Goal: Task Accomplishment & Management: Complete application form

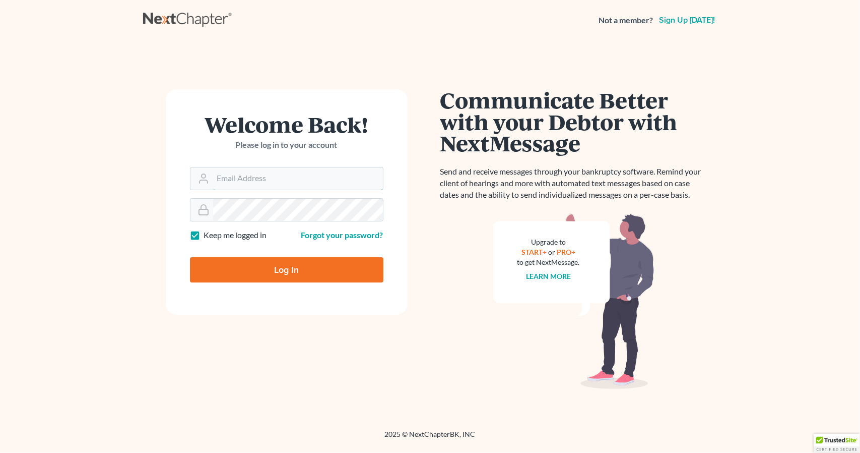
type input "[PERSON_NAME][EMAIL_ADDRESS][DOMAIN_NAME]"
click at [272, 281] on input "Log In" at bounding box center [287, 269] width 194 height 25
type input "Thinking..."
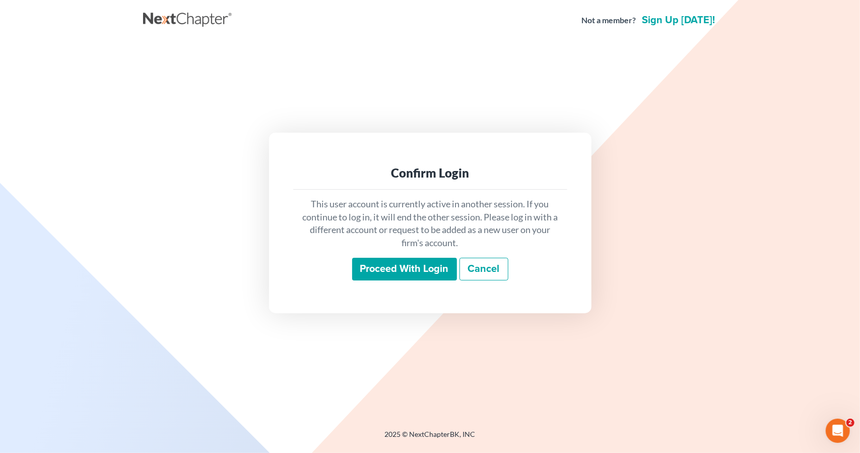
click at [402, 269] on input "Proceed with login" at bounding box center [404, 269] width 105 height 23
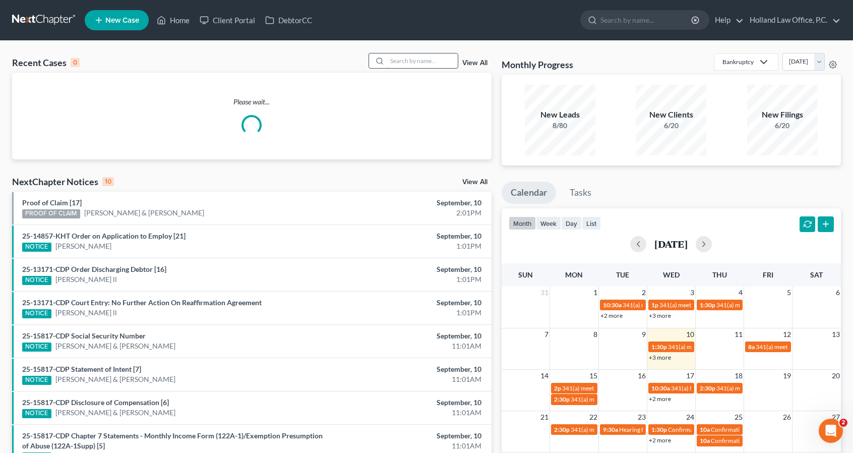
click at [424, 65] on input "search" at bounding box center [422, 60] width 71 height 15
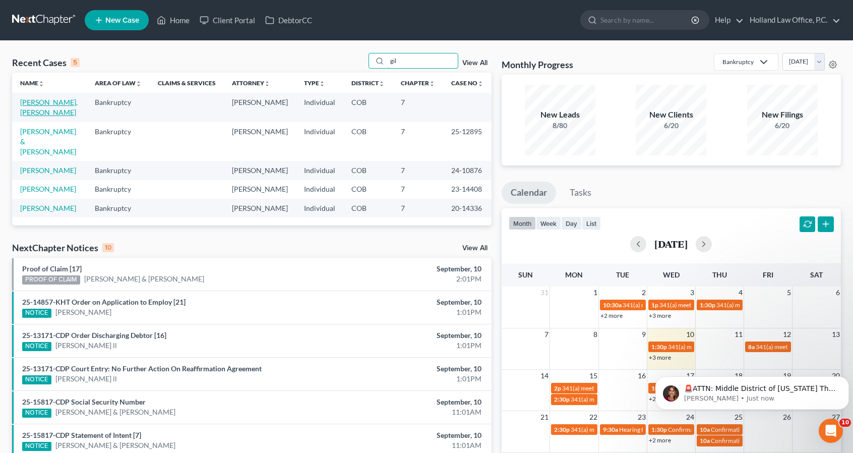
type input "gil"
click at [63, 102] on link "[PERSON_NAME], [PERSON_NAME]" at bounding box center [48, 107] width 57 height 19
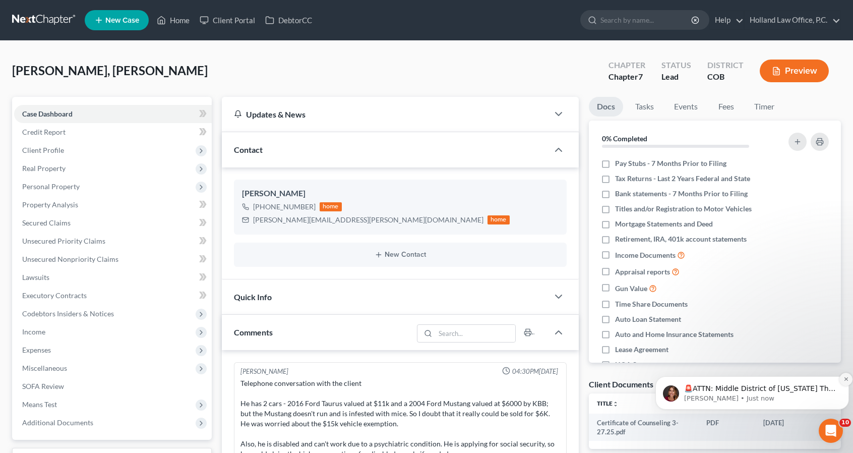
click at [843, 380] on button "Dismiss notification" at bounding box center [845, 379] width 13 height 13
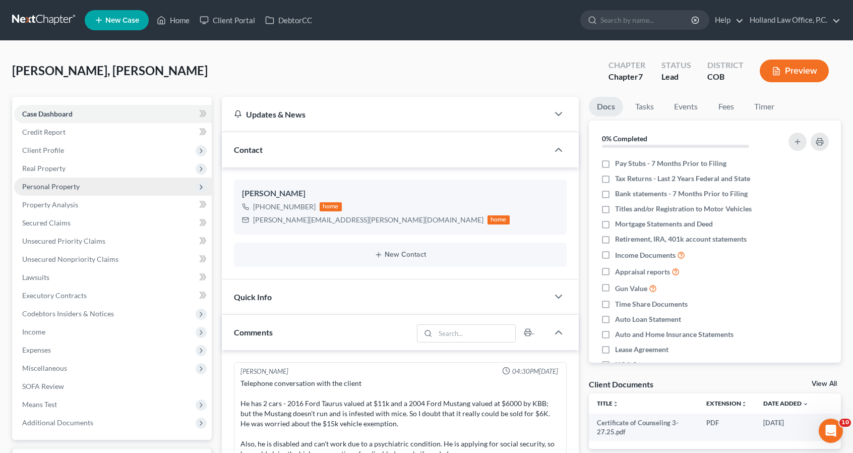
click at [126, 181] on span "Personal Property" at bounding box center [113, 186] width 198 height 18
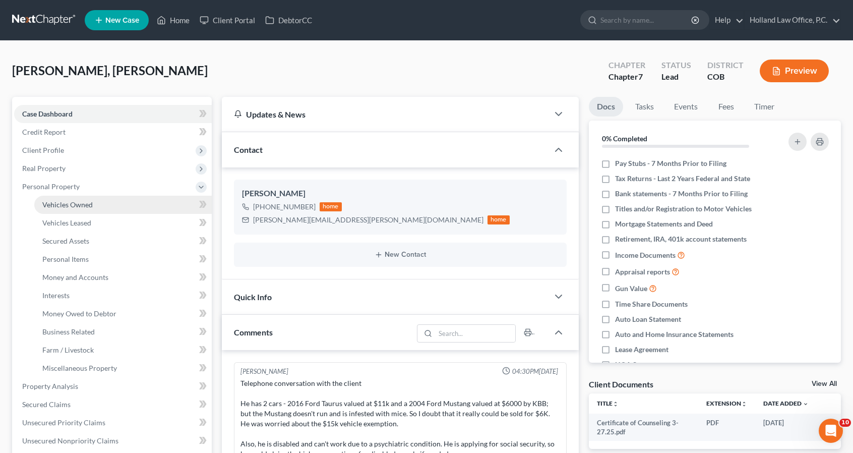
click at [127, 203] on link "Vehicles Owned" at bounding box center [122, 205] width 177 height 18
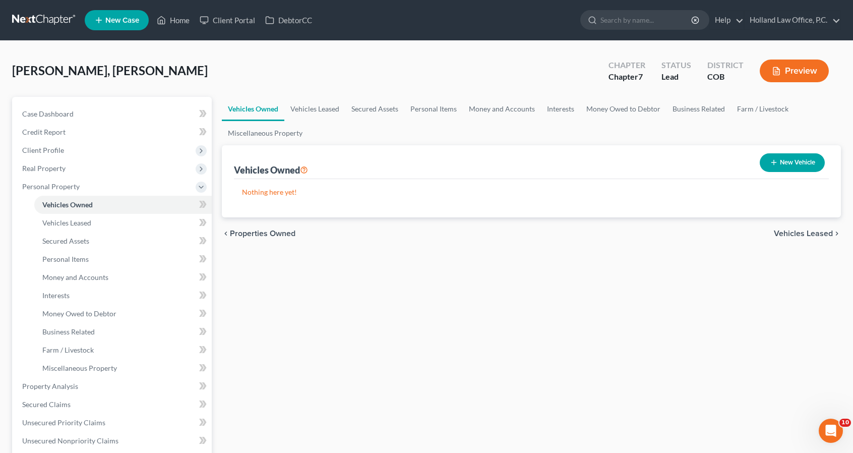
click at [773, 162] on line "button" at bounding box center [773, 162] width 5 height 0
select select "0"
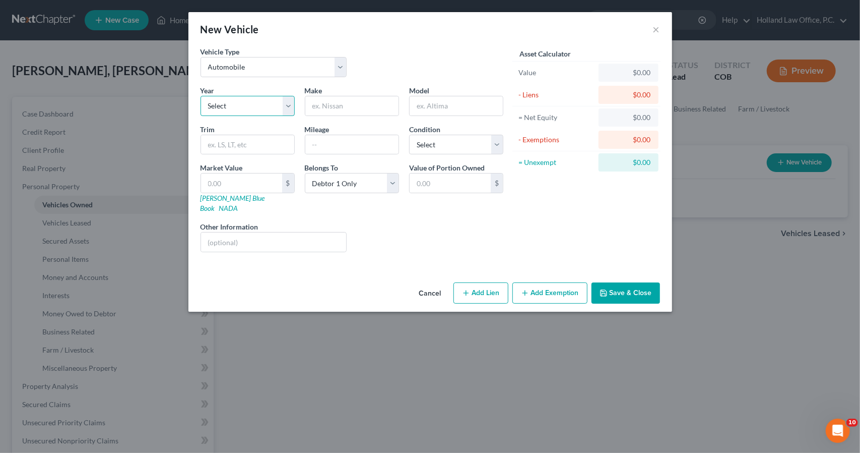
click at [283, 112] on select "Select 2026 2025 2024 2023 2022 2021 2020 2019 2018 2017 2016 2015 2014 2013 20…" at bounding box center [248, 106] width 94 height 20
select select "10"
click at [201, 96] on select "Select 2026 2025 2024 2023 2022 2021 2020 2019 2018 2017 2016 2015 2014 2013 20…" at bounding box center [248, 106] width 94 height 20
type input "Ford"
type input "Tauras"
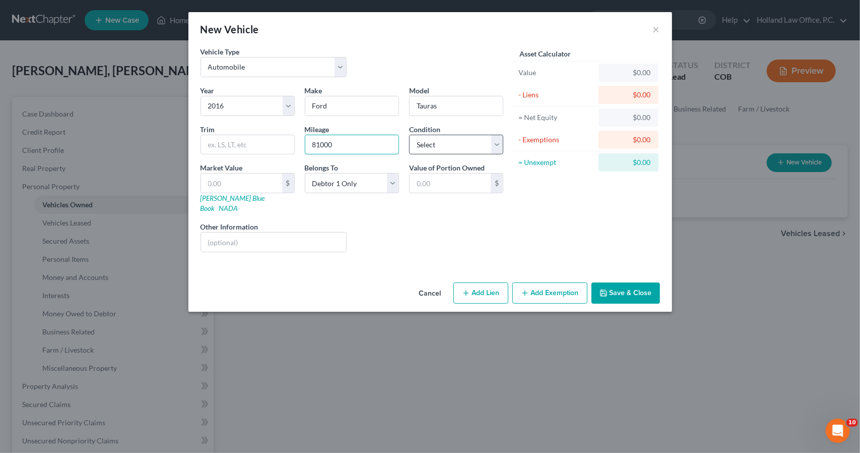
type input "81000"
click at [437, 146] on select "Select Excellent Very Good Good Fair Poor" at bounding box center [456, 145] width 94 height 20
select select "2"
click at [409, 135] on select "Select Excellent Very Good Good Fair Poor" at bounding box center [456, 145] width 94 height 20
click at [274, 183] on input "text" at bounding box center [241, 182] width 81 height 19
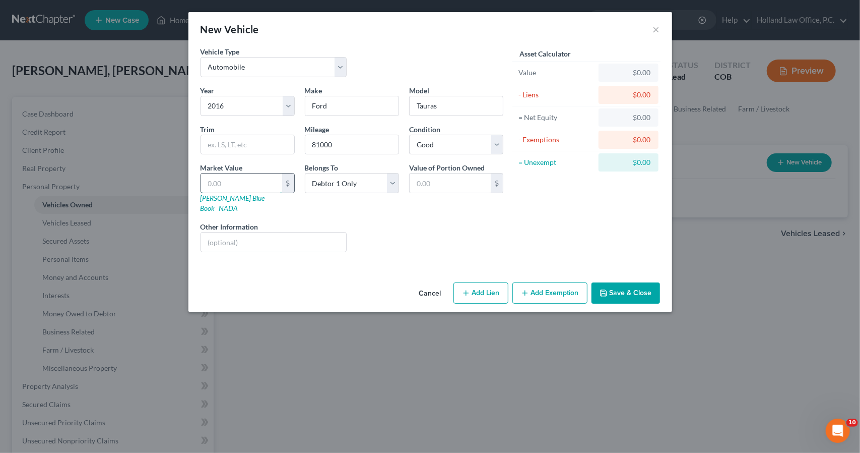
type input "1"
type input "1.00"
type input "11"
type input "11.00"
type input "116"
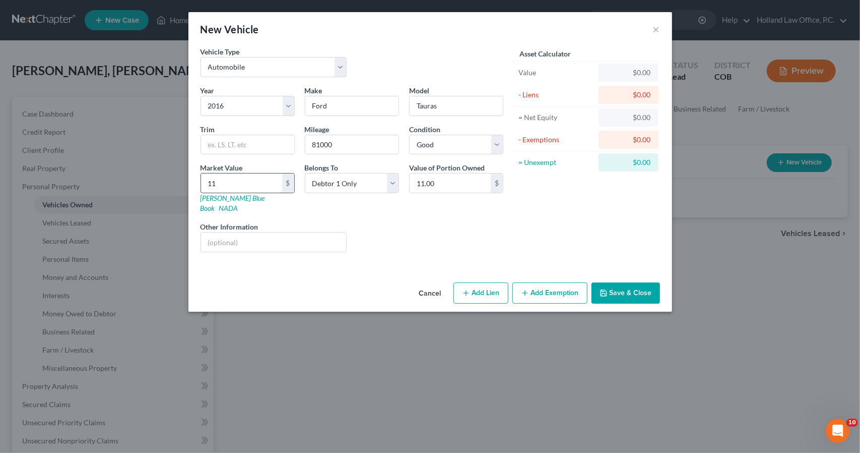
type input "116.00"
type input "1167"
type input "1,167.00"
type input "1,1675"
type input "11,675.00"
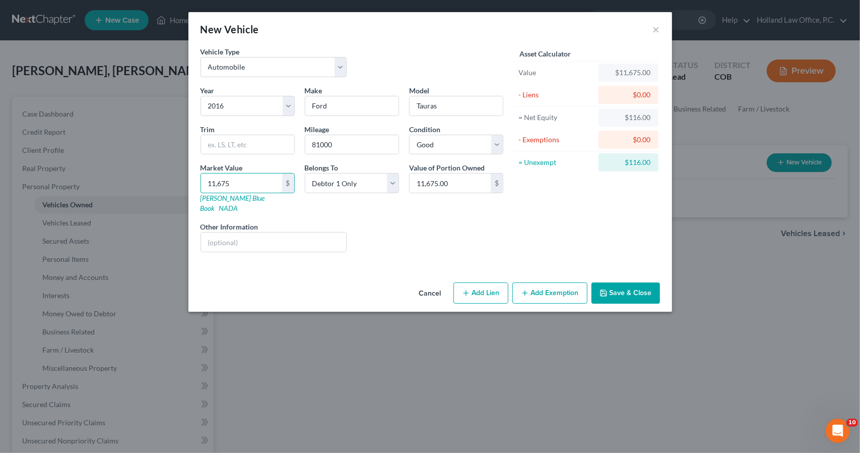
type input "11,675"
click at [520, 282] on button "Add Exemption" at bounding box center [550, 292] width 75 height 21
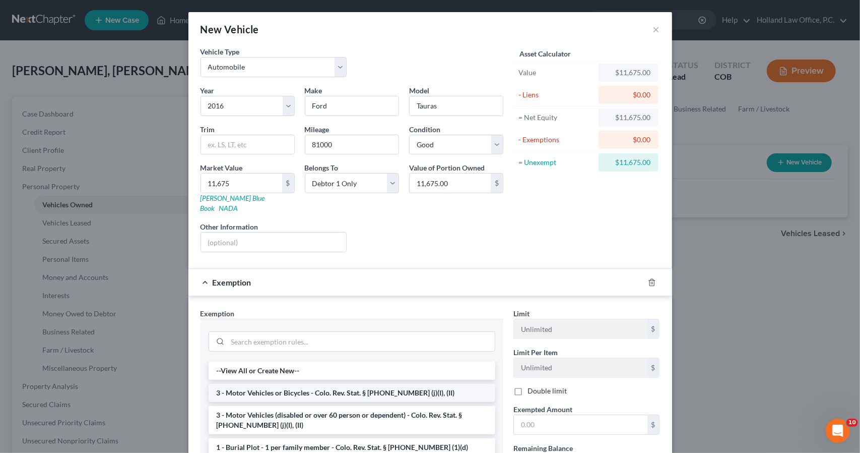
click at [474, 384] on li "3 - Motor Vehicles or Bicycles - Colo. Rev. Stat. § [PHONE_NUMBER] (j)(I), (II)" at bounding box center [352, 393] width 287 height 18
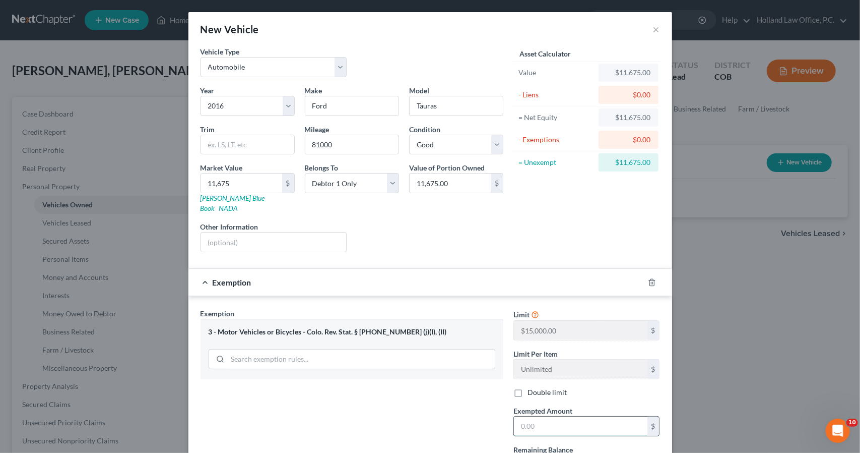
click at [528, 416] on input "text" at bounding box center [581, 425] width 134 height 19
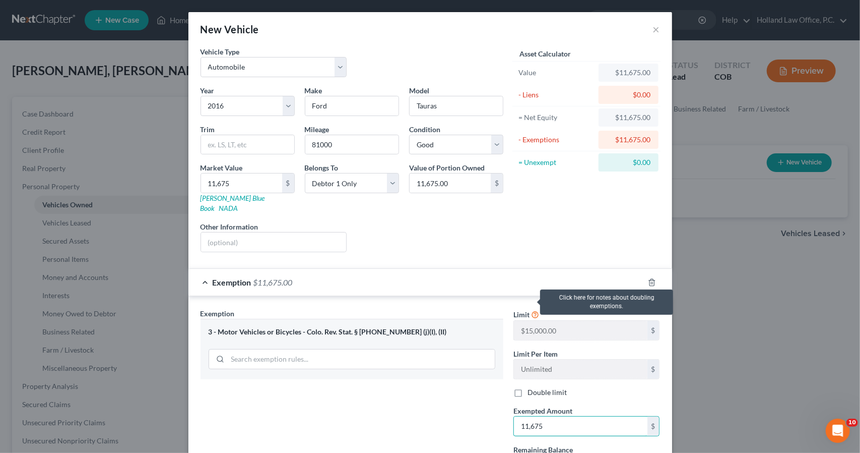
type input "11,675"
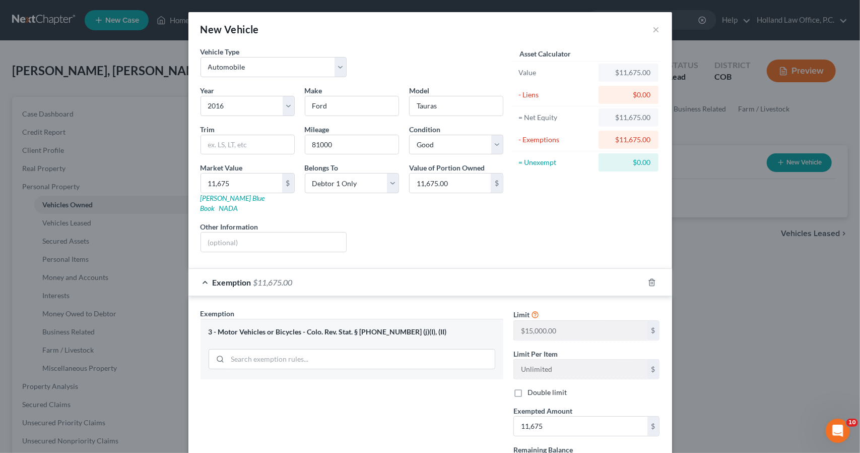
click at [534, 276] on div "Exemption $11,675.00" at bounding box center [417, 282] width 456 height 27
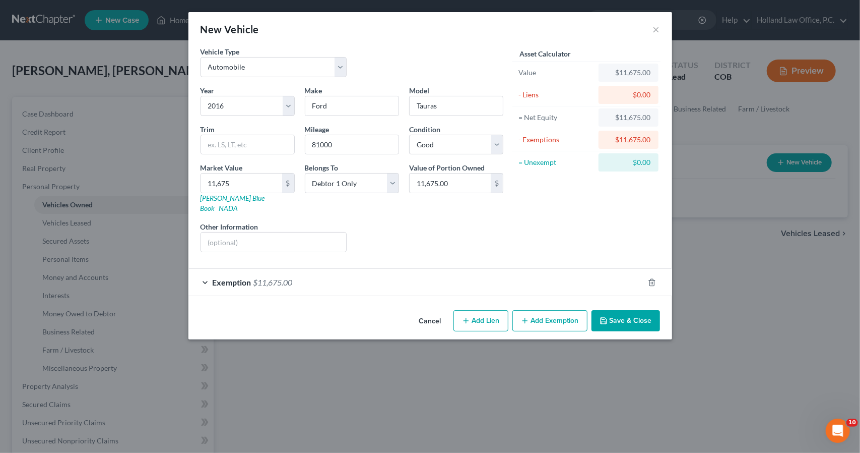
click at [629, 310] on button "Save & Close" at bounding box center [626, 320] width 69 height 21
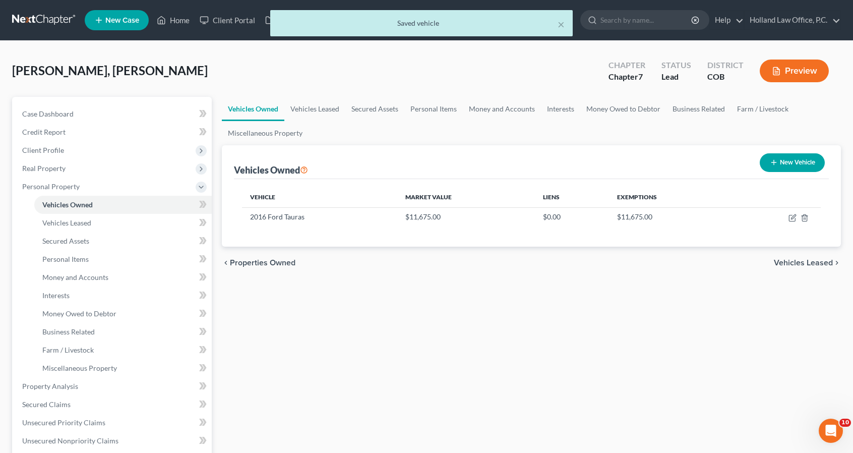
click at [782, 160] on button "New Vehicle" at bounding box center [792, 162] width 65 height 19
select select "0"
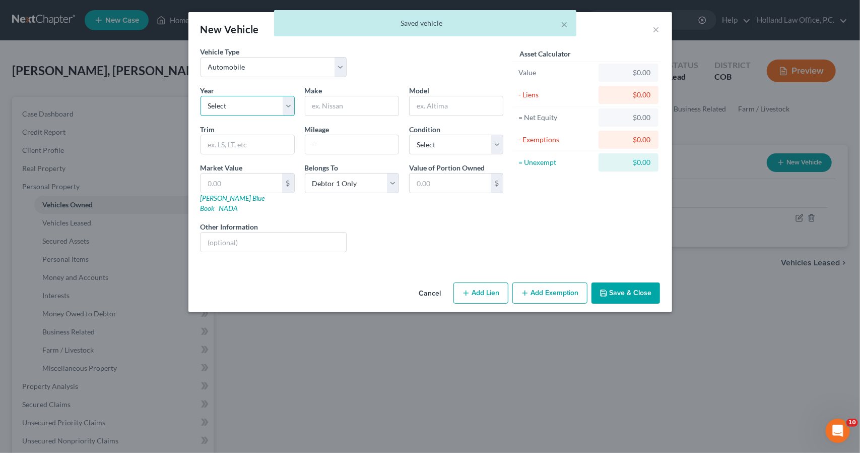
click at [278, 107] on select "Select 2026 2025 2024 2023 2022 2021 2020 2019 2018 2017 2016 2015 2014 2013 20…" at bounding box center [248, 106] width 94 height 20
select select "22"
click at [201, 96] on select "Select 2026 2025 2024 2023 2022 2021 2020 2019 2018 2017 2016 2015 2014 2013 20…" at bounding box center [248, 106] width 94 height 20
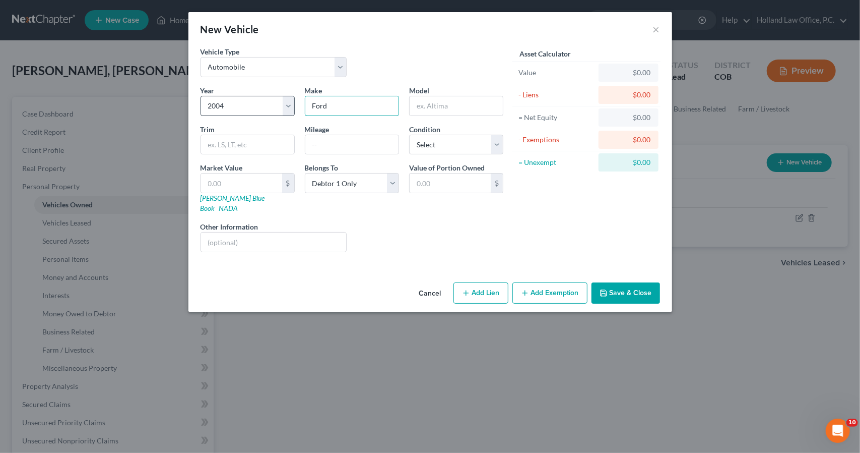
type input "Ford"
type input "Mustang"
type input "93000"
select select "2"
type input "6"
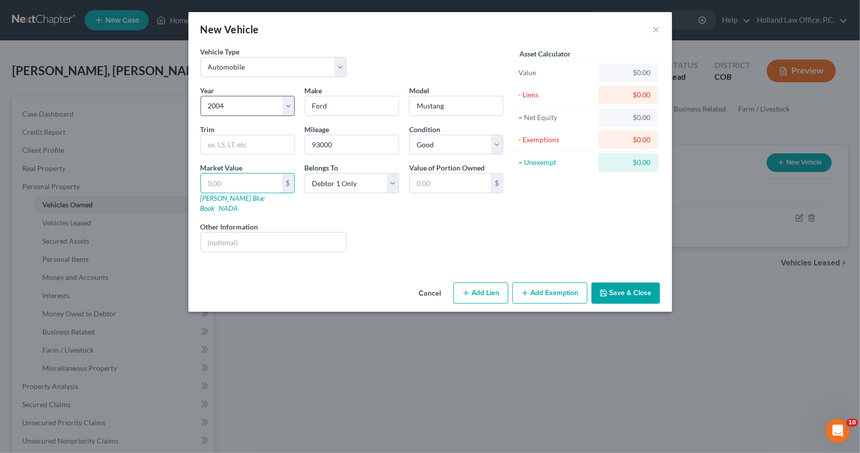
type input "6.00"
type input "62"
type input "62.00"
type input "621"
type input "621.00"
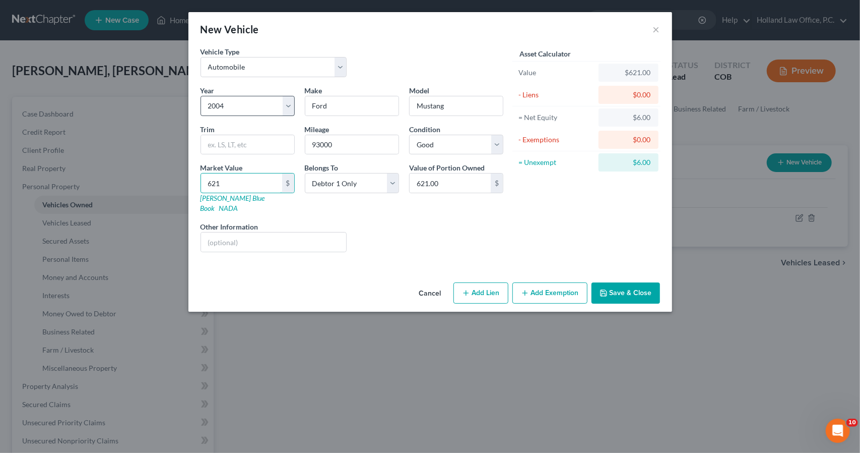
type input "6215"
type input "6,215.00"
type input "6,215"
click at [561, 282] on button "Add Exemption" at bounding box center [550, 292] width 75 height 21
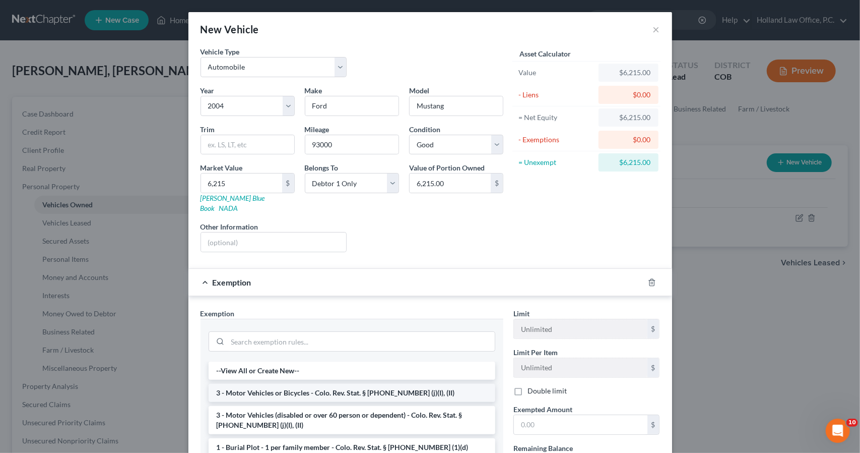
click at [387, 384] on li "3 - Motor Vehicles or Bicycles - Colo. Rev. Stat. § [PHONE_NUMBER] (j)(I), (II)" at bounding box center [352, 393] width 287 height 18
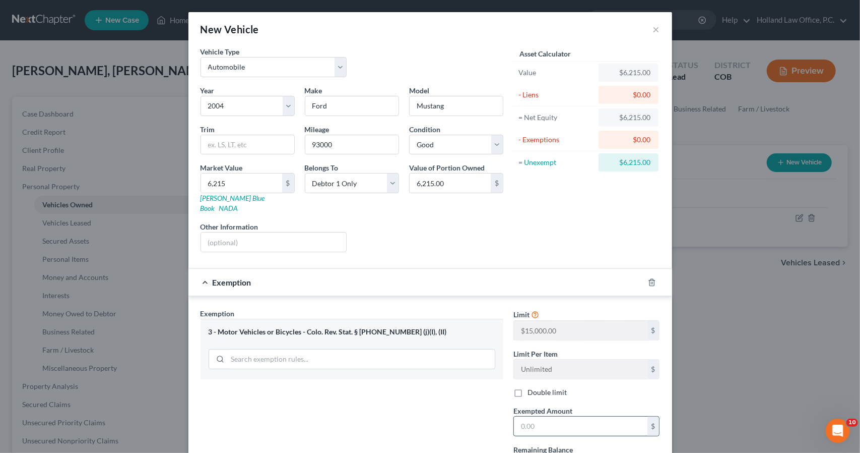
click at [540, 416] on input "text" at bounding box center [581, 425] width 134 height 19
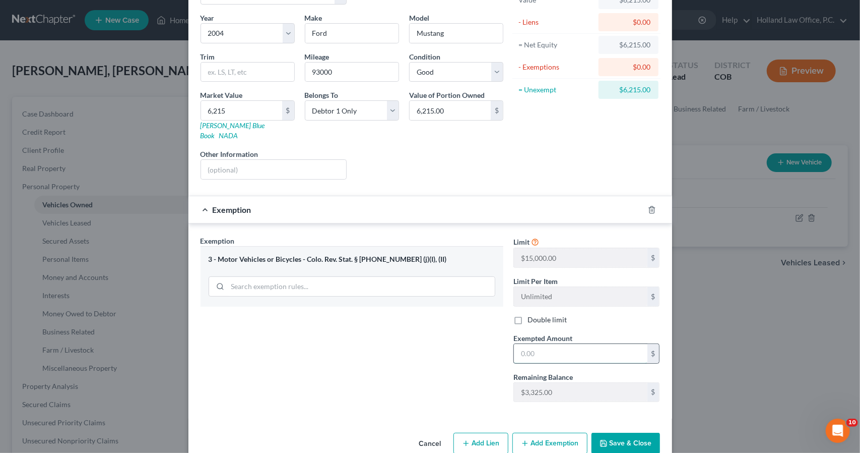
scroll to position [74, 0]
type input "3,325"
click at [569, 196] on div "Exemption $3,325.00" at bounding box center [417, 208] width 456 height 27
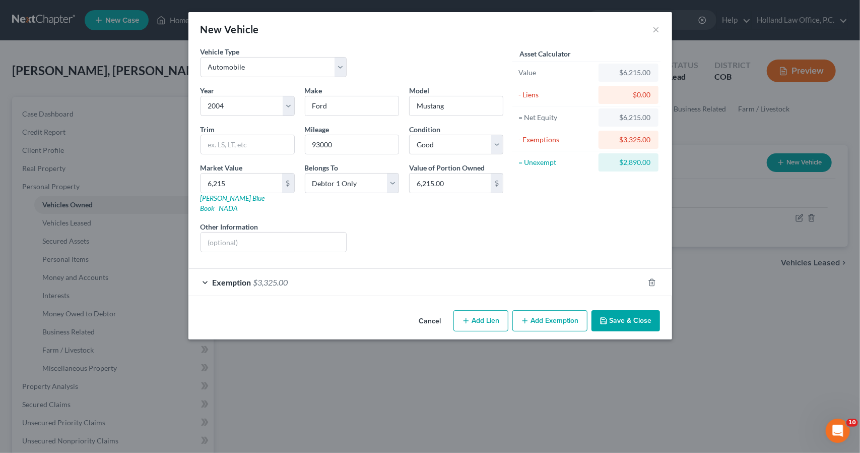
scroll to position [0, 0]
click at [625, 310] on button "Save & Close" at bounding box center [626, 320] width 69 height 21
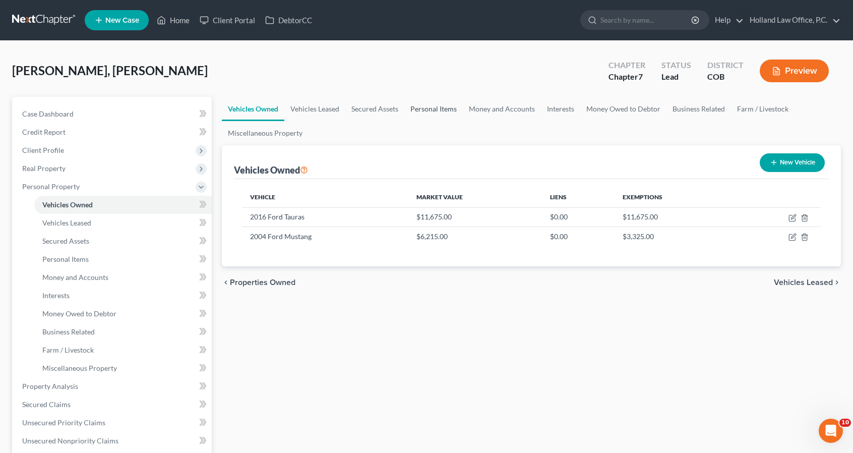
click at [433, 109] on link "Personal Items" at bounding box center [433, 109] width 58 height 24
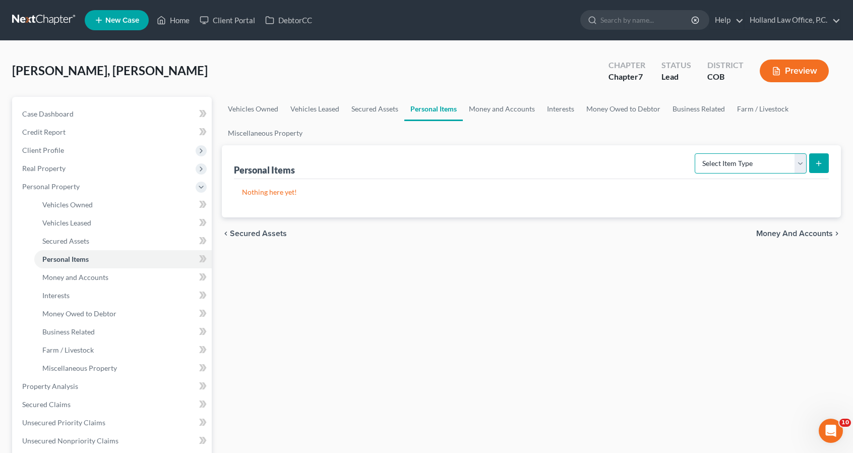
click at [709, 164] on select "Select Item Type Clothing Collectibles Of Value Electronics Firearms Household …" at bounding box center [751, 163] width 112 height 20
select select "clothing"
click at [696, 153] on select "Select Item Type Clothing Collectibles Of Value Electronics Firearms Household …" at bounding box center [751, 163] width 112 height 20
click at [814, 162] on button "submit" at bounding box center [819, 163] width 20 height 20
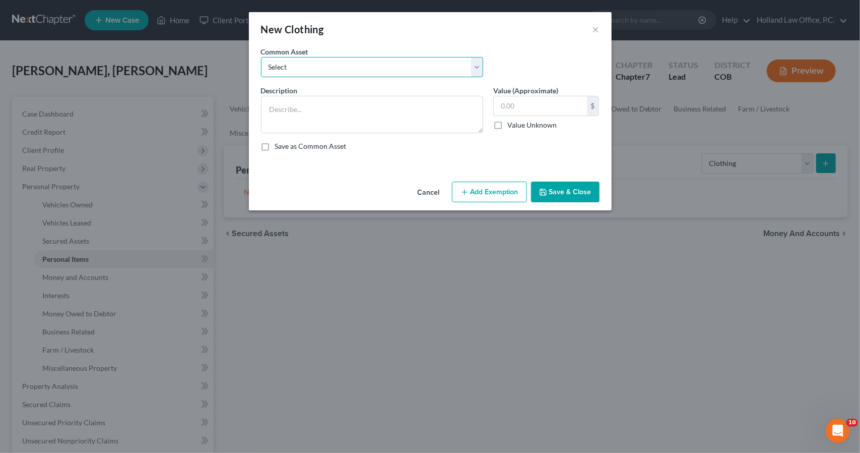
click at [332, 66] on select "Select Women's clothing, shoes and accessories Womens Clothing Childrens Clothi…" at bounding box center [372, 67] width 222 height 20
select select "6"
click at [261, 57] on select "Select Women's clothing, shoes and accessories Womens Clothing Childrens Clothi…" at bounding box center [372, 67] width 222 height 20
type textarea "Women's clothing, shoes and accessories"
type input "300.00"
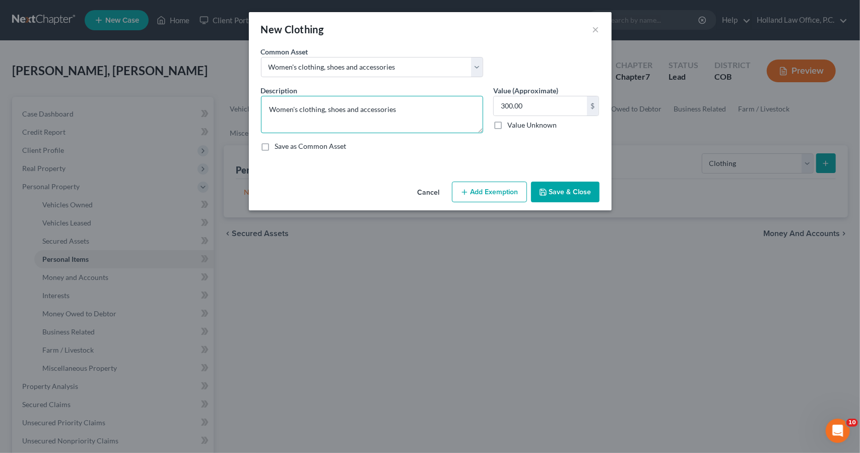
drag, startPoint x: 285, startPoint y: 110, endPoint x: 236, endPoint y: 102, distance: 49.6
click at [236, 102] on div "New Clothing × An exemption set must first be selected from the Filing Informat…" at bounding box center [430, 226] width 860 height 453
type textarea "Men's clothing, shoes and accessories"
click at [524, 106] on input "300.00" at bounding box center [540, 105] width 93 height 19
type input "100"
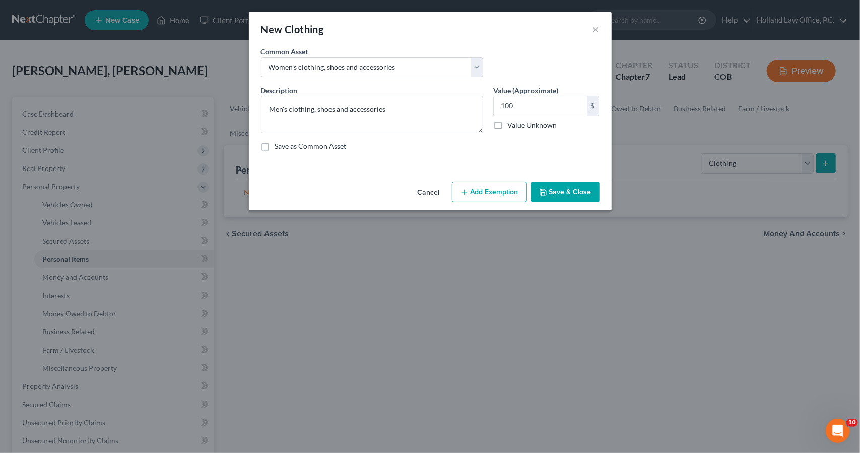
click at [512, 187] on button "Add Exemption" at bounding box center [489, 191] width 75 height 21
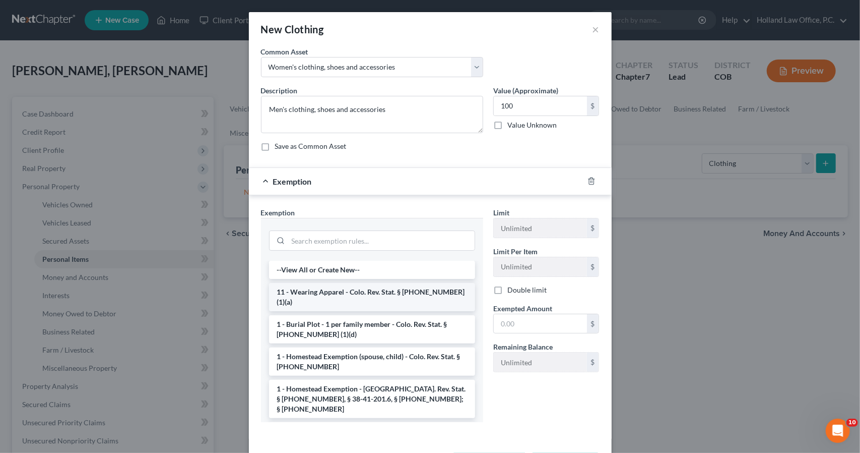
click at [436, 292] on li "11 - Wearing Apparel - Colo. Rev. Stat. § [PHONE_NUMBER] (1)(a)" at bounding box center [372, 297] width 206 height 28
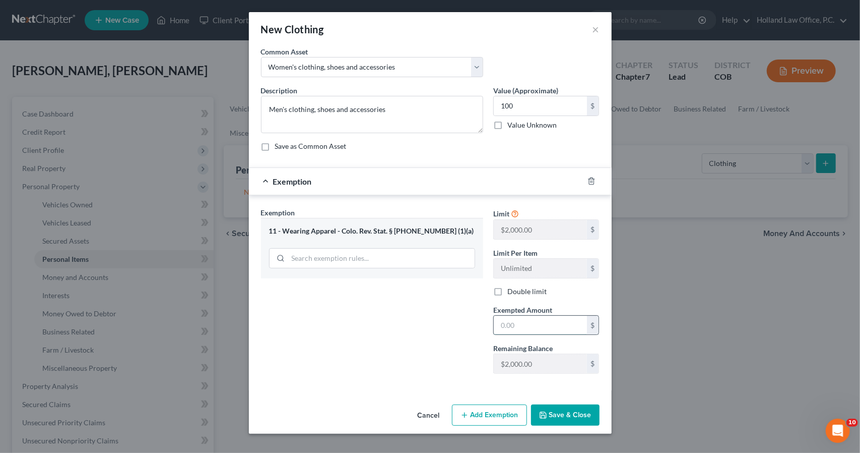
click at [530, 322] on input "text" at bounding box center [540, 325] width 93 height 19
type input "100"
click at [541, 408] on button "Save & Close" at bounding box center [565, 414] width 69 height 21
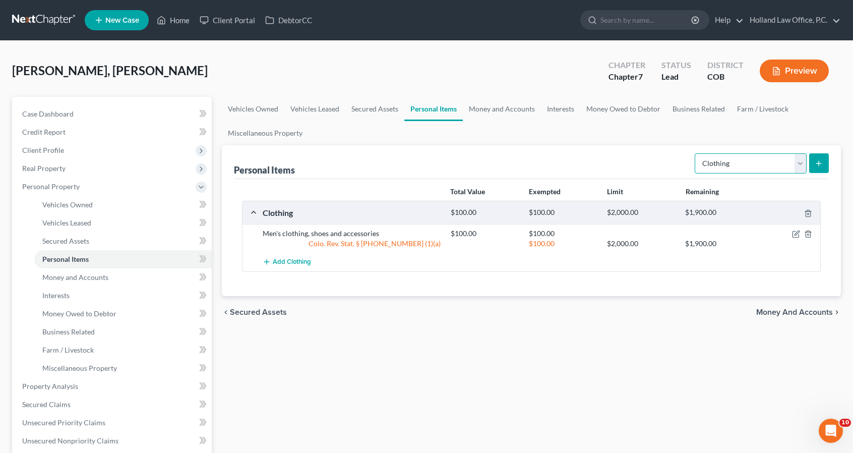
click at [757, 157] on select "Select Item Type Clothing Collectibles Of Value Electronics Firearms Household …" at bounding box center [751, 163] width 112 height 20
select select "electronics"
click at [696, 153] on select "Select Item Type Clothing Collectibles Of Value Electronics Firearms Household …" at bounding box center [751, 163] width 112 height 20
click at [810, 165] on button "submit" at bounding box center [819, 163] width 20 height 20
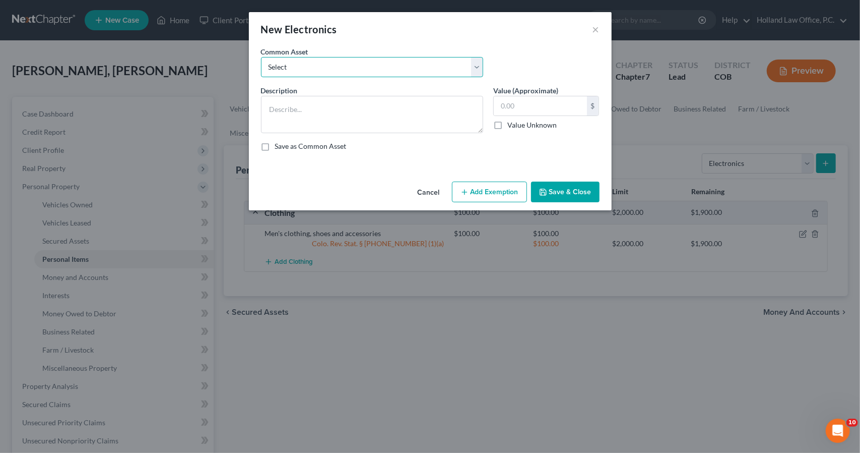
click at [460, 68] on select "Select 3 TV Xbox Computer 2 Tablets 3 Cell Phones nintendo switch playstation T…" at bounding box center [372, 67] width 222 height 20
select select "2"
click at [261, 57] on select "Select 3 TV Xbox Computer 2 Tablets 3 Cell Phones nintendo switch playstation T…" at bounding box center [372, 67] width 222 height 20
type textarea "TV, Gaming Console, Laptop, Tablet, Cell phone, Computer Printer, Surround Sound"
type input "500.00"
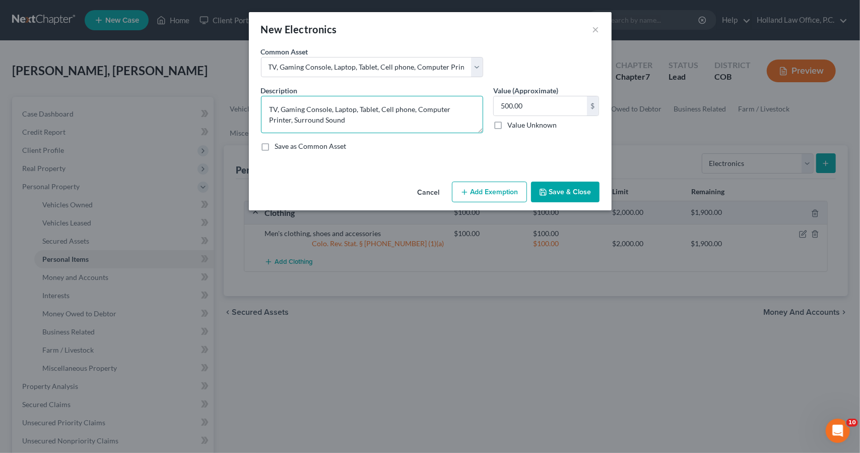
drag, startPoint x: 447, startPoint y: 108, endPoint x: 485, endPoint y: 122, distance: 40.8
click at [485, 122] on div "Description * TV, Gaming Console, Laptop, Tablet, Cell phone, Computer Printer,…" at bounding box center [372, 109] width 232 height 48
type textarea "TV, Gaming Console, Laptop, Tablet, Cell phone, Computer"
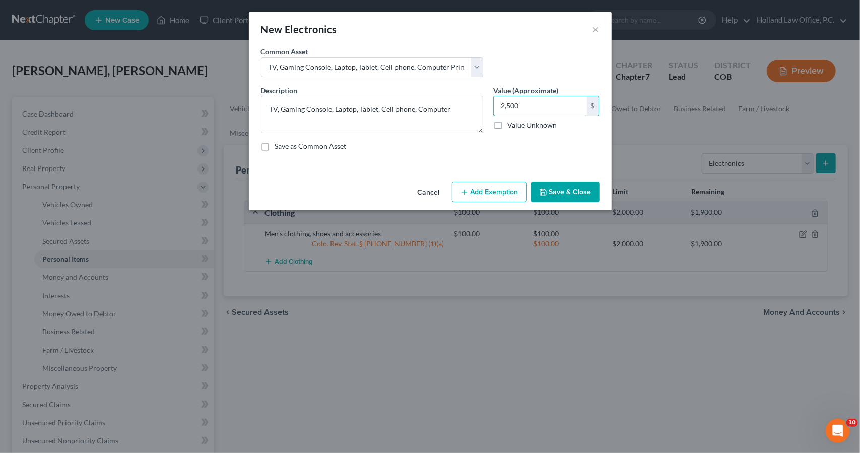
type input "2,500"
click at [503, 193] on button "Add Exemption" at bounding box center [489, 191] width 75 height 21
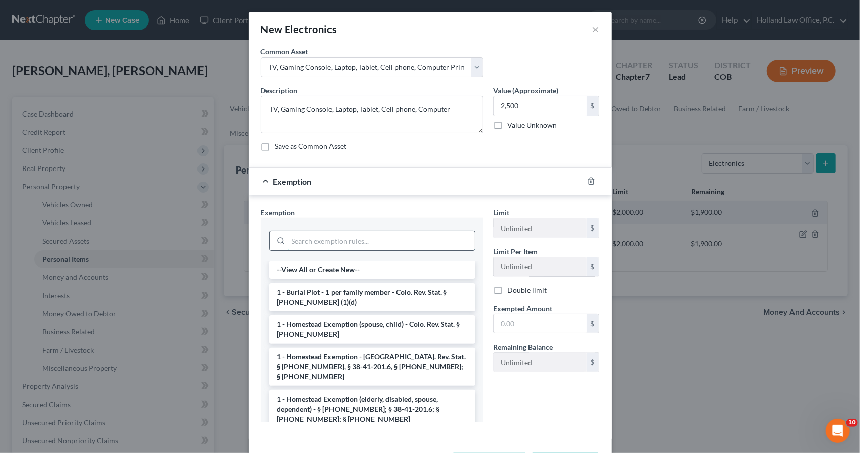
click at [429, 239] on input "search" at bounding box center [381, 240] width 187 height 19
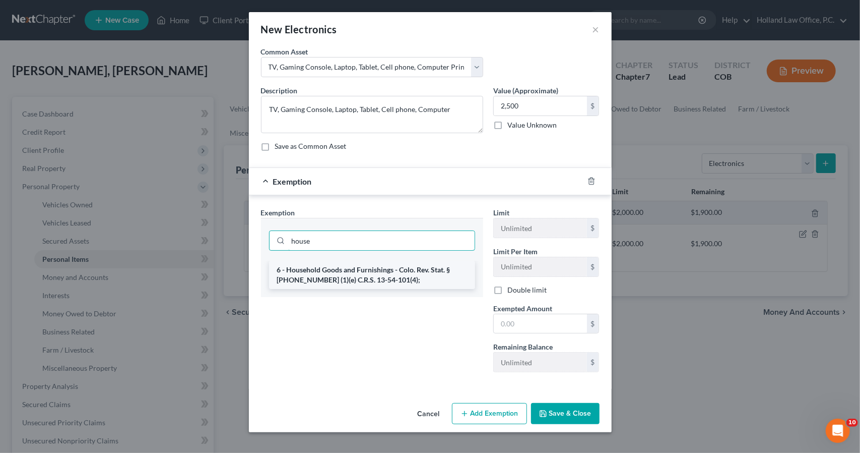
type input "house"
click at [433, 280] on li "6 - Household Goods and Furnishings - Colo. Rev. Stat. § [PHONE_NUMBER] (1)(e) …" at bounding box center [372, 275] width 206 height 28
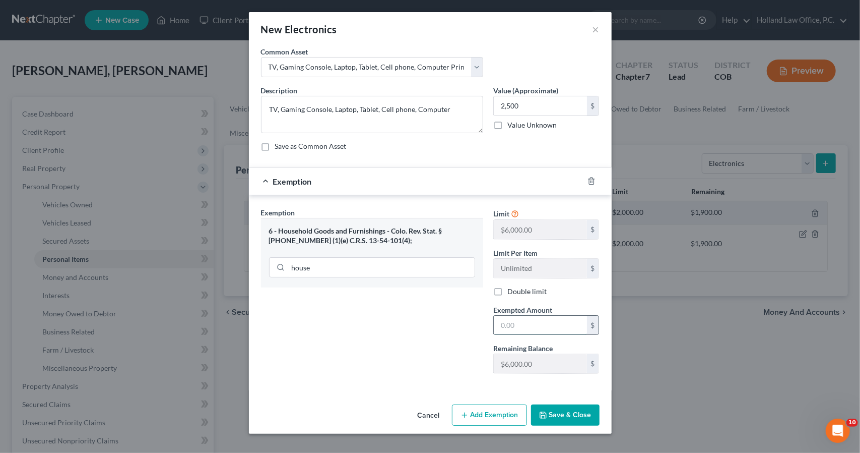
click at [547, 321] on input "text" at bounding box center [540, 325] width 93 height 19
type input "2,500"
click at [565, 407] on button "Save & Close" at bounding box center [565, 414] width 69 height 21
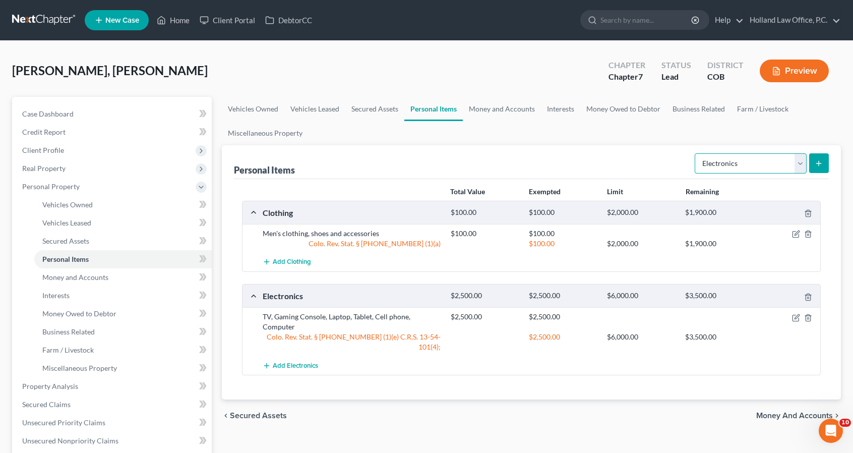
click at [756, 167] on select "Select Item Type Clothing Collectibles Of Value Electronics Firearms Household …" at bounding box center [751, 163] width 112 height 20
select select "household_goods"
click at [696, 153] on select "Select Item Type Clothing Collectibles Of Value Electronics Firearms Household …" at bounding box center [751, 163] width 112 height 20
click at [822, 173] on div "Select Item Type Clothing Collectibles Of Value Electronics Firearms Household …" at bounding box center [760, 162] width 138 height 27
click at [820, 167] on button "submit" at bounding box center [819, 163] width 20 height 20
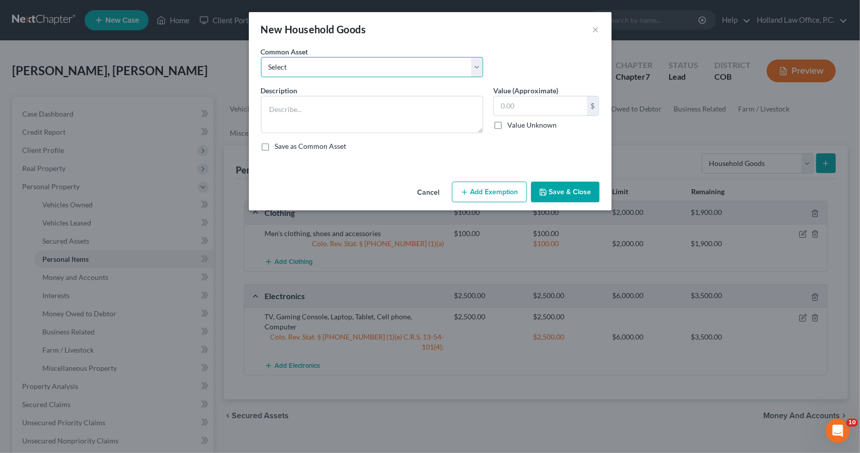
click at [415, 72] on select "Select Childrens Toys Sofa Loveseat Chair Tables Bedroom Furniture Desks Night …" at bounding box center [372, 67] width 222 height 20
click at [527, 11] on div "New Household Goods × An exemption set must first be selected from the Filing I…" at bounding box center [430, 226] width 860 height 453
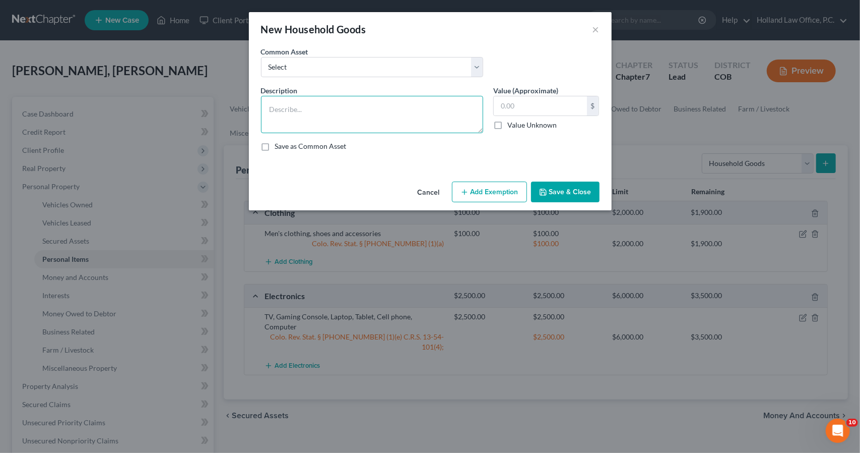
click at [423, 109] on textarea at bounding box center [372, 114] width 222 height 37
type textarea "Desk, Chair, Bed"
click at [530, 104] on input "text" at bounding box center [540, 105] width 93 height 19
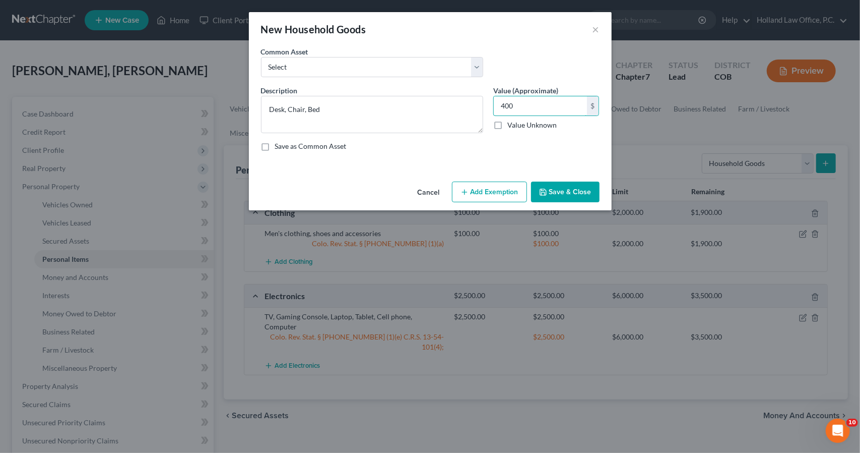
type input "400"
click at [499, 194] on button "Add Exemption" at bounding box center [489, 191] width 75 height 21
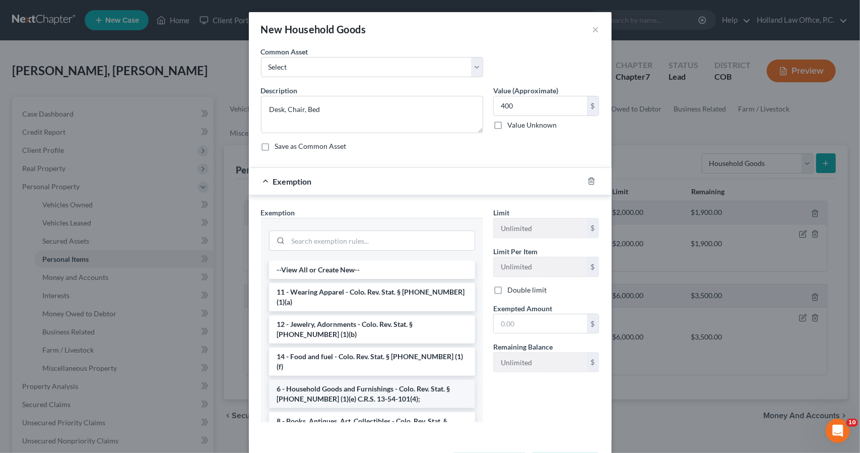
click at [399, 381] on li "6 - Household Goods and Furnishings - Colo. Rev. Stat. § [PHONE_NUMBER] (1)(e) …" at bounding box center [372, 394] width 206 height 28
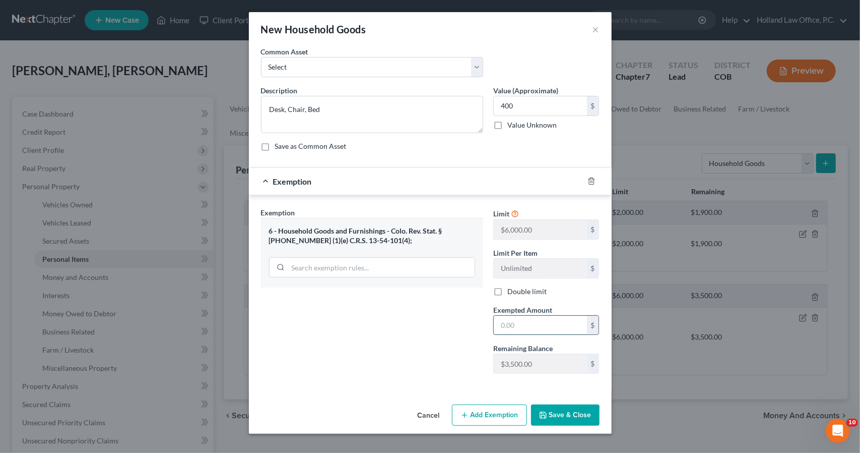
click at [534, 316] on input "text" at bounding box center [540, 325] width 93 height 19
type input "400"
click at [558, 410] on button "Save & Close" at bounding box center [565, 414] width 69 height 21
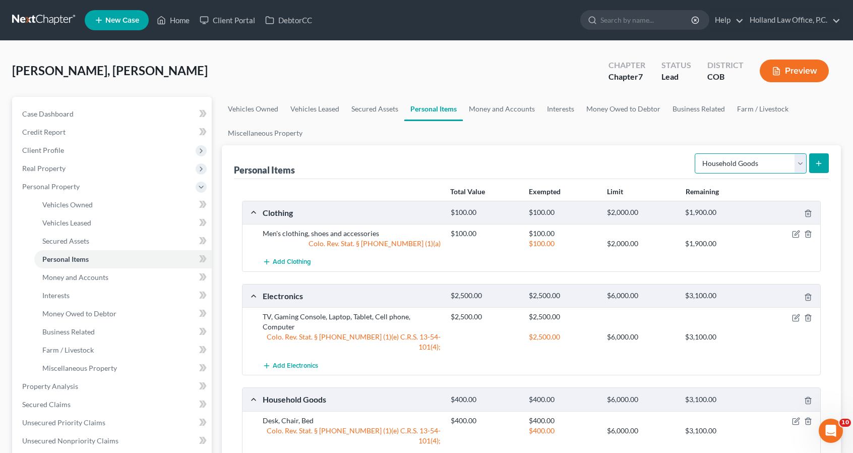
click at [760, 161] on select "Select Item Type Clothing Collectibles Of Value Electronics Firearms Household …" at bounding box center [751, 163] width 112 height 20
select select "jewelry"
click at [696, 153] on select "Select Item Type Clothing Collectibles Of Value Electronics Firearms Household …" at bounding box center [751, 163] width 112 height 20
click at [821, 165] on icon "submit" at bounding box center [819, 163] width 8 height 8
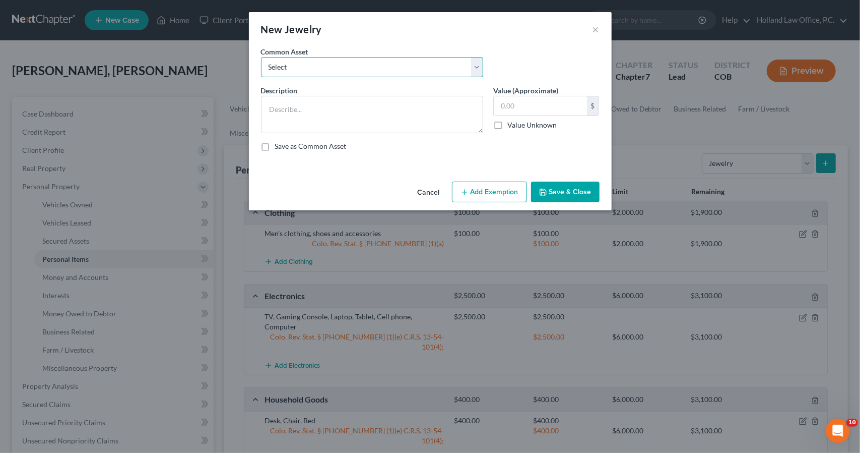
click at [456, 76] on select "Select Costume Jewlery Costume Jewelry Wedding set, Necklaces, Watches, earring…" at bounding box center [372, 67] width 222 height 20
select select "2"
click at [261, 57] on select "Select Costume Jewlery Costume Jewelry Wedding set, Necklaces, Watches, earring…" at bounding box center [372, 67] width 222 height 20
type textarea "Wedding set, Necklaces, Watches, earrings, costume jewelry"
type input "50.00"
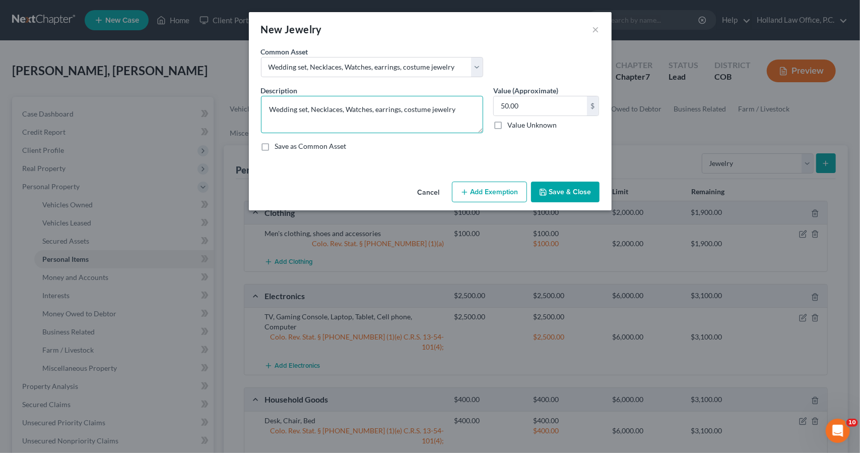
drag, startPoint x: 312, startPoint y: 108, endPoint x: 231, endPoint y: 106, distance: 81.2
click at [231, 106] on div "New Jewelry × An exemption set must first be selected from the Filing Informati…" at bounding box center [430, 226] width 860 height 453
type textarea "Necklaces, Watches, earrings, costume jewelry"
click at [521, 102] on input "50.00" at bounding box center [540, 105] width 93 height 19
type input "360"
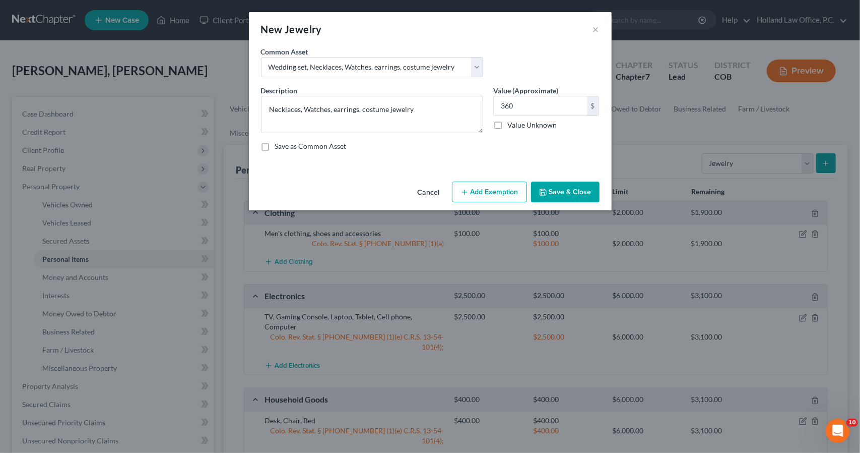
click at [495, 189] on button "Add Exemption" at bounding box center [489, 191] width 75 height 21
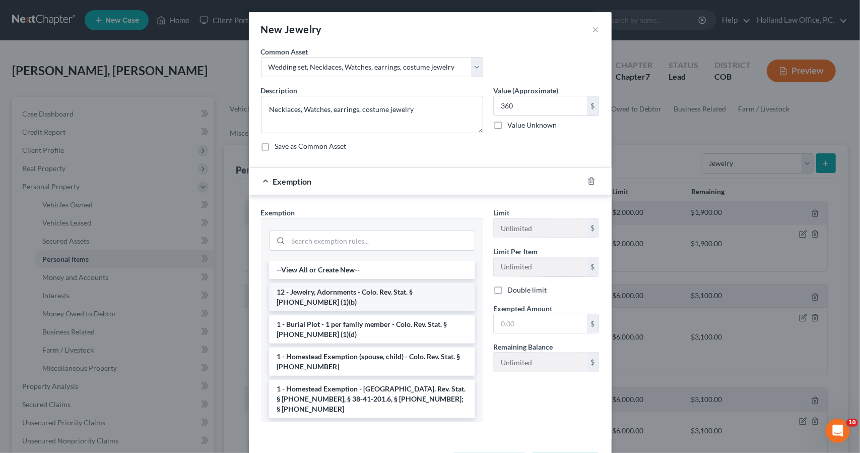
click at [413, 286] on li "12 - Jewelry, Adornments - Colo. Rev. Stat. § [PHONE_NUMBER] (1)(b)" at bounding box center [372, 297] width 206 height 28
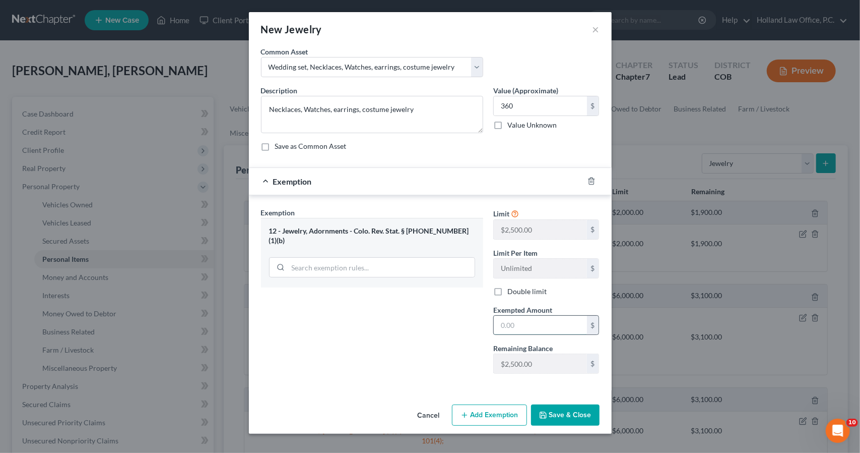
click at [521, 328] on input "text" at bounding box center [540, 325] width 93 height 19
type input "360"
click at [563, 415] on button "Save & Close" at bounding box center [565, 414] width 69 height 21
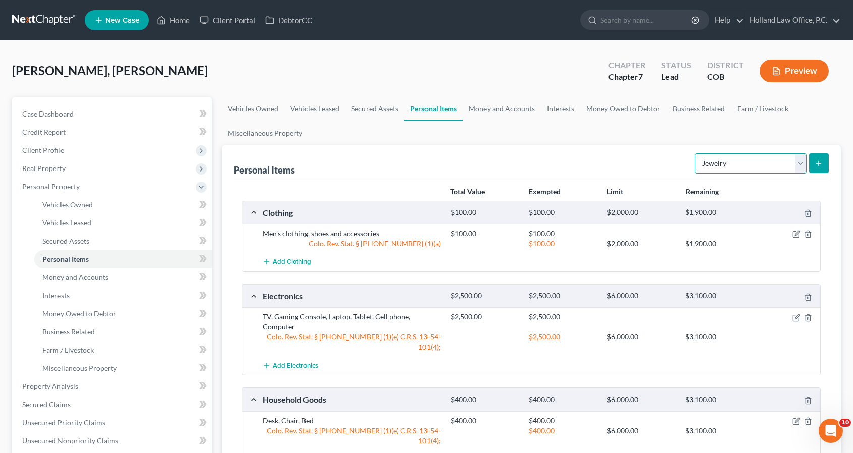
click at [734, 170] on select "Select Item Type Clothing Collectibles Of Value Electronics Firearms Household …" at bounding box center [751, 163] width 112 height 20
select select "other"
click at [696, 153] on select "Select Item Type Clothing Collectibles Of Value Electronics Firearms Household …" at bounding box center [751, 163] width 112 height 20
click at [817, 161] on icon "submit" at bounding box center [819, 163] width 8 height 8
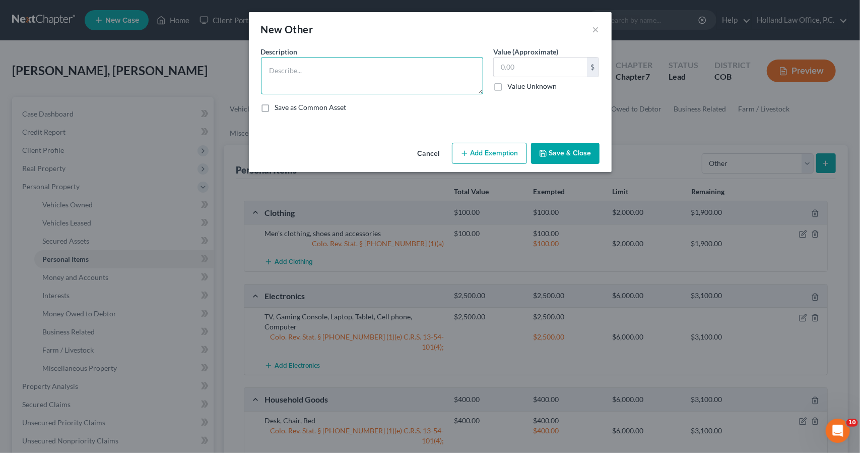
click at [388, 77] on textarea at bounding box center [372, 75] width 222 height 37
type textarea "[MEDICAL_DATA]"
click at [549, 66] on input "text" at bounding box center [540, 66] width 93 height 19
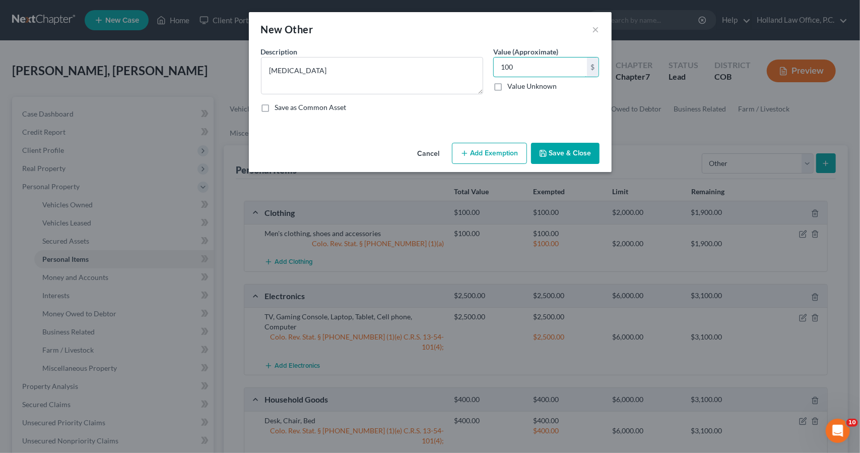
type input "100"
click at [508, 159] on button "Add Exemption" at bounding box center [489, 153] width 75 height 21
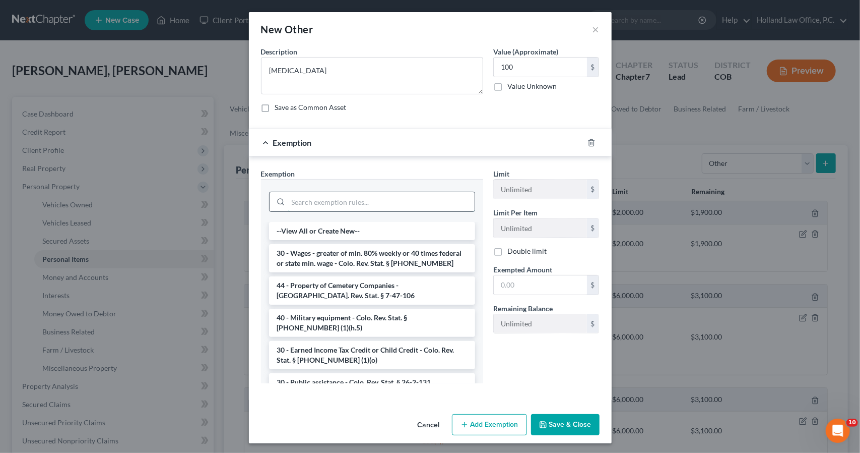
click at [405, 201] on input "search" at bounding box center [381, 201] width 187 height 19
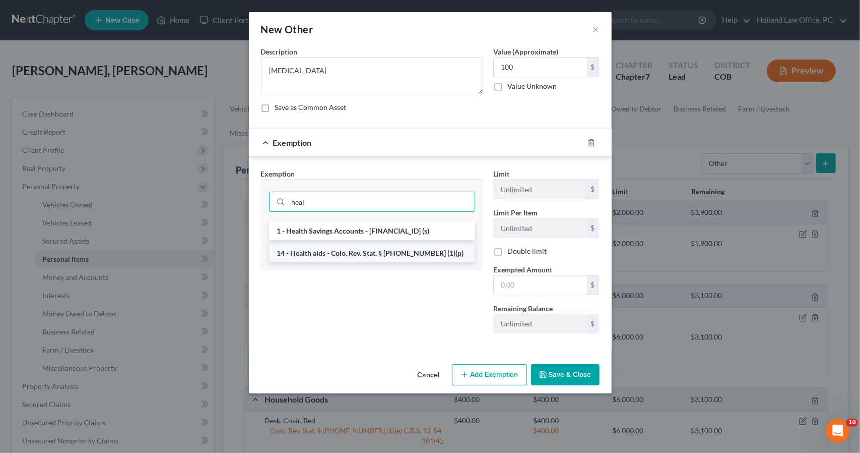
type input "heal"
click at [405, 249] on li "14 - Health aids - Colo. Rev. Stat. § [PHONE_NUMBER] (1)(p)" at bounding box center [372, 253] width 206 height 18
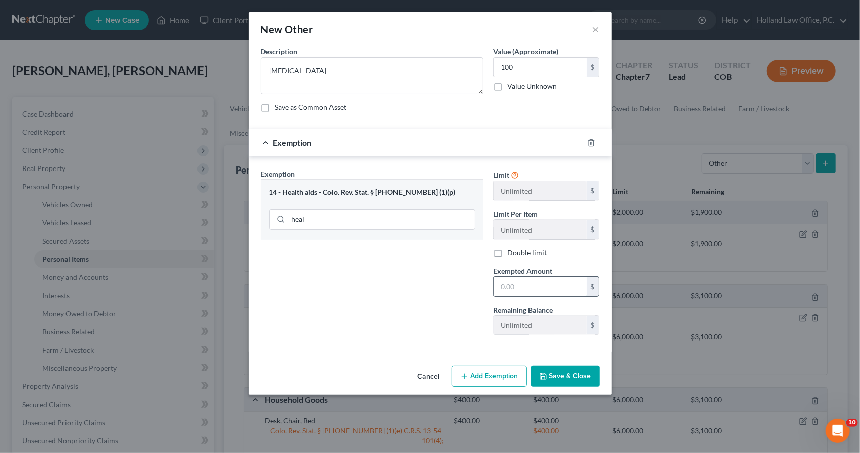
click at [540, 281] on input "text" at bounding box center [540, 286] width 93 height 19
type input "100"
click at [543, 368] on button "Save & Close" at bounding box center [565, 375] width 69 height 21
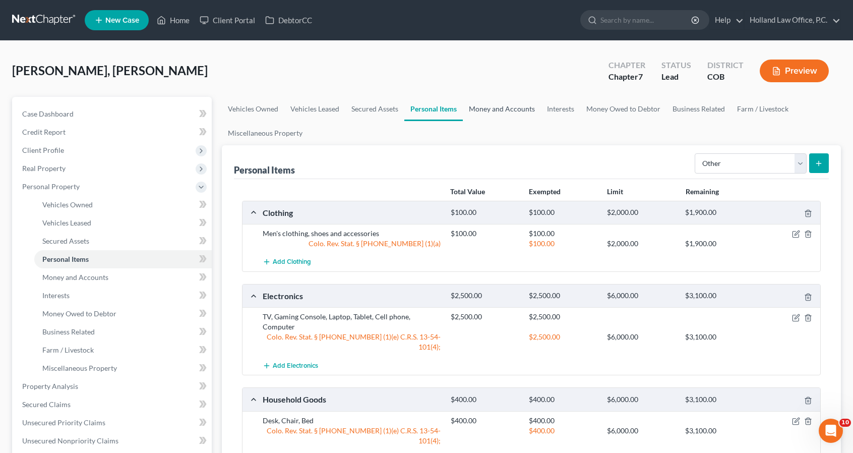
click at [518, 102] on link "Money and Accounts" at bounding box center [502, 109] width 78 height 24
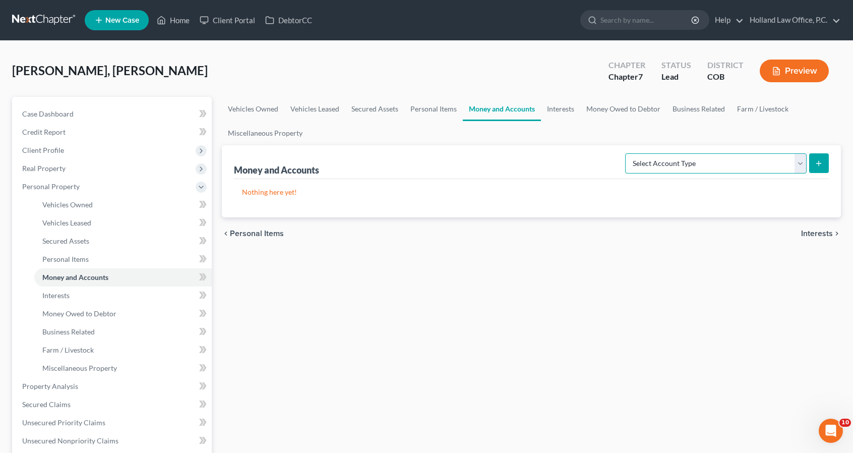
click at [713, 163] on select "Select Account Type Brokerage Cash on Hand Certificates of Deposit Checking Acc…" at bounding box center [715, 163] width 181 height 20
select select "checking"
click at [628, 153] on select "Select Account Type Brokerage Cash on Hand Certificates of Deposit Checking Acc…" at bounding box center [715, 163] width 181 height 20
click at [814, 171] on button "submit" at bounding box center [819, 163] width 20 height 20
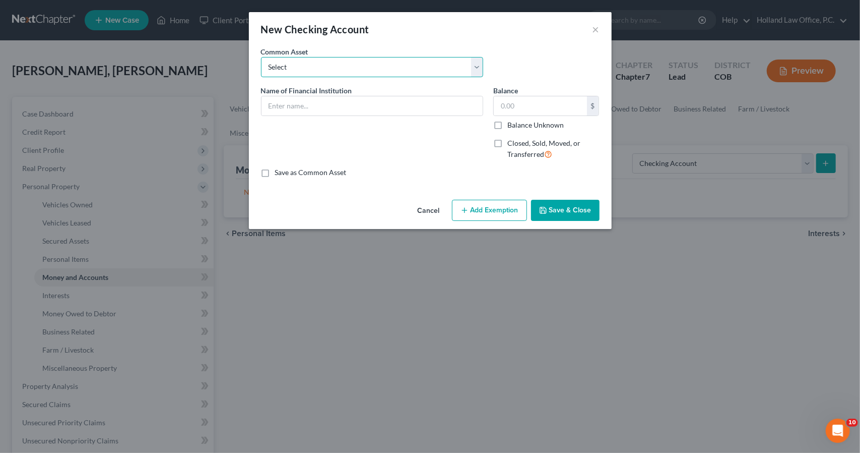
click at [314, 69] on select "Select Academy Bank ENT Credit Union First National Bank Of Omaha 2338 Chase Ba…" at bounding box center [372, 67] width 222 height 20
click at [323, 101] on input "text" at bounding box center [372, 105] width 221 height 19
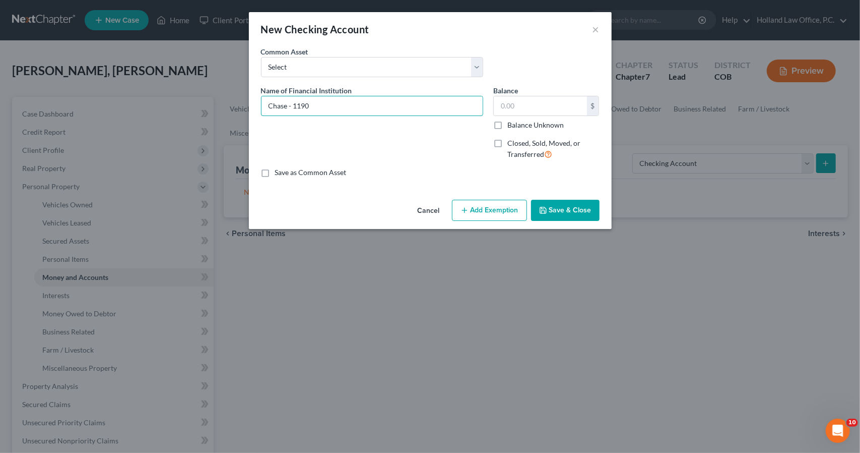
type input "Chase - 1190"
click at [477, 221] on div "Cancel Add Exemption Save & Close" at bounding box center [430, 212] width 363 height 33
click at [477, 204] on button "Add Exemption" at bounding box center [489, 210] width 75 height 21
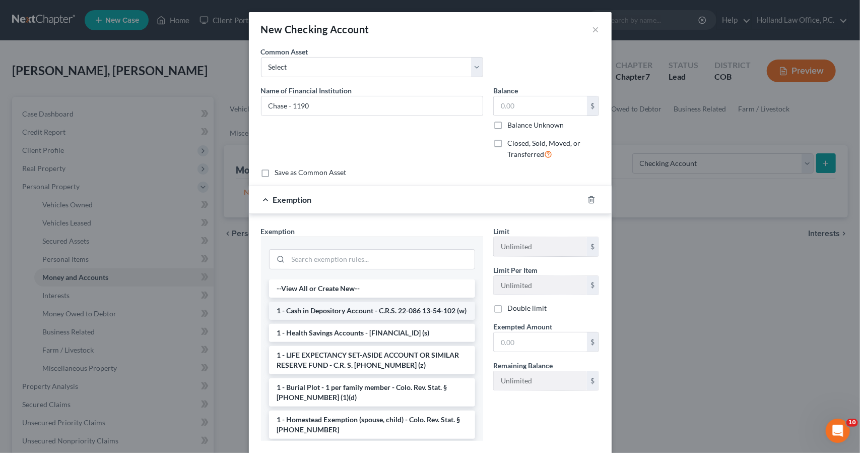
click at [382, 306] on li "1 - Cash in Depository Account - C.R.S. 22-086 13-54-102 (w)" at bounding box center [372, 310] width 206 height 18
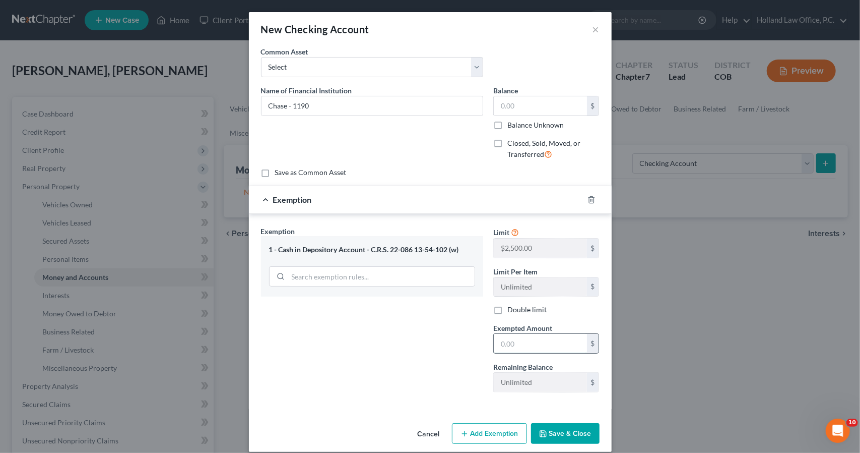
click at [543, 334] on input "text" at bounding box center [540, 343] width 93 height 19
type input "0"
click at [550, 430] on button "Save & Close" at bounding box center [565, 433] width 69 height 21
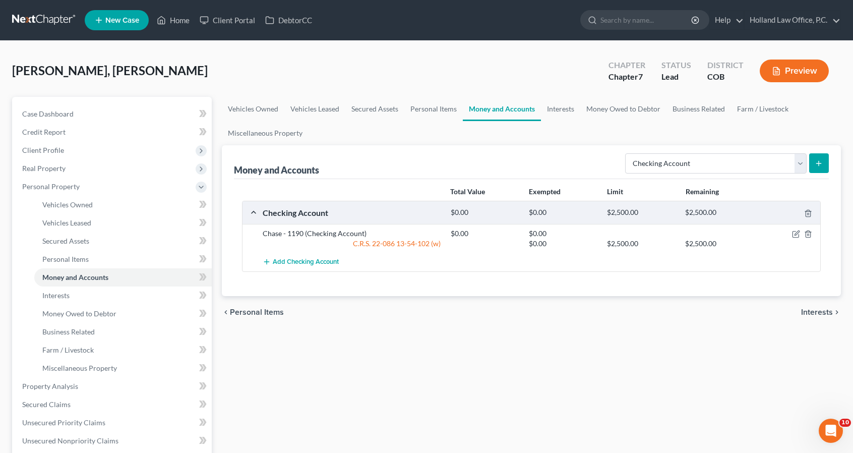
click at [814, 158] on button "submit" at bounding box center [819, 163] width 20 height 20
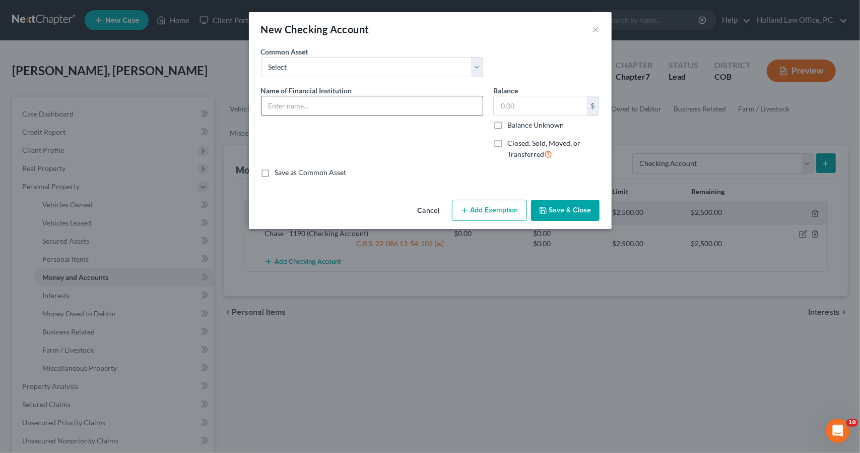
click at [396, 109] on input "text" at bounding box center [372, 105] width 221 height 19
type input "Discover - 6668"
click at [509, 217] on button "Add Exemption" at bounding box center [489, 210] width 75 height 21
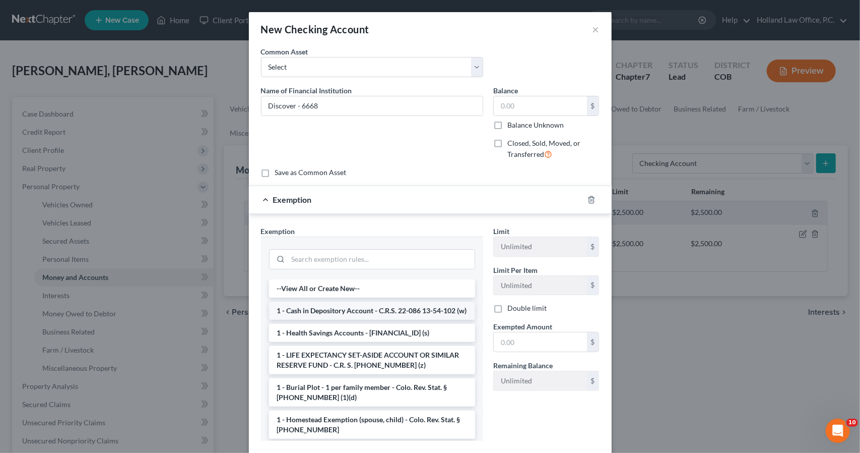
click at [324, 320] on li "1 - Cash in Depository Account - C.R.S. 22-086 13-54-102 (w)" at bounding box center [372, 310] width 206 height 18
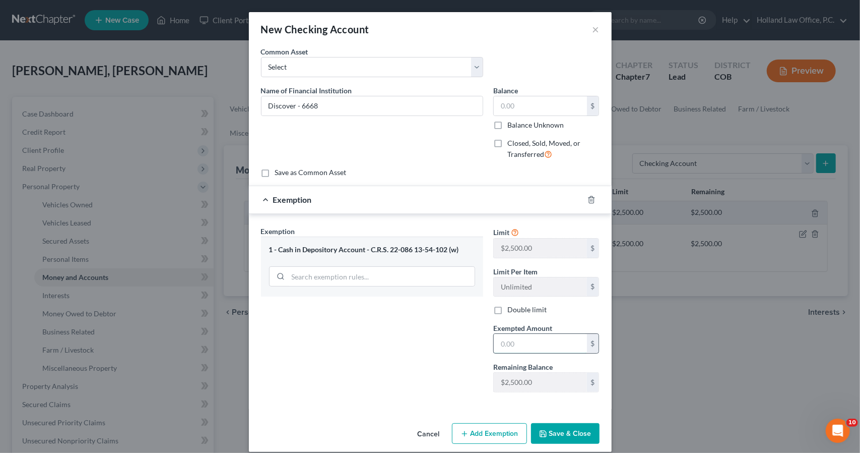
click at [498, 341] on input "text" at bounding box center [540, 343] width 93 height 19
type input "0"
click at [488, 366] on div "Remaining Balance $2,500.00 $" at bounding box center [546, 376] width 116 height 31
click at [545, 423] on button "Save & Close" at bounding box center [565, 433] width 69 height 21
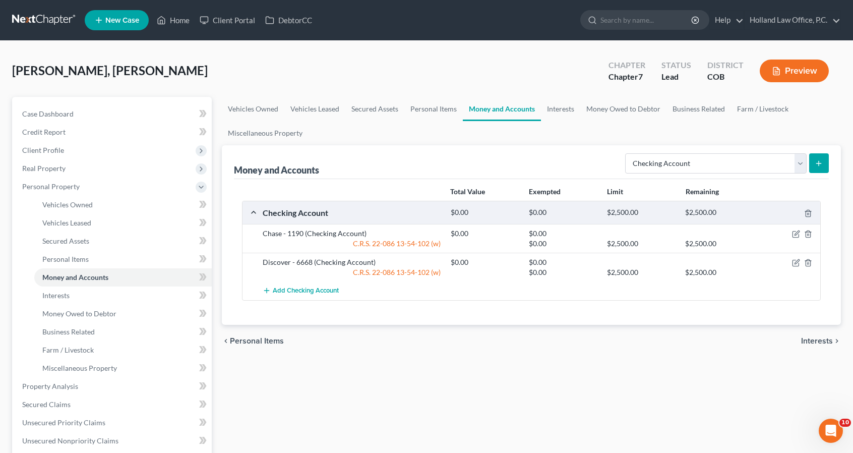
click at [821, 159] on icon "submit" at bounding box center [819, 163] width 8 height 8
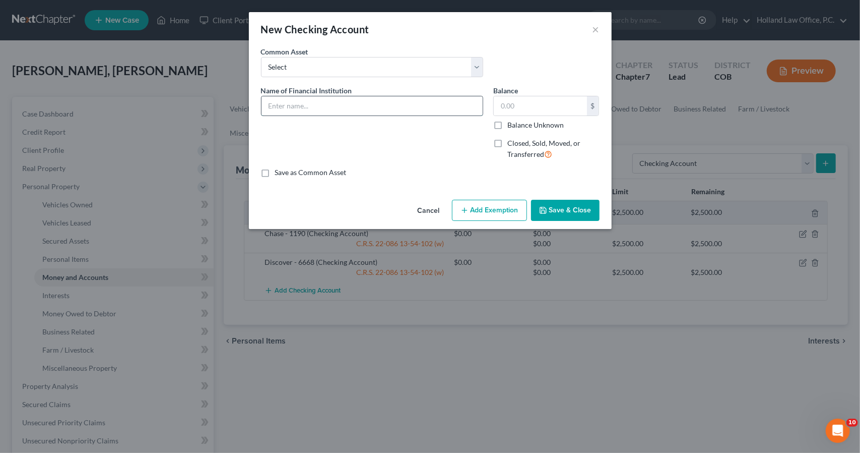
click at [454, 97] on input "text" at bounding box center [372, 105] width 221 height 19
type input "Acorns"
click at [543, 208] on icon "button" at bounding box center [543, 210] width 8 height 8
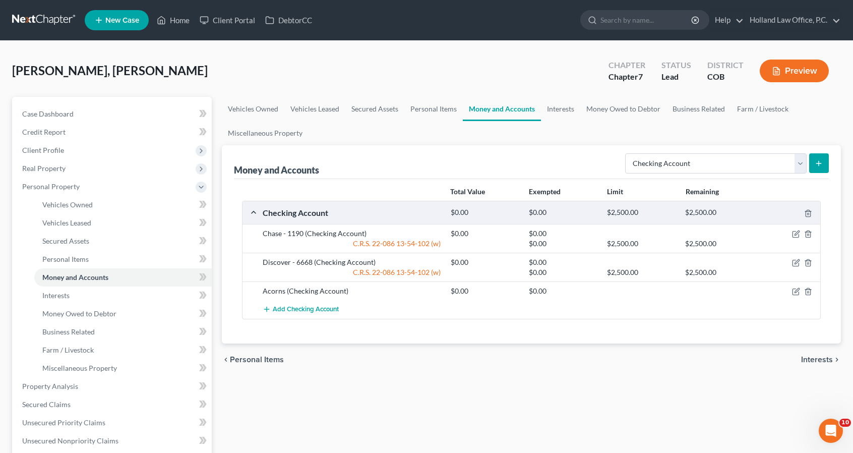
click at [817, 164] on icon "submit" at bounding box center [819, 163] width 8 height 8
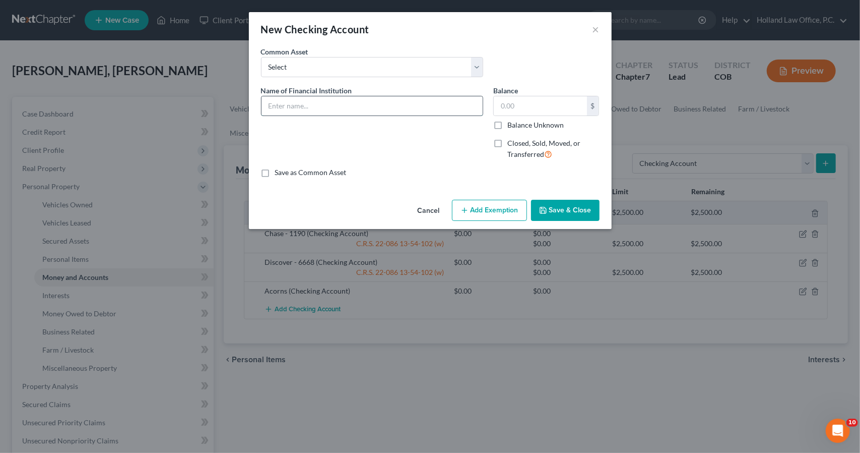
click at [315, 112] on input "text" at bounding box center [372, 105] width 221 height 19
type input "Current - 6215"
click at [570, 212] on button "Save & Close" at bounding box center [565, 210] width 69 height 21
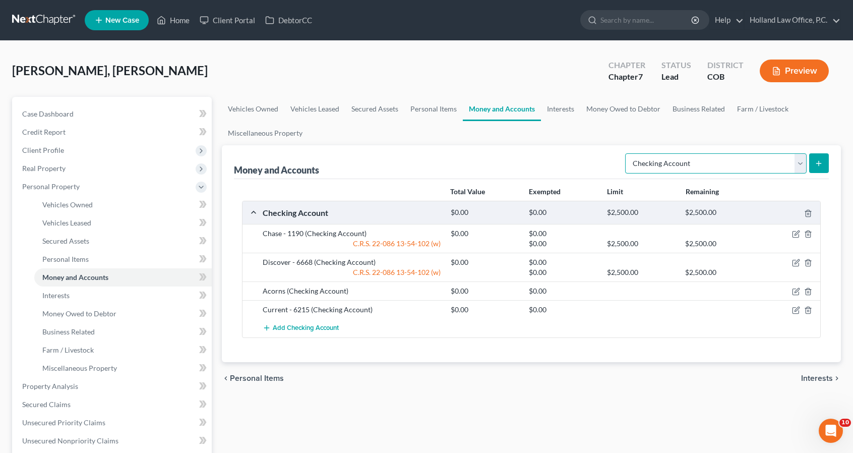
click at [737, 170] on select "Select Account Type Brokerage Cash on Hand Certificates of Deposit Checking Acc…" at bounding box center [715, 163] width 181 height 20
select select "savings"
click at [628, 153] on select "Select Account Type Brokerage Cash on Hand Certificates of Deposit Checking Acc…" at bounding box center [715, 163] width 181 height 20
click at [821, 154] on button "submit" at bounding box center [819, 163] width 20 height 20
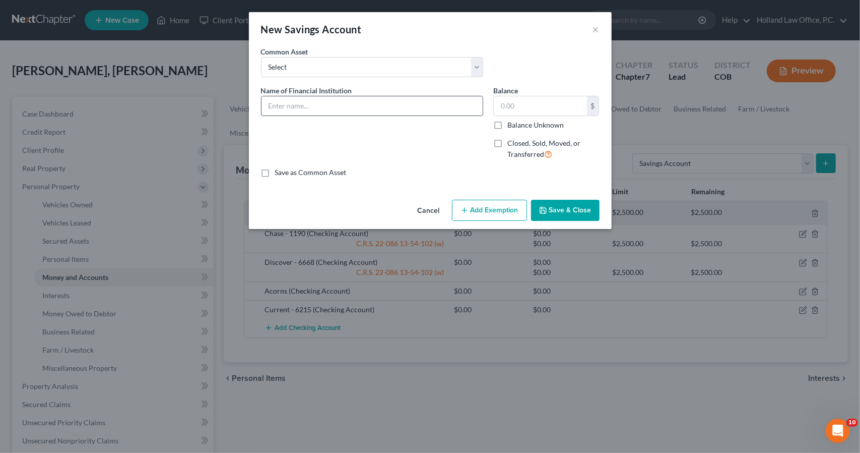
click at [348, 106] on input "text" at bounding box center [372, 105] width 221 height 19
type input "Discover - 1994"
click at [464, 201] on button "Add Exemption" at bounding box center [489, 210] width 75 height 21
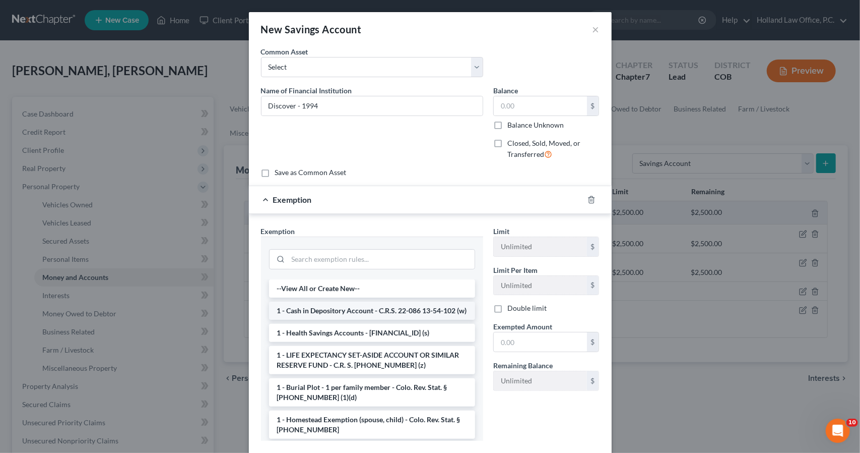
click at [424, 314] on li "1 - Cash in Depository Account - C.R.S. 22-086 13-54-102 (w)" at bounding box center [372, 310] width 206 height 18
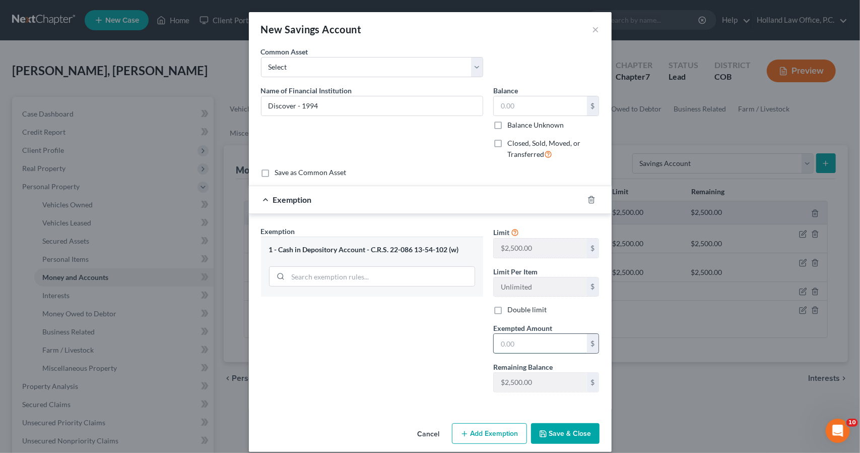
click at [528, 337] on input "text" at bounding box center [540, 343] width 93 height 19
type input "0"
click at [532, 427] on button "Save & Close" at bounding box center [565, 433] width 69 height 21
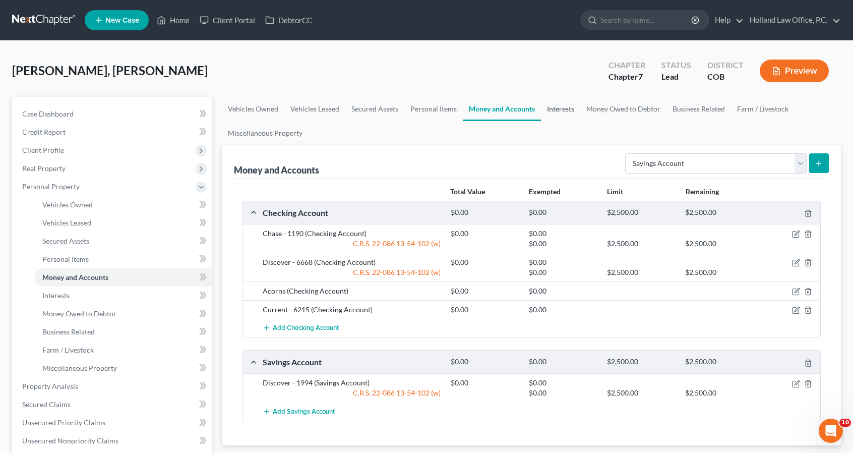
click at [574, 113] on link "Interests" at bounding box center [560, 109] width 39 height 24
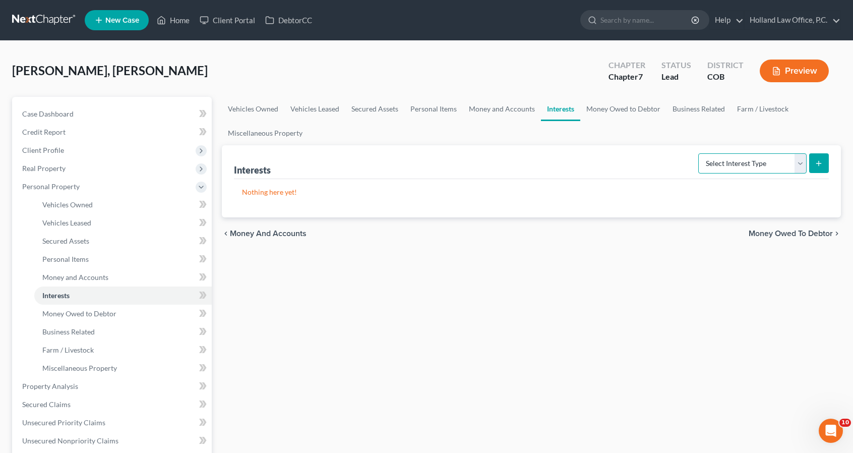
click at [706, 161] on select "Select Interest Type 401K Annuity Bond Education IRA Government Bond Government…" at bounding box center [752, 163] width 108 height 20
select select "term_life_insurance"
click at [700, 153] on select "Select Interest Type 401K Annuity Bond Education IRA Government Bond Government…" at bounding box center [752, 163] width 108 height 20
click at [815, 167] on button "submit" at bounding box center [819, 163] width 20 height 20
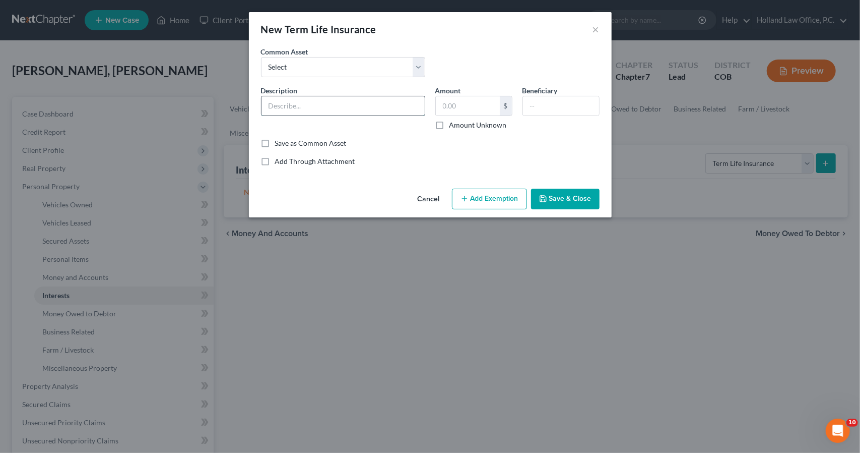
click at [369, 106] on input "text" at bounding box center [343, 105] width 163 height 19
type input "Auto - Statefarm"
drag, startPoint x: 591, startPoint y: 108, endPoint x: 519, endPoint y: 109, distance: 72.1
click at [519, 109] on div "Beneficiary [PERSON_NAME]" at bounding box center [561, 107] width 87 height 45
type input "[PERSON_NAME]"
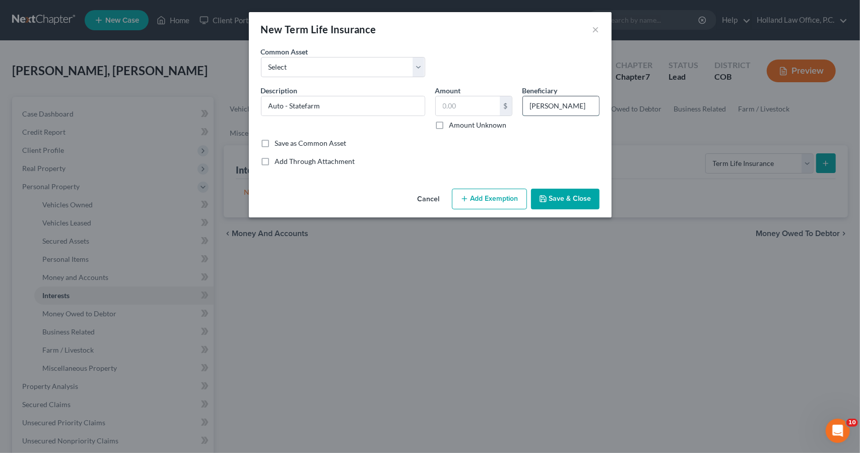
drag, startPoint x: 519, startPoint y: 109, endPoint x: 532, endPoint y: 96, distance: 18.5
click at [532, 96] on input "[PERSON_NAME]" at bounding box center [561, 105] width 76 height 19
drag, startPoint x: 532, startPoint y: 104, endPoint x: 623, endPoint y: 95, distance: 91.7
click at [623, 95] on div "New Term Life Insurance × An exemption set must first be selected from the Fili…" at bounding box center [430, 226] width 860 height 453
click at [583, 196] on button "Save & Close" at bounding box center [565, 199] width 69 height 21
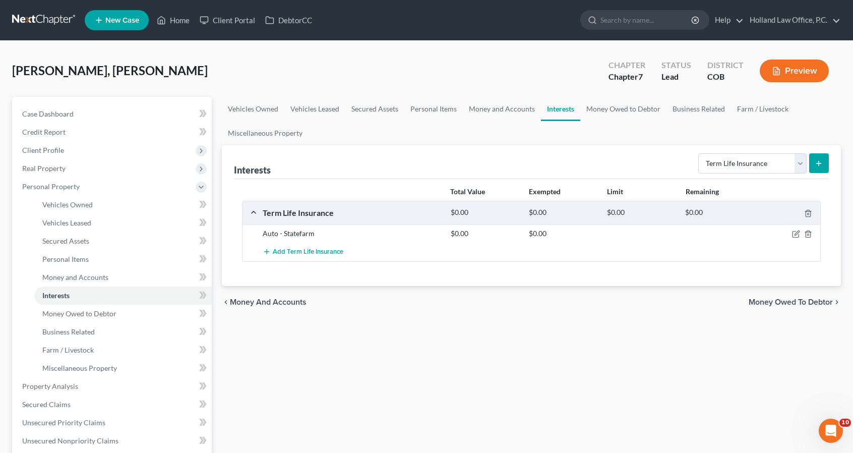
click at [821, 164] on icon "submit" at bounding box center [819, 163] width 8 height 8
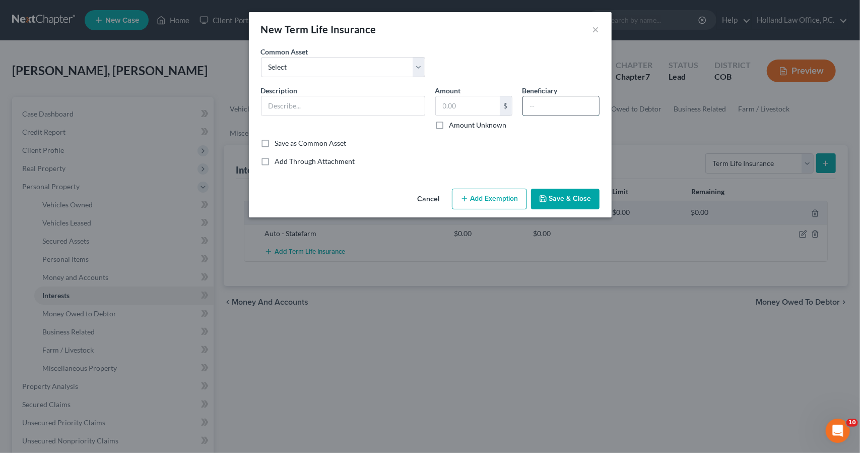
click at [560, 100] on input "text" at bounding box center [561, 105] width 76 height 19
paste input "[PERSON_NAME]"
type input "[PERSON_NAME]"
click at [406, 98] on input "text" at bounding box center [343, 105] width 163 height 19
type input "Health - Medicaid"
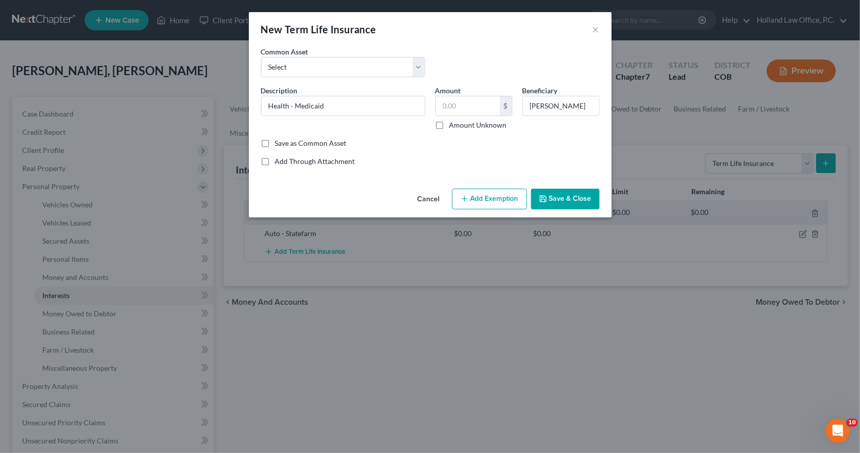
click at [554, 193] on button "Save & Close" at bounding box center [565, 199] width 69 height 21
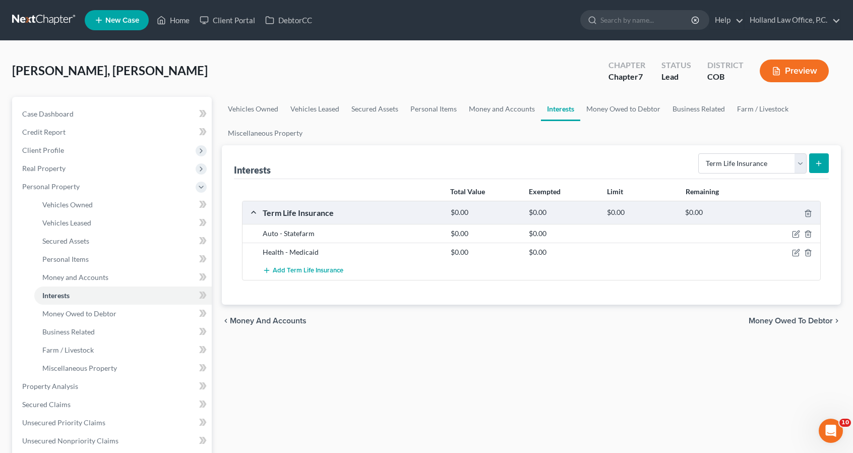
click at [816, 165] on icon "submit" at bounding box center [819, 163] width 8 height 8
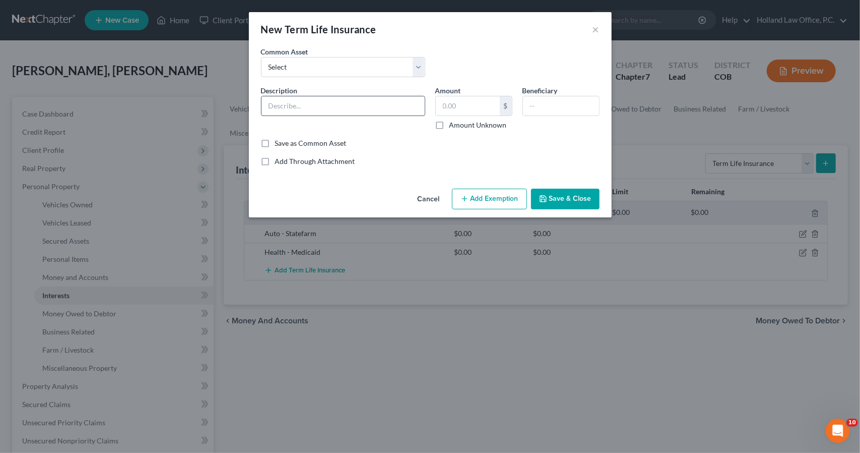
click at [303, 101] on input "text" at bounding box center [343, 105] width 163 height 19
type input "Dental - Medicaid"
click at [557, 112] on input "text" at bounding box center [561, 105] width 76 height 19
paste input "[PERSON_NAME]"
type input "[PERSON_NAME]"
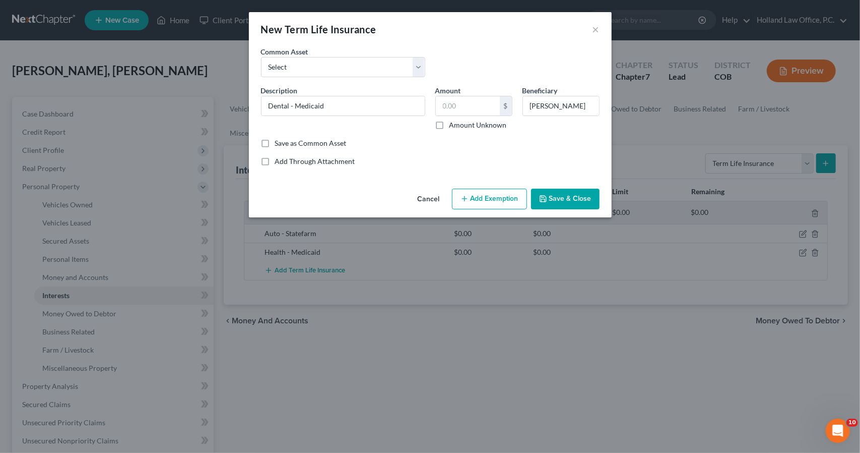
click at [573, 209] on div "Cancel Add Exemption Save & Close" at bounding box center [430, 200] width 363 height 33
click at [571, 205] on button "Save & Close" at bounding box center [565, 199] width 69 height 21
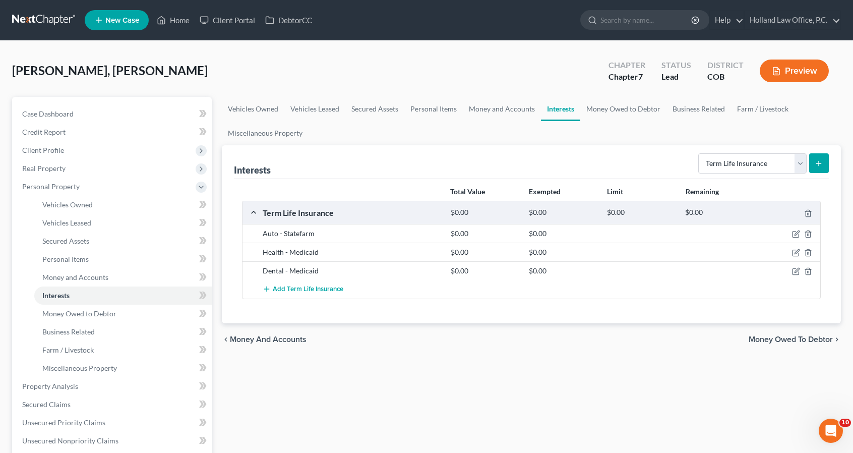
click at [815, 160] on icon "submit" at bounding box center [819, 163] width 8 height 8
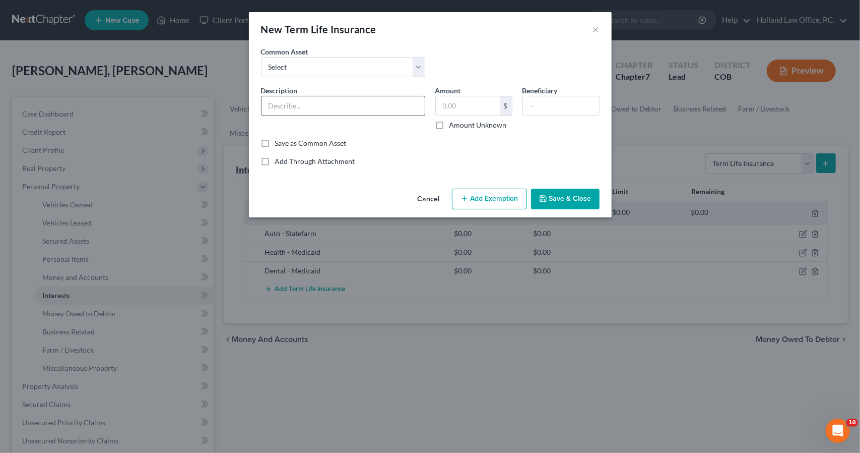
click at [299, 102] on input "text" at bounding box center [343, 105] width 163 height 19
type input "Vision - Medicaid"
click at [558, 102] on input "text" at bounding box center [561, 105] width 76 height 19
paste input "[PERSON_NAME]"
type input "[PERSON_NAME]"
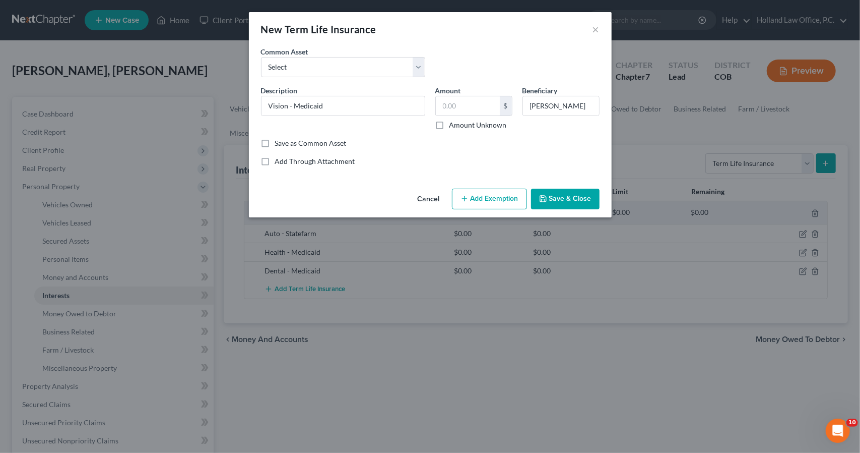
click at [576, 206] on button "Save & Close" at bounding box center [565, 199] width 69 height 21
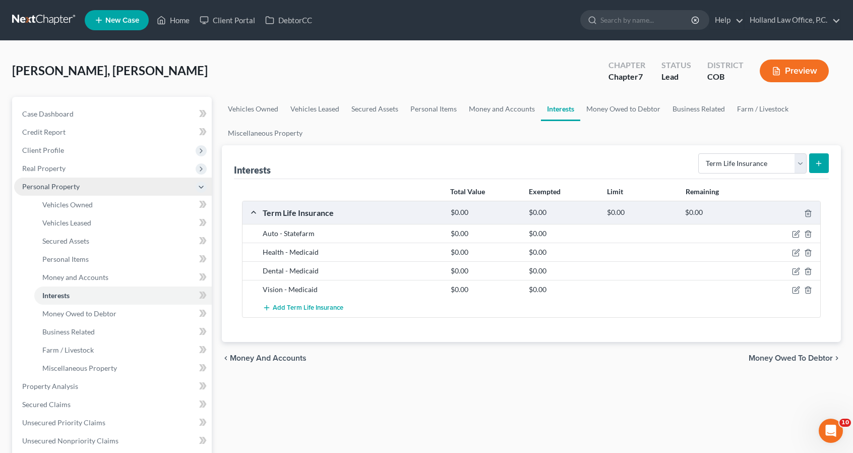
click at [77, 182] on span "Personal Property" at bounding box center [50, 186] width 57 height 9
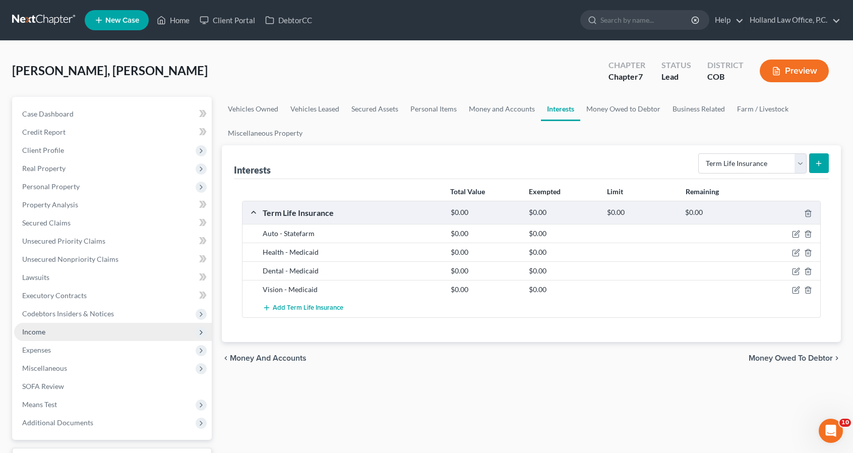
click at [84, 333] on span "Income" at bounding box center [113, 332] width 198 height 18
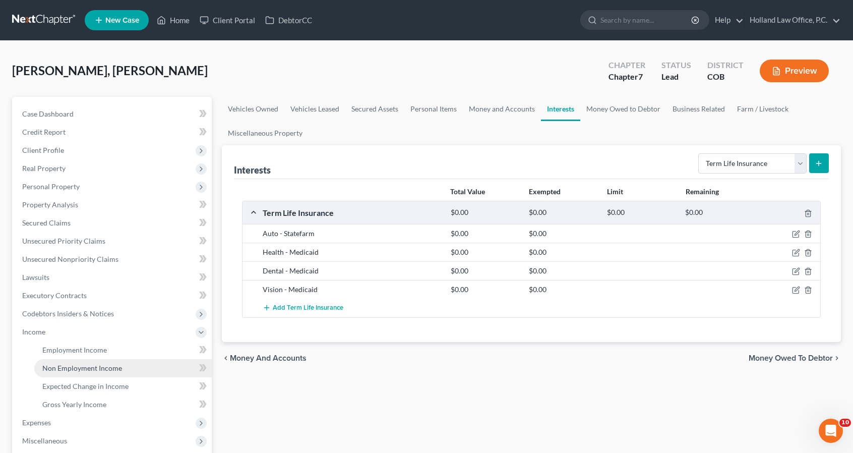
click at [97, 374] on link "Non Employment Income" at bounding box center [122, 368] width 177 height 18
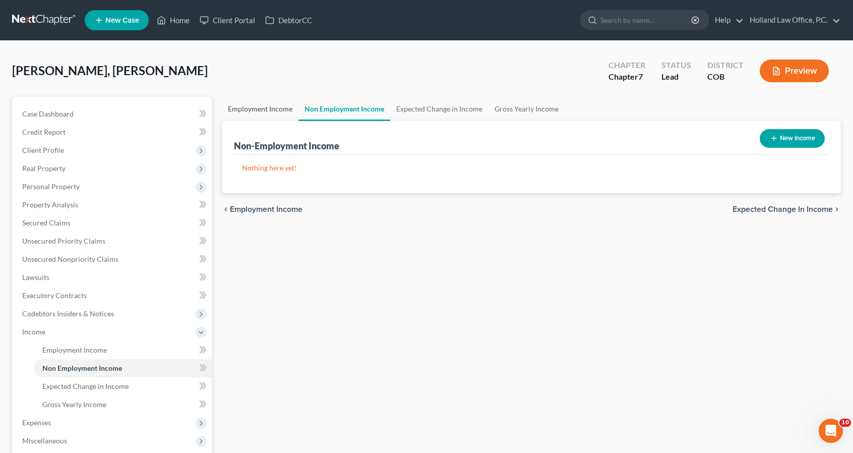
click at [293, 114] on link "Employment Income" at bounding box center [260, 109] width 77 height 24
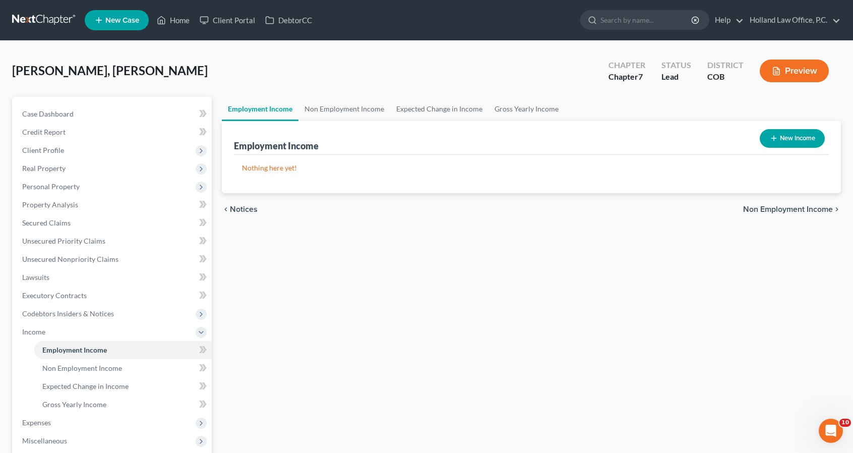
click at [795, 137] on button "New Income" at bounding box center [792, 138] width 65 height 19
select select "0"
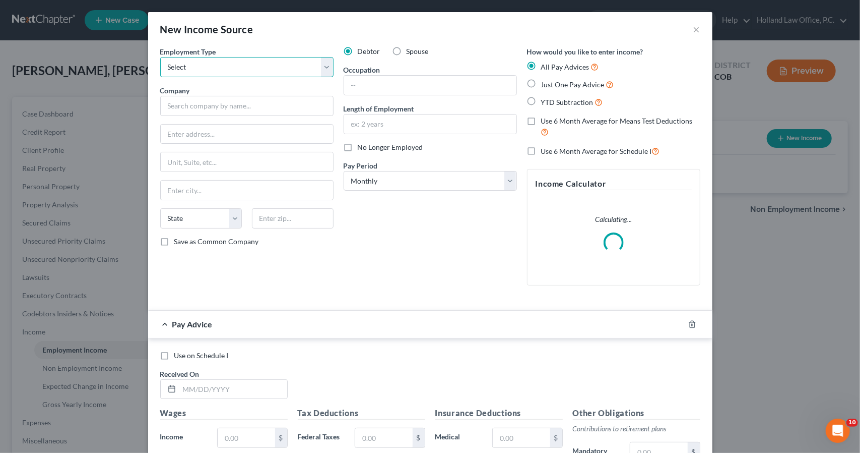
click at [281, 66] on select "Select Full or [DEMOGRAPHIC_DATA] Employment Self Employment" at bounding box center [246, 67] width 173 height 20
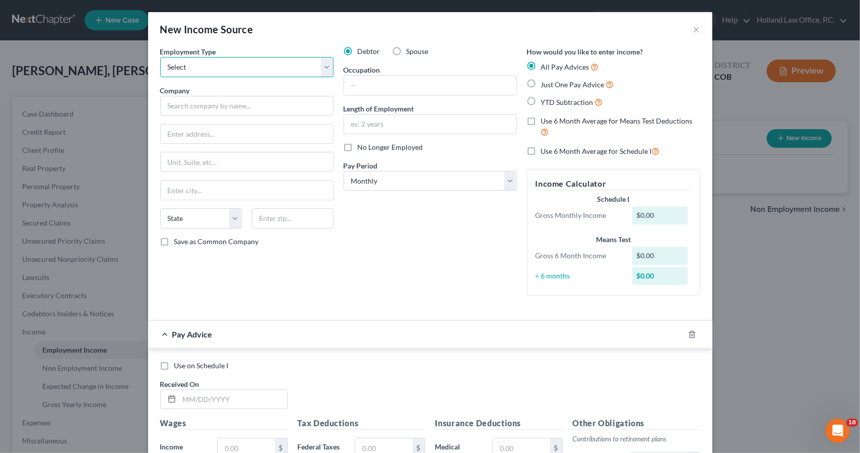
select select "1"
click at [160, 57] on select "Select Full or [DEMOGRAPHIC_DATA] Employment Self Employment" at bounding box center [246, 67] width 173 height 20
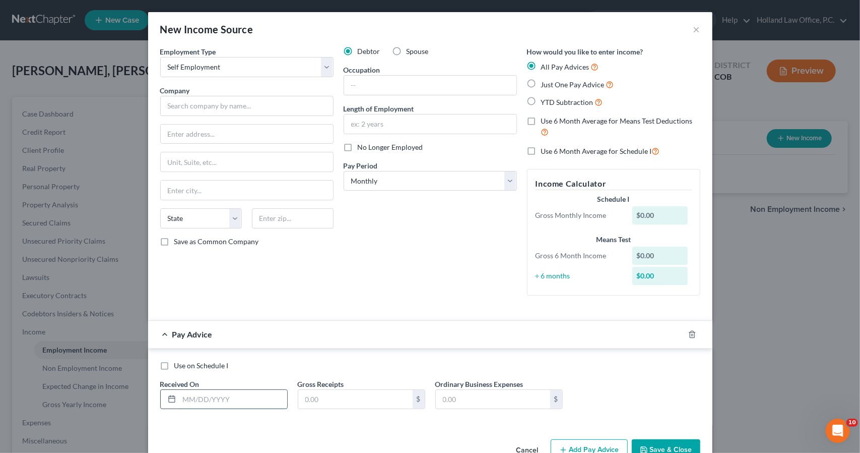
click at [250, 393] on input "text" at bounding box center [233, 399] width 108 height 19
type input "[DATE]"
click at [317, 395] on input "text" at bounding box center [355, 399] width 114 height 19
type input "100"
click at [342, 342] on div "Pay Advice $100.00 on [DATE]" at bounding box center [410, 334] width 524 height 27
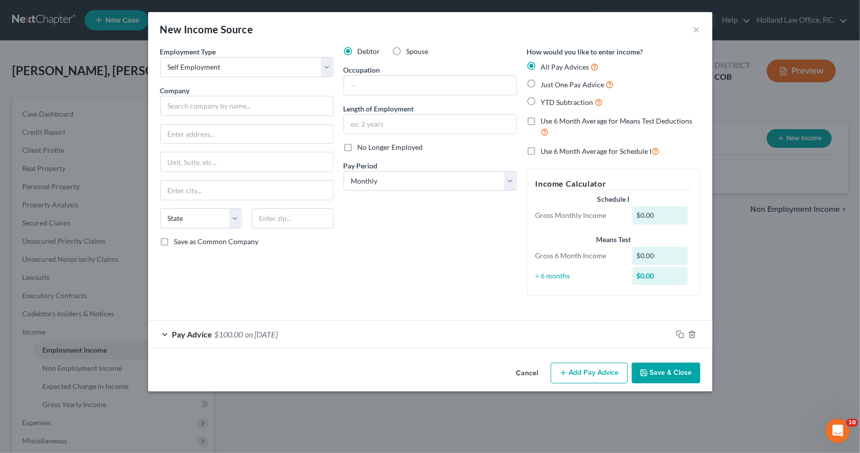
click at [541, 151] on label "Use 6 Month Average for Schedule I" at bounding box center [600, 151] width 119 height 12
click at [545, 151] on input "Use 6 Month Average for Schedule I" at bounding box center [548, 148] width 7 height 7
checkbox input "true"
click at [647, 375] on icon "button" at bounding box center [644, 372] width 6 height 6
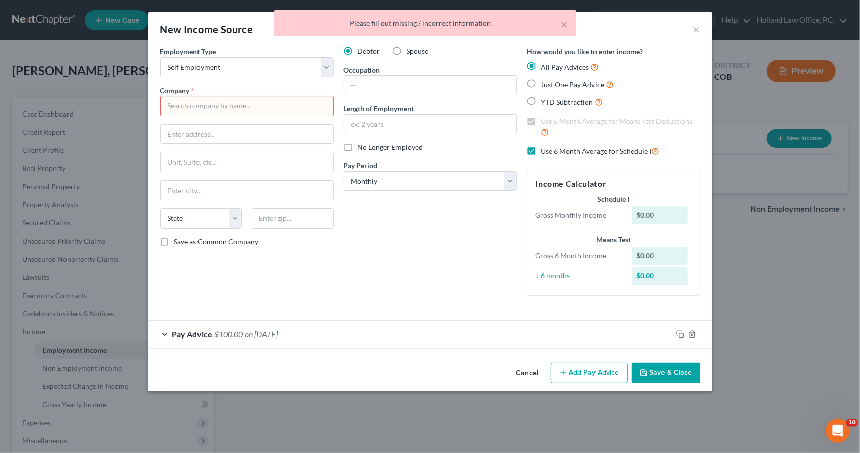
click at [311, 117] on div "Employment Type * Select Full or [DEMOGRAPHIC_DATA] Employment Self Employment …" at bounding box center [246, 174] width 183 height 257
click at [311, 114] on input "text" at bounding box center [246, 106] width 173 height 20
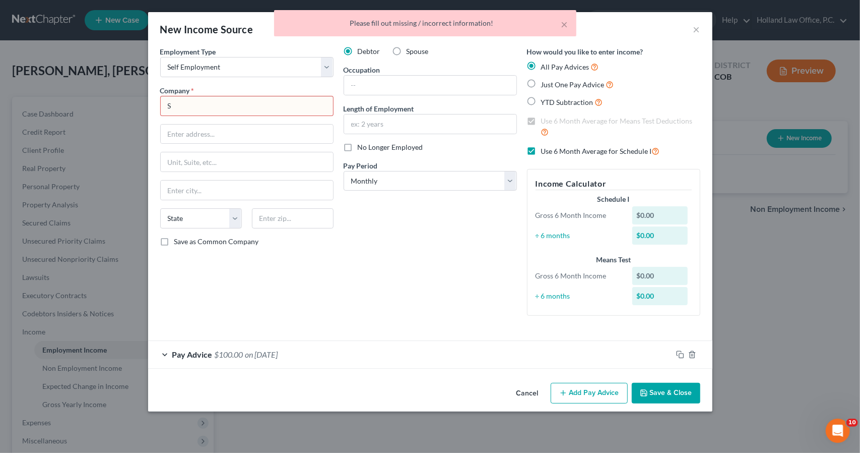
click at [311, 114] on input "S" at bounding box center [246, 106] width 173 height 20
type input "Self"
click at [678, 390] on button "Save & Close" at bounding box center [666, 393] width 69 height 21
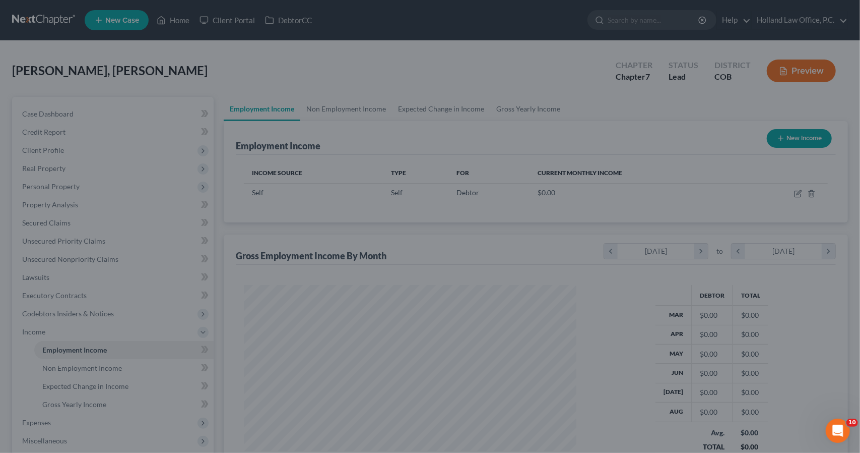
scroll to position [179, 349]
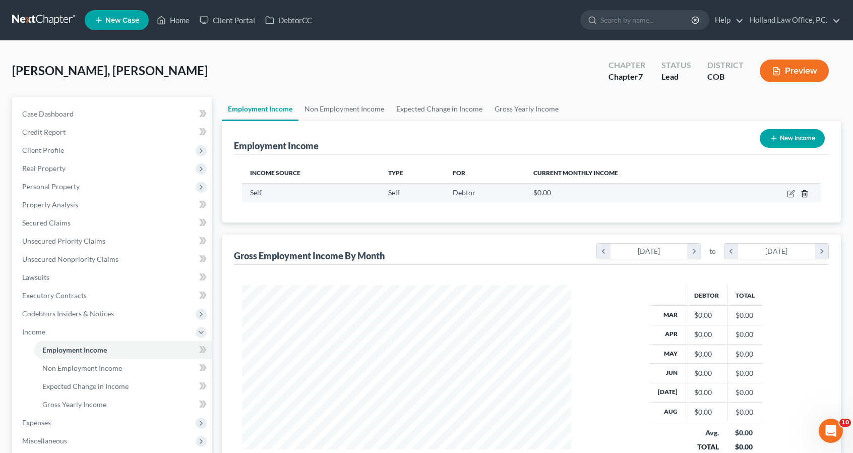
click at [806, 192] on icon "button" at bounding box center [804, 194] width 8 height 8
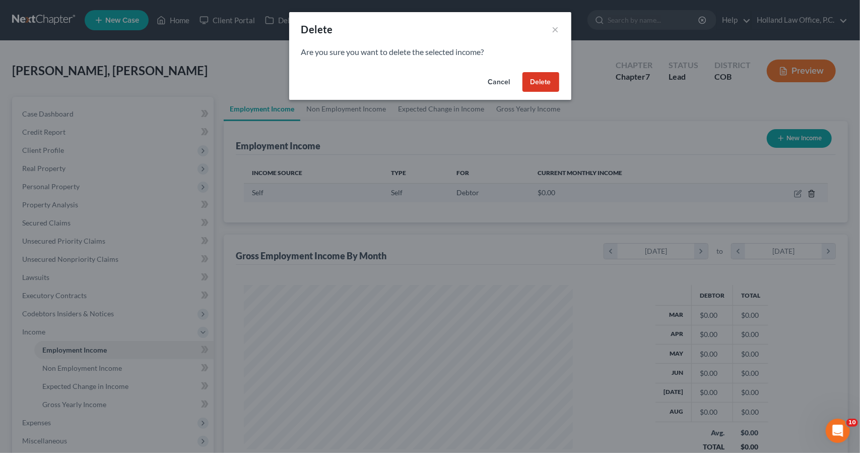
scroll to position [179, 352]
click at [552, 78] on button "Delete" at bounding box center [541, 82] width 37 height 20
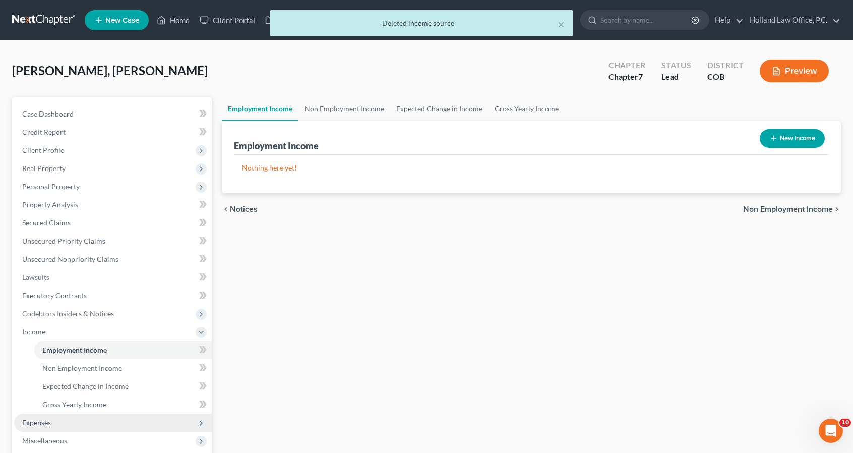
click at [40, 419] on span "Expenses" at bounding box center [36, 422] width 29 height 9
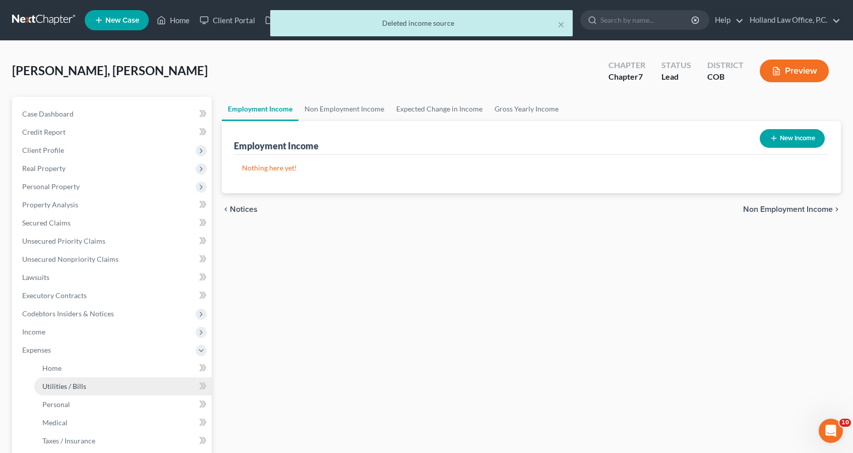
click at [57, 390] on link "Utilities / Bills" at bounding box center [122, 386] width 177 height 18
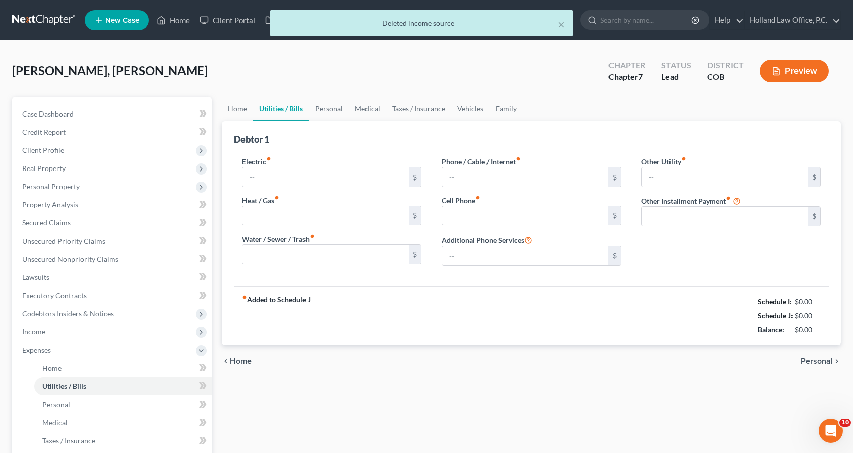
type input "0.00"
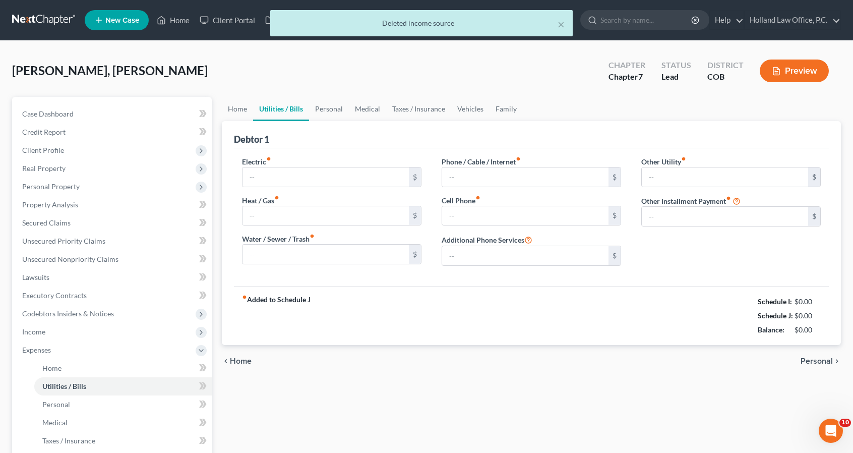
type input "0.00"
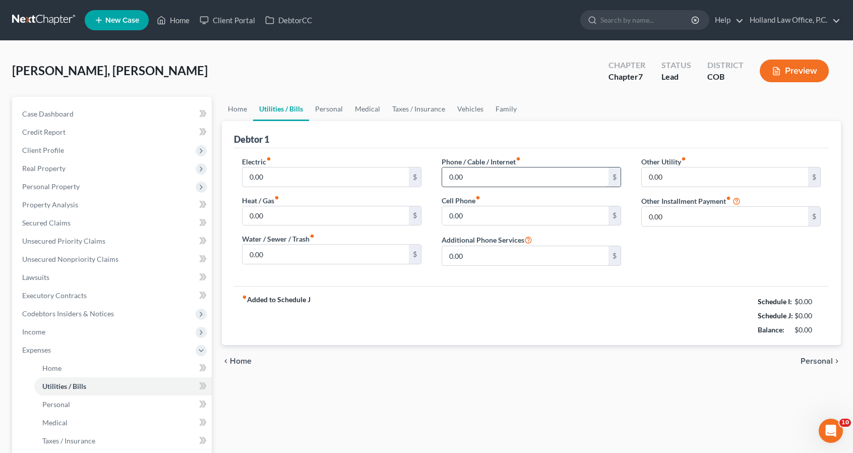
click at [472, 176] on input "0.00" at bounding box center [525, 176] width 166 height 19
type input "53.99"
click at [97, 326] on span "Income" at bounding box center [113, 332] width 198 height 18
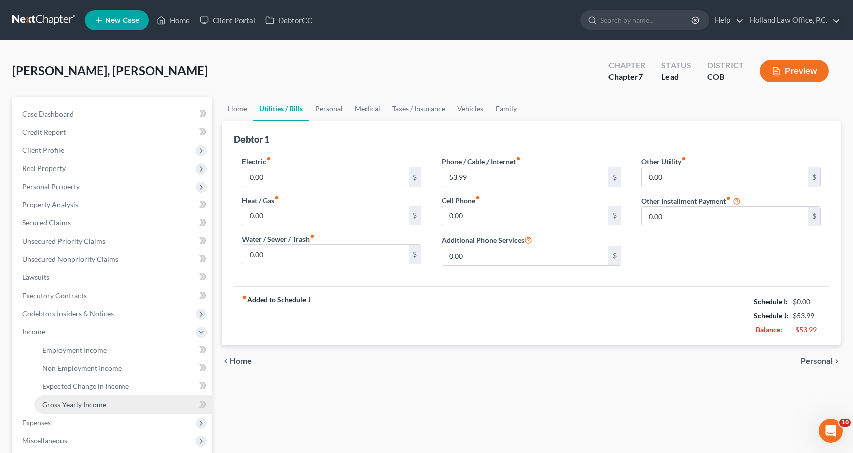
click at [104, 402] on span "Gross Yearly Income" at bounding box center [74, 404] width 64 height 9
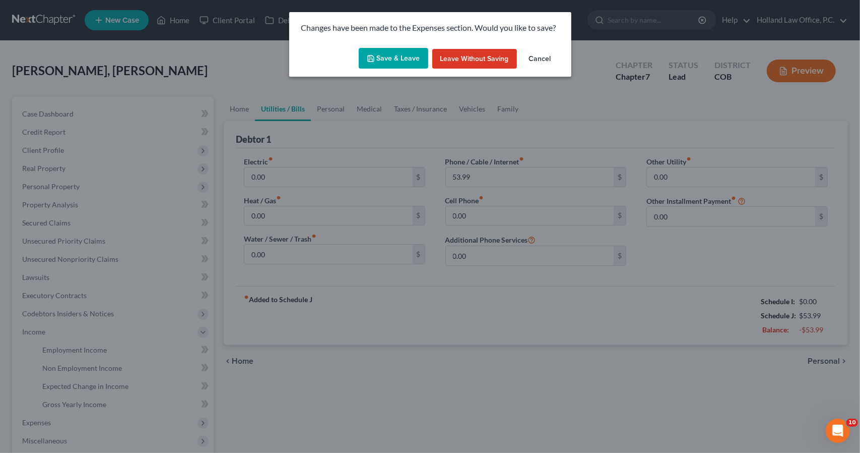
click at [405, 58] on button "Save & Leave" at bounding box center [394, 58] width 70 height 21
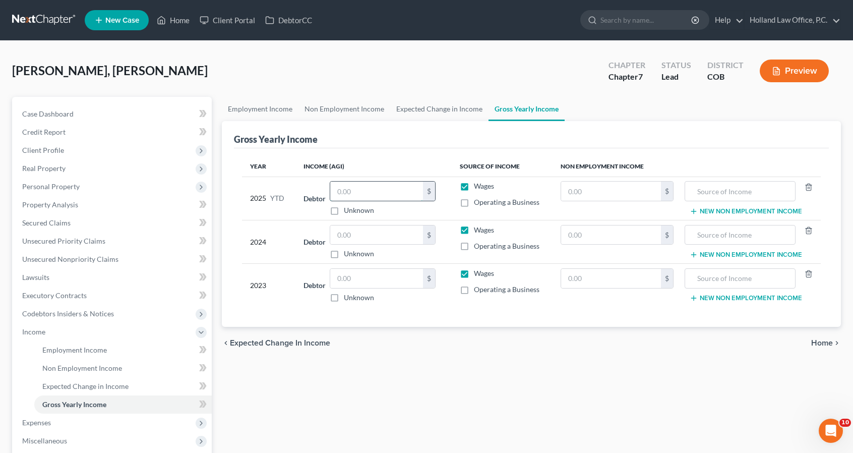
click at [352, 197] on input "text" at bounding box center [376, 190] width 93 height 19
type input "100"
click at [591, 195] on input "text" at bounding box center [610, 190] width 99 height 19
type input "812"
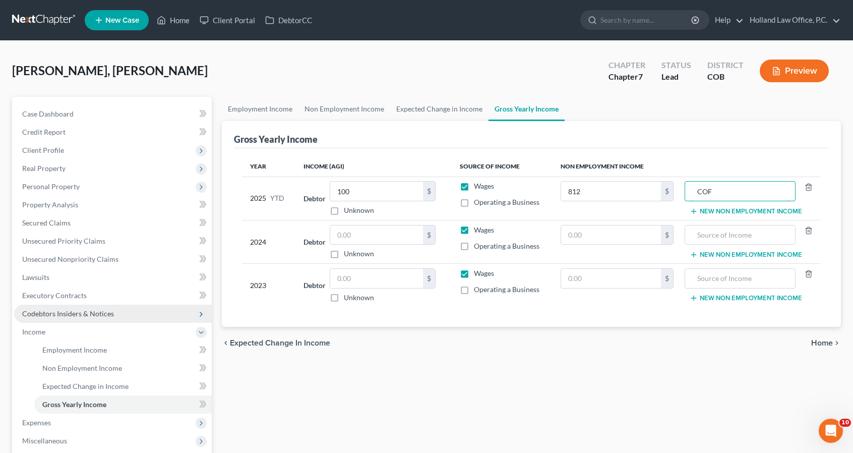
type input "COF"
click at [91, 315] on span "Codebtors Insiders & Notices" at bounding box center [68, 313] width 92 height 9
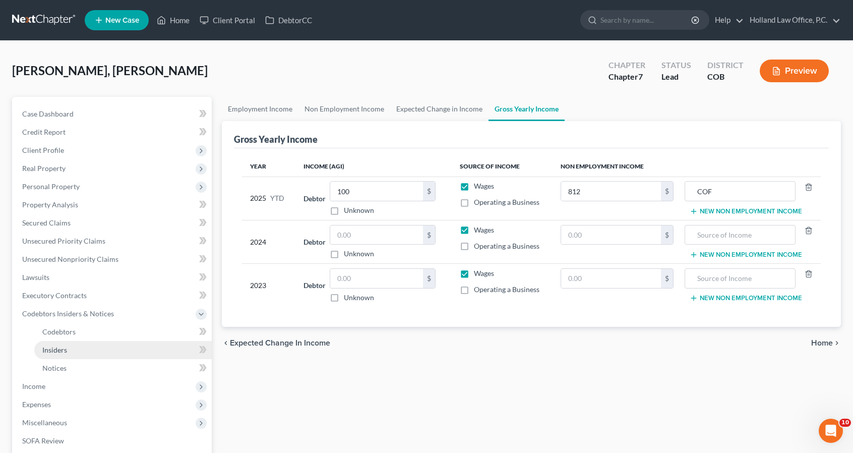
click at [101, 351] on link "Insiders" at bounding box center [122, 350] width 177 height 18
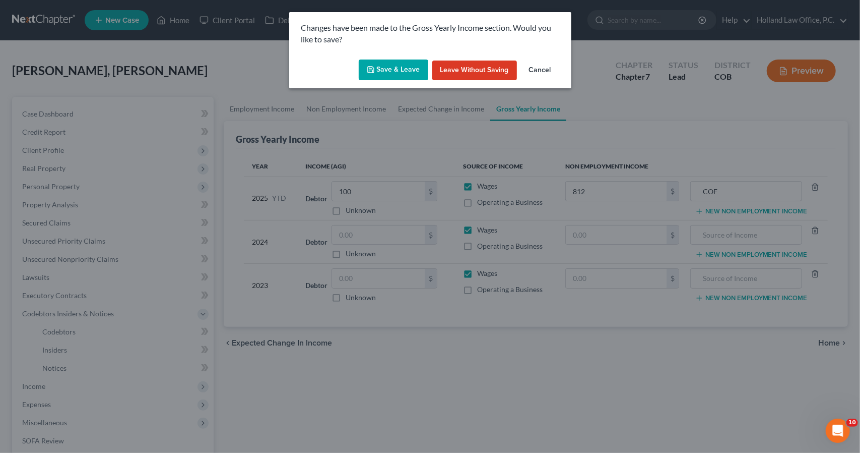
click at [420, 57] on div "Save & Leave Leave without Saving Cancel" at bounding box center [430, 71] width 282 height 33
click at [414, 77] on button "Save & Leave" at bounding box center [394, 69] width 70 height 21
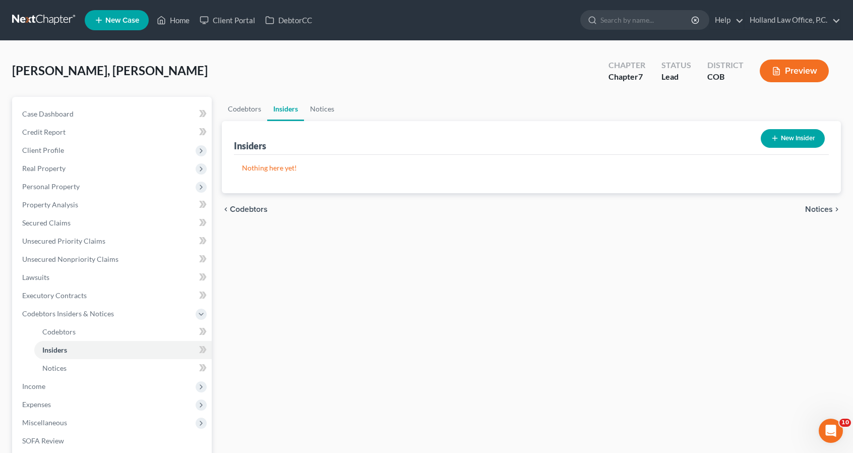
click at [783, 138] on button "New Insider" at bounding box center [793, 138] width 64 height 19
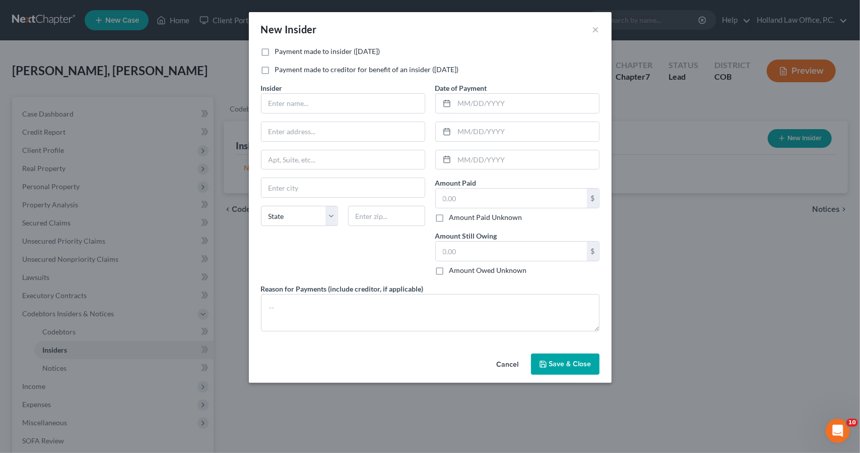
click at [298, 66] on label "Payment made to creditor for benefit of an insider ([DATE])" at bounding box center [367, 70] width 184 height 10
click at [286, 66] on input "Payment made to creditor for benefit of an insider ([DATE])" at bounding box center [282, 68] width 7 height 7
checkbox input "true"
click at [302, 106] on input "text" at bounding box center [343, 103] width 163 height 19
type input "[PERSON_NAME]"
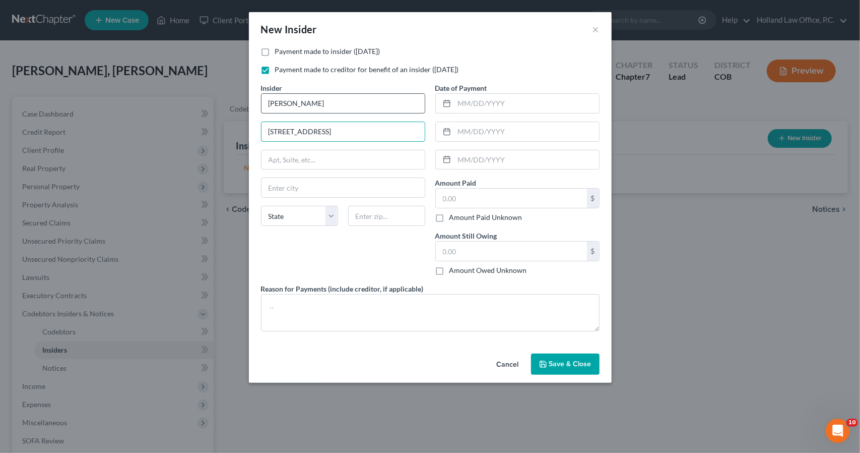
type input "[STREET_ADDRESS]"
type input "80513"
type input "Berthoud"
select select "5"
type input "[DATE]"
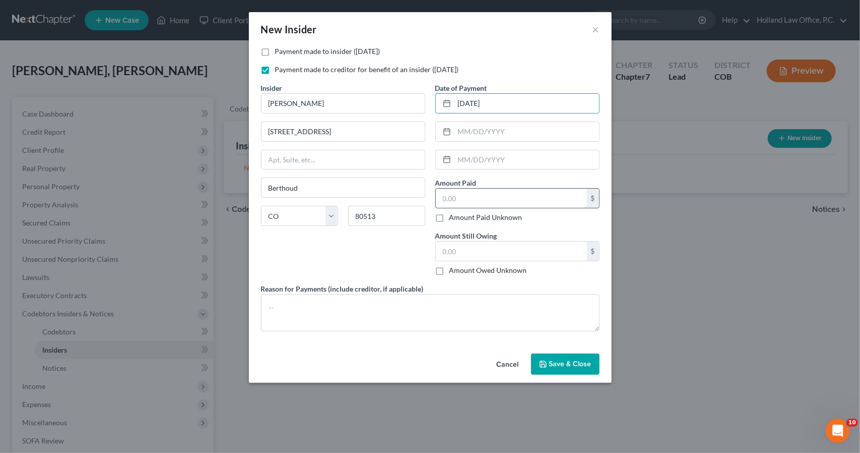
click at [472, 193] on input "text" at bounding box center [511, 198] width 151 height 19
click at [454, 298] on textarea at bounding box center [430, 312] width 339 height 37
type textarea "2004 Ford Mustang"
click at [589, 364] on span "Save & Close" at bounding box center [570, 363] width 42 height 9
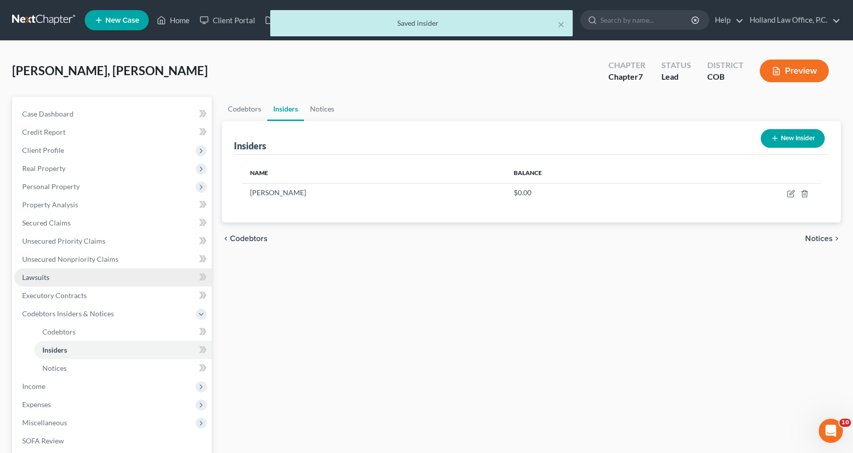
click at [171, 276] on link "Lawsuits" at bounding box center [113, 277] width 198 height 18
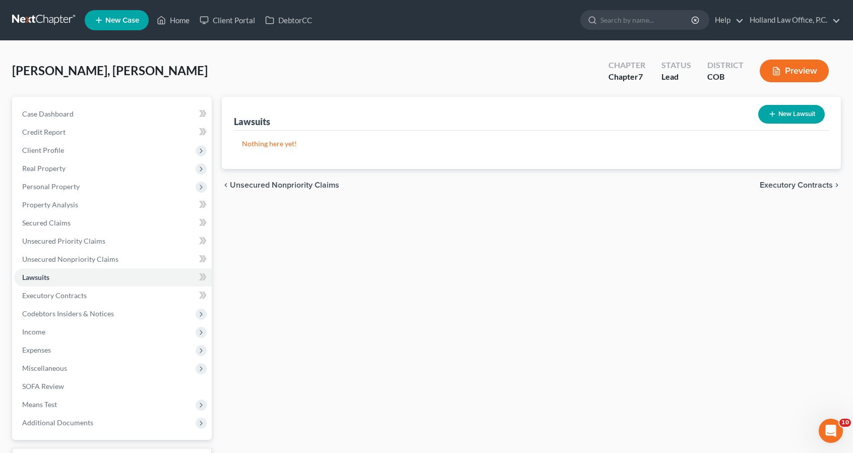
click at [773, 114] on line "button" at bounding box center [772, 114] width 5 height 0
select select "0"
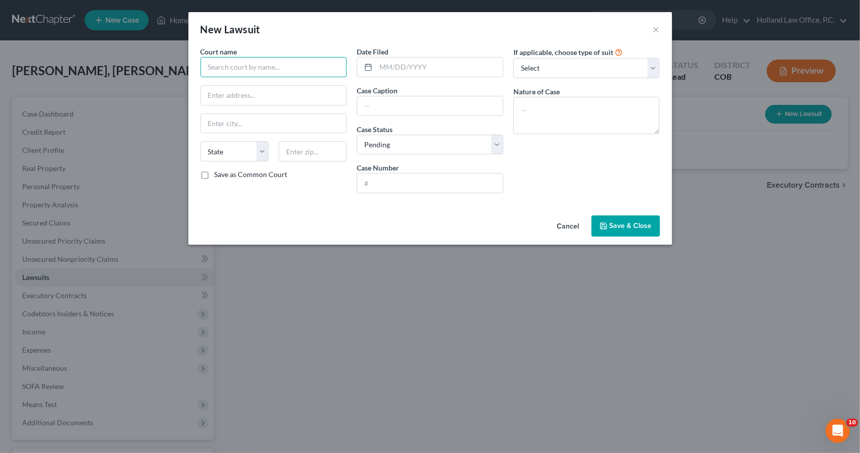
click at [225, 74] on input "text" at bounding box center [274, 67] width 147 height 20
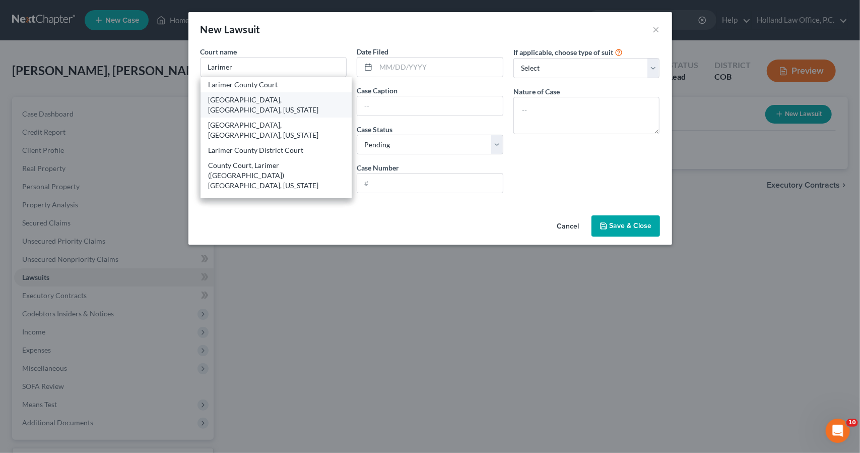
click at [234, 100] on div "[GEOGRAPHIC_DATA], [GEOGRAPHIC_DATA], [US_STATE]" at bounding box center [277, 105] width 136 height 20
type input "[GEOGRAPHIC_DATA], [GEOGRAPHIC_DATA], [US_STATE]"
type input "[STREET_ADDRESS]"
type input "[GEOGRAPHIC_DATA][PERSON_NAME]"
select select "5"
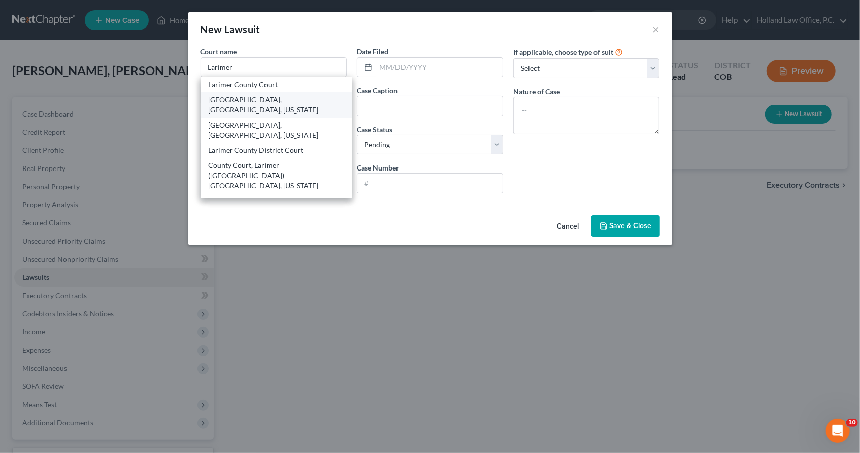
type input "80521"
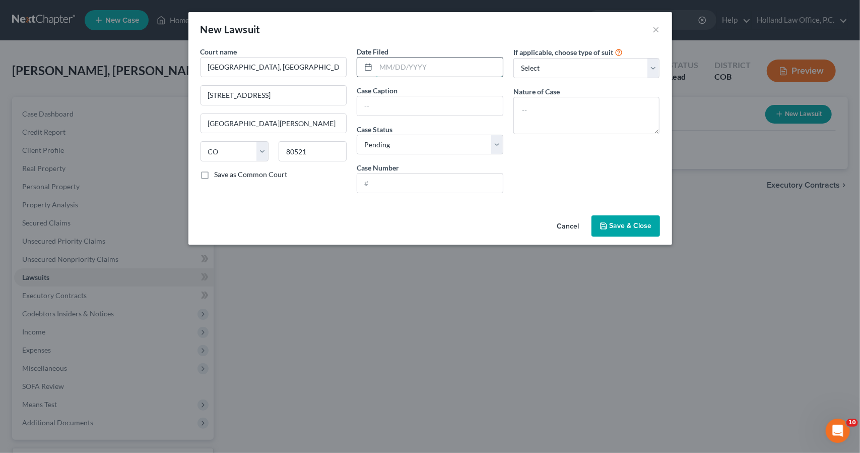
click at [398, 69] on input "text" at bounding box center [439, 66] width 127 height 19
type input "[DATE]"
type input "Camden Development, Inc [PERSON_NAME] [PERSON_NAME], a/k/a [PERSON_NAME] [PERSO…"
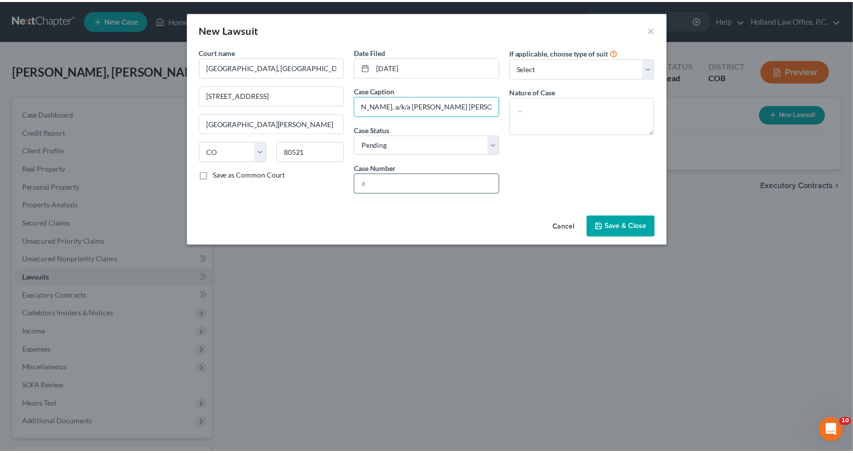
scroll to position [0, 0]
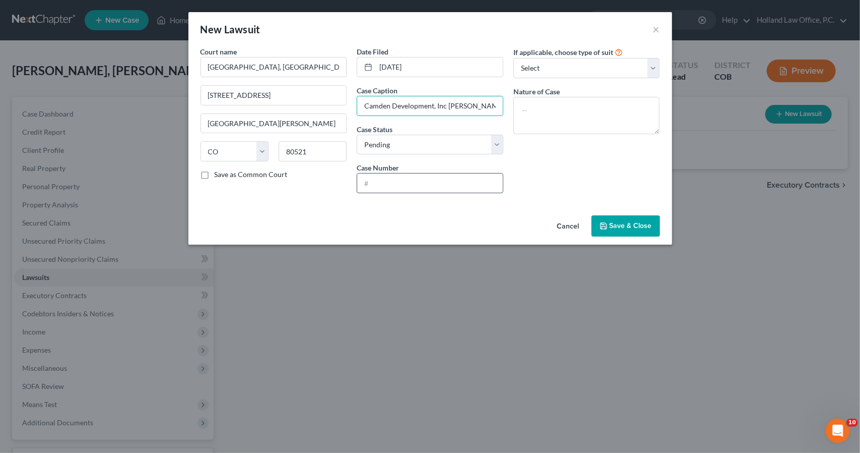
click at [442, 182] on input "text" at bounding box center [430, 182] width 146 height 19
type input "2025CV30047"
click at [633, 220] on button "Save & Close" at bounding box center [626, 225] width 69 height 21
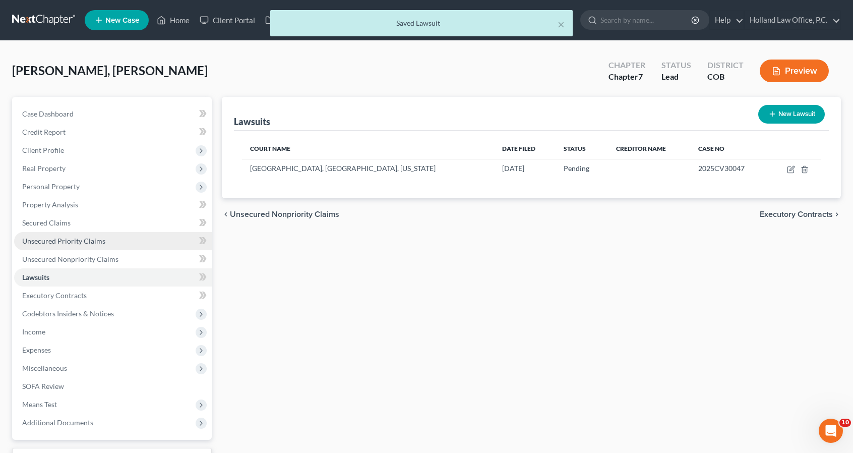
click at [88, 244] on link "Unsecured Priority Claims" at bounding box center [113, 241] width 198 height 18
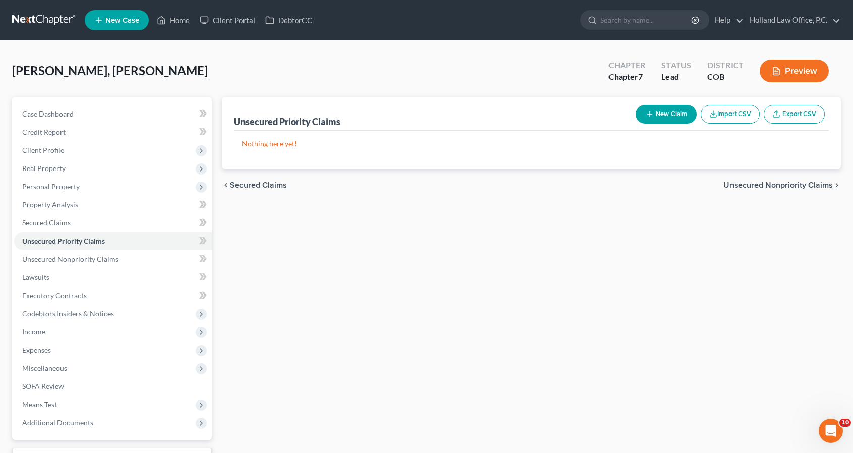
click at [680, 106] on button "New Claim" at bounding box center [666, 114] width 61 height 19
select select "0"
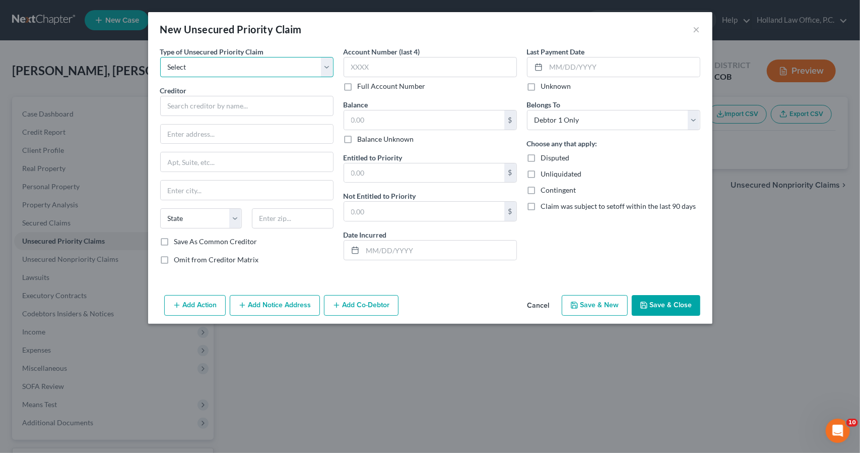
click at [304, 64] on select "Select Taxes & Other Government Units Domestic Support Obligations Extensions o…" at bounding box center [246, 67] width 173 height 20
click at [296, 74] on select "Select Taxes & Other Government Units Domestic Support Obligations Extensions o…" at bounding box center [246, 67] width 173 height 20
click at [695, 26] on button "×" at bounding box center [697, 29] width 7 height 12
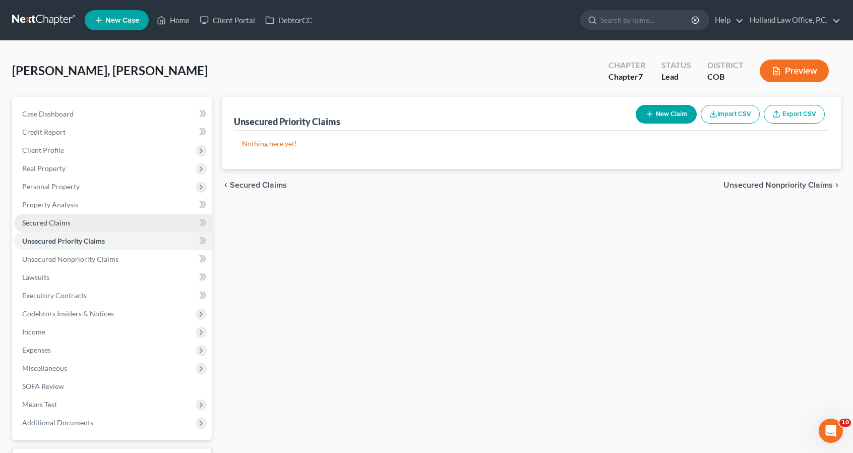
click at [44, 226] on span "Secured Claims" at bounding box center [46, 222] width 48 height 9
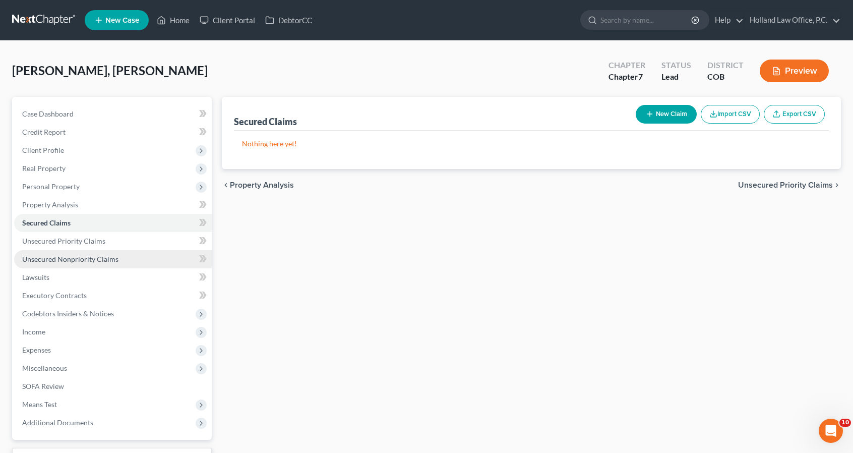
click at [67, 254] on link "Unsecured Nonpriority Claims" at bounding box center [113, 259] width 198 height 18
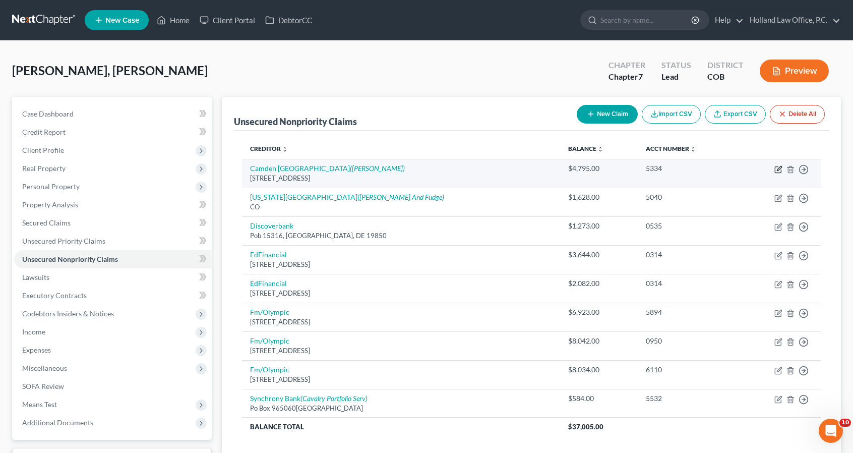
click at [776, 170] on icon "button" at bounding box center [778, 169] width 8 height 8
select select "5"
select select "1"
select select "0"
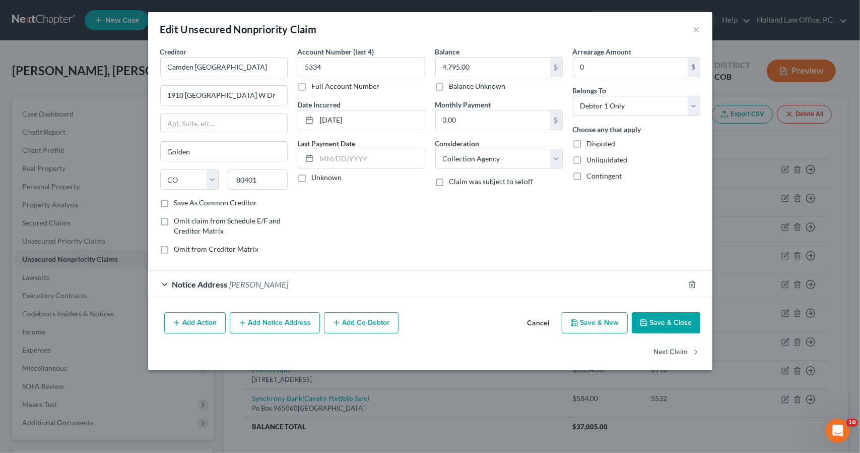
click at [279, 321] on button "Add Notice Address" at bounding box center [275, 322] width 90 height 21
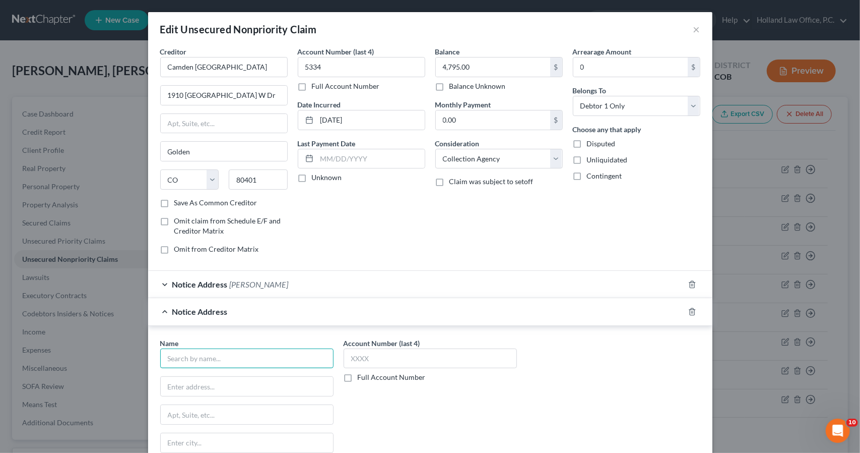
click at [274, 352] on input "text" at bounding box center [246, 358] width 173 height 20
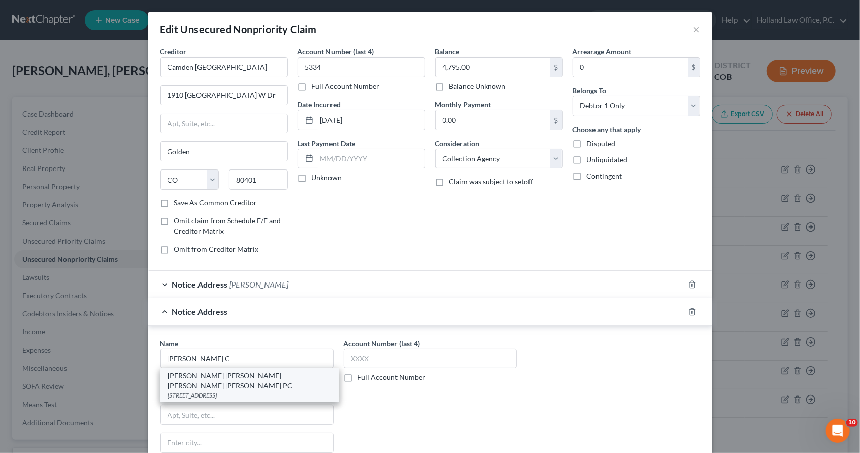
click at [250, 372] on div "[PERSON_NAME] [PERSON_NAME] [PERSON_NAME] [PERSON_NAME] PC" at bounding box center [249, 381] width 162 height 20
type input "[PERSON_NAME] [PERSON_NAME] [PERSON_NAME] [PERSON_NAME] PC"
type input "PO Box 1259"
type input "Longmont"
select select "5"
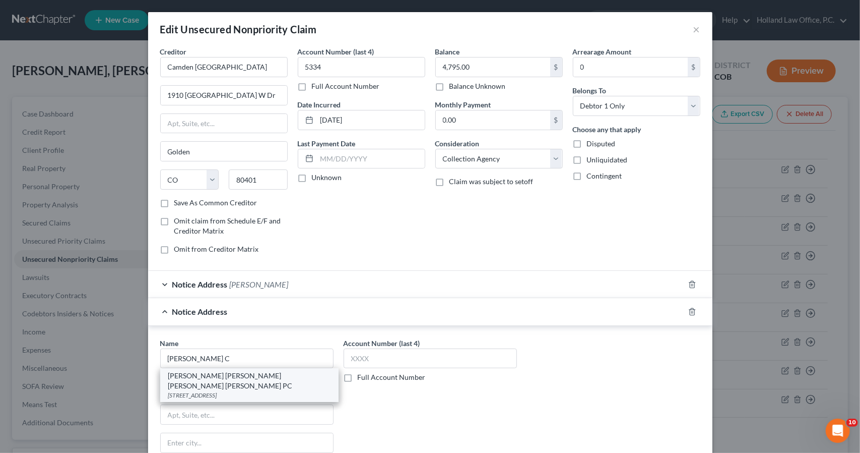
type input "80502"
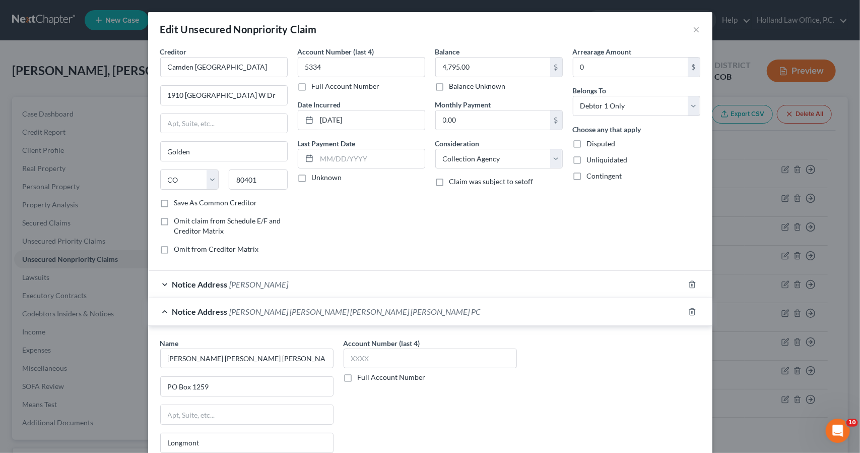
click at [300, 313] on span "[PERSON_NAME] [PERSON_NAME] [PERSON_NAME] [PERSON_NAME] PC" at bounding box center [356, 311] width 252 height 10
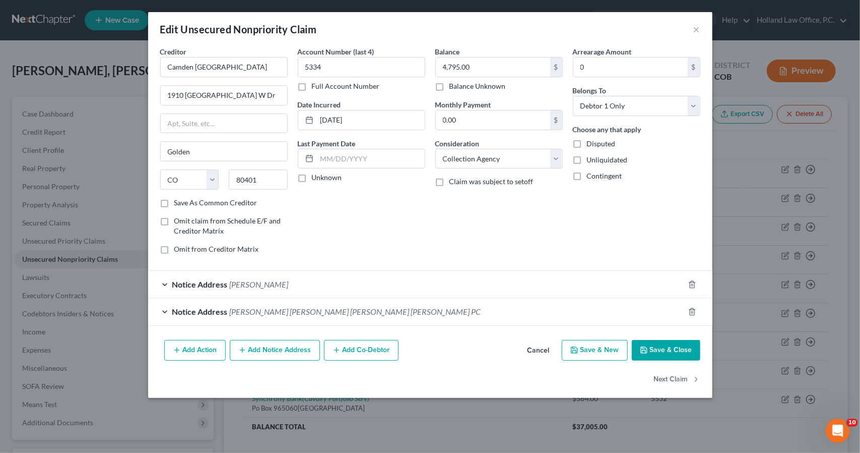
click at [652, 353] on button "Save & Close" at bounding box center [666, 350] width 69 height 21
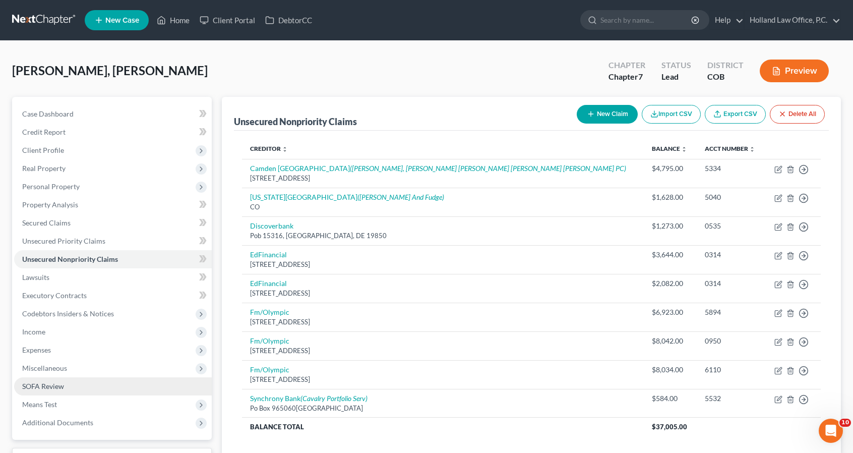
click at [68, 378] on link "SOFA Review" at bounding box center [113, 386] width 198 height 18
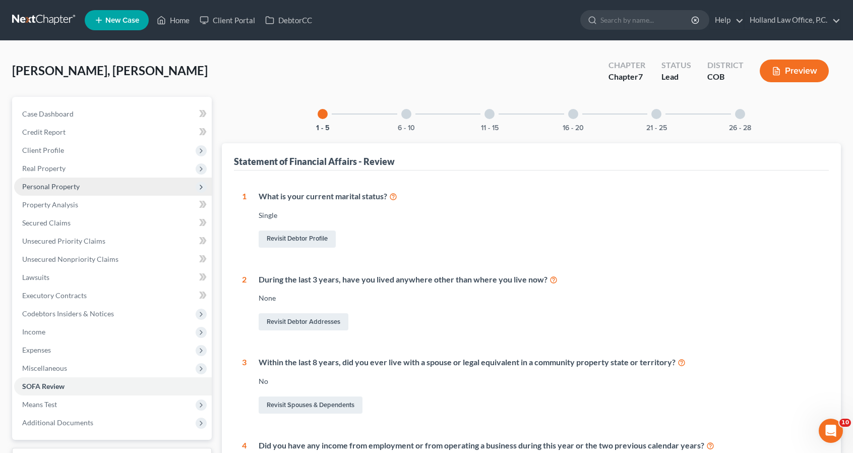
click at [120, 192] on span "Personal Property" at bounding box center [113, 186] width 198 height 18
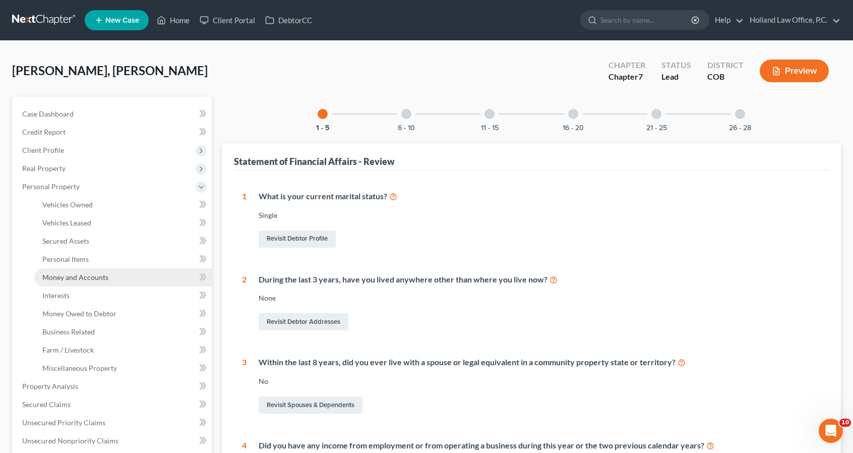
click at [124, 274] on link "Money and Accounts" at bounding box center [122, 277] width 177 height 18
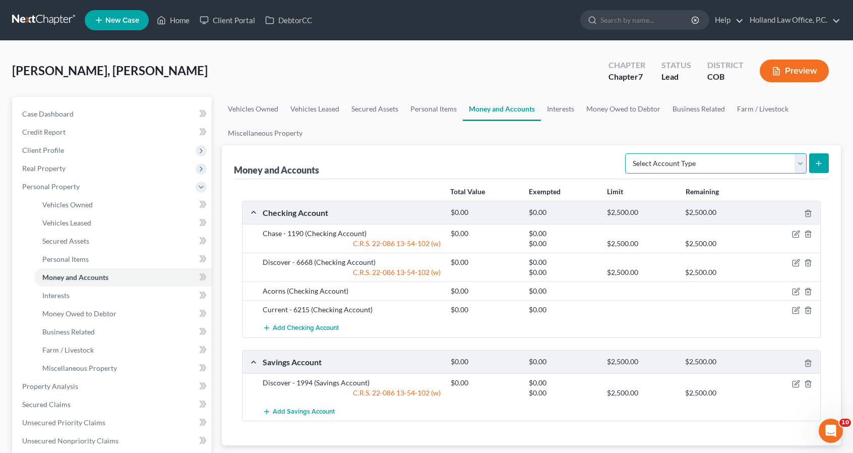
click at [699, 161] on select "Select Account Type Brokerage Cash on Hand Certificates of Deposit Checking Acc…" at bounding box center [715, 163] width 181 height 20
select select "savings"
click at [628, 153] on select "Select Account Type Brokerage Cash on Hand Certificates of Deposit Checking Acc…" at bounding box center [715, 163] width 181 height 20
click at [817, 171] on button "submit" at bounding box center [819, 163] width 20 height 20
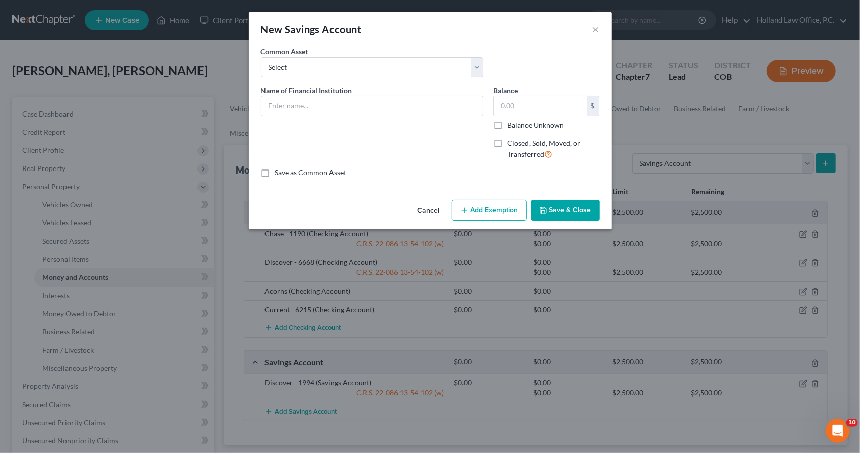
click at [507, 142] on div "Closed, Sold, Moved, or Transferred" at bounding box center [546, 149] width 106 height 22
click at [508, 141] on label "Closed, Sold, Moved, or Transferred" at bounding box center [554, 149] width 92 height 22
click at [512, 141] on input "Closed, Sold, Moved, or Transferred" at bounding box center [515, 141] width 7 height 7
checkbox input "true"
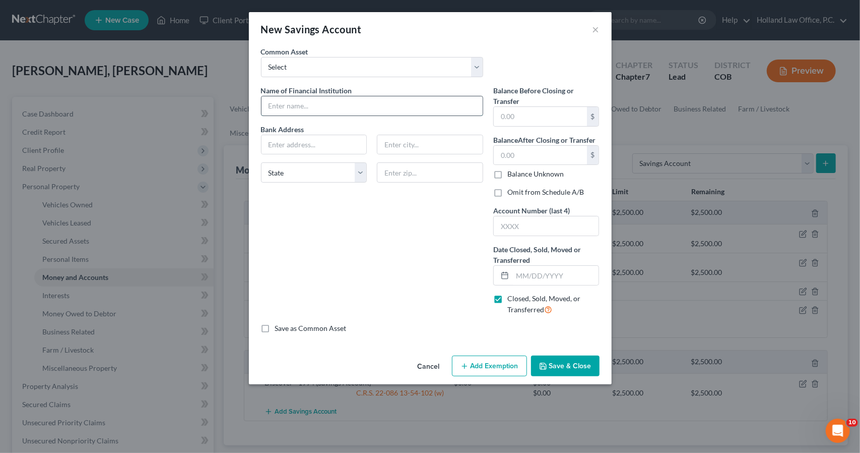
click at [429, 110] on input "text" at bounding box center [372, 105] width 221 height 19
type input "Weld County CU"
type input "[STREET_ADDRESS]"
click at [397, 176] on input "text" at bounding box center [430, 172] width 106 height 20
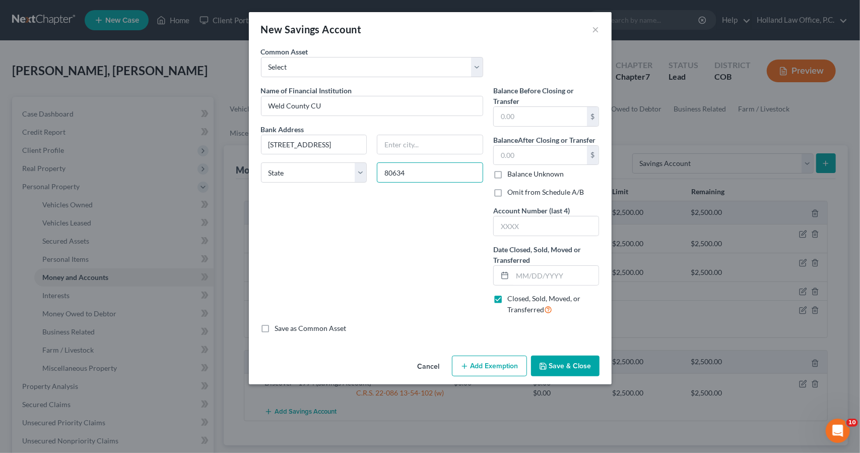
type input "80634"
type input "Greeley"
select select "5"
click at [532, 227] on input "text" at bounding box center [546, 225] width 105 height 19
type input "4333"
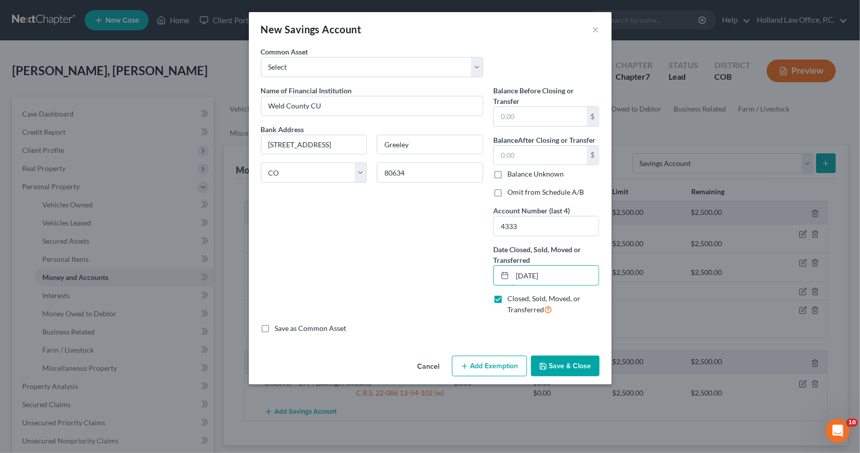
type input "[DATE]"
click at [546, 363] on icon "button" at bounding box center [543, 366] width 8 height 8
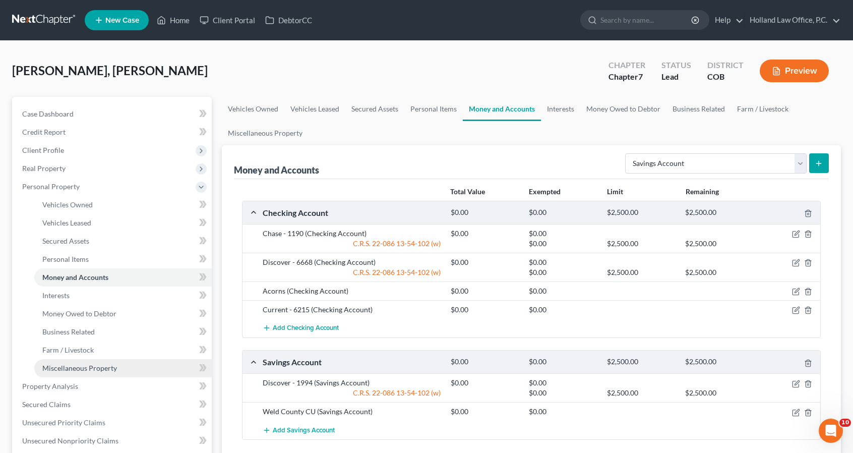
click at [73, 362] on link "Miscellaneous Property" at bounding box center [122, 368] width 177 height 18
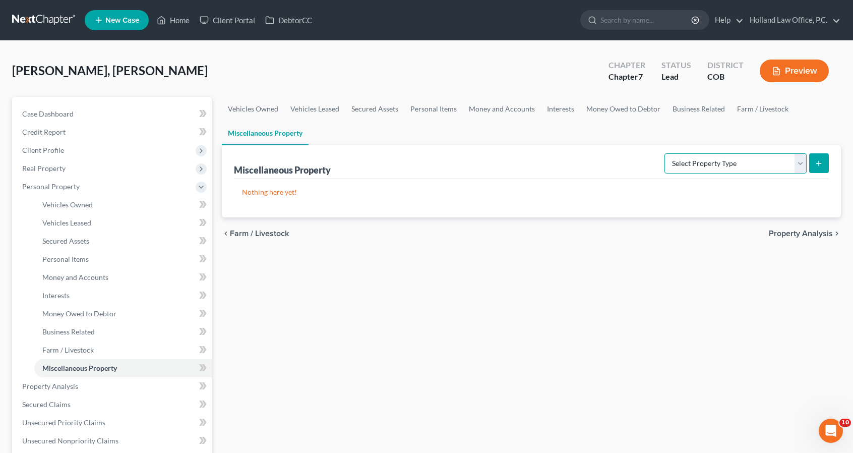
click at [715, 162] on select "Select Property Type Assigned for Creditor Benefit [DATE] Holding for Another N…" at bounding box center [735, 163] width 142 height 20
select select "stored_within_1_year"
click at [664, 153] on select "Select Property Type Assigned for Creditor Benefit [DATE] Holding for Another N…" at bounding box center [735, 163] width 142 height 20
click at [817, 169] on button "submit" at bounding box center [819, 163] width 20 height 20
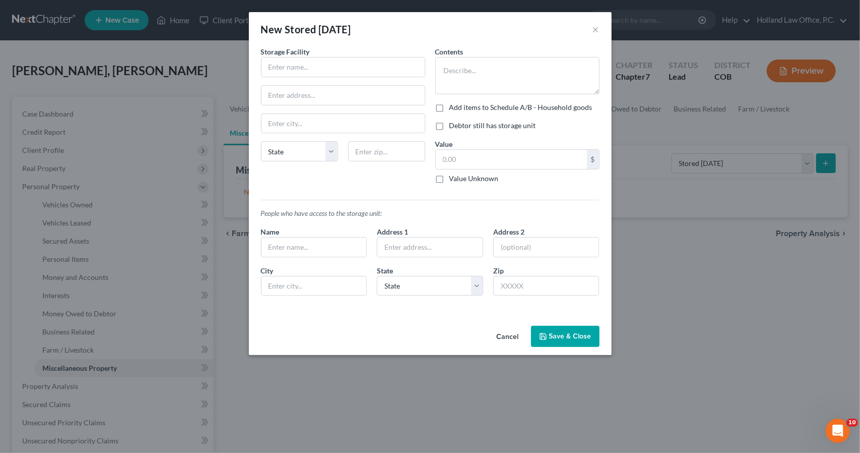
click at [399, 55] on div "Storage Facility" at bounding box center [343, 61] width 164 height 31
click at [399, 71] on input "text" at bounding box center [343, 66] width 163 height 19
type input "U-Haul Moving and Storage"
type input "[STREET_ADDRESS]"
type input "80504"
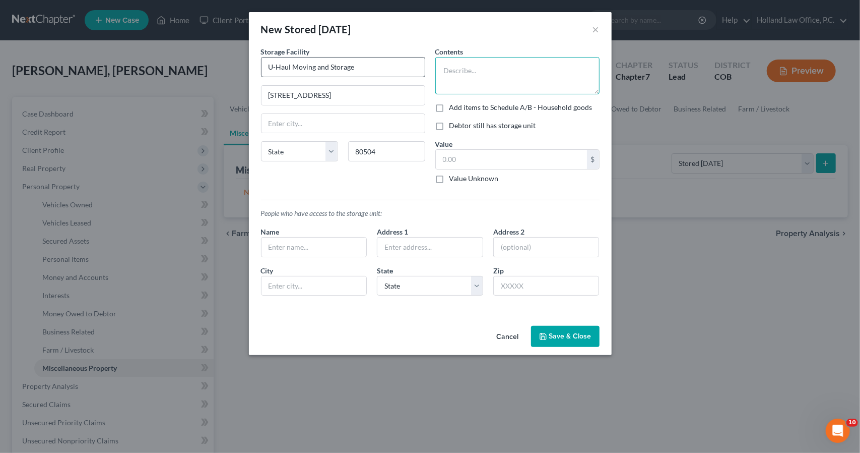
type input "Longmont"
select select "5"
click at [486, 84] on textarea at bounding box center [518, 75] width 164 height 37
type textarea "Household Goods & Furniture"
click at [356, 248] on input "text" at bounding box center [314, 246] width 105 height 19
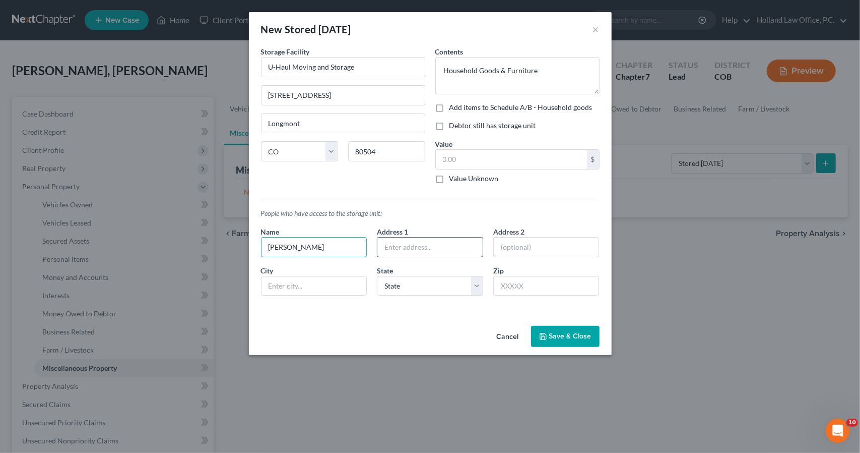
type input "[PERSON_NAME]"
click at [401, 250] on input "text" at bounding box center [430, 246] width 105 height 19
type input "[STREET_ADDRESS]"
type input "80513"
type input "Berthoud"
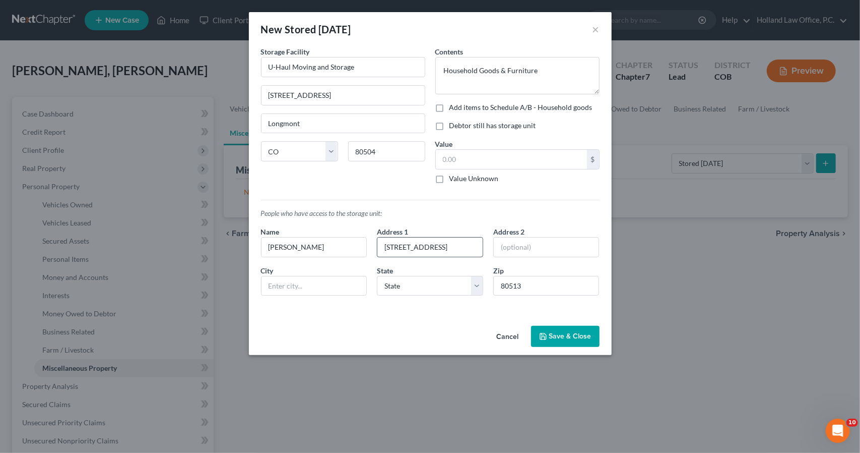
select select "5"
click at [549, 332] on button "Save & Close" at bounding box center [565, 336] width 69 height 21
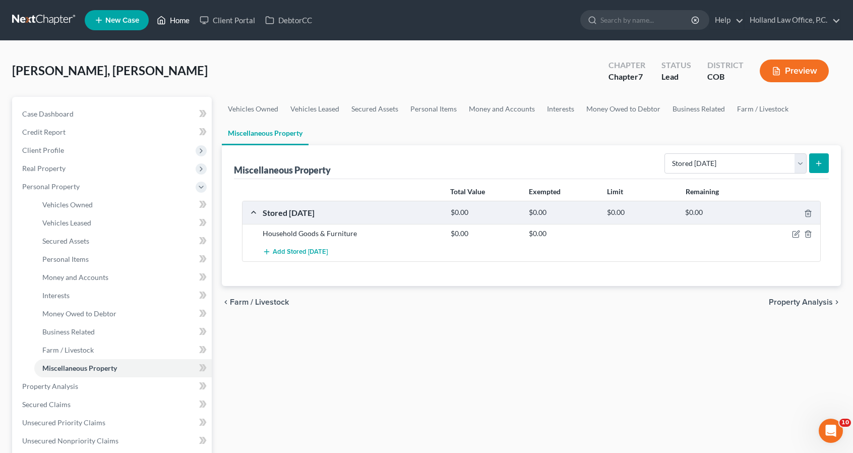
click at [162, 17] on icon at bounding box center [161, 21] width 7 height 8
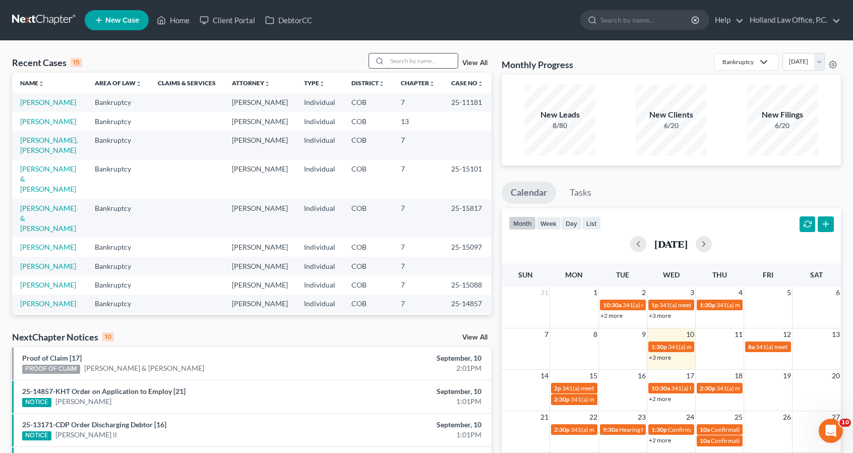
click at [420, 59] on input "search" at bounding box center [422, 60] width 71 height 15
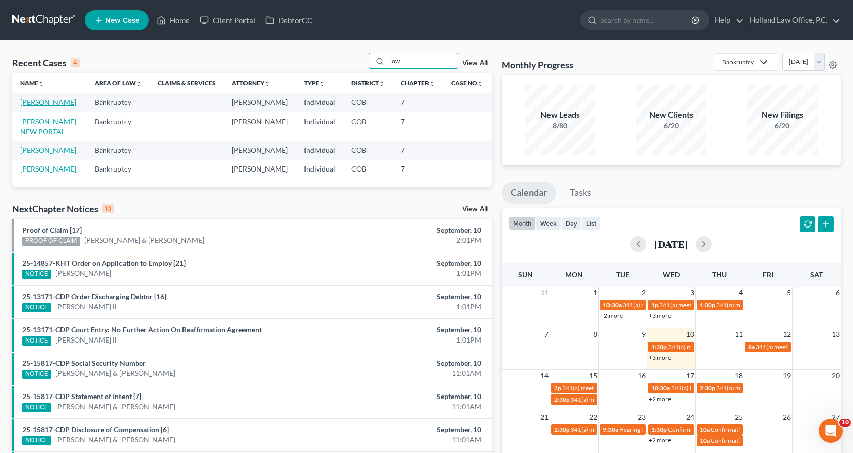
type input "low"
click at [51, 102] on link "[PERSON_NAME]" at bounding box center [48, 102] width 56 height 9
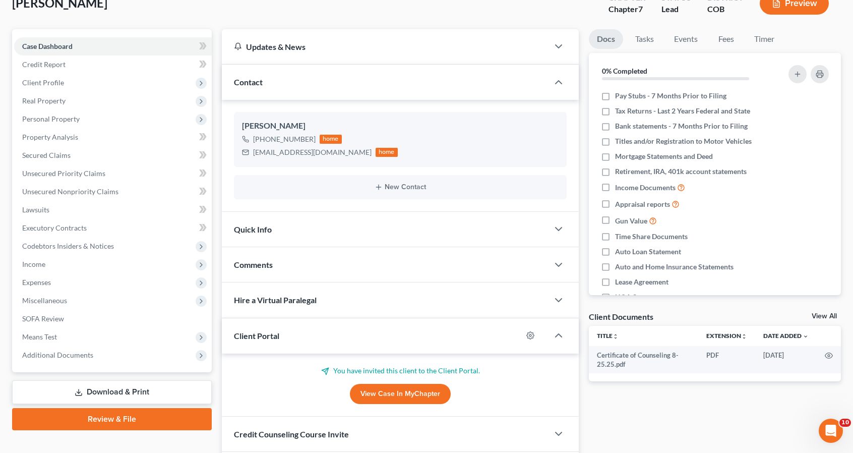
scroll to position [81, 0]
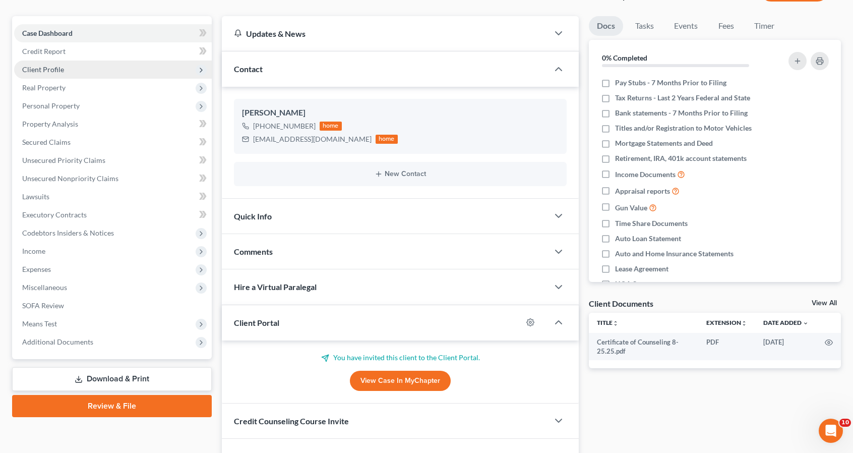
click at [59, 78] on span "Client Profile" at bounding box center [113, 69] width 198 height 18
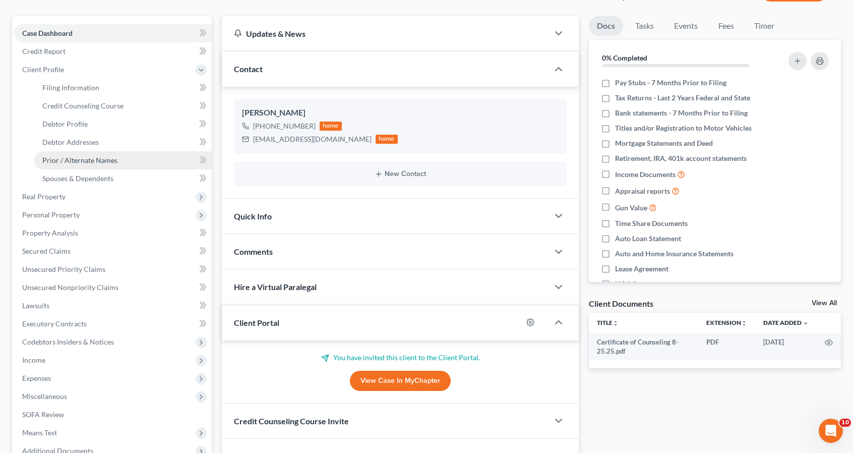
click at [74, 158] on span "Prior / Alternate Names" at bounding box center [79, 160] width 75 height 9
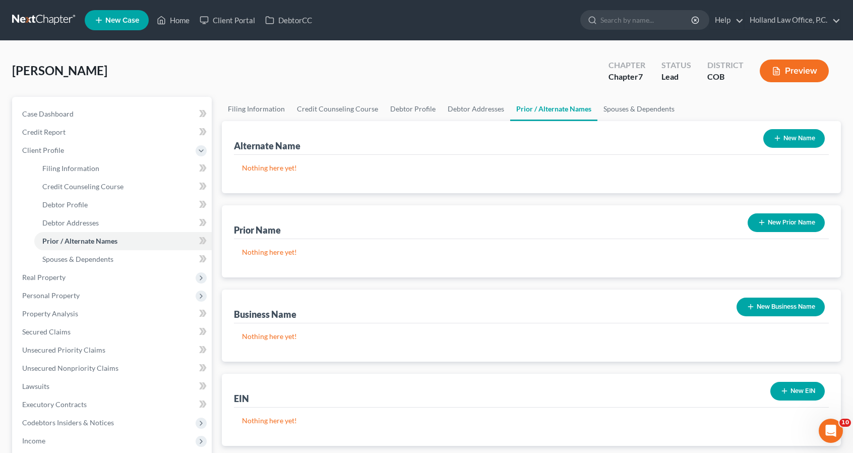
click at [779, 225] on button "New Prior Name" at bounding box center [786, 222] width 77 height 19
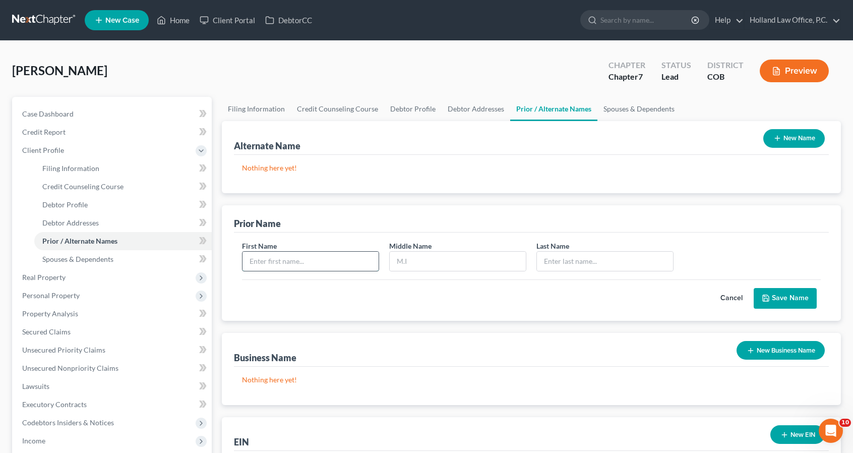
click at [366, 258] on input "text" at bounding box center [310, 261] width 136 height 19
type input "[PERSON_NAME]"
click at [766, 295] on icon "submit" at bounding box center [766, 298] width 6 height 6
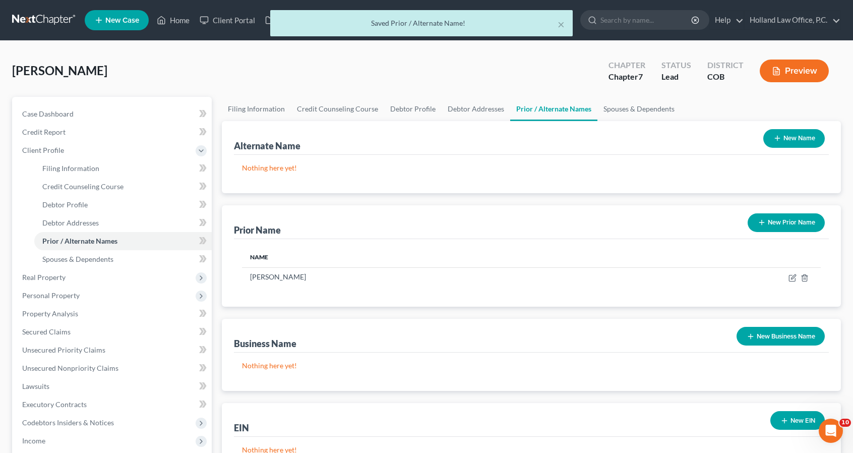
click at [777, 327] on button "New Business Name" at bounding box center [780, 336] width 88 height 19
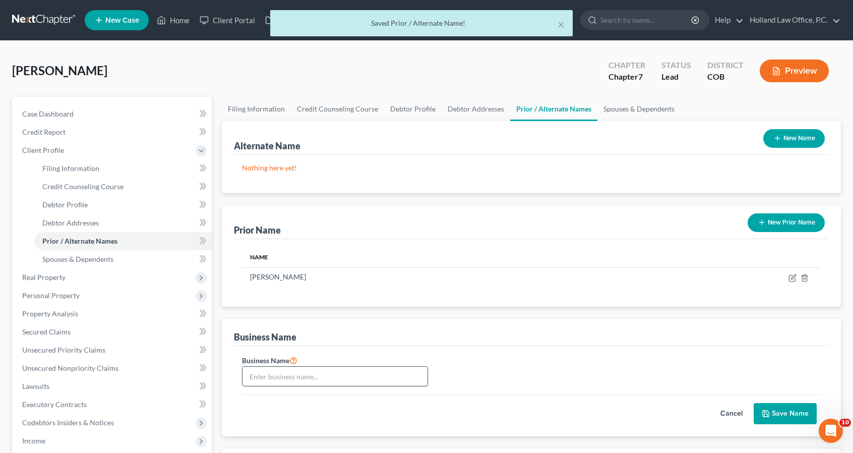
click at [364, 378] on input "text" at bounding box center [334, 375] width 185 height 19
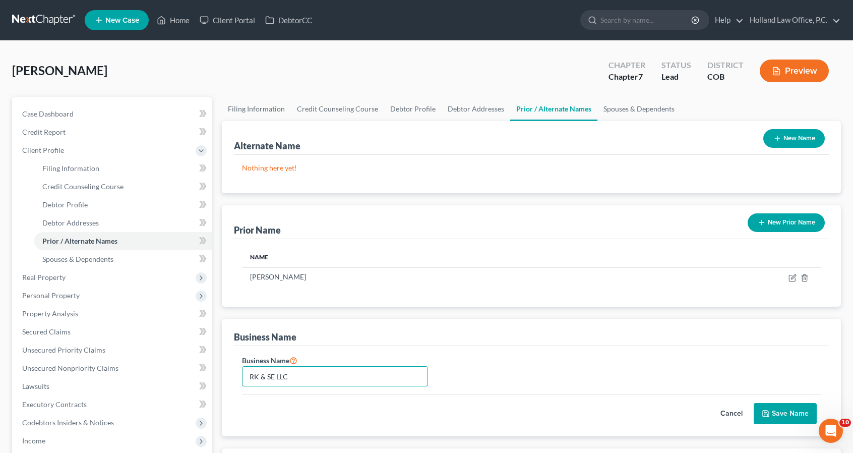
type input "RK & SE LLC"
click at [764, 410] on icon "submit" at bounding box center [766, 413] width 6 height 6
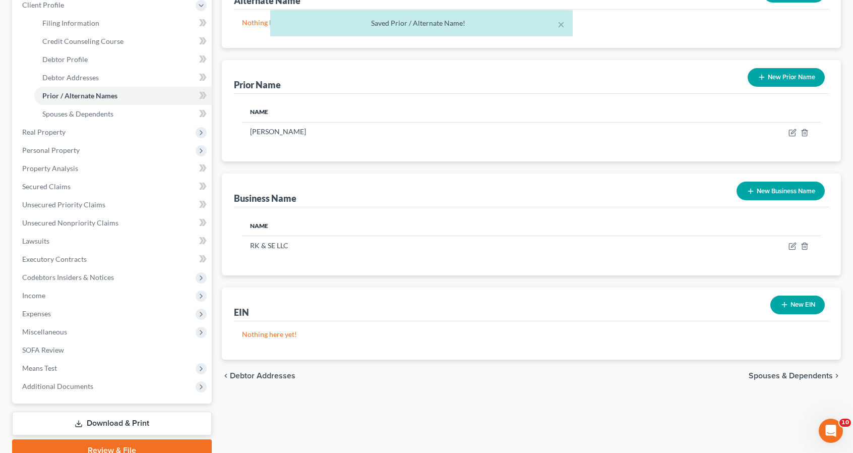
scroll to position [148, 0]
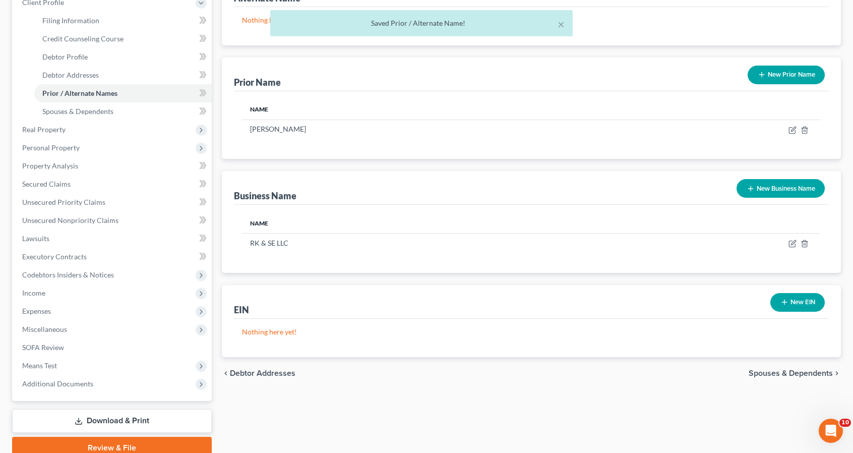
click at [779, 301] on button "New EIN" at bounding box center [797, 302] width 54 height 19
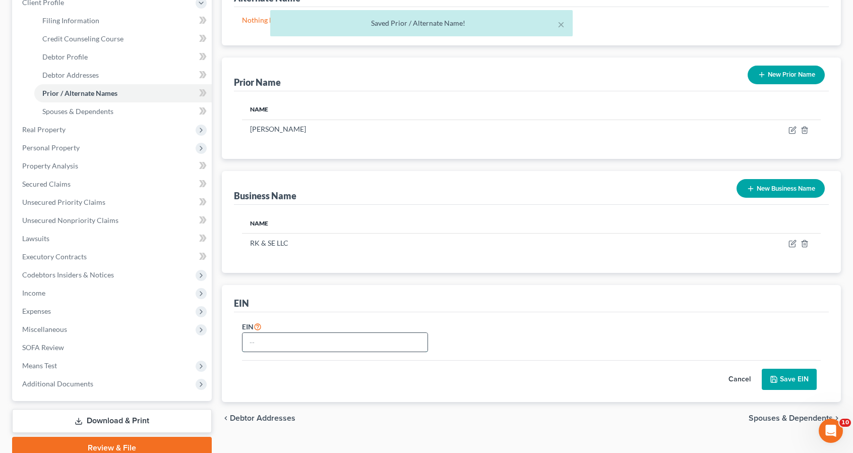
click at [374, 343] on input "text" at bounding box center [334, 342] width 185 height 19
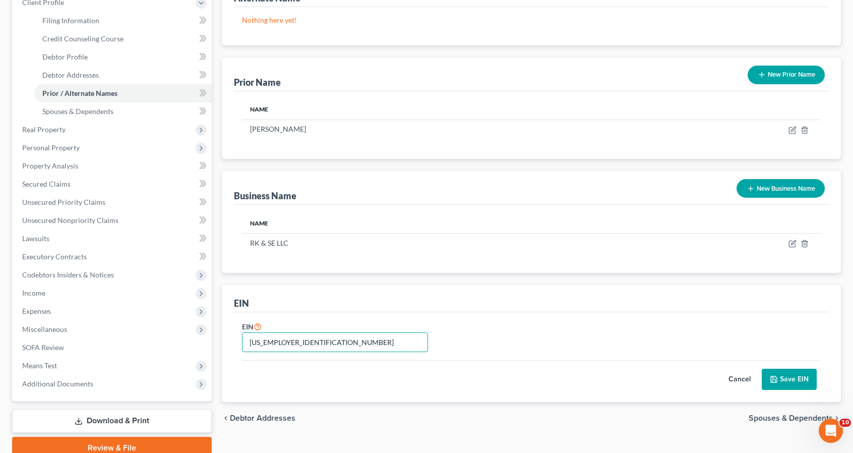
type input "[US_EMPLOYER_IDENTIFICATION_NUMBER]"
click at [792, 381] on button "Save EIN" at bounding box center [789, 378] width 55 height 21
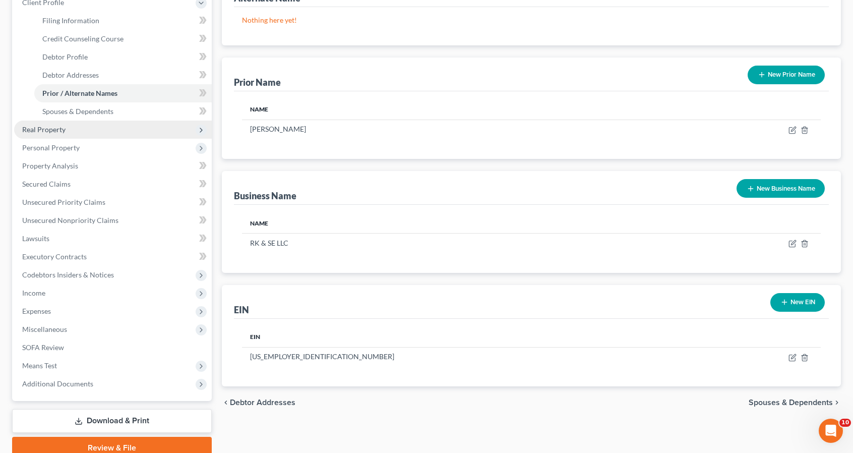
click at [74, 133] on span "Real Property" at bounding box center [113, 129] width 198 height 18
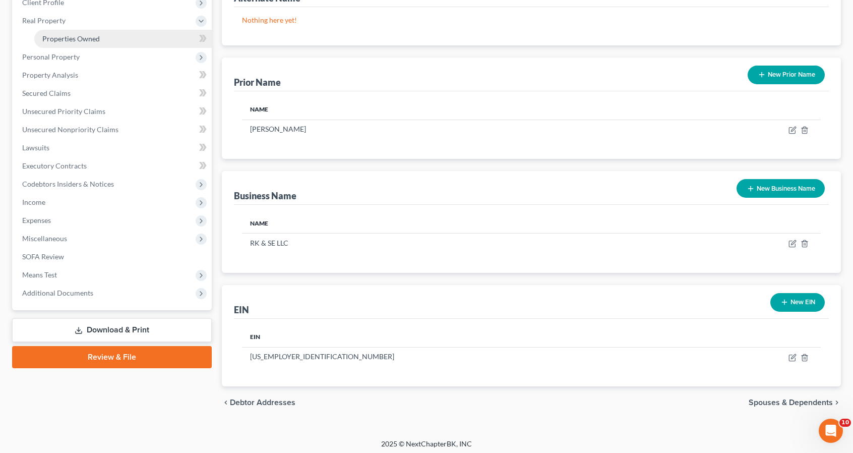
click at [95, 37] on span "Properties Owned" at bounding box center [70, 38] width 57 height 9
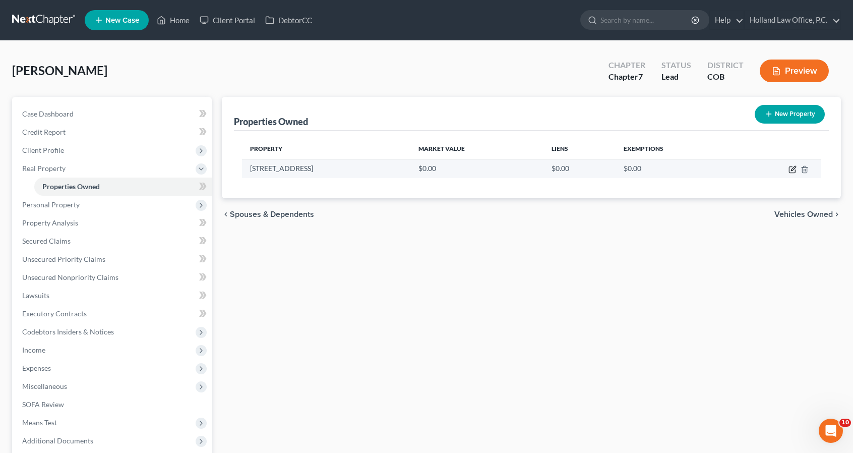
click at [793, 170] on icon "button" at bounding box center [792, 169] width 8 height 8
select select "5"
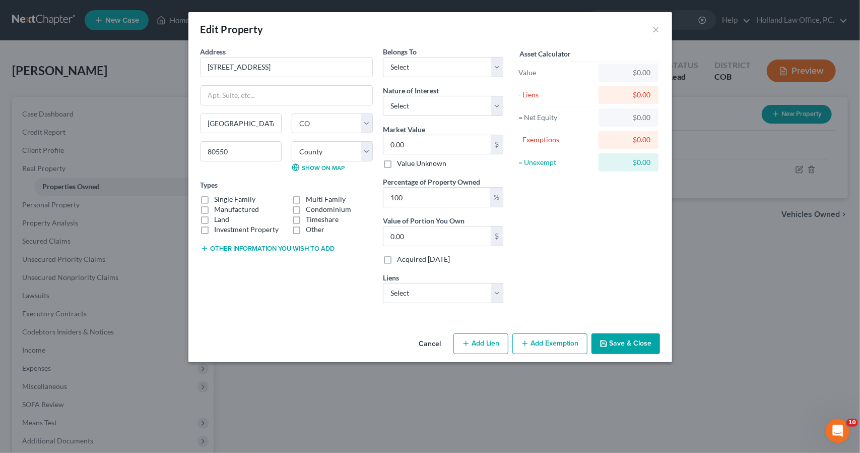
click at [215, 196] on label "Single Family" at bounding box center [235, 199] width 41 height 10
click at [219, 196] on input "Single Family" at bounding box center [222, 197] width 7 height 7
checkbox input "true"
click at [215, 215] on label "Land" at bounding box center [222, 219] width 15 height 10
click at [219, 215] on input "Land" at bounding box center [222, 217] width 7 height 7
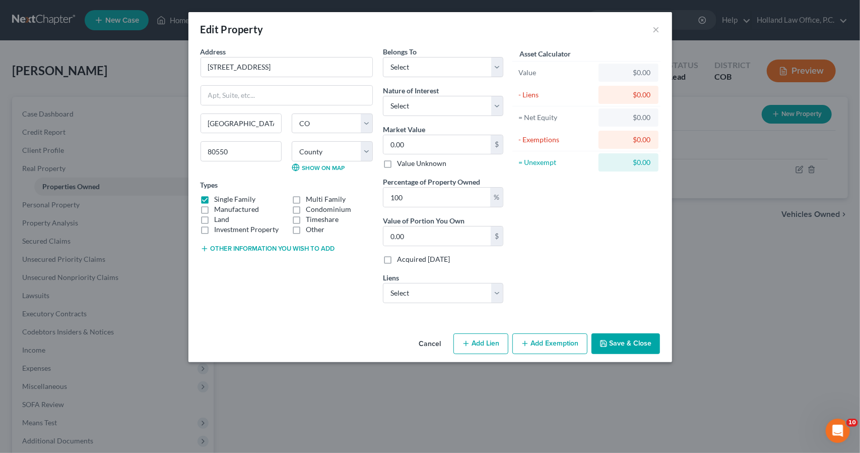
checkbox input "true"
click at [418, 234] on input "0.00" at bounding box center [437, 235] width 107 height 19
click at [417, 148] on input "0.00" at bounding box center [437, 144] width 107 height 19
type input "5"
type input "5.00"
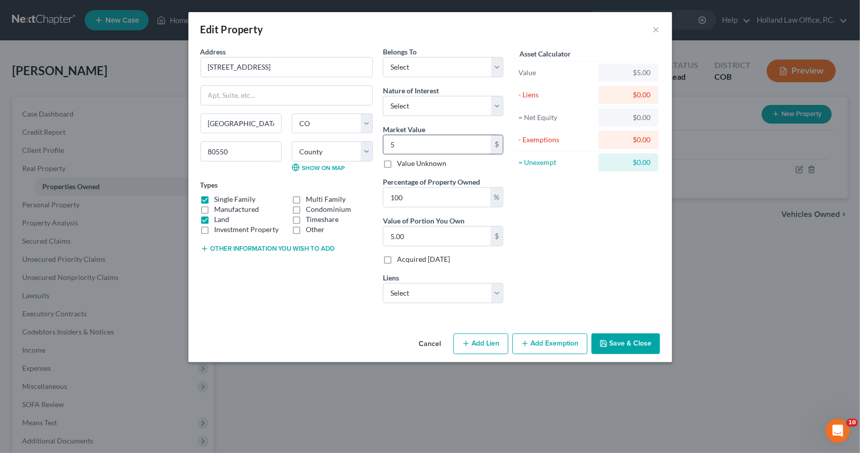
type input "53"
type input "53.00"
type input "536"
type input "536.00"
type input "5360"
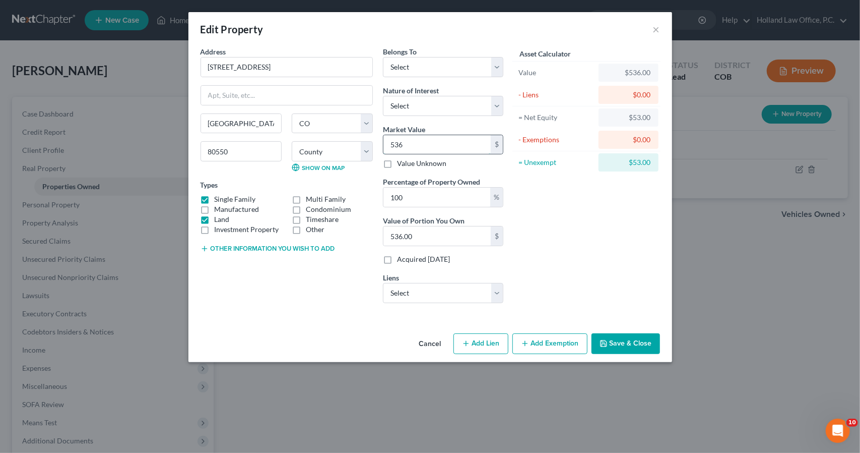
type input "5,360.00"
type input "5,3600"
type input "53,600.00"
type input "53,6000"
type input "536,000.00"
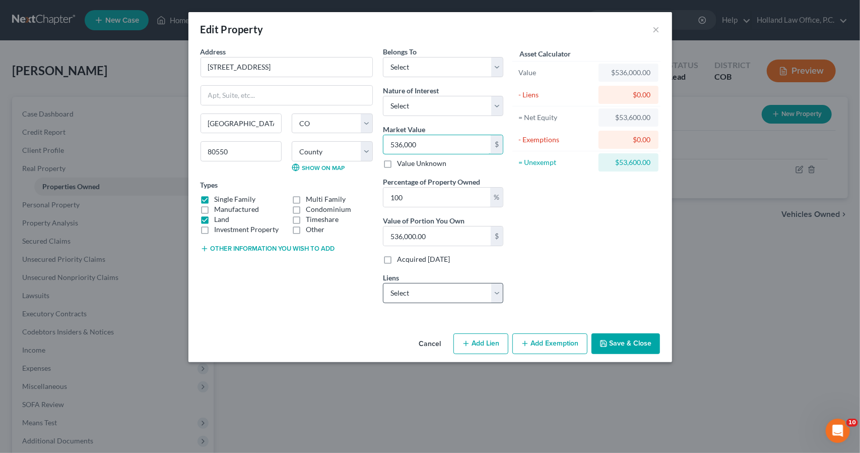
type input "536,000"
click at [449, 292] on select "Select Exeter Fin - $39,911.00 Sbna - $30,840.00" at bounding box center [443, 293] width 120 height 20
click at [584, 275] on div "Asset Calculator Value $536,000.00 - Liens $0.00 = Net Equity $53,600.00 - Exem…" at bounding box center [587, 178] width 157 height 265
click at [628, 336] on button "Save & Close" at bounding box center [626, 343] width 69 height 21
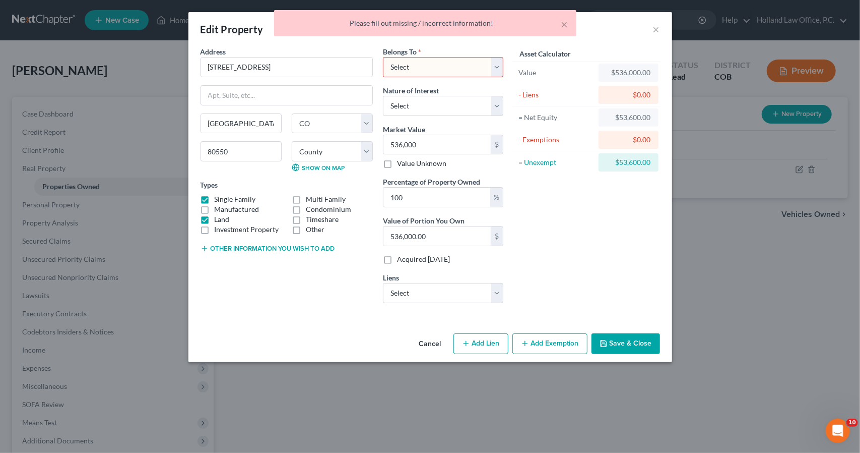
click at [449, 70] on select "Select Debtor 1 Only Debtor 2 Only Debtor 1 And Debtor 2 Only At Least One Of T…" at bounding box center [443, 67] width 120 height 20
select select "0"
click at [383, 57] on select "Select Debtor 1 Only Debtor 2 Only Debtor 1 And Debtor 2 Only At Least One Of T…" at bounding box center [443, 67] width 120 height 20
click at [605, 348] on button "Save & Close" at bounding box center [626, 343] width 69 height 21
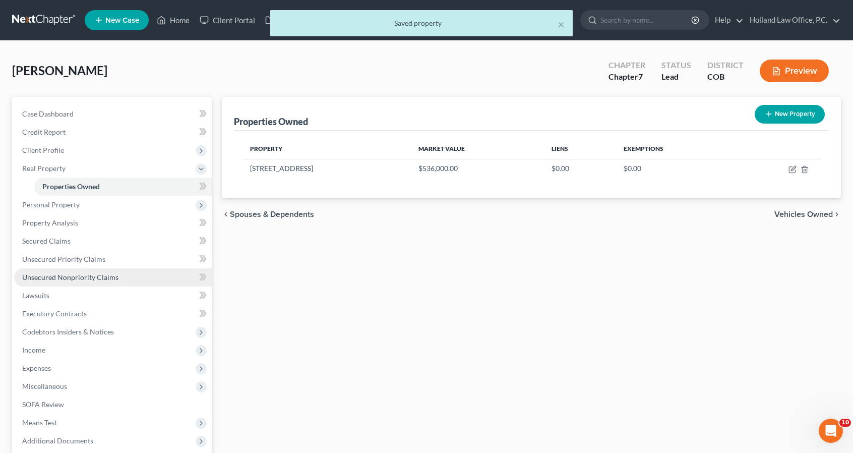
click at [76, 274] on span "Unsecured Nonpriority Claims" at bounding box center [70, 277] width 96 height 9
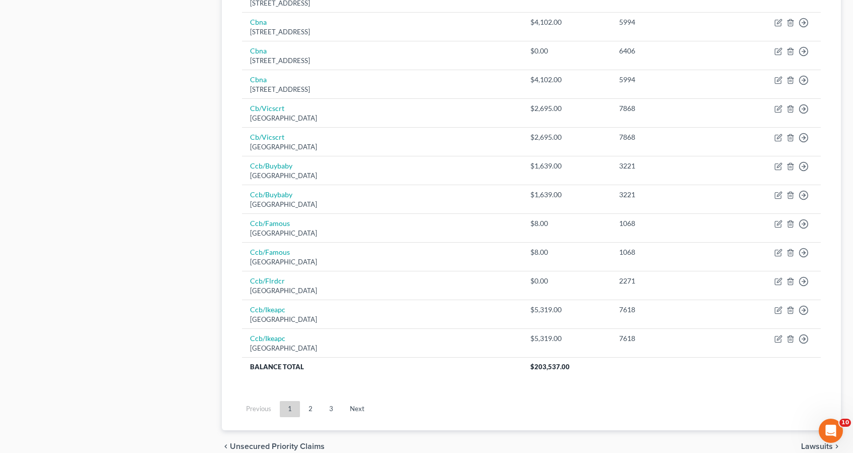
scroll to position [706, 0]
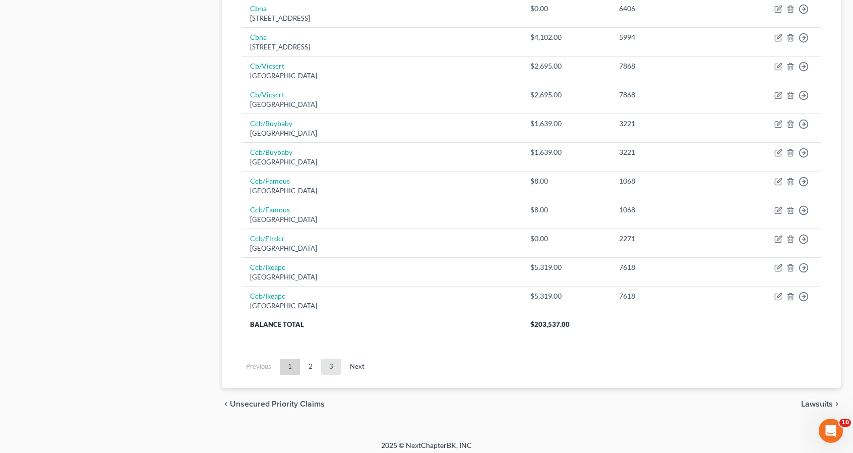
click at [335, 359] on link "3" at bounding box center [331, 366] width 20 height 16
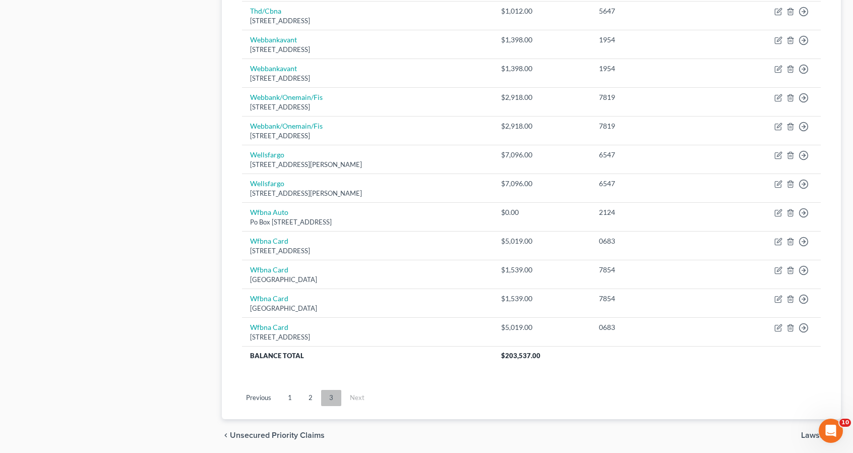
scroll to position [620, 0]
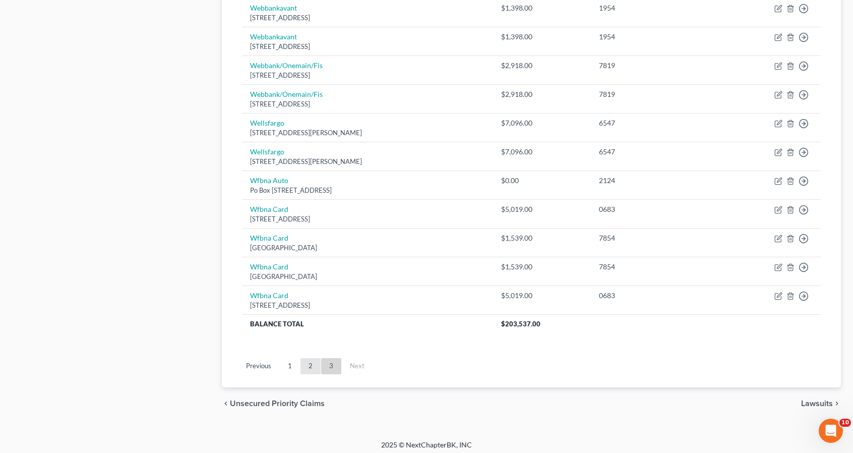
click at [311, 358] on link "2" at bounding box center [310, 366] width 20 height 16
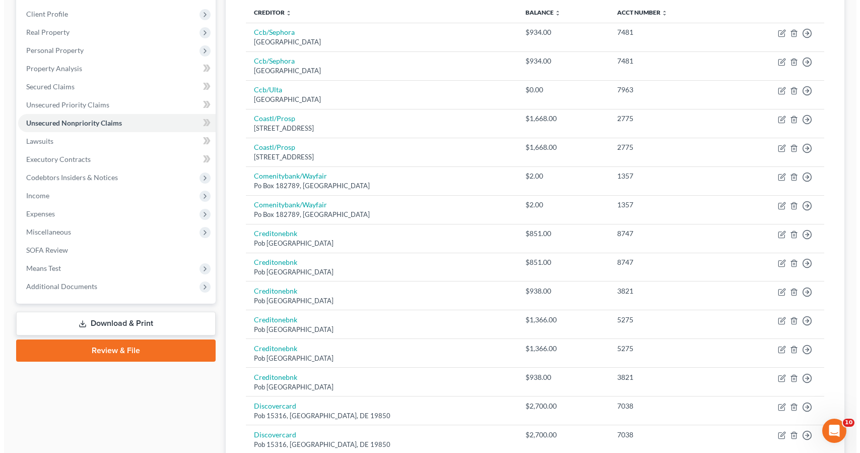
scroll to position [0, 0]
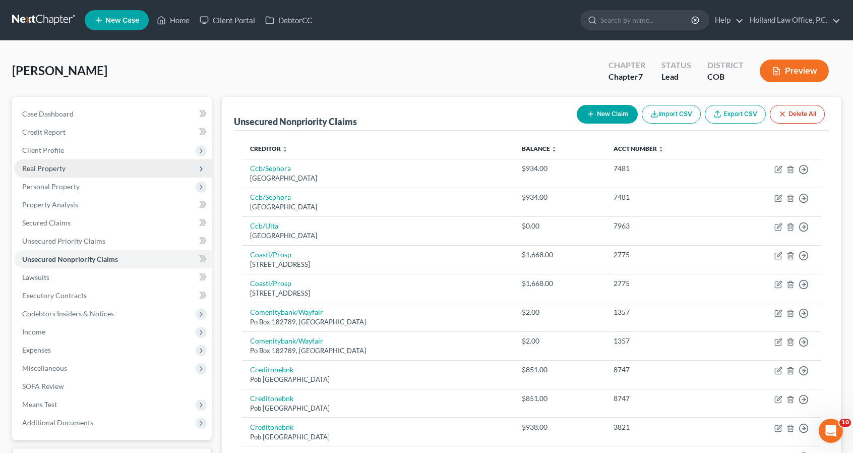
click at [148, 167] on span "Real Property" at bounding box center [113, 168] width 198 height 18
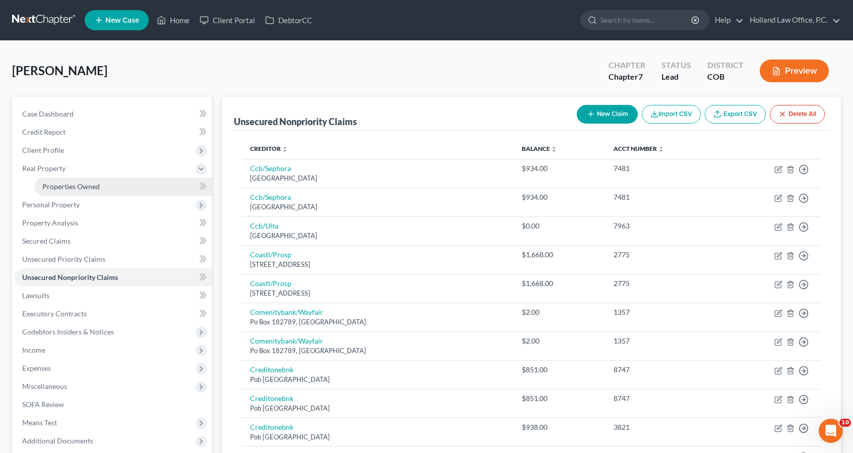
click at [148, 183] on link "Properties Owned" at bounding box center [122, 186] width 177 height 18
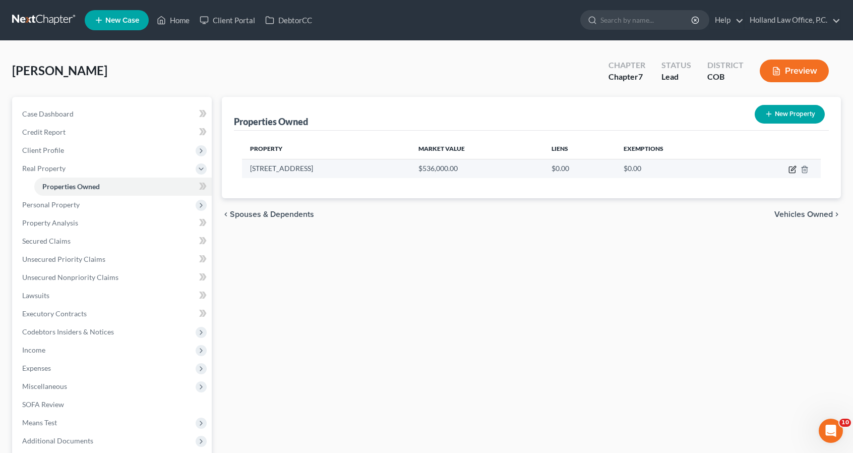
click at [791, 169] on icon "button" at bounding box center [793, 168] width 5 height 5
select select "5"
select select "62"
select select "0"
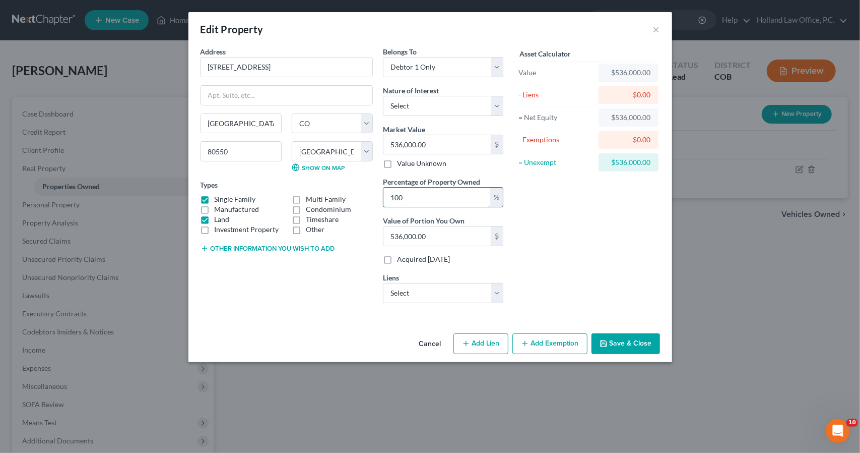
click at [422, 195] on input "100" at bounding box center [437, 197] width 107 height 19
drag, startPoint x: 422, startPoint y: 195, endPoint x: 345, endPoint y: 197, distance: 77.2
click at [345, 197] on div "Address * 1106 [GEOGRAPHIC_DATA] [GEOGRAPHIC_DATA] [US_STATE][GEOGRAPHIC_DATA] …" at bounding box center [352, 178] width 313 height 265
type input "5"
type input "26,800.00"
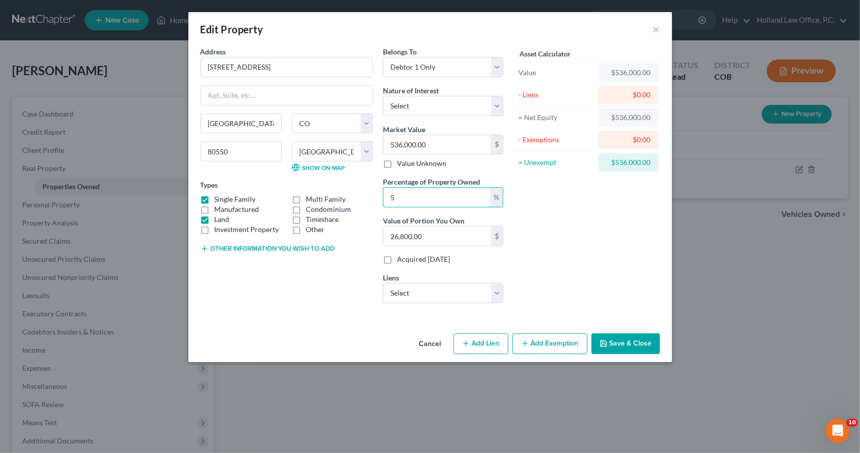
type input "50"
type input "268,000.00"
type input "50"
click at [594, 287] on div "Asset Calculator Value $536,000.00 - Liens $0.00 = Net Equity $536,000.00 - Exe…" at bounding box center [587, 178] width 157 height 265
click at [482, 294] on select "Select Exeter Fin - $39,911.00 Sbna - $30,840.00" at bounding box center [443, 293] width 120 height 20
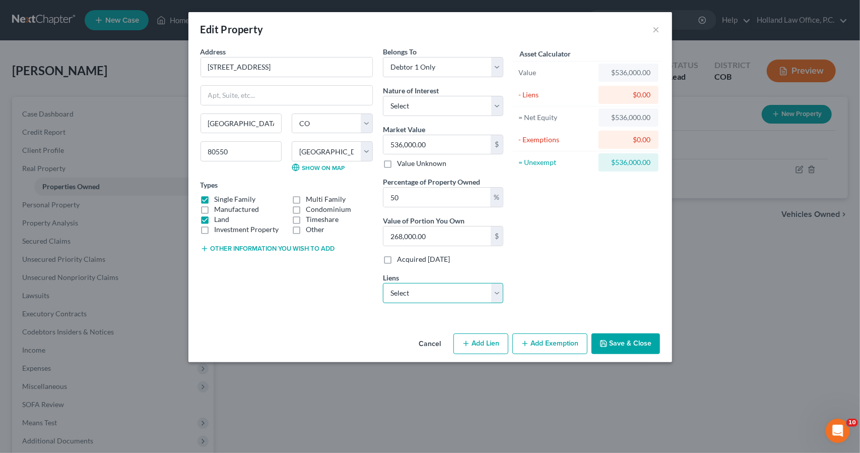
click at [482, 294] on select "Select Exeter Fin - $39,911.00 Sbna - $30,840.00" at bounding box center [443, 293] width 120 height 20
click at [640, 345] on button "Save & Close" at bounding box center [626, 343] width 69 height 21
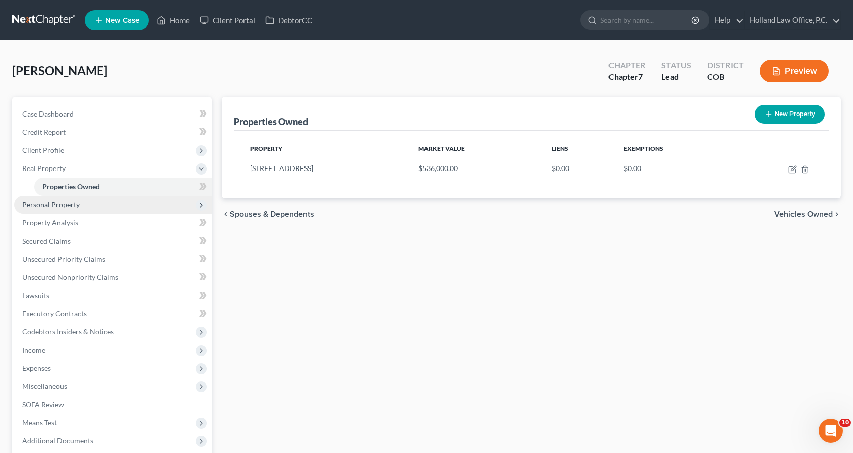
click at [56, 202] on span "Personal Property" at bounding box center [50, 204] width 57 height 9
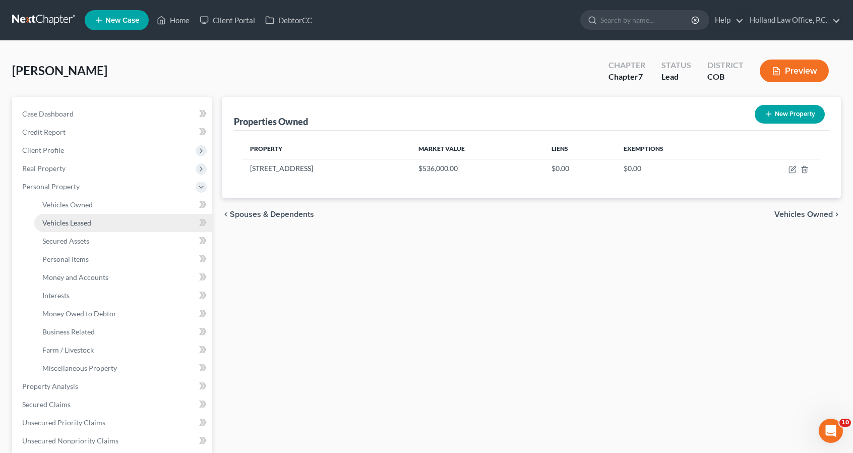
click at [70, 215] on link "Vehicles Leased" at bounding box center [122, 223] width 177 height 18
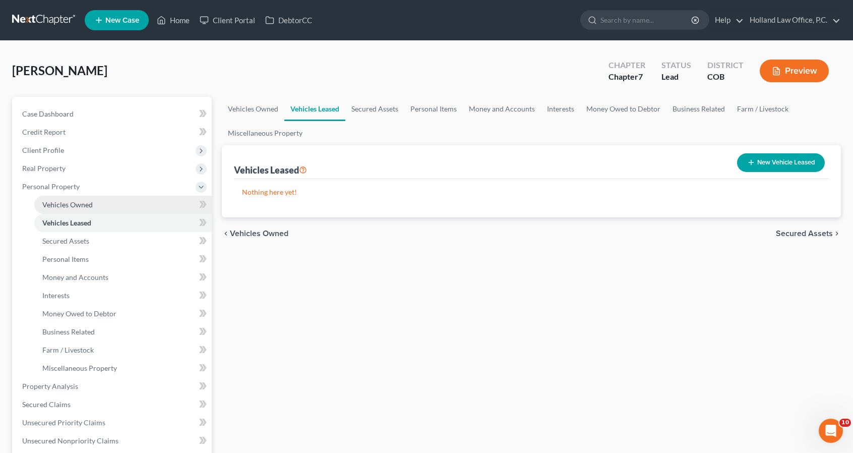
click at [72, 204] on span "Vehicles Owned" at bounding box center [67, 204] width 50 height 9
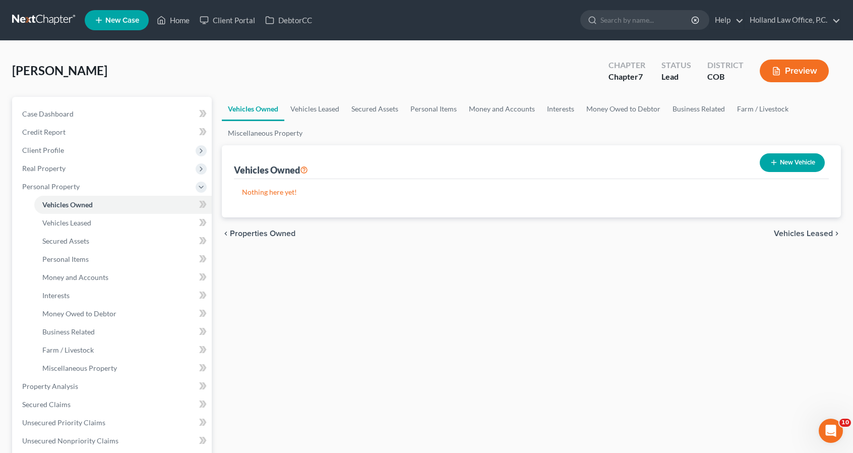
click at [790, 161] on button "New Vehicle" at bounding box center [792, 162] width 65 height 19
select select "0"
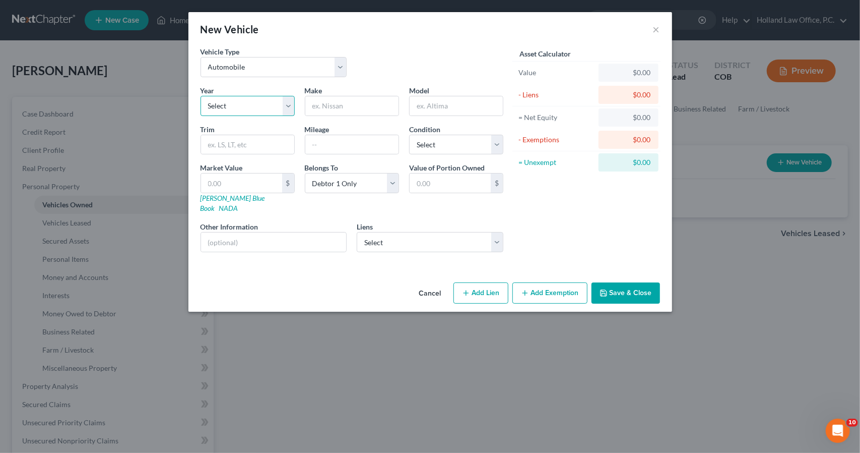
click at [280, 106] on select "Select 2026 2025 2024 2023 2022 2021 2020 2019 2018 2017 2016 2015 2014 2013 20…" at bounding box center [248, 106] width 94 height 20
select select "7"
click at [201, 96] on select "Select 2026 2025 2024 2023 2022 2021 2020 2019 2018 2017 2016 2015 2014 2013 20…" at bounding box center [248, 106] width 94 height 20
type input "BMW"
type input "X1"
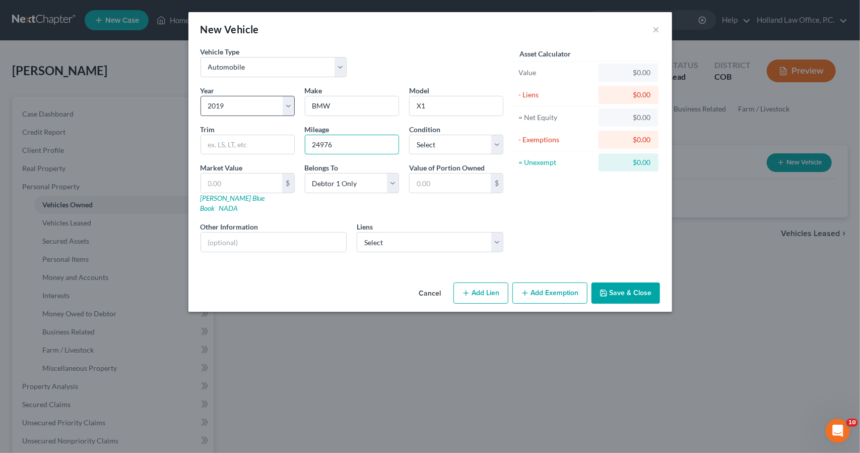
type input "24976"
select select "2"
type input "2"
type input "2.00"
type input "20"
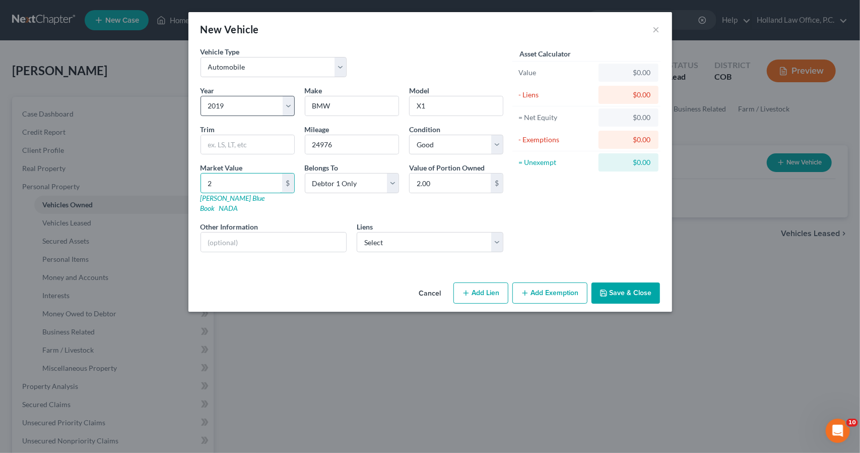
type input "20.00"
type input "202"
type input "202.00"
type input "2026"
type input "2,026.00"
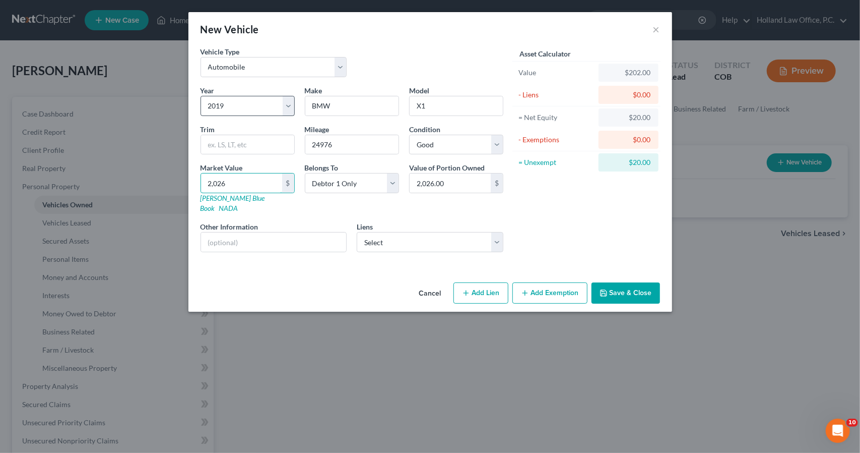
type input "2,0269"
click at [443, 241] on div "Year Select 2026 2025 2024 2023 2022 2021 2020 2019 2018 2017 2016 2015 2014 20…" at bounding box center [352, 172] width 313 height 175
click at [441, 234] on select "Select Exeter Fin - $39,911.00 Sbna - $30,840.00" at bounding box center [430, 242] width 147 height 20
click at [357, 232] on select "Select Exeter Fin - $39,911.00 Sbna - $30,840.00" at bounding box center [430, 242] width 147 height 20
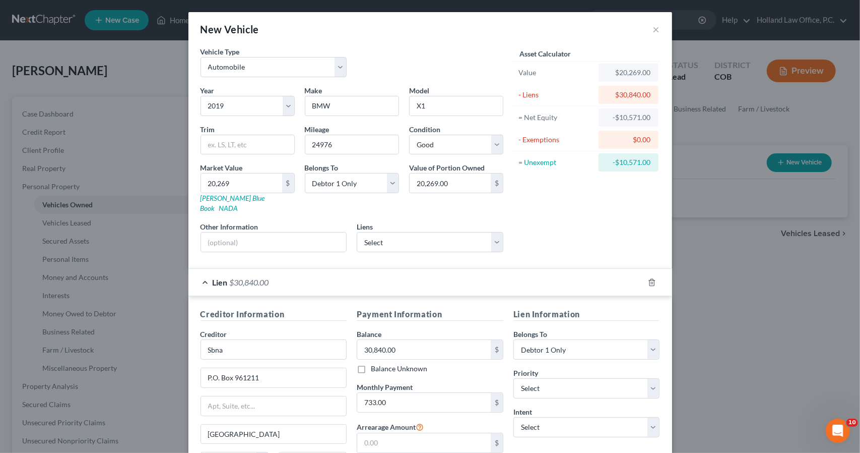
click at [490, 269] on div "Lien $30,840.00" at bounding box center [417, 282] width 456 height 27
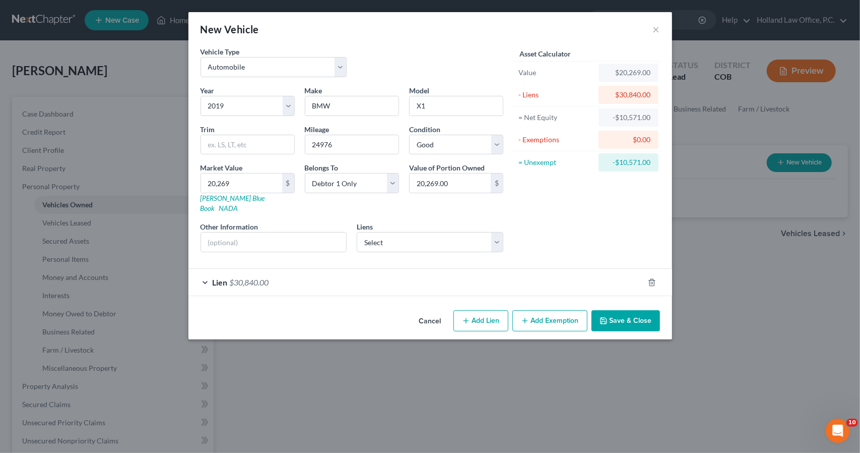
click at [612, 313] on button "Save & Close" at bounding box center [626, 320] width 69 height 21
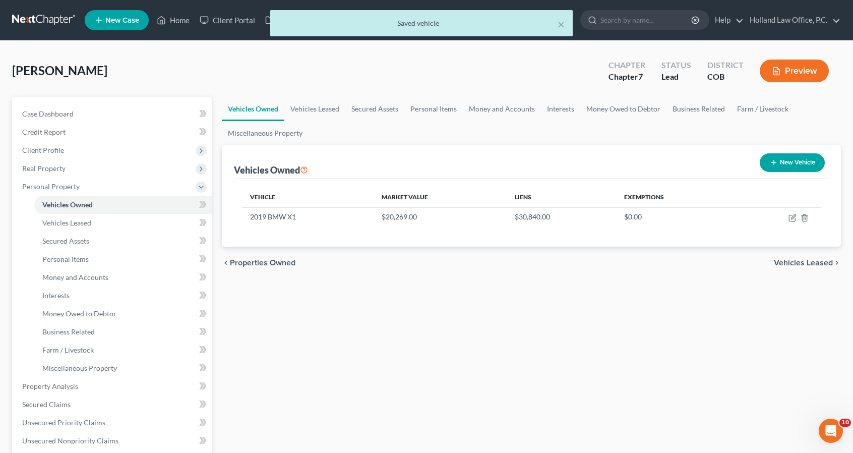
click at [784, 168] on button "New Vehicle" at bounding box center [792, 162] width 65 height 19
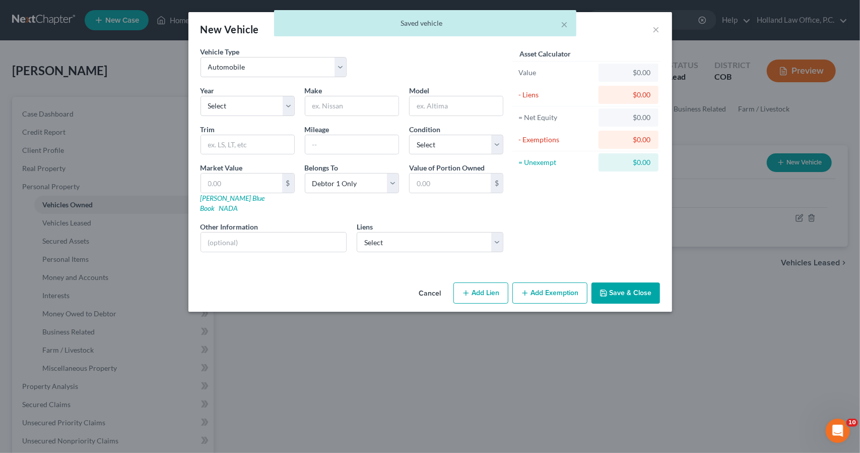
click at [266, 117] on div "Year Select 2026 2025 2024 2023 2022 2021 2020 2019 2018 2017 2016 2015 2014 20…" at bounding box center [352, 172] width 313 height 175
click at [266, 108] on select "Select 2026 2025 2024 2023 2022 2021 2020 2019 2018 2017 2016 2015 2014 2013 20…" at bounding box center [248, 106] width 94 height 20
click at [201, 96] on select "Select 2026 2025 2024 2023 2022 2021 2020 2019 2018 2017 2016 2015 2014 2013 20…" at bounding box center [248, 106] width 94 height 20
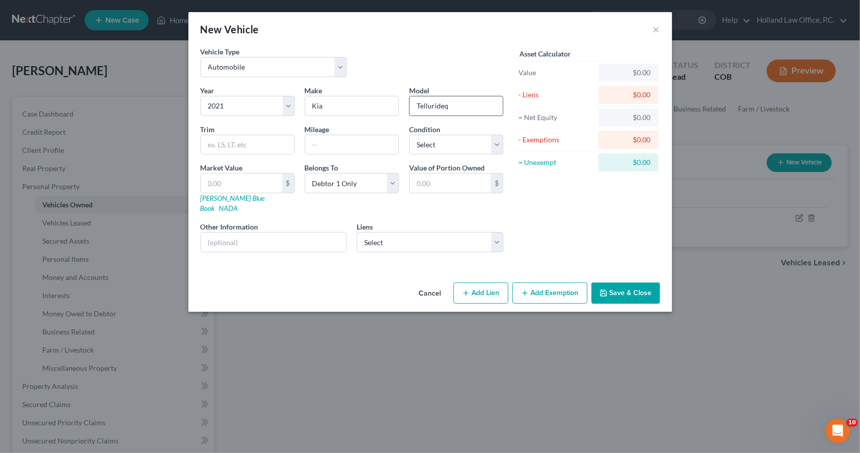
click at [474, 99] on input "Tellurideq" at bounding box center [456, 105] width 93 height 19
click at [489, 232] on select "Select Exeter Fin - $39,911.00" at bounding box center [430, 242] width 147 height 20
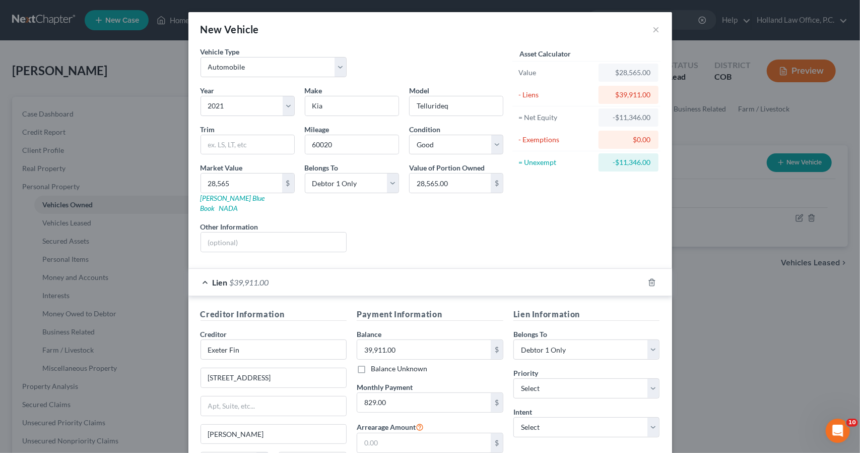
click at [487, 274] on div "Lien $39,911.00" at bounding box center [417, 282] width 456 height 27
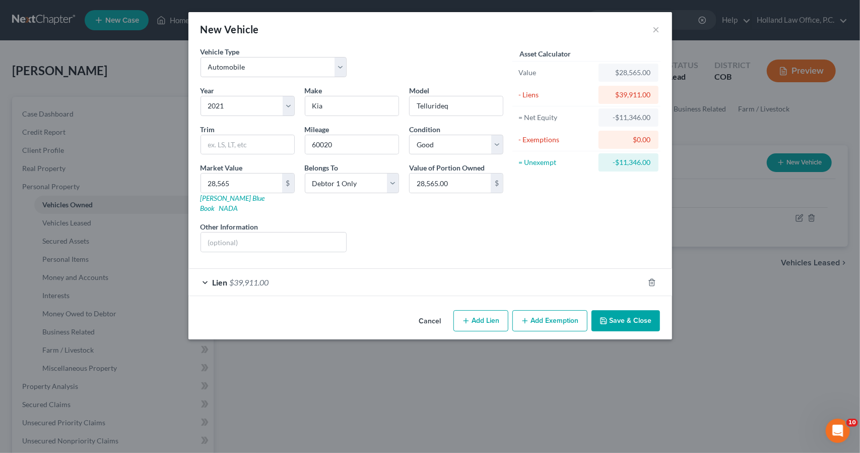
click at [626, 310] on button "Save & Close" at bounding box center [626, 320] width 69 height 21
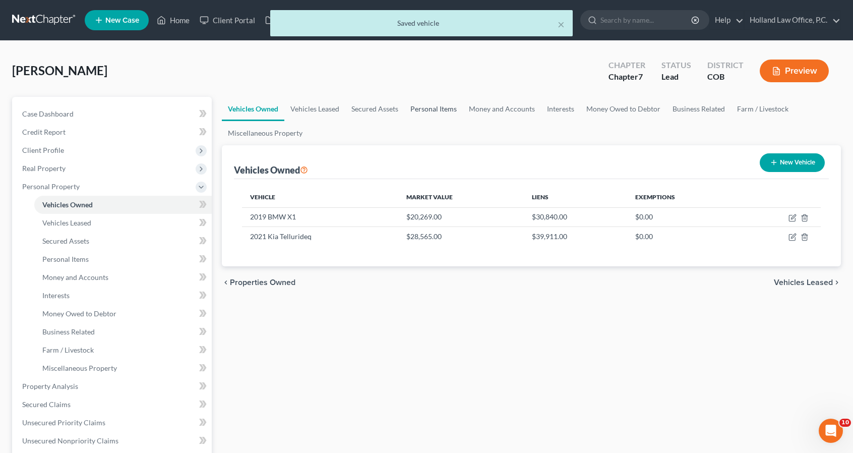
click at [461, 105] on link "Personal Items" at bounding box center [433, 109] width 58 height 24
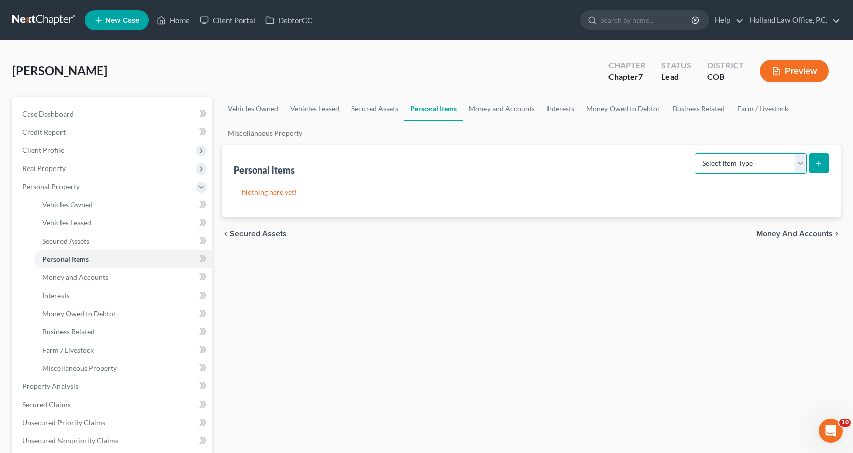
click at [769, 163] on select "Select Item Type Clothing Collectibles Of Value Electronics Firearms Household …" at bounding box center [751, 163] width 112 height 20
click at [696, 153] on select "Select Item Type Clothing Collectibles Of Value Electronics Firearms Household …" at bounding box center [751, 163] width 112 height 20
click at [819, 167] on button "submit" at bounding box center [819, 163] width 20 height 20
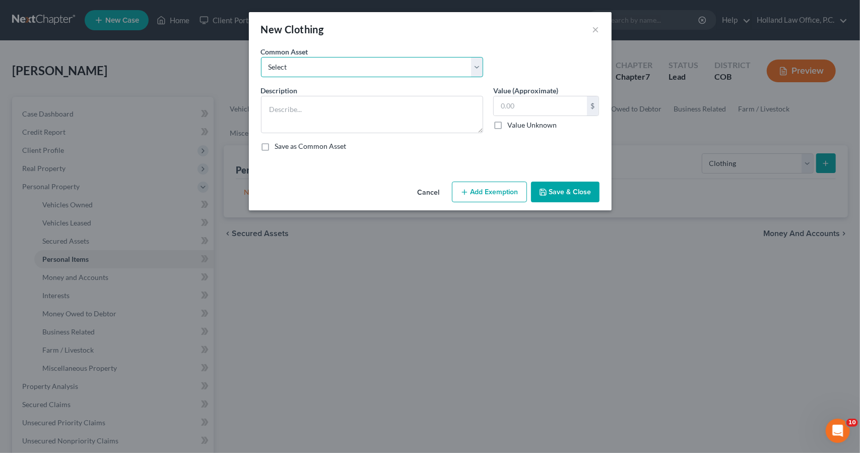
click at [397, 67] on select "Select Women's clothing, shoes and accessories Womens Clothing Childrens Clothi…" at bounding box center [372, 67] width 222 height 20
click at [261, 57] on select "Select Women's clothing, shoes and accessories Womens Clothing Childrens Clothi…" at bounding box center [372, 67] width 222 height 20
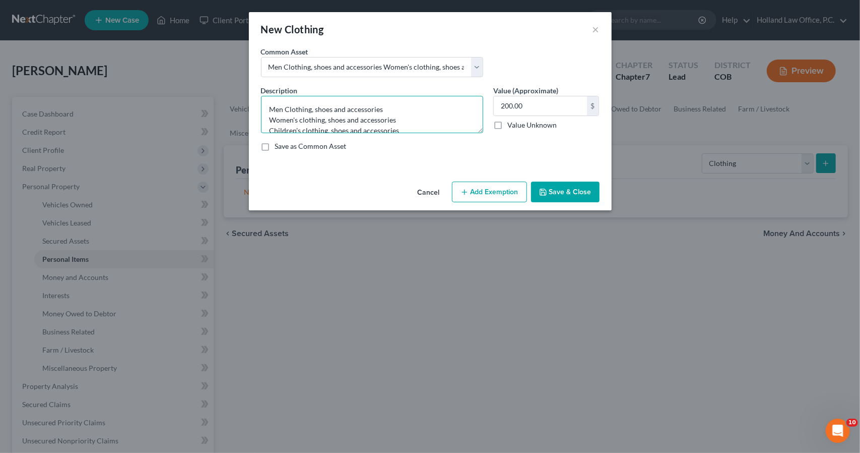
scroll to position [11, 0]
drag, startPoint x: 396, startPoint y: 108, endPoint x: 193, endPoint y: 136, distance: 205.5
click at [193, 136] on div "New Clothing × An exemption set must first be selected from the Filing Informat…" at bounding box center [430, 226] width 860 height 453
click at [268, 112] on textarea "Men Clothing, shoes and accessories Women's clothing, shoes and accessories Chi…" at bounding box center [372, 114] width 222 height 37
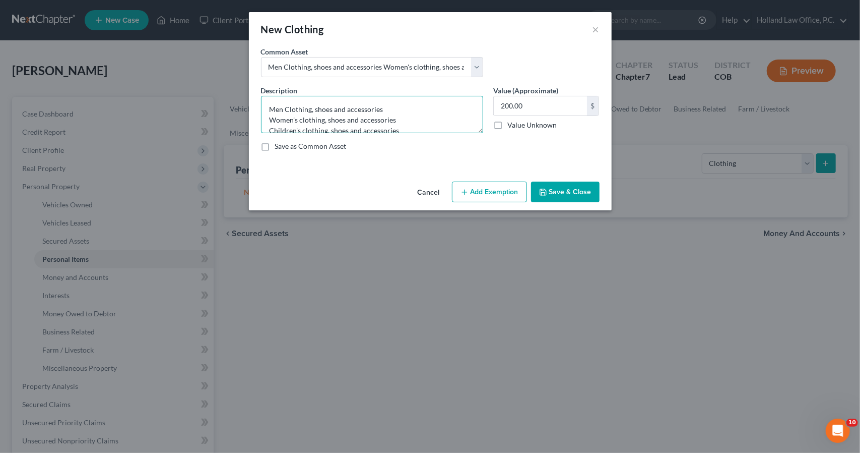
drag, startPoint x: 271, startPoint y: 111, endPoint x: 261, endPoint y: 93, distance: 20.8
click at [261, 93] on div "Description * Men Clothing, shoes and accessories Women's clothing, shoes and a…" at bounding box center [372, 109] width 232 height 48
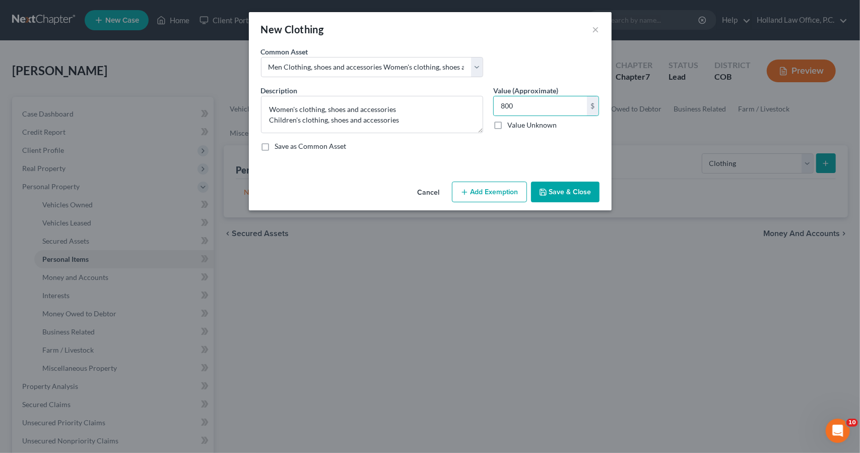
click at [476, 193] on button "Add Exemption" at bounding box center [489, 191] width 75 height 21
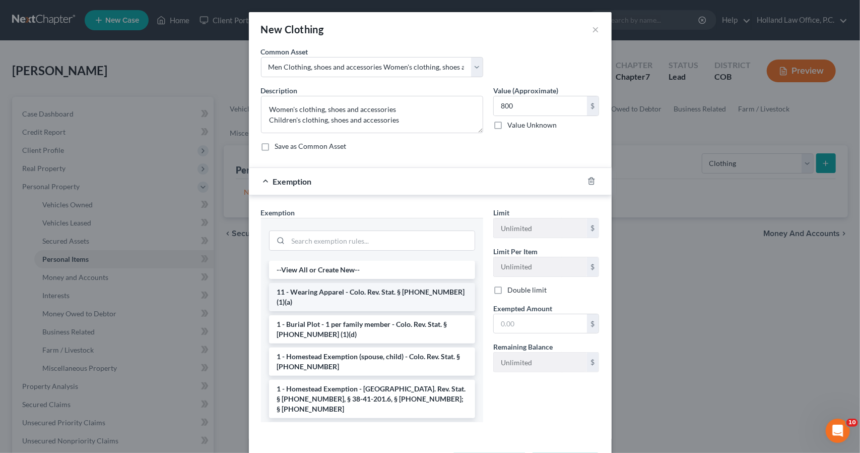
click at [425, 298] on li "11 - Wearing Apparel - Colo. Rev. Stat. § [PHONE_NUMBER] (1)(a)" at bounding box center [372, 297] width 206 height 28
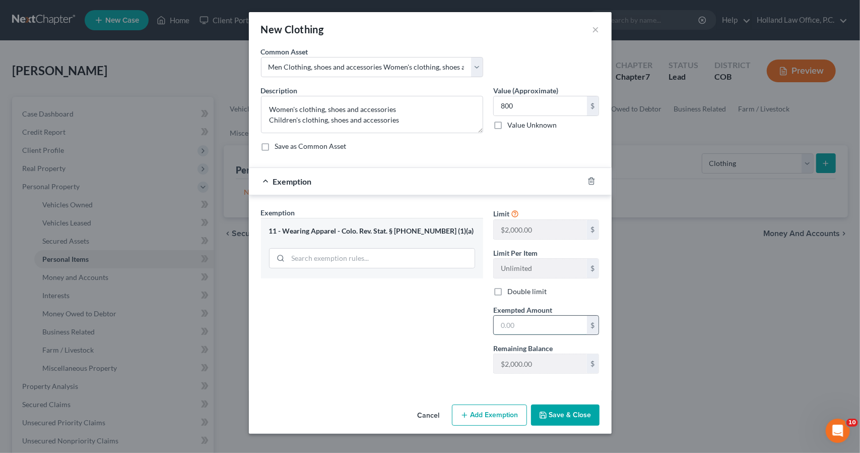
click at [536, 327] on input "text" at bounding box center [540, 325] width 93 height 19
click at [567, 410] on button "Save & Close" at bounding box center [565, 414] width 69 height 21
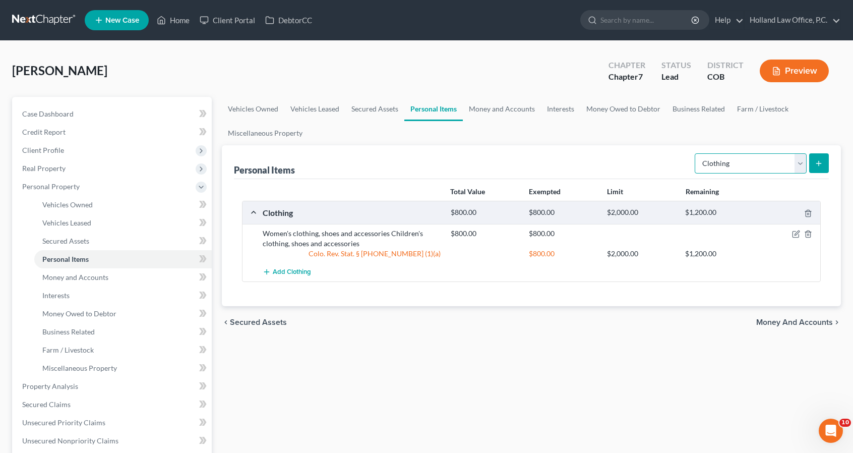
click at [789, 159] on select "Select Item Type Clothing Collectibles Of Value Electronics Firearms Household …" at bounding box center [751, 163] width 112 height 20
click at [696, 153] on select "Select Item Type Clothing Collectibles Of Value Electronics Firearms Household …" at bounding box center [751, 163] width 112 height 20
click at [826, 163] on button "submit" at bounding box center [819, 163] width 20 height 20
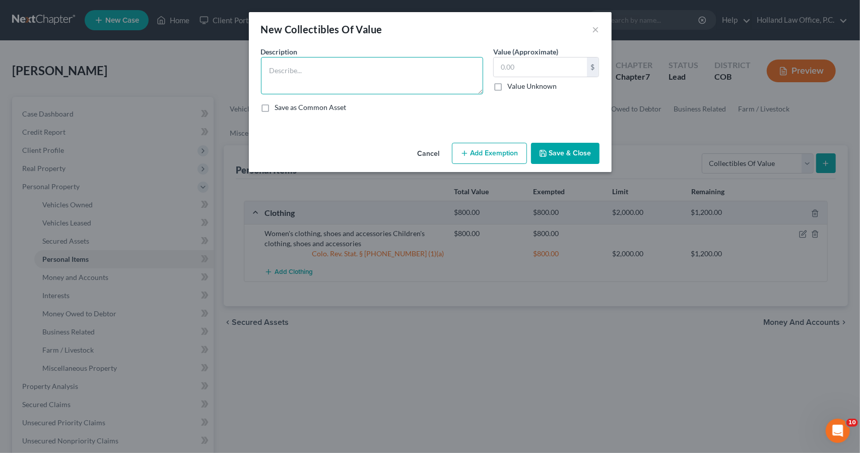
click at [443, 82] on textarea at bounding box center [372, 75] width 222 height 37
click at [443, 82] on textarea "Pictures, Vases, Candles, christmas decore" at bounding box center [372, 75] width 222 height 37
click at [368, 70] on textarea "Pictures, Vases, Candles, christmas decor" at bounding box center [372, 75] width 222 height 37
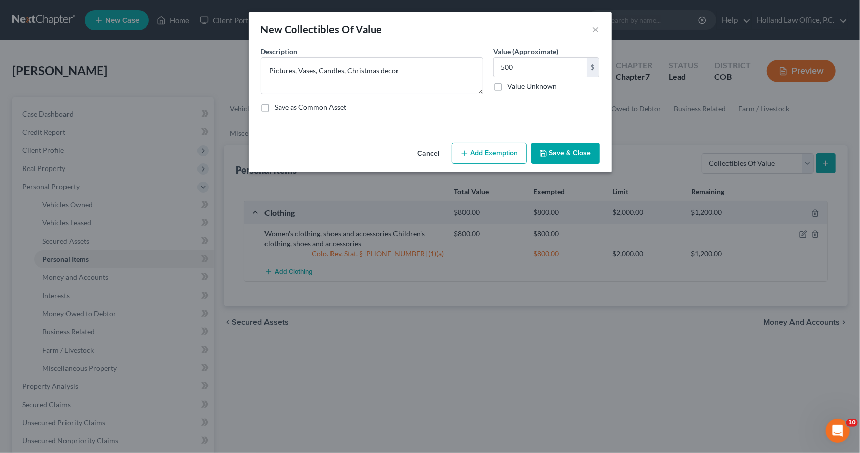
click at [477, 149] on button "Add Exemption" at bounding box center [489, 153] width 75 height 21
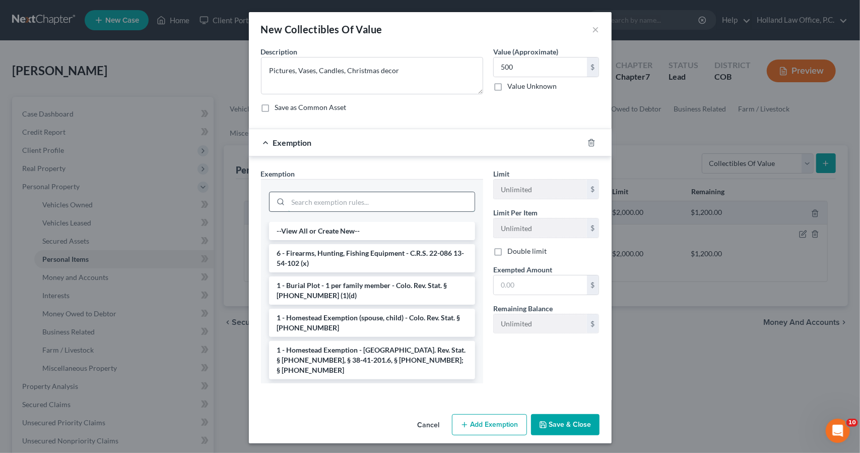
click at [390, 196] on input "search" at bounding box center [381, 201] width 187 height 19
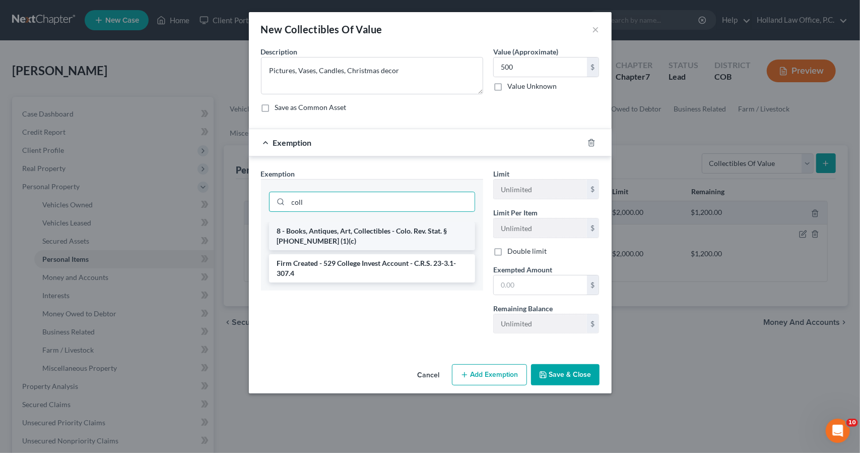
click at [391, 234] on li "8 - Books, Antiques, Art, Collectibles - Colo. Rev. Stat. § [PHONE_NUMBER] (1)(…" at bounding box center [372, 236] width 206 height 28
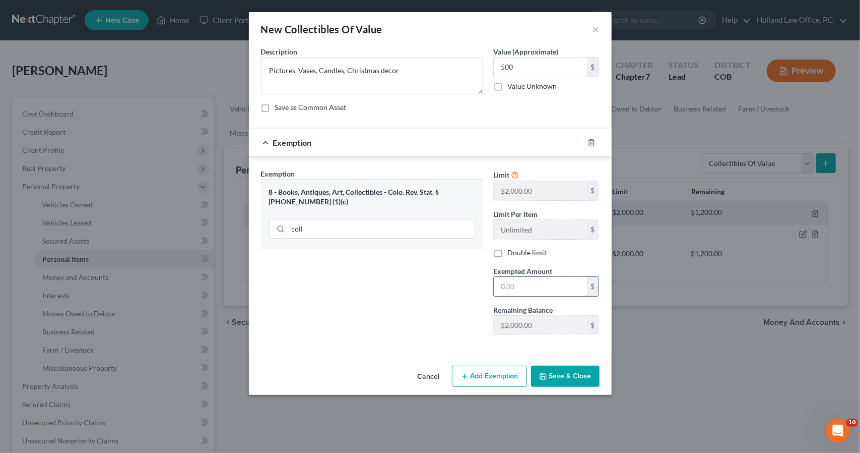
click at [546, 284] on input "text" at bounding box center [540, 286] width 93 height 19
click at [540, 382] on button "Save & Close" at bounding box center [565, 375] width 69 height 21
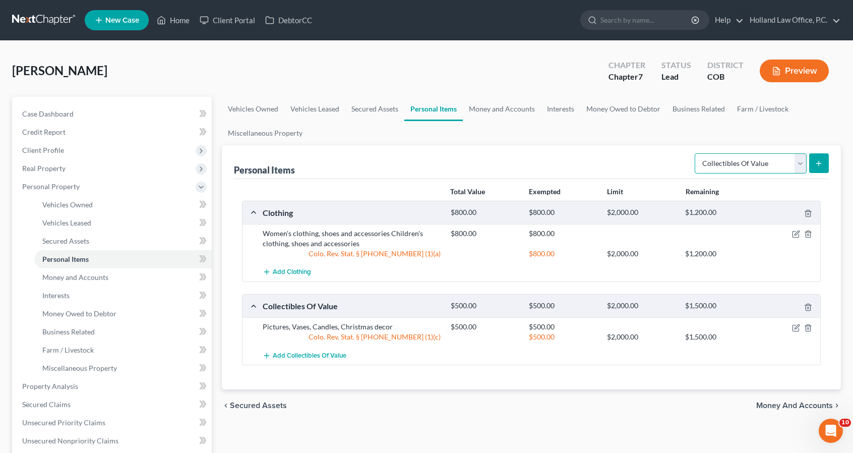
click at [773, 160] on select "Select Item Type Clothing Collectibles Of Value Electronics Firearms Household …" at bounding box center [751, 163] width 112 height 20
click at [696, 153] on select "Select Item Type Clothing Collectibles Of Value Electronics Firearms Household …" at bounding box center [751, 163] width 112 height 20
click at [820, 167] on button "submit" at bounding box center [819, 163] width 20 height 20
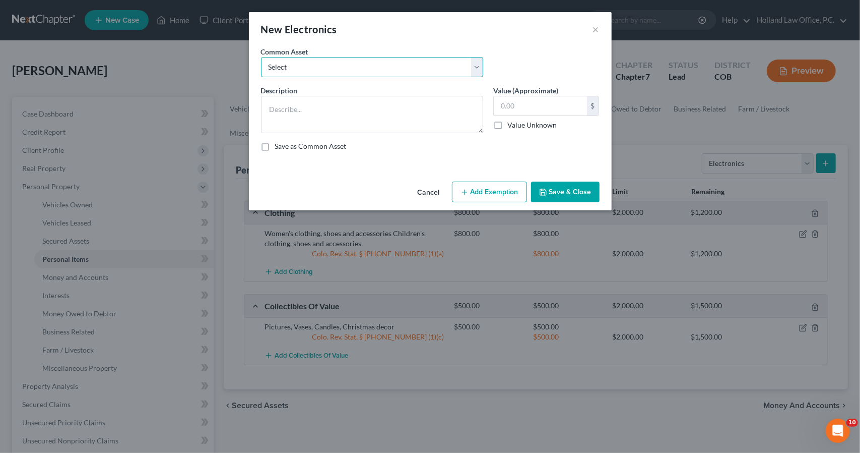
click at [462, 73] on select "Select 3 TV Xbox Computer 2 Tablets 3 Cell Phones nintendo switch playstation T…" at bounding box center [372, 67] width 222 height 20
click at [261, 57] on select "Select 3 TV Xbox Computer 2 Tablets 3 Cell Phones nintendo switch playstation T…" at bounding box center [372, 67] width 222 height 20
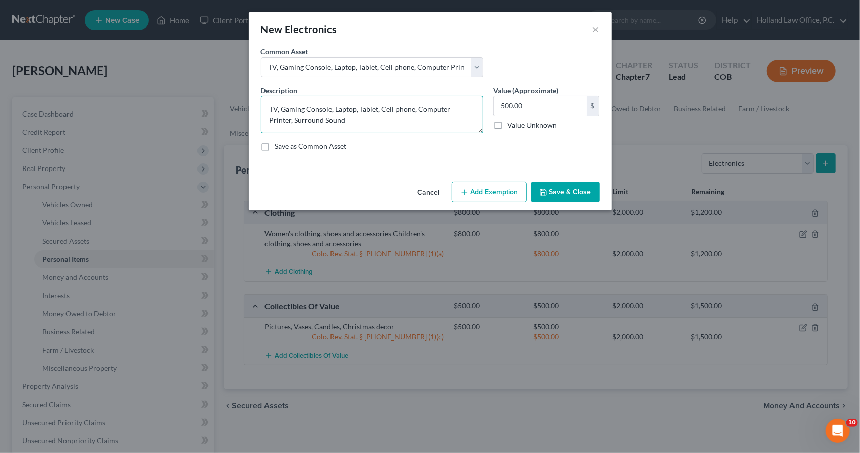
drag, startPoint x: 380, startPoint y: 110, endPoint x: 360, endPoint y: 105, distance: 19.8
click at [360, 105] on textarea "TV, Gaming Console, Laptop, Tablet, Cell phone, Computer Printer, Surround Sound" at bounding box center [372, 114] width 222 height 37
click at [379, 109] on textarea "TV, Gaming Console, Laptop, 3Cell phone, Computer Printer, Surround Sound" at bounding box center [372, 114] width 222 height 37
click at [431, 112] on textarea "TV, Gaming Console, Laptop, 3 Cell phone, Computer Printer, Surround Sound" at bounding box center [372, 114] width 222 height 37
drag, startPoint x: 344, startPoint y: 119, endPoint x: 251, endPoint y: 115, distance: 93.8
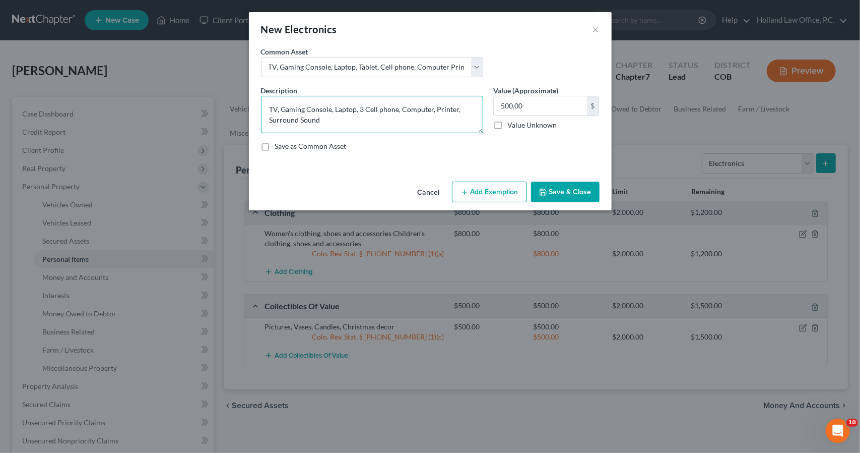
click at [251, 115] on div "An exemption set must first be selected from the Filing Information section. Co…" at bounding box center [430, 111] width 363 height 131
click at [465, 189] on icon "button" at bounding box center [465, 192] width 8 height 8
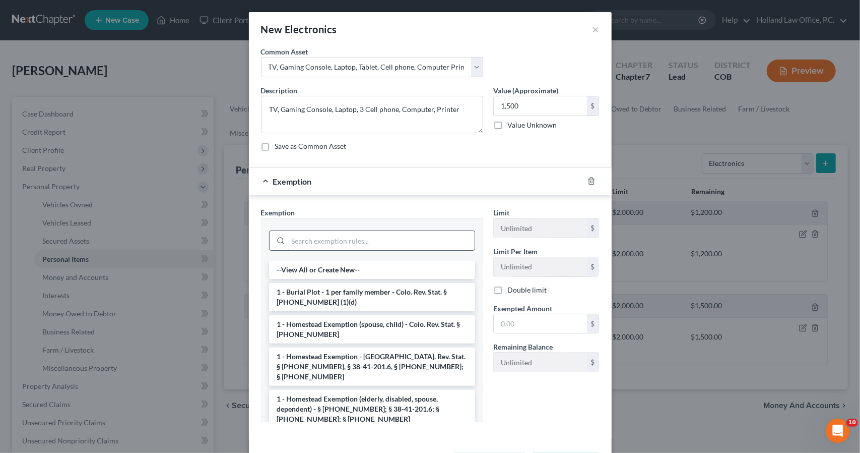
click at [328, 237] on input "search" at bounding box center [381, 240] width 187 height 19
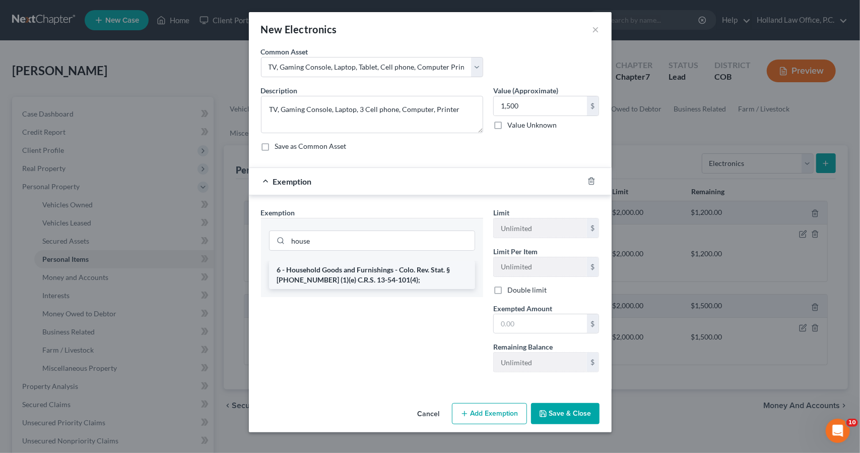
click at [343, 272] on li "6 - Household Goods and Furnishings - Colo. Rev. Stat. § [PHONE_NUMBER] (1)(e) …" at bounding box center [372, 275] width 206 height 28
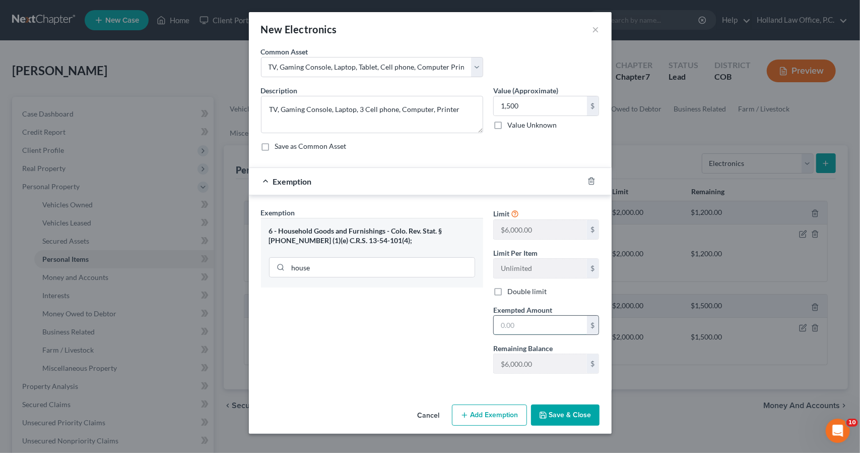
click at [541, 329] on input "text" at bounding box center [540, 325] width 93 height 19
click at [269, 103] on textarea "TV, Gaming Console, Laptop, 3 Cell phone, Computer, Printer" at bounding box center [372, 114] width 222 height 37
click at [463, 109] on textarea "4 TV, Gaming Console, Laptop, 3 Cell phone, Computer, Printer" at bounding box center [372, 114] width 222 height 37
click at [545, 406] on button "Save & Close" at bounding box center [565, 414] width 69 height 21
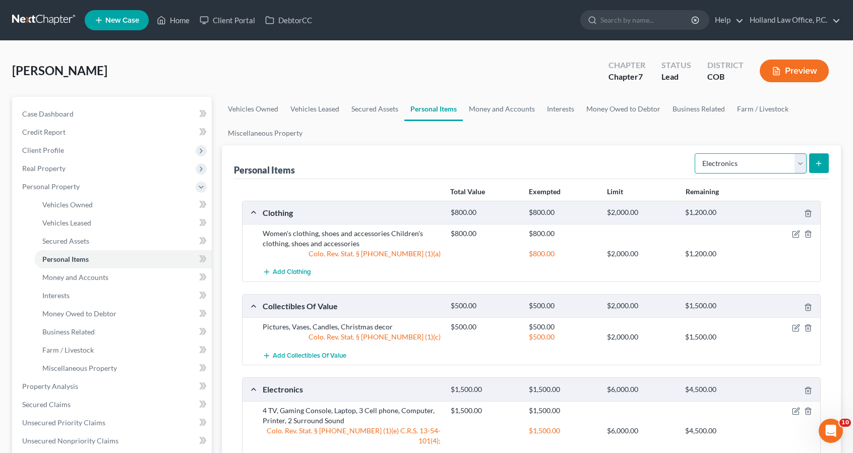
click at [739, 156] on select "Select Item Type Clothing Collectibles Of Value Electronics Firearms Household …" at bounding box center [751, 163] width 112 height 20
click at [696, 153] on select "Select Item Type Clothing Collectibles Of Value Electronics Firearms Household …" at bounding box center [751, 163] width 112 height 20
click at [815, 165] on icon "submit" at bounding box center [819, 163] width 8 height 8
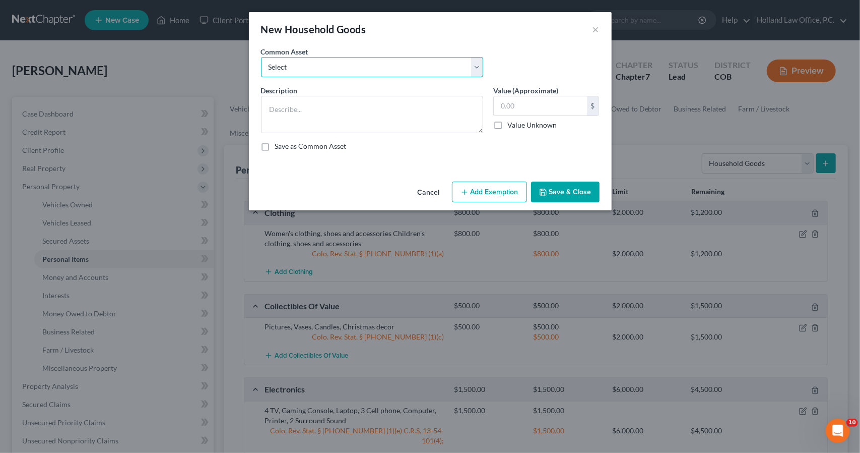
click at [478, 69] on select "Select Childrens Toys Sofa Loveseat Chair Tables Bedroom Furniture Desks Night …" at bounding box center [372, 67] width 222 height 20
click at [261, 57] on select "Select Childrens Toys Sofa Loveseat Chair Tables Bedroom Furniture Desks Night …" at bounding box center [372, 67] width 222 height 20
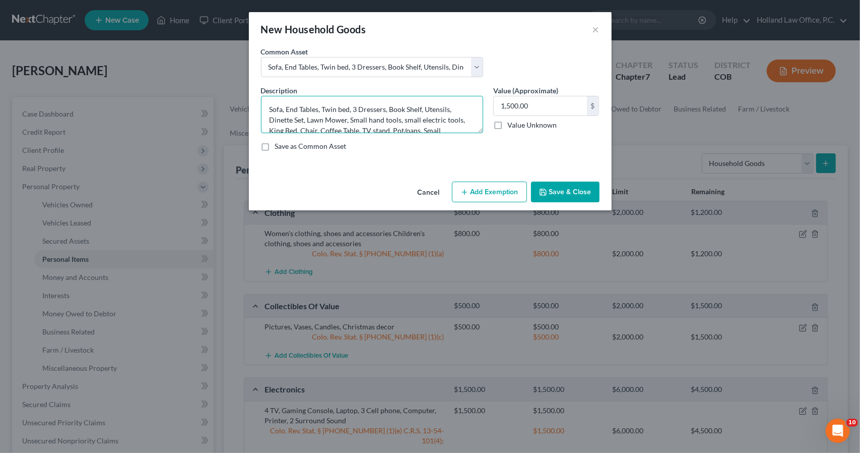
click at [268, 106] on textarea "Sofa, End Tables, Twin bed, 3 Dressers, Book Shelf, Utensils, Dinette Set, Lawn…" at bounding box center [372, 114] width 222 height 37
drag, startPoint x: 327, startPoint y: 108, endPoint x: 355, endPoint y: 110, distance: 28.3
click at [355, 110] on textarea "2 Sofa, End Tables, Twin bed, 3 Dressers, Book Shelf, Utensils, Dinette Set, La…" at bounding box center [372, 114] width 222 height 37
click at [330, 109] on textarea "2 Sofa, End Tables, 3 Dressers, Book Shelf, Utensils, Dinette Set, Lawn Mower, …" at bounding box center [372, 114] width 222 height 37
drag, startPoint x: 333, startPoint y: 111, endPoint x: 328, endPoint y: 109, distance: 5.4
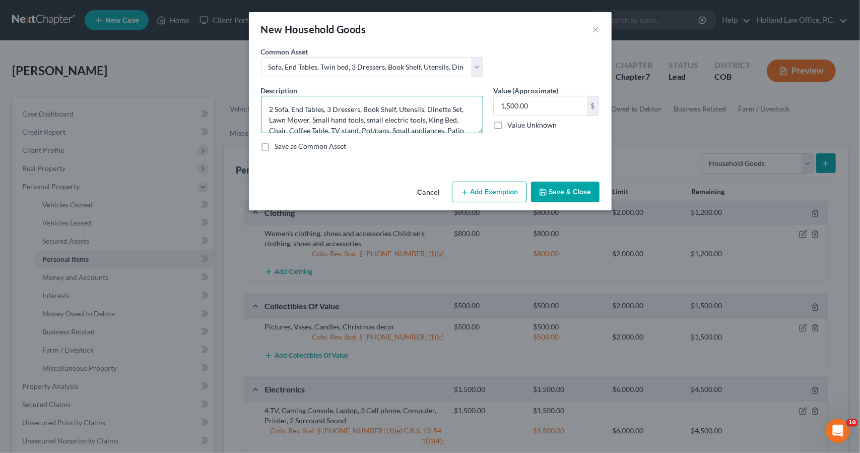
click at [328, 109] on textarea "2 Sofa, End Tables, 3 Dressers, Book Shelf, Utensils, Dinette Set, Lawn Mower, …" at bounding box center [372, 114] width 222 height 37
drag, startPoint x: 287, startPoint y: 106, endPoint x: 270, endPoint y: 102, distance: 18.0
click at [270, 102] on textarea "2 Sofa, End Tables, Dressers, Book Shelf, Utensils, Dinette Set, Lawn Mower, Sm…" at bounding box center [372, 114] width 222 height 37
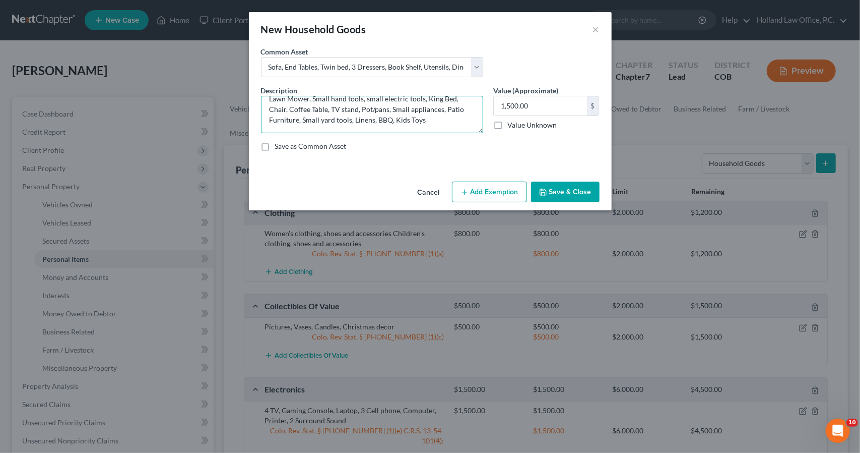
drag, startPoint x: 286, startPoint y: 113, endPoint x: 271, endPoint y: 111, distance: 15.3
click at [271, 111] on textarea "2 Sofa, End Tables, Dressers, Book Shelf, Utensils, Dinette Set, Lawn Mower, Sm…" at bounding box center [372, 114] width 222 height 37
click at [506, 198] on button "Add Exemption" at bounding box center [489, 191] width 75 height 21
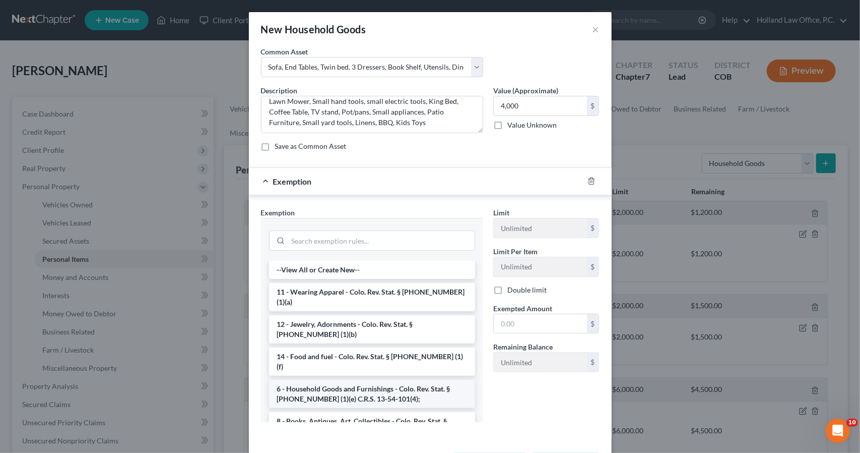
click at [368, 380] on li "6 - Household Goods and Furnishings - Colo. Rev. Stat. § [PHONE_NUMBER] (1)(e) …" at bounding box center [372, 394] width 206 height 28
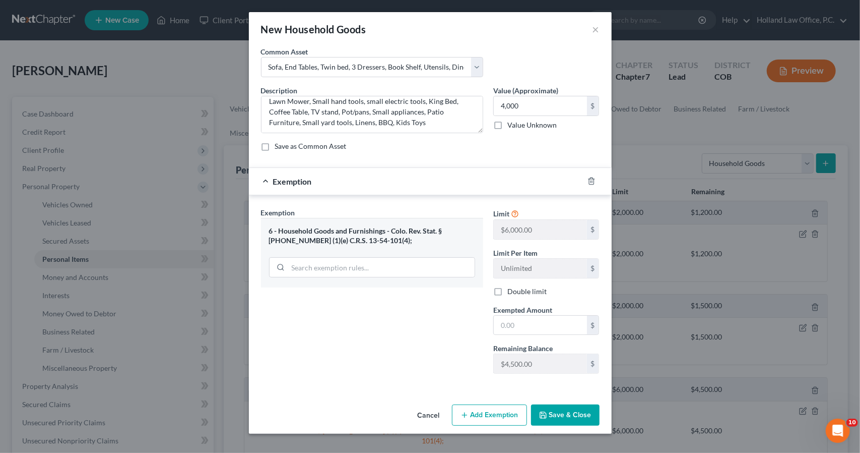
click at [538, 309] on span "Exempted Amount" at bounding box center [522, 309] width 59 height 9
click at [538, 319] on input "text" at bounding box center [540, 325] width 93 height 19
click at [557, 416] on button "Save & Close" at bounding box center [565, 414] width 69 height 21
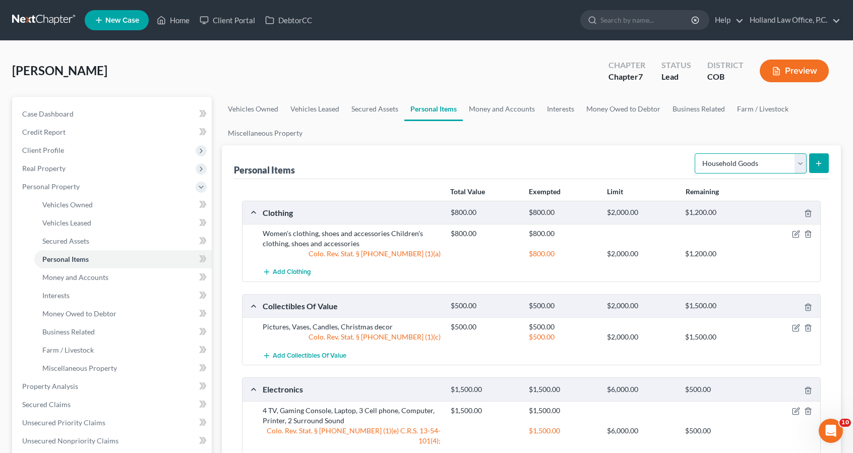
click at [754, 165] on select "Select Item Type Clothing Collectibles Of Value Electronics Firearms Household …" at bounding box center [751, 163] width 112 height 20
click at [696, 153] on select "Select Item Type Clothing Collectibles Of Value Electronics Firearms Household …" at bounding box center [751, 163] width 112 height 20
click at [813, 165] on button "submit" at bounding box center [819, 163] width 20 height 20
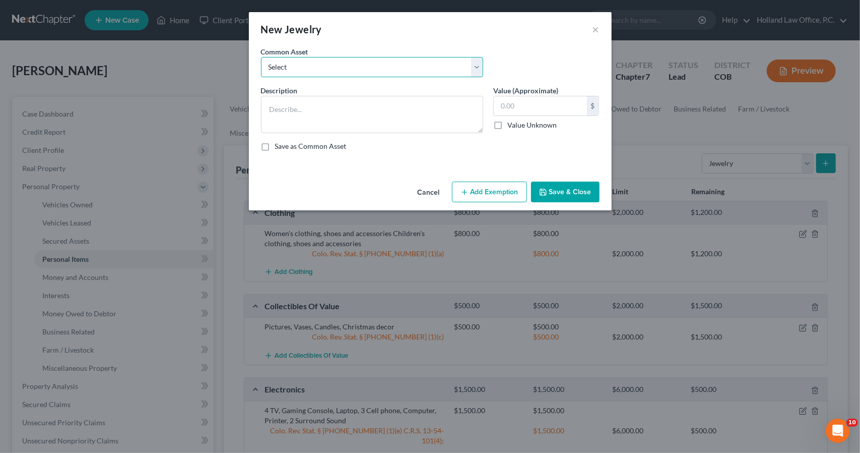
click at [447, 63] on select "Select Costume Jewlery Costume Jewelry Wedding set, Necklaces, Watches, earring…" at bounding box center [372, 67] width 222 height 20
click at [261, 57] on select "Select Costume Jewlery Costume Jewelry Wedding set, Necklaces, Watches, earring…" at bounding box center [372, 67] width 222 height 20
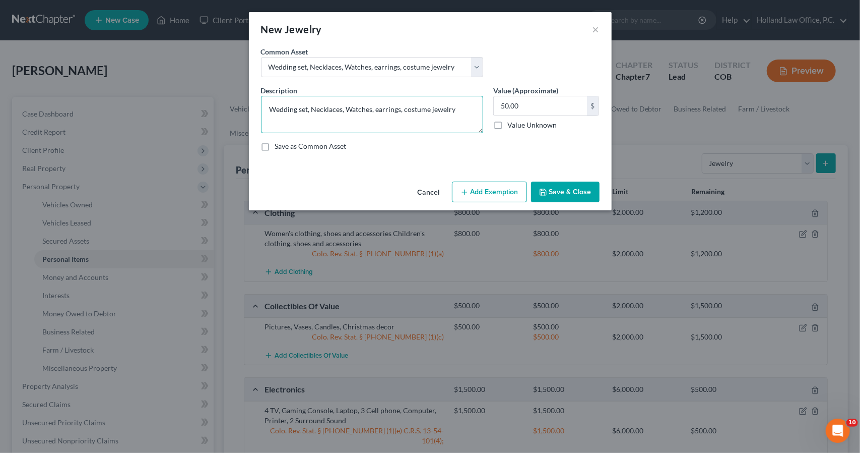
drag, startPoint x: 344, startPoint y: 107, endPoint x: 312, endPoint y: 104, distance: 32.4
click at [312, 104] on textarea "Wedding set, Necklaces, Watches, earrings, costume jewelry" at bounding box center [372, 114] width 222 height 37
click at [544, 98] on input "50.00" at bounding box center [540, 105] width 93 height 19
click at [457, 200] on button "Add Exemption" at bounding box center [489, 191] width 75 height 21
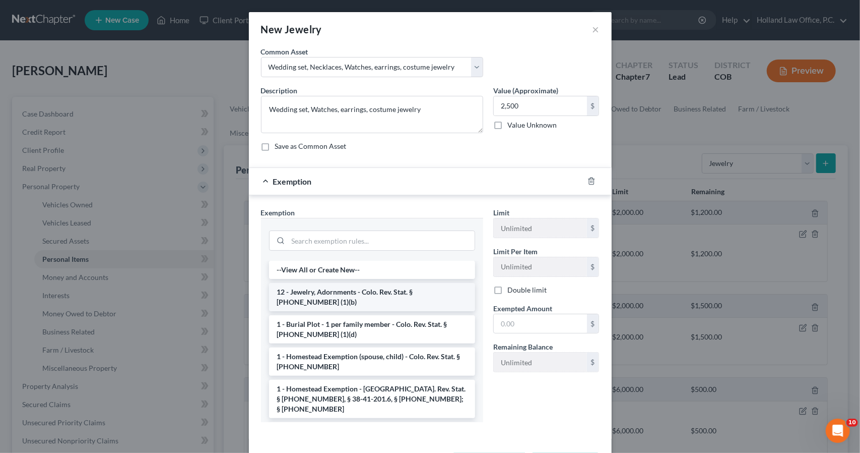
click at [367, 291] on li "12 - Jewelry, Adornments - Colo. Rev. Stat. § [PHONE_NUMBER] (1)(b)" at bounding box center [372, 297] width 206 height 28
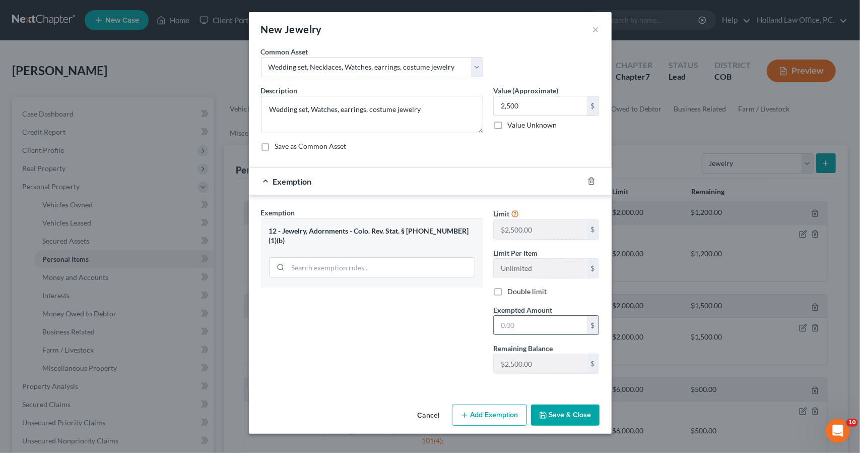
click at [524, 316] on input "text" at bounding box center [540, 325] width 93 height 19
click at [553, 405] on button "Save & Close" at bounding box center [565, 414] width 69 height 21
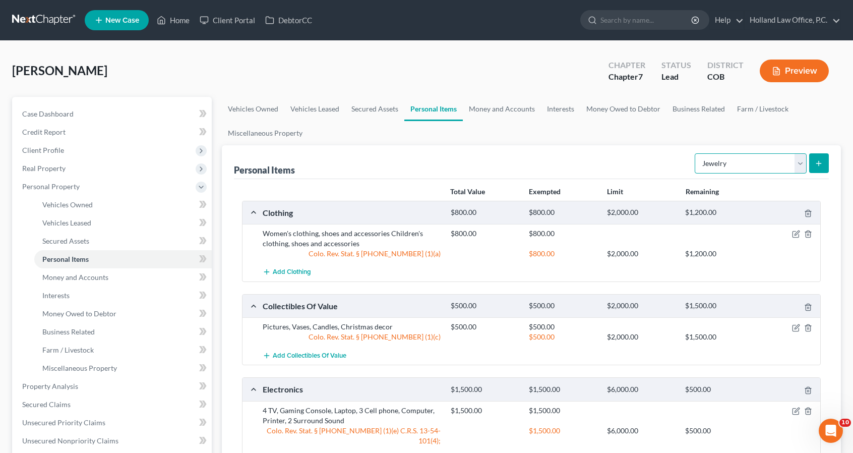
click at [771, 160] on select "Select Item Type Clothing Collectibles Of Value Electronics Firearms Household …" at bounding box center [751, 163] width 112 height 20
click at [696, 153] on select "Select Item Type Clothing Collectibles Of Value Electronics Firearms Household …" at bounding box center [751, 163] width 112 height 20
click at [822, 160] on icon "submit" at bounding box center [819, 163] width 8 height 8
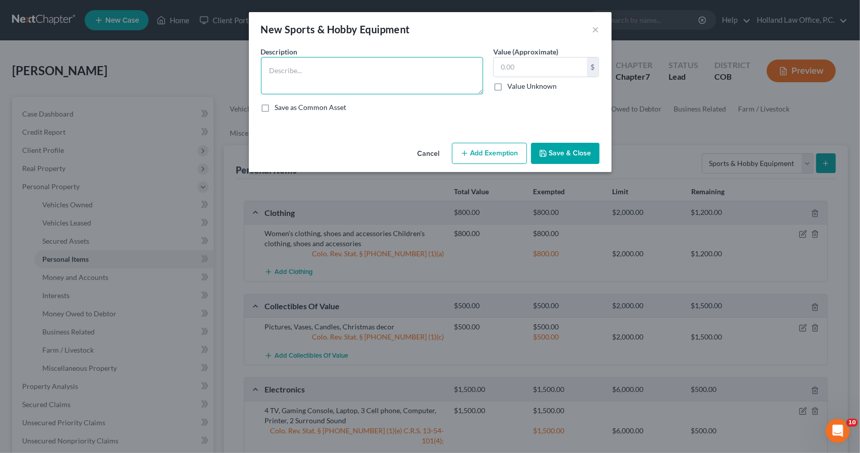
click at [435, 73] on textarea at bounding box center [372, 75] width 222 height 37
click at [572, 74] on input "text" at bounding box center [540, 66] width 93 height 19
click at [592, 165] on div "Cancel Add Exemption Save & Close" at bounding box center [430, 155] width 363 height 33
click at [592, 162] on button "Save & Close" at bounding box center [565, 153] width 69 height 21
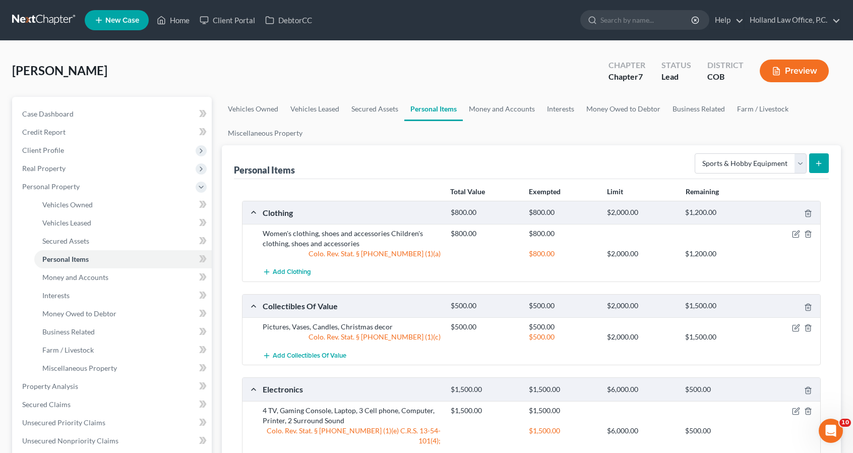
click at [673, 142] on ul "Vehicles Owned Vehicles Leased Secured Assets Personal Items Money and Accounts…" at bounding box center [531, 121] width 619 height 48
click at [755, 161] on select "Select Item Type Clothing Collectibles Of Value Electronics Firearms Household …" at bounding box center [751, 163] width 112 height 20
click at [696, 153] on select "Select Item Type Clothing Collectibles Of Value Electronics Firearms Household …" at bounding box center [751, 163] width 112 height 20
click at [810, 169] on button "submit" at bounding box center [819, 163] width 20 height 20
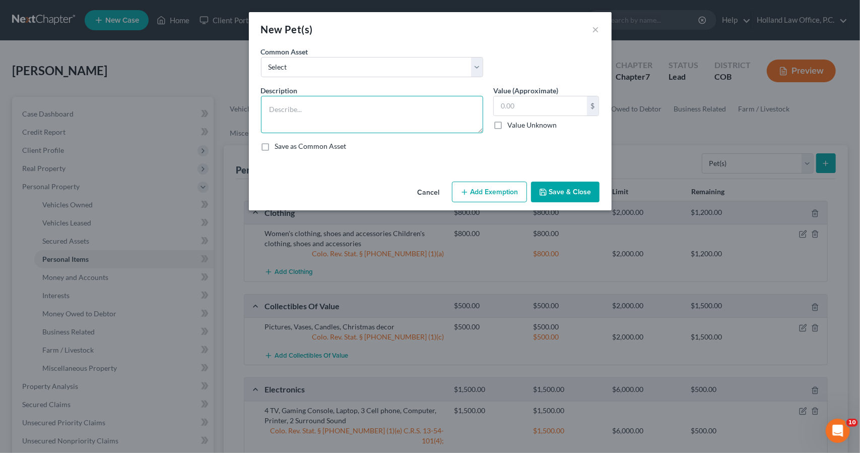
click at [456, 103] on textarea at bounding box center [372, 114] width 222 height 37
click at [578, 198] on button "Save & Close" at bounding box center [565, 191] width 69 height 21
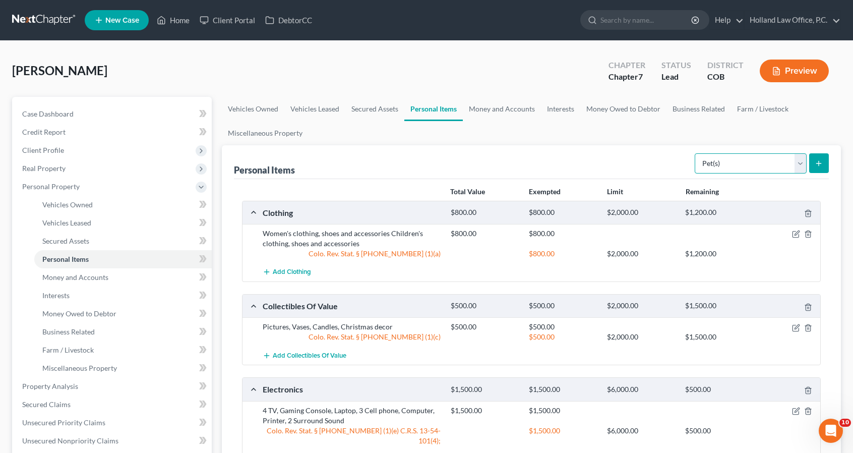
click at [714, 160] on select "Select Item Type Clothing Collectibles Of Value Electronics Firearms Household …" at bounding box center [751, 163] width 112 height 20
click at [696, 153] on select "Select Item Type Clothing Collectibles Of Value Electronics Firearms Household …" at bounding box center [751, 163] width 112 height 20
click at [817, 168] on button "submit" at bounding box center [819, 163] width 20 height 20
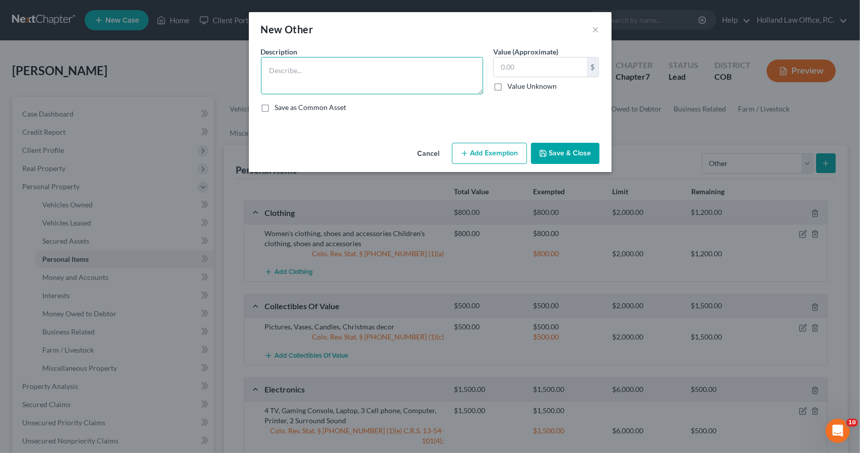
click at [460, 92] on textarea at bounding box center [372, 75] width 222 height 37
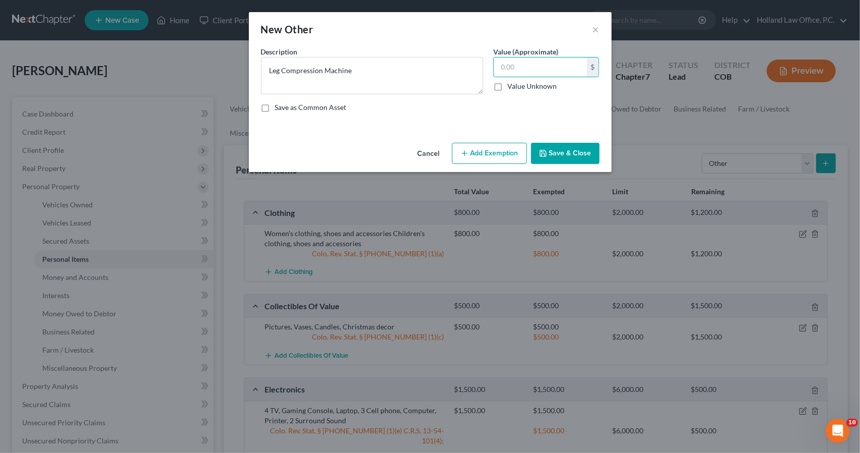
click at [508, 153] on button "Add Exemption" at bounding box center [489, 153] width 75 height 21
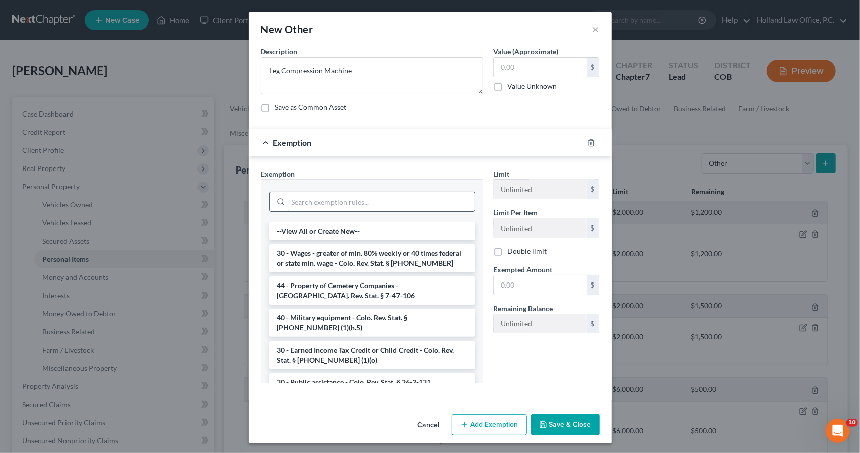
click at [381, 199] on input "search" at bounding box center [381, 201] width 187 height 19
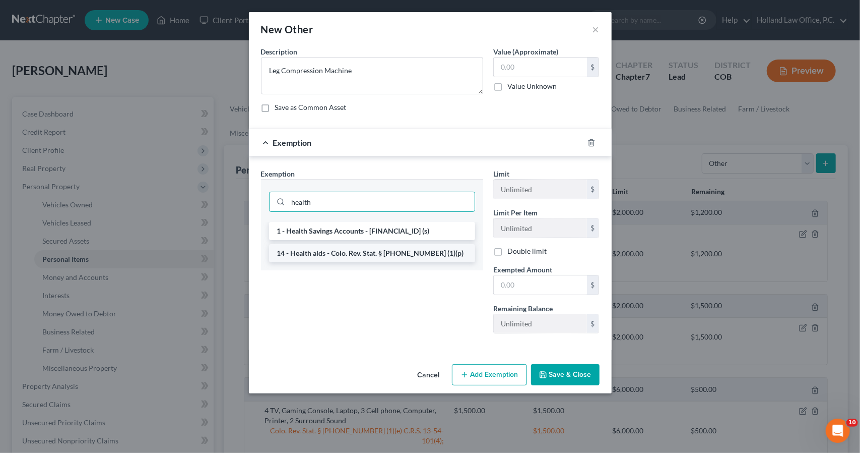
click at [403, 254] on li "14 - Health aids - Colo. Rev. Stat. § [PHONE_NUMBER] (1)(p)" at bounding box center [372, 253] width 206 height 18
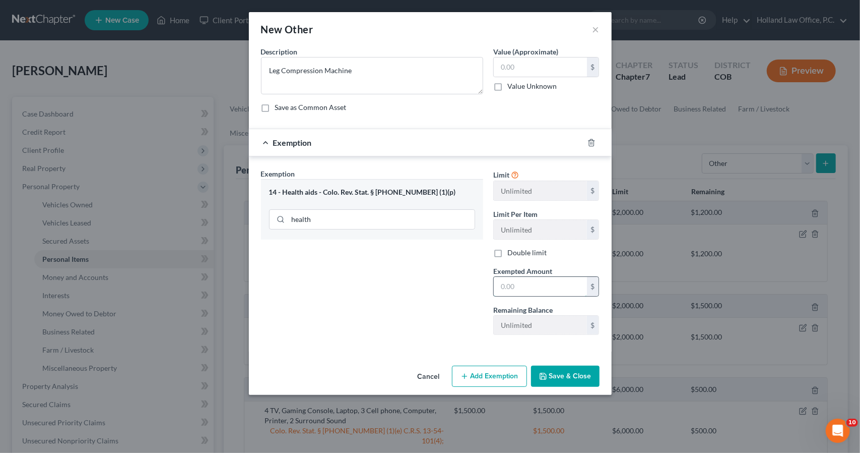
click at [535, 278] on input "text" at bounding box center [540, 286] width 93 height 19
click at [548, 362] on div "Cancel Add Exemption Save & Close" at bounding box center [430, 377] width 363 height 33
click at [549, 366] on button "Save & Close" at bounding box center [565, 375] width 69 height 21
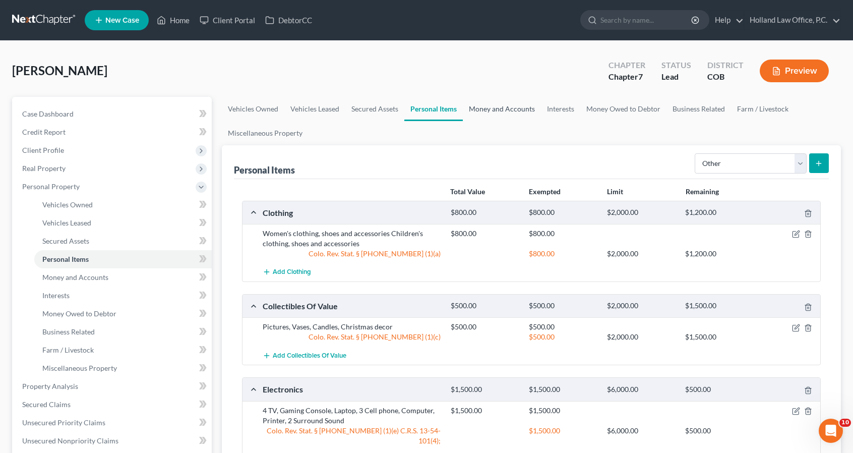
click at [485, 109] on link "Money and Accounts" at bounding box center [502, 109] width 78 height 24
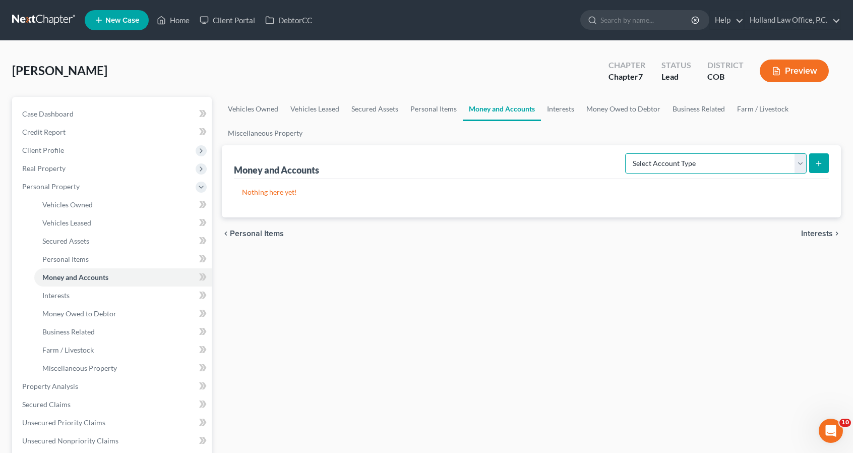
click at [707, 162] on select "Select Account Type Brokerage Cash on Hand Certificates of Deposit Checking Acc…" at bounding box center [715, 163] width 181 height 20
click at [628, 153] on select "Select Account Type Brokerage Cash on Hand Certificates of Deposit Checking Acc…" at bounding box center [715, 163] width 181 height 20
click at [825, 166] on button "submit" at bounding box center [819, 163] width 20 height 20
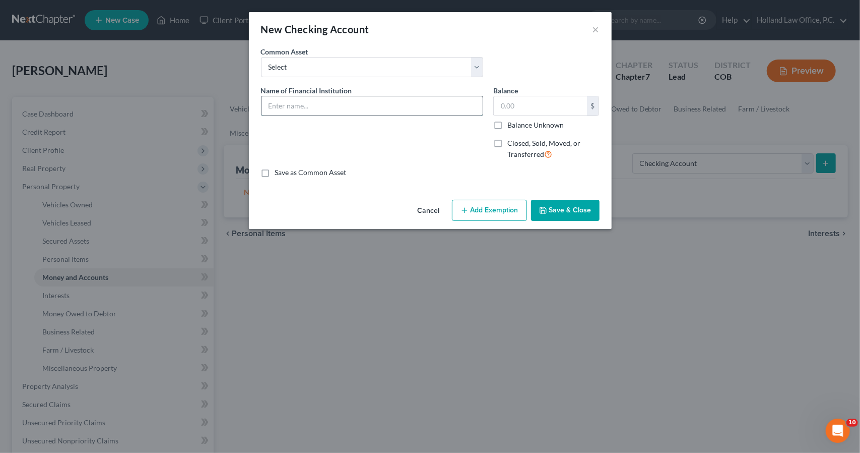
click at [405, 100] on input "text" at bounding box center [372, 105] width 221 height 19
click at [479, 207] on button "Add Exemption" at bounding box center [489, 210] width 75 height 21
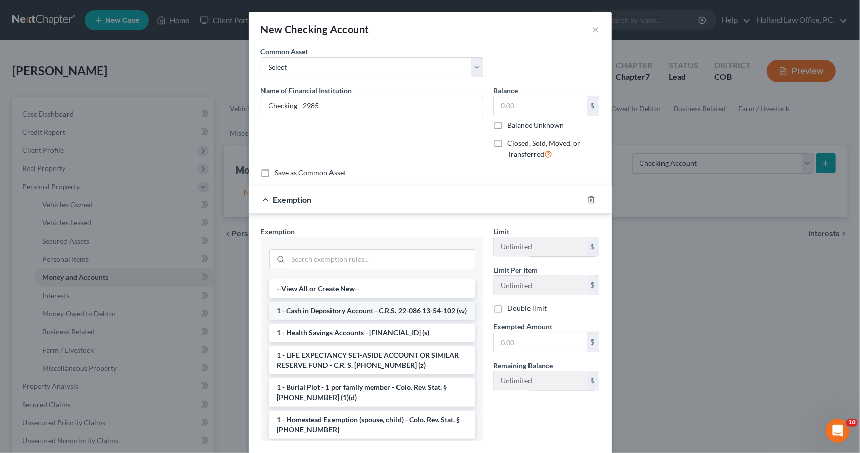
click at [445, 320] on li "1 - Cash in Depository Account - C.R.S. 22-086 13-54-102 (w)" at bounding box center [372, 310] width 206 height 18
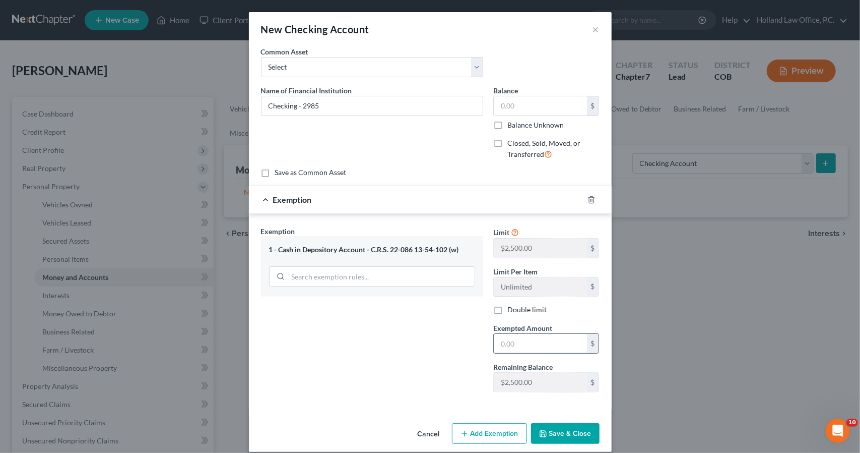
click at [510, 338] on input "text" at bounding box center [540, 343] width 93 height 19
click at [547, 430] on button "Save & Close" at bounding box center [565, 433] width 69 height 21
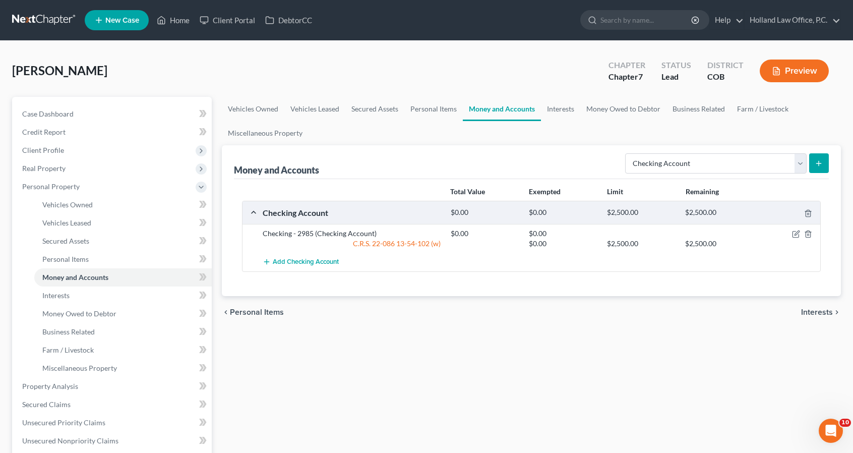
click at [817, 167] on button "submit" at bounding box center [819, 163] width 20 height 20
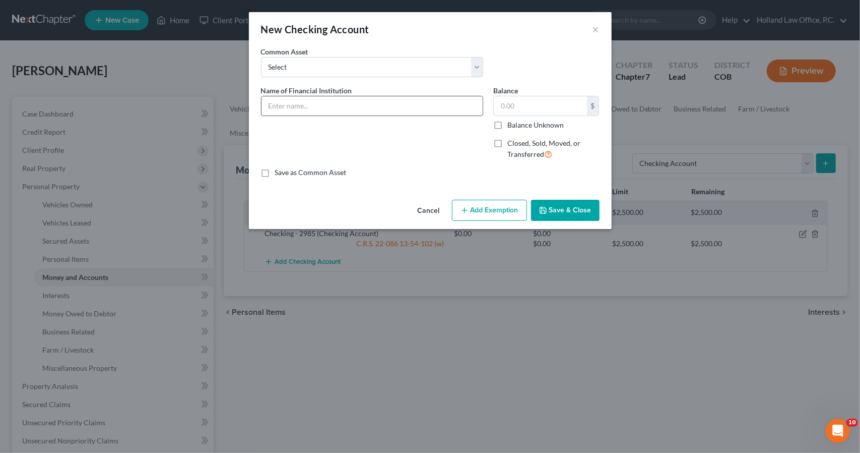
click at [333, 109] on input "text" at bounding box center [372, 105] width 221 height 19
click at [464, 204] on button "Add Exemption" at bounding box center [489, 210] width 75 height 21
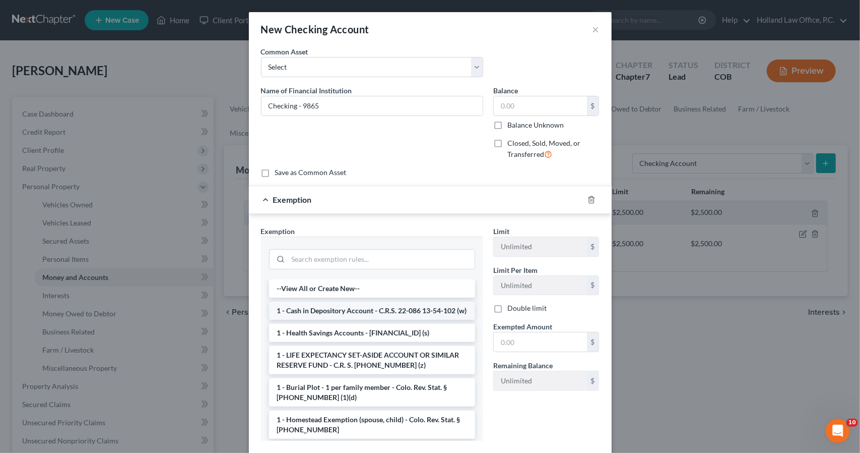
click at [437, 316] on li "1 - Cash in Depository Account - C.R.S. 22-086 13-54-102 (w)" at bounding box center [372, 310] width 206 height 18
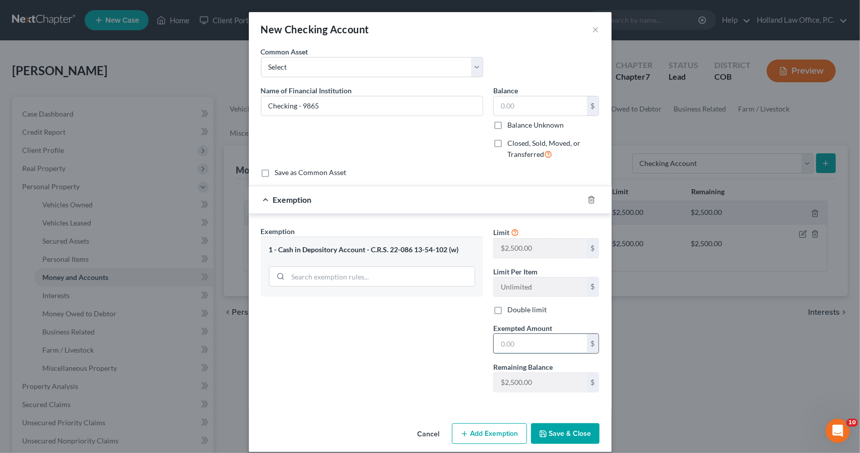
click at [532, 343] on input "text" at bounding box center [540, 343] width 93 height 19
click at [551, 431] on button "Save & Close" at bounding box center [565, 433] width 69 height 21
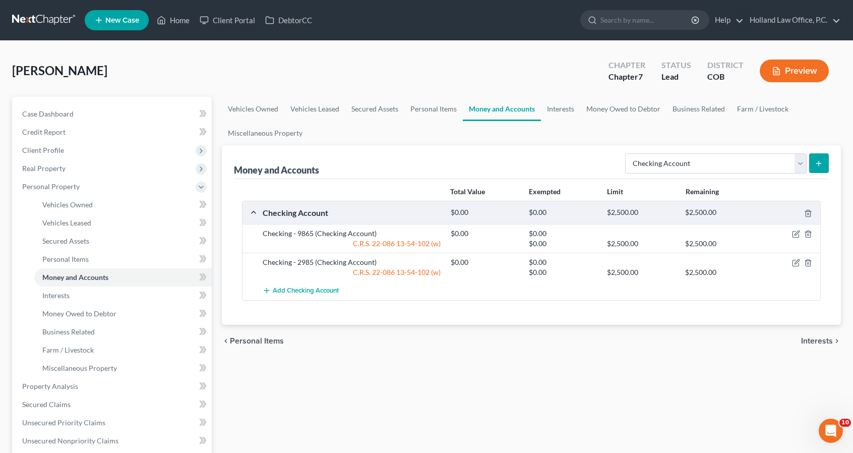
click at [822, 162] on icon "submit" at bounding box center [819, 163] width 8 height 8
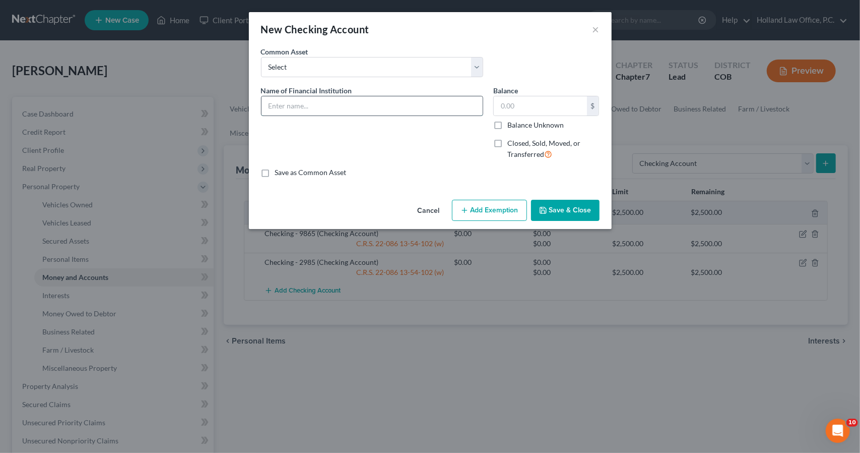
click at [384, 96] on input "text" at bounding box center [372, 105] width 221 height 19
click at [514, 216] on button "Add Exemption" at bounding box center [489, 210] width 75 height 21
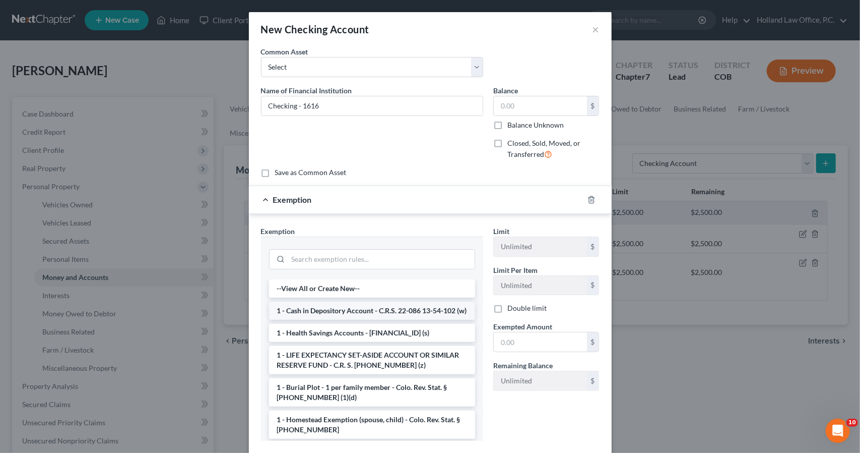
click at [413, 318] on li "1 - Cash in Depository Account - C.R.S. 22-086 13-54-102 (w)" at bounding box center [372, 310] width 206 height 18
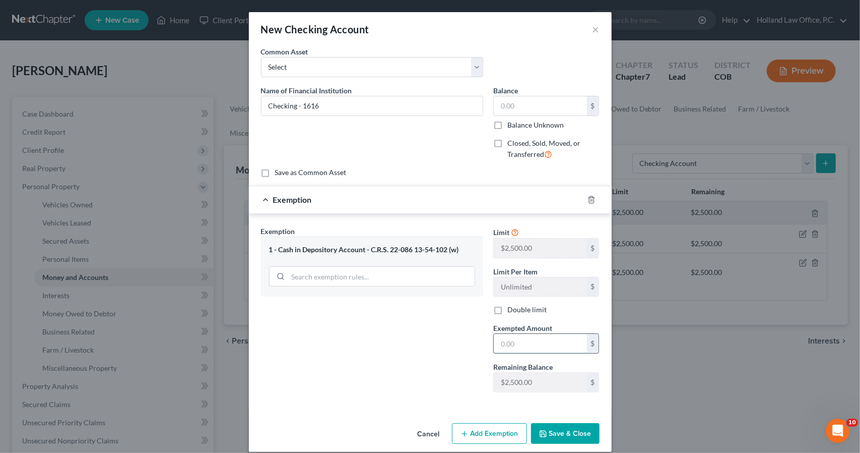
click at [540, 337] on input "text" at bounding box center [540, 343] width 93 height 19
click at [553, 427] on button "Save & Close" at bounding box center [565, 433] width 69 height 21
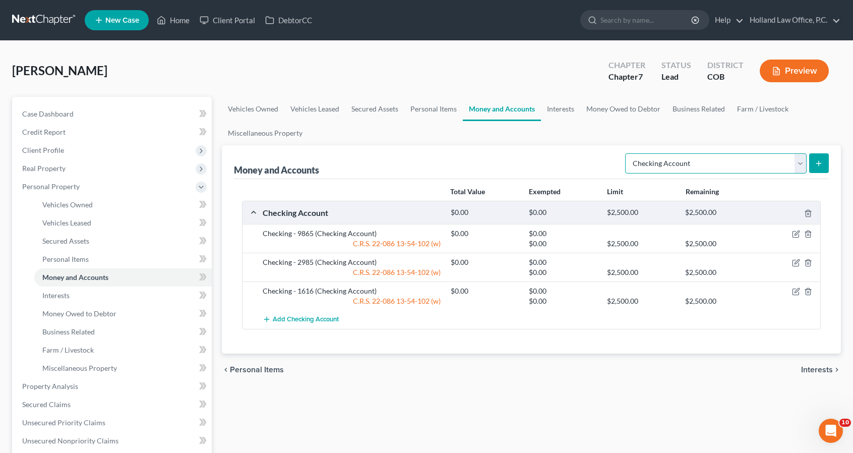
click at [762, 158] on select "Select Account Type Brokerage Cash on Hand Certificates of Deposit Checking Acc…" at bounding box center [715, 163] width 181 height 20
click at [628, 153] on select "Select Account Type Brokerage Cash on Hand Certificates of Deposit Checking Acc…" at bounding box center [715, 163] width 181 height 20
click at [814, 167] on button "submit" at bounding box center [819, 163] width 20 height 20
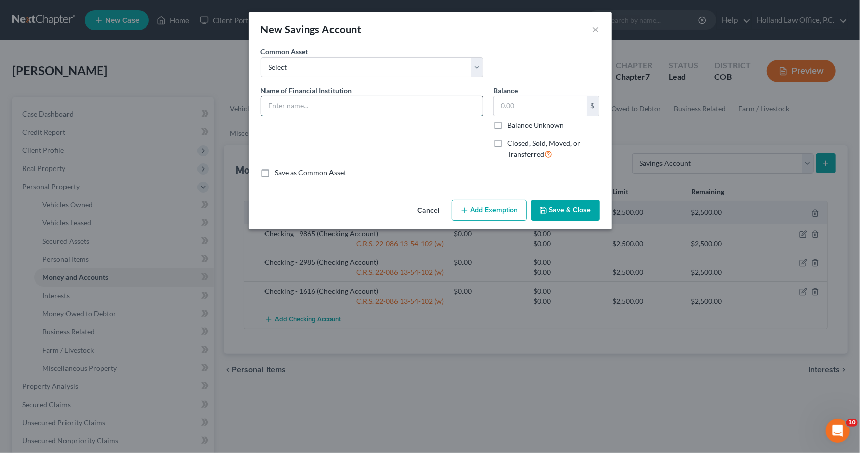
click at [397, 111] on input "text" at bounding box center [372, 105] width 221 height 19
click at [508, 213] on button "Add Exemption" at bounding box center [489, 210] width 75 height 21
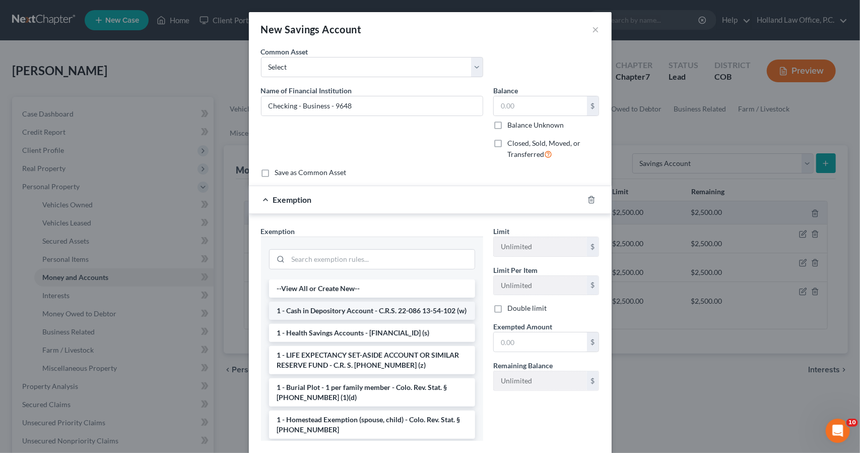
click at [409, 310] on li "1 - Cash in Depository Account - C.R.S. 22-086 13-54-102 (w)" at bounding box center [372, 310] width 206 height 18
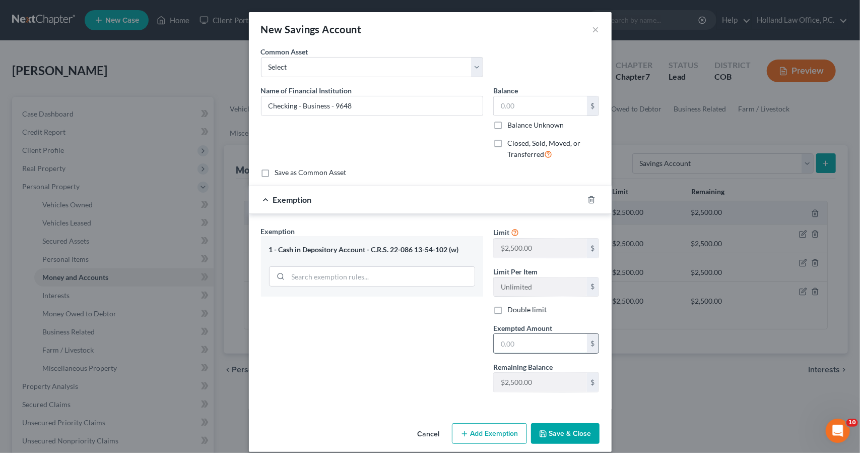
click at [506, 339] on input "text" at bounding box center [540, 343] width 93 height 19
click at [542, 425] on button "Save & Close" at bounding box center [565, 433] width 69 height 21
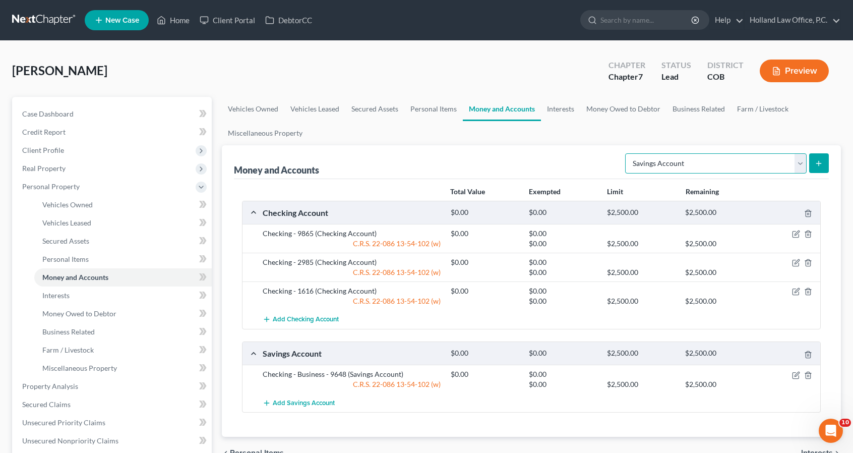
click at [792, 162] on select "Select Account Type Brokerage Cash on Hand Certificates of Deposit Checking Acc…" at bounding box center [715, 163] width 181 height 20
click at [628, 153] on select "Select Account Type Brokerage Cash on Hand Certificates of Deposit Checking Acc…" at bounding box center [715, 163] width 181 height 20
click at [812, 167] on button "submit" at bounding box center [819, 163] width 20 height 20
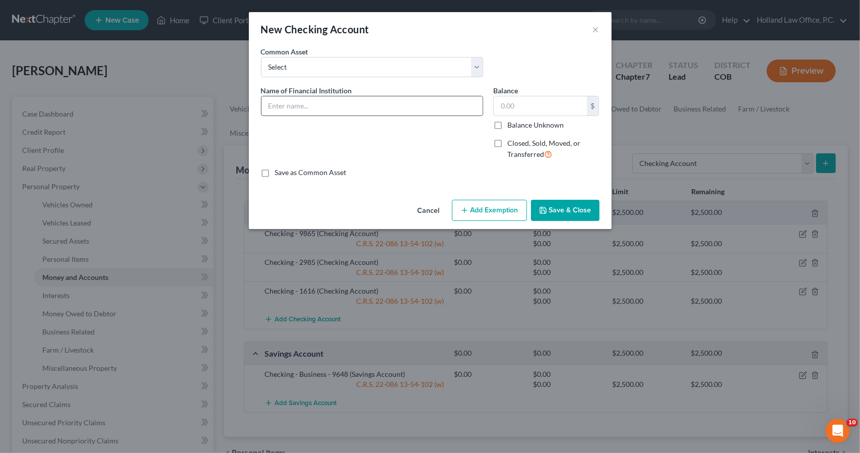
click at [384, 112] on input "text" at bounding box center [372, 105] width 221 height 19
drag, startPoint x: 298, startPoint y: 103, endPoint x: 232, endPoint y: 107, distance: 66.7
click at [232, 107] on div "New Checking Account × An exemption set must first be selected from the Filing …" at bounding box center [430, 226] width 860 height 453
click at [553, 208] on button "Save & Close" at bounding box center [565, 210] width 69 height 21
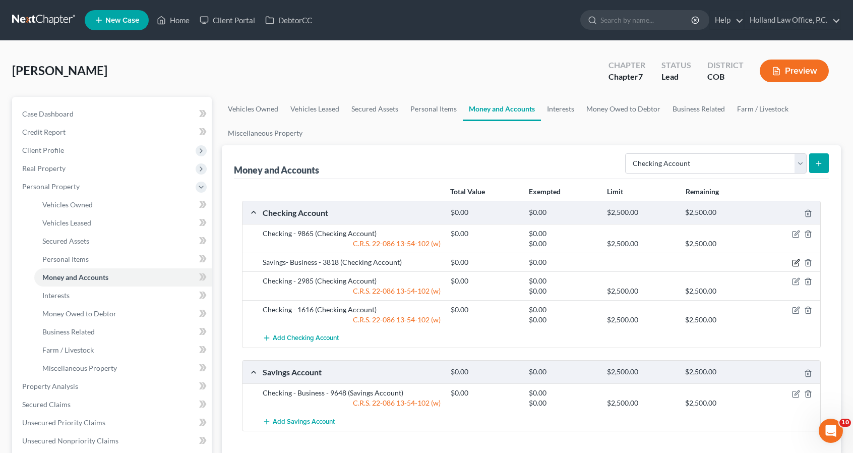
click at [798, 263] on icon "button" at bounding box center [796, 263] width 8 height 8
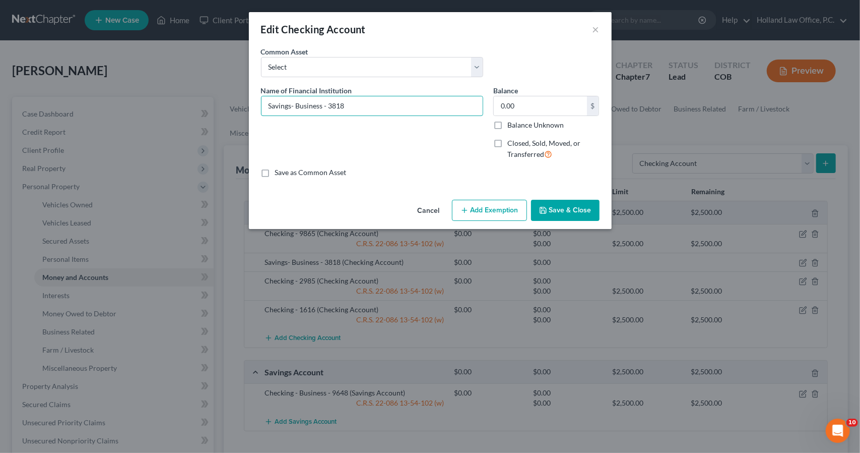
drag, startPoint x: 290, startPoint y: 108, endPoint x: 202, endPoint y: 109, distance: 88.2
click at [202, 109] on div "Edit Checking Account × An exemption set must first be selected from the Filing…" at bounding box center [430, 226] width 860 height 453
drag, startPoint x: 371, startPoint y: 97, endPoint x: 333, endPoint y: 94, distance: 37.9
click at [333, 94] on div "Name of Financial Institution * Checking - Business - 3818" at bounding box center [372, 100] width 222 height 31
click at [586, 217] on button "Save & Close" at bounding box center [565, 210] width 69 height 21
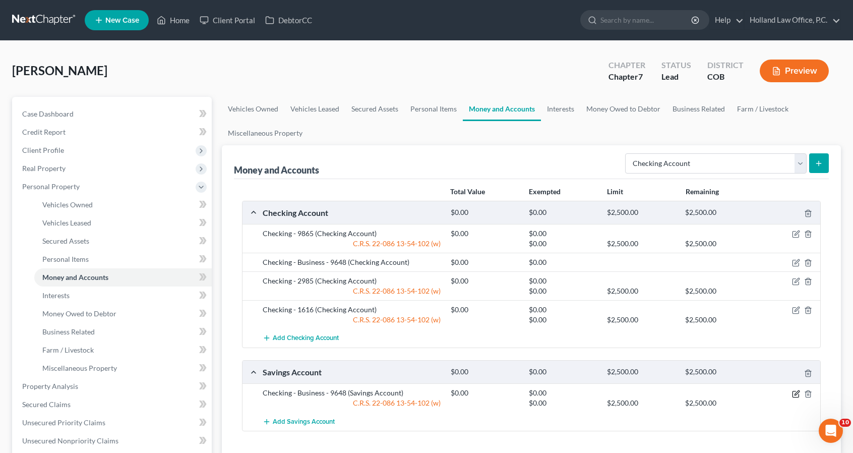
click at [793, 392] on icon "button" at bounding box center [796, 394] width 8 height 8
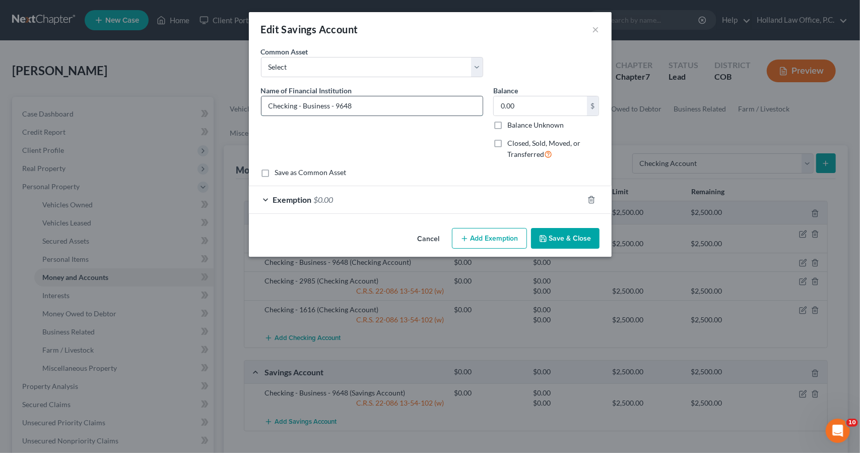
drag, startPoint x: 358, startPoint y: 107, endPoint x: 335, endPoint y: 101, distance: 23.4
click at [335, 101] on input "Checking - Business - 9648" at bounding box center [372, 105] width 221 height 19
drag, startPoint x: 295, startPoint y: 102, endPoint x: 229, endPoint y: 94, distance: 67.0
click at [229, 94] on div "Edit Savings Account × An exemption set must first be selected from the Filing …" at bounding box center [430, 226] width 860 height 453
click at [557, 233] on button "Save & Close" at bounding box center [565, 238] width 69 height 21
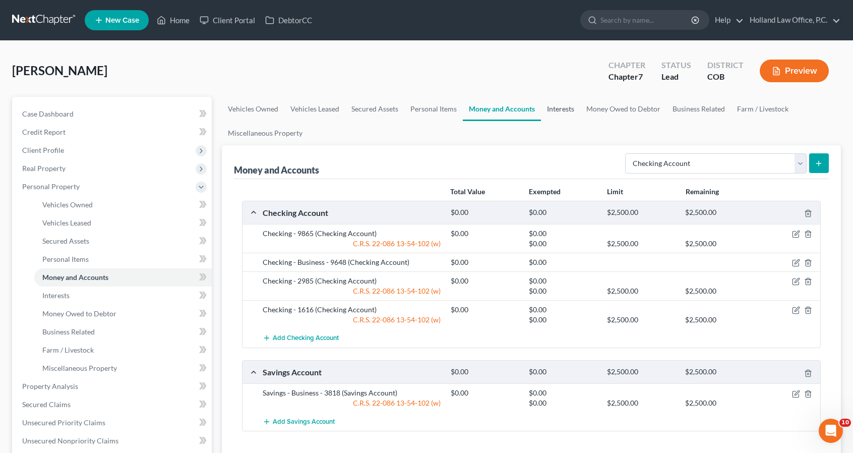
click at [562, 116] on link "Interests" at bounding box center [560, 109] width 39 height 24
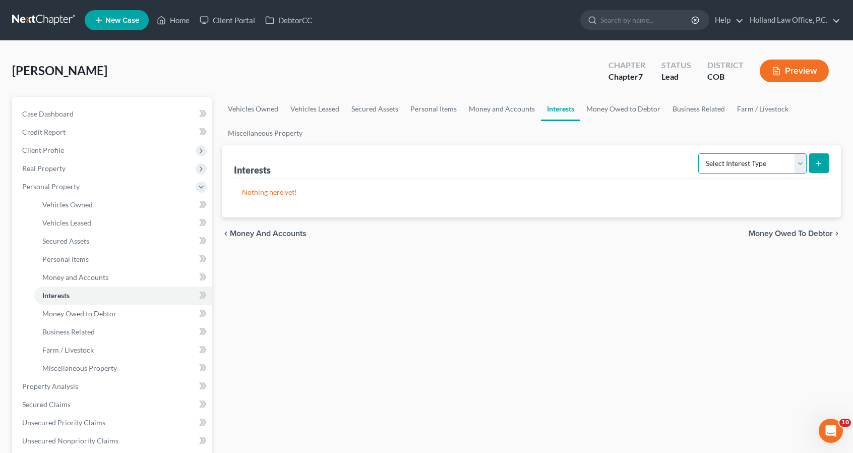
click at [722, 165] on select "Select Interest Type 401K Annuity Bond Education IRA Government Bond Government…" at bounding box center [752, 163] width 108 height 20
click at [700, 153] on select "Select Interest Type 401K Annuity Bond Education IRA Government Bond Government…" at bounding box center [752, 163] width 108 height 20
click at [817, 162] on icon "submit" at bounding box center [819, 163] width 8 height 8
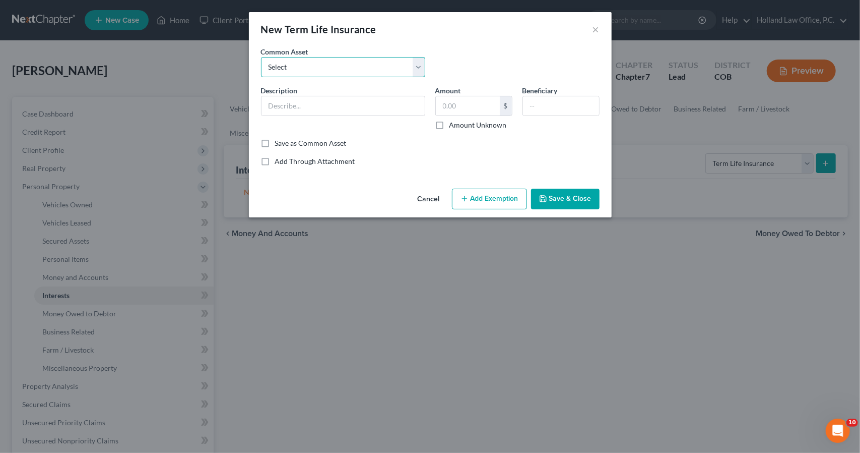
click at [387, 69] on select "Select Farmers Auto Insurance Basic Life Guardian Health Anthem Insurance Anthe…" at bounding box center [343, 67] width 164 height 20
click at [381, 103] on input "text" at bounding box center [343, 105] width 163 height 19
click at [553, 195] on button "Save & Close" at bounding box center [565, 199] width 69 height 21
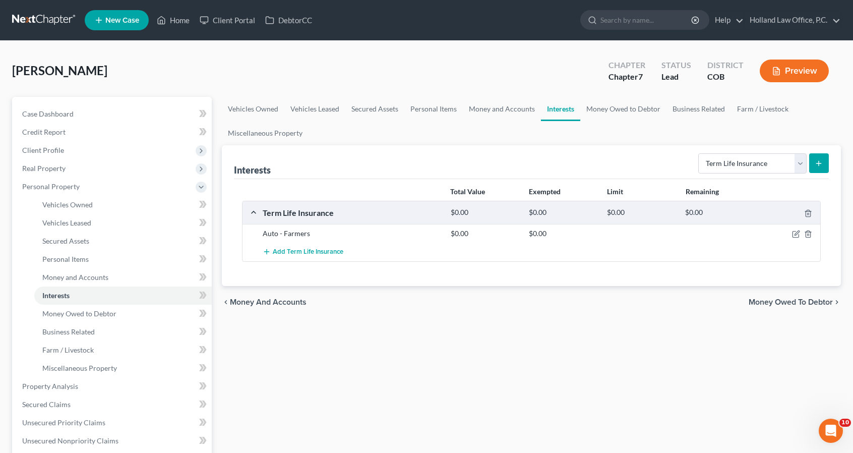
click at [819, 163] on line "submit" at bounding box center [819, 163] width 0 height 5
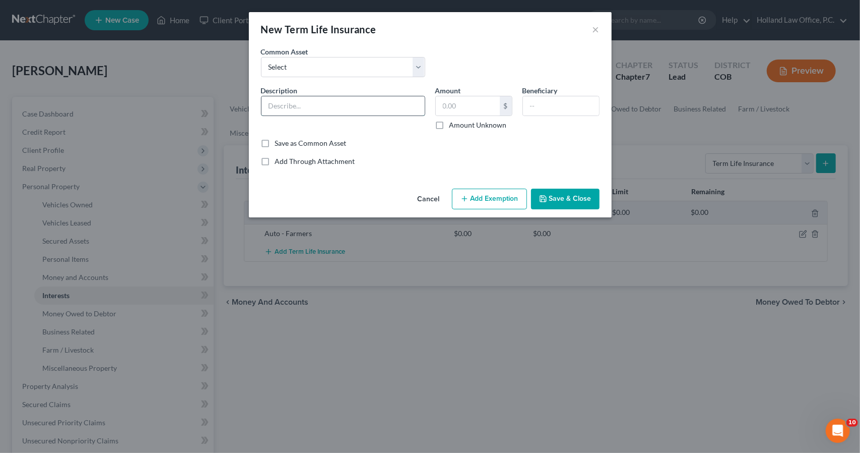
click at [363, 100] on input "text" at bounding box center [343, 105] width 163 height 19
click at [584, 198] on button "Save & Close" at bounding box center [565, 199] width 69 height 21
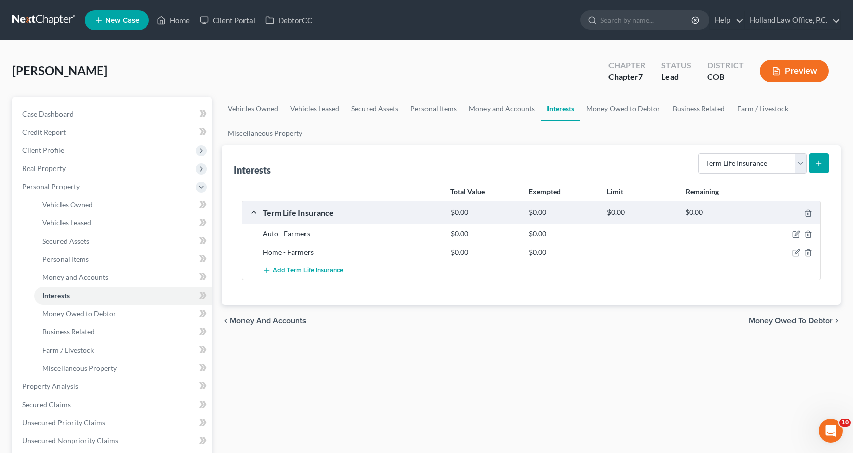
click at [814, 159] on button "submit" at bounding box center [819, 163] width 20 height 20
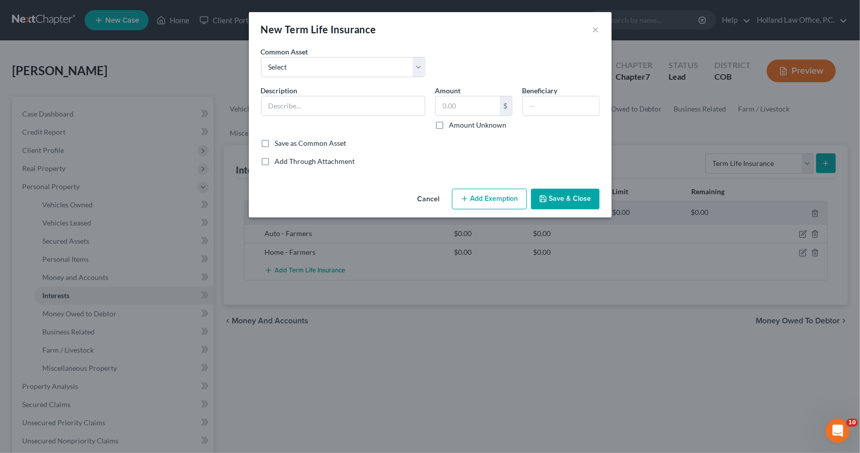
click at [317, 93] on div "Description *" at bounding box center [343, 107] width 174 height 45
click at [318, 98] on input "text" at bounding box center [343, 105] width 163 height 19
click at [551, 197] on button "Save & Close" at bounding box center [565, 199] width 69 height 21
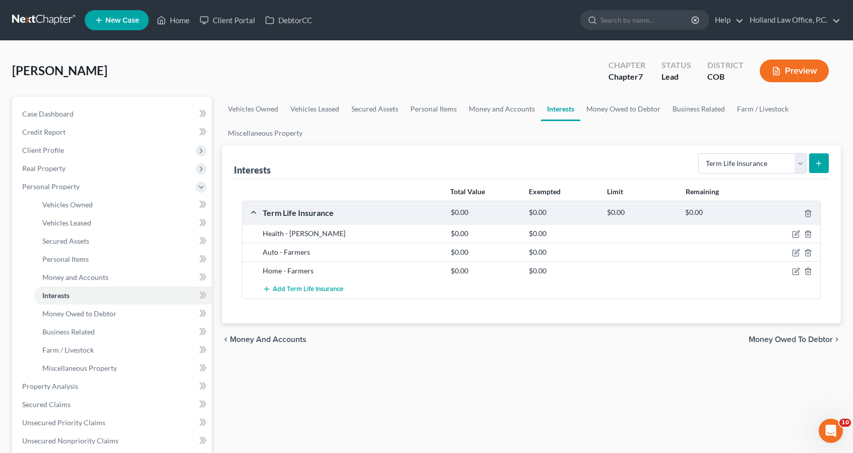
click at [811, 165] on button "submit" at bounding box center [819, 163] width 20 height 20
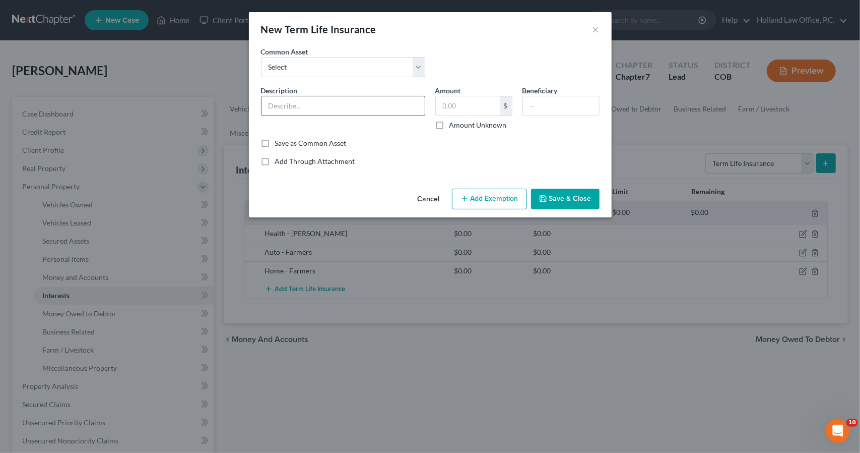
click at [377, 103] on input "text" at bounding box center [343, 105] width 163 height 19
click at [551, 203] on button "Save & Close" at bounding box center [565, 199] width 69 height 21
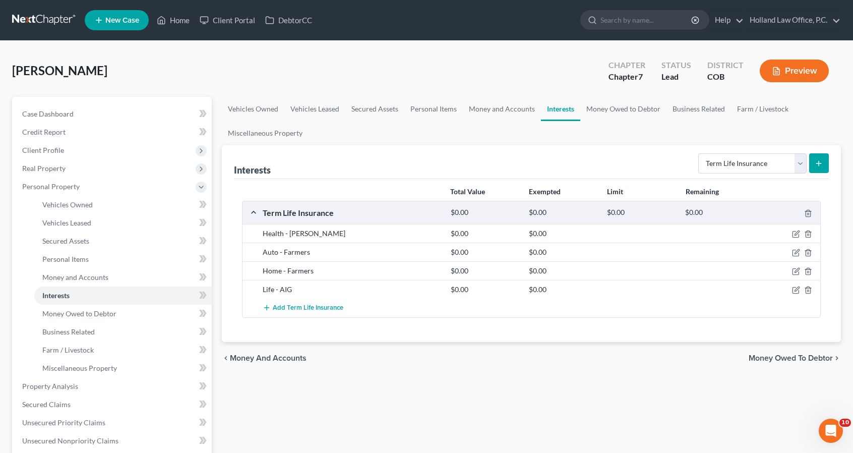
click at [823, 163] on icon "submit" at bounding box center [819, 163] width 8 height 8
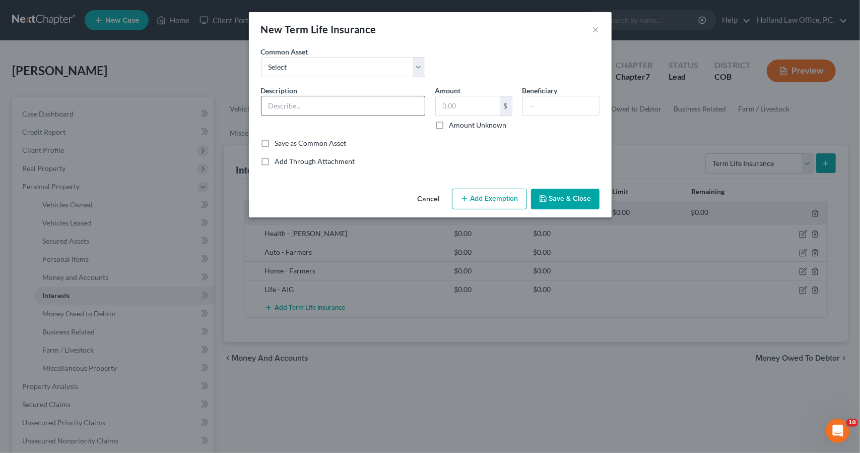
click at [351, 96] on input "text" at bounding box center [343, 105] width 163 height 19
click at [565, 199] on button "Save & Close" at bounding box center [565, 199] width 69 height 21
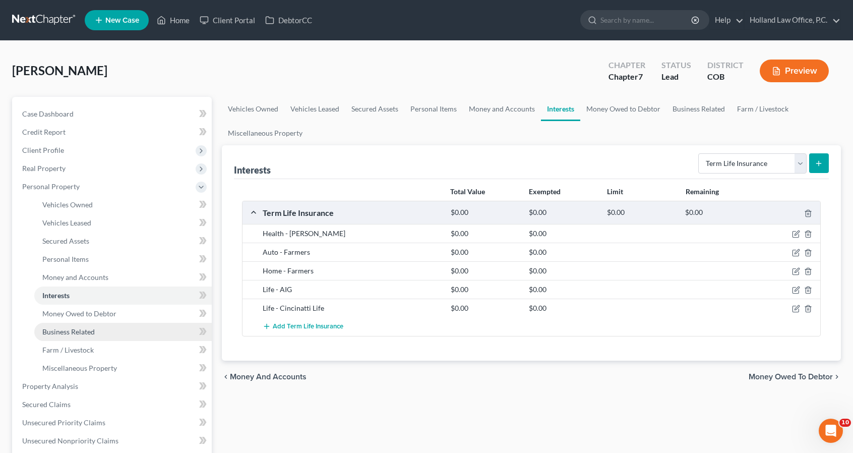
click at [156, 327] on link "Business Related" at bounding box center [122, 332] width 177 height 18
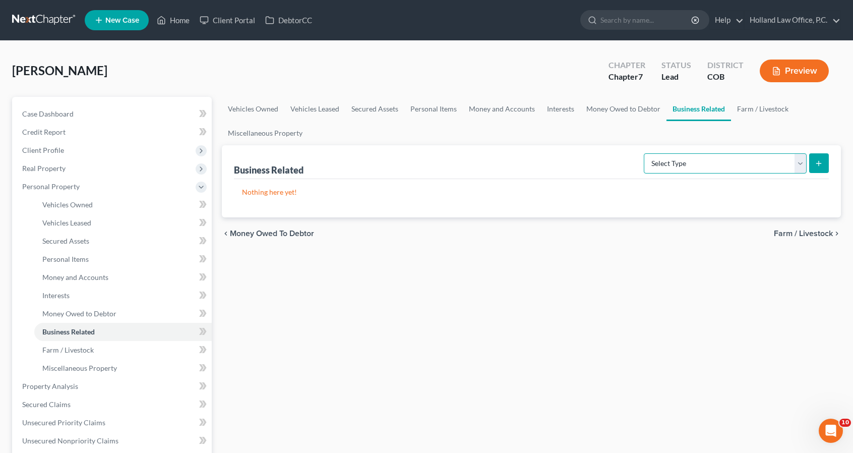
click at [749, 170] on select "Select Type Customer Lists Franchises Inventory Licenses Machinery Office Equip…" at bounding box center [725, 163] width 163 height 20
click at [645, 153] on select "Select Type Customer Lists Franchises Inventory Licenses Machinery Office Equip…" at bounding box center [725, 163] width 163 height 20
click at [812, 163] on button "submit" at bounding box center [819, 163] width 20 height 20
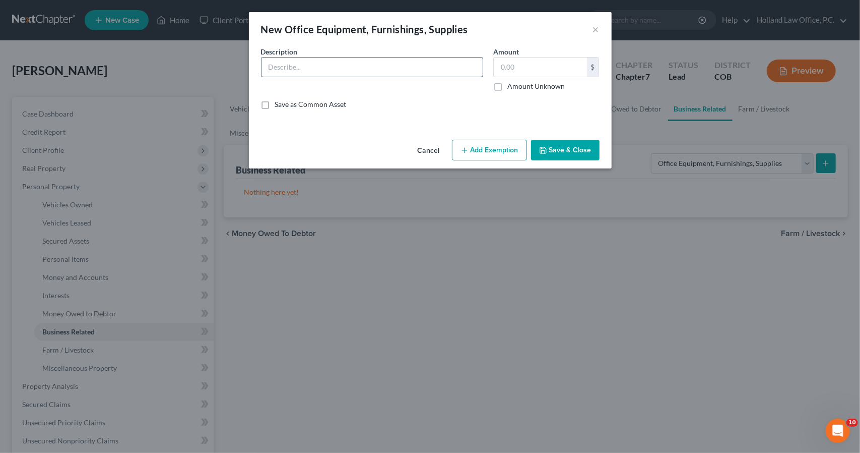
click at [374, 62] on input "text" at bounding box center [372, 66] width 221 height 19
click at [510, 62] on input "text" at bounding box center [540, 66] width 93 height 19
click at [512, 152] on button "Add Exemption" at bounding box center [489, 150] width 75 height 21
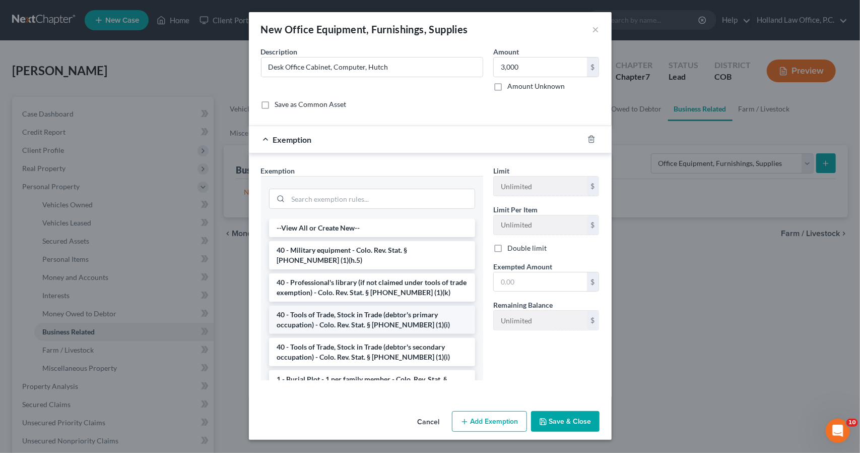
click at [393, 310] on li "40 - Tools of Trade, Stock in Trade (debtor's primary occupation) - Colo. Rev. …" at bounding box center [372, 319] width 206 height 28
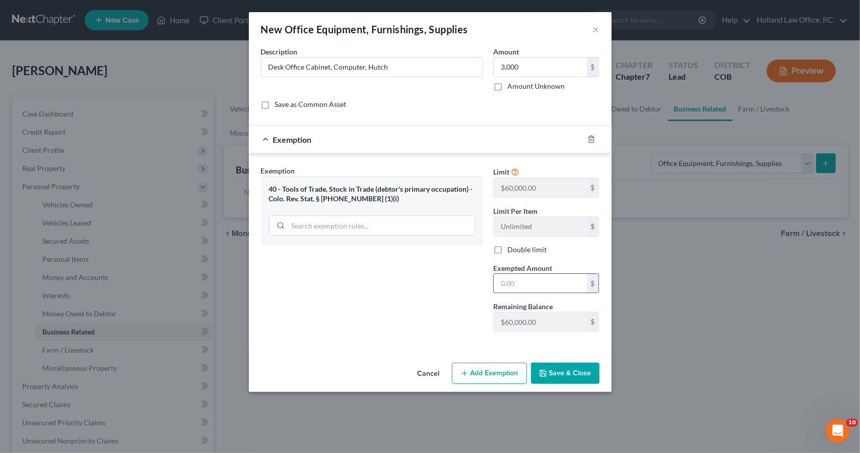
click at [509, 286] on input "text" at bounding box center [540, 283] width 93 height 19
click at [561, 374] on button "Save & Close" at bounding box center [565, 372] width 69 height 21
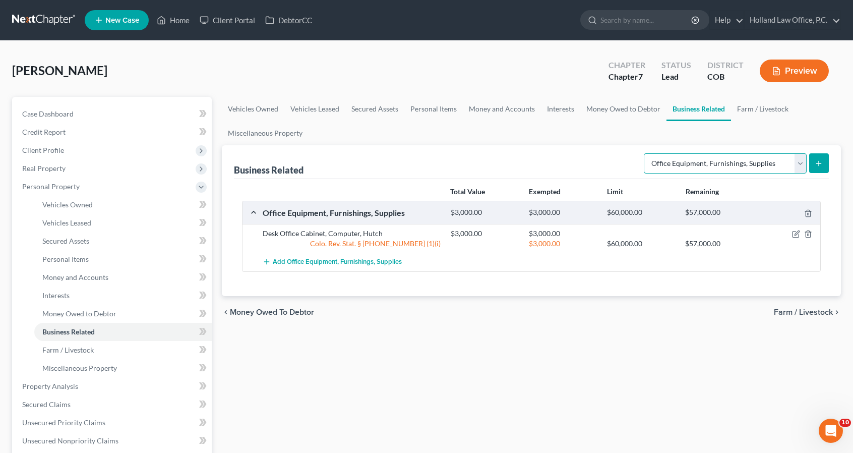
click at [750, 157] on select "Select Type Customer Lists Franchises Inventory Licenses Machinery Office Equip…" at bounding box center [725, 163] width 163 height 20
click at [645, 153] on select "Select Type Customer Lists Franchises Inventory Licenses Machinery Office Equip…" at bounding box center [725, 163] width 163 height 20
click at [817, 165] on icon "submit" at bounding box center [819, 163] width 8 height 8
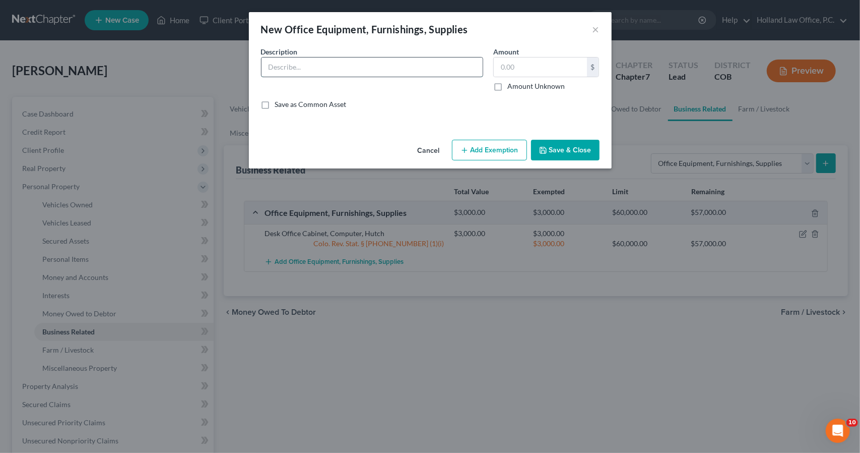
click at [419, 66] on input "text" at bounding box center [372, 66] width 221 height 19
click at [475, 147] on button "Add Exemption" at bounding box center [489, 150] width 75 height 21
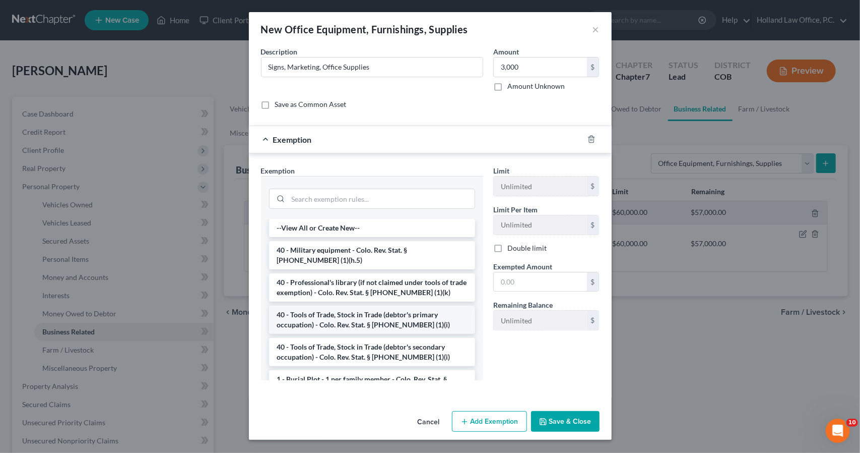
click at [434, 316] on li "40 - Tools of Trade, Stock in Trade (debtor's primary occupation) - Colo. Rev. …" at bounding box center [372, 319] width 206 height 28
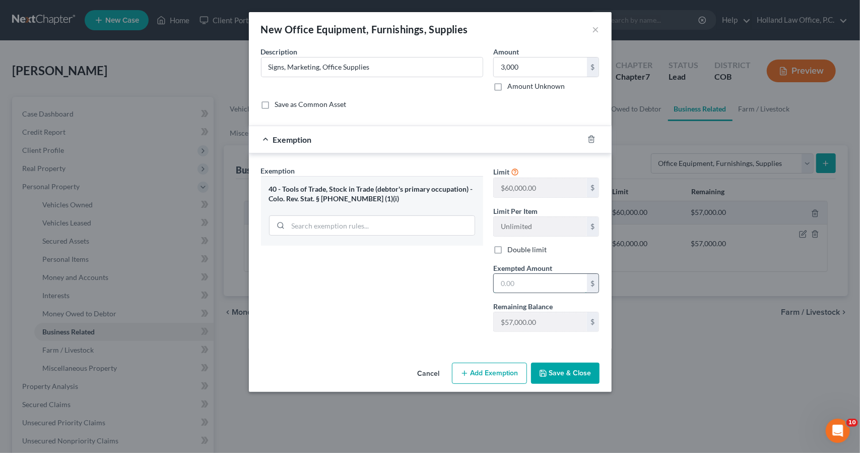
click at [540, 282] on input "text" at bounding box center [540, 283] width 93 height 19
click at [569, 365] on button "Save & Close" at bounding box center [565, 372] width 69 height 21
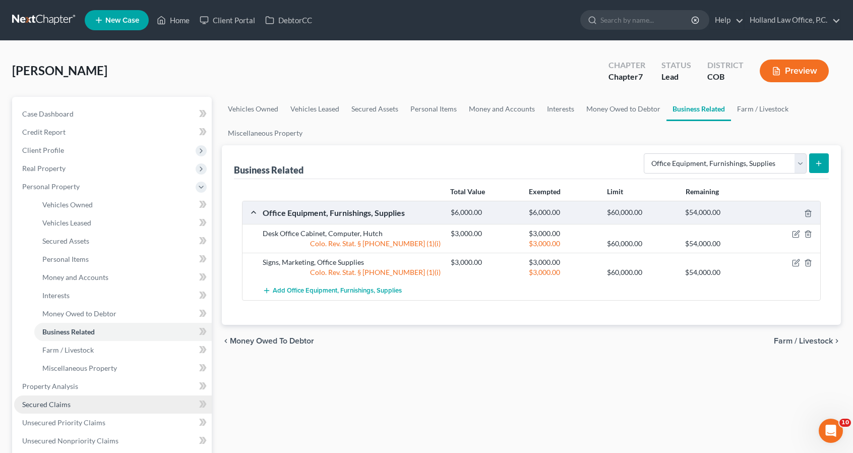
click at [110, 404] on link "Secured Claims" at bounding box center [113, 404] width 198 height 18
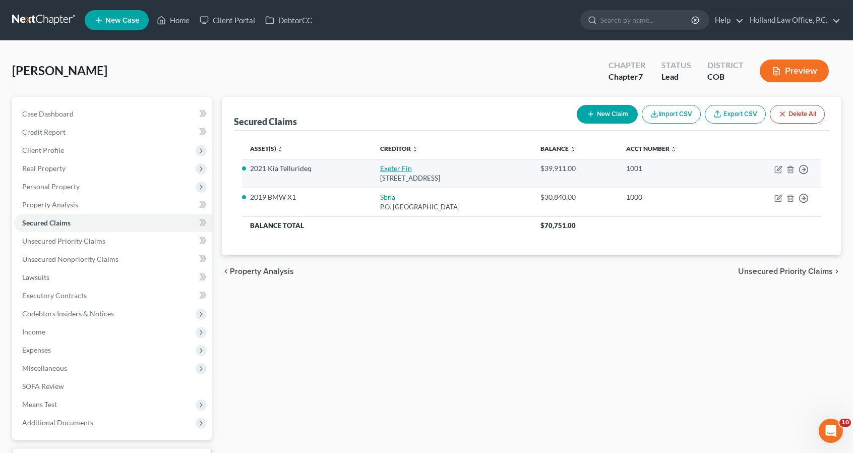
click at [380, 168] on link "Exeter Fin" at bounding box center [396, 168] width 32 height 9
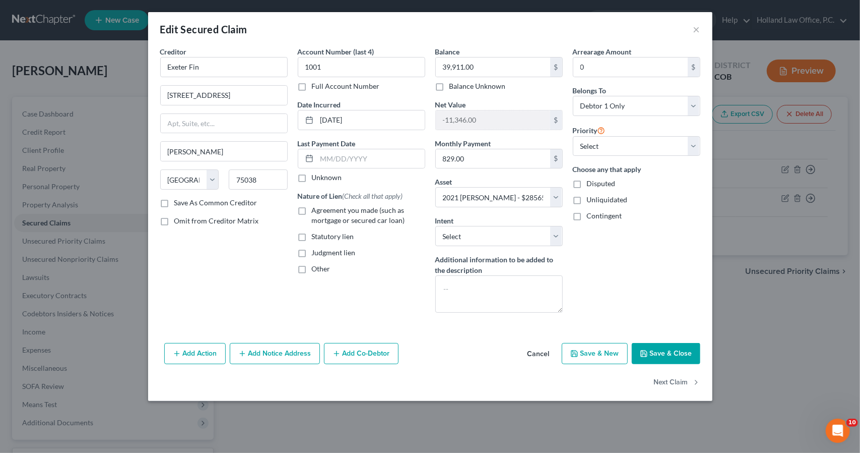
click at [318, 215] on span "Agreement you made (such as mortgage or secured car loan)" at bounding box center [358, 215] width 93 height 19
click at [318, 212] on input "Agreement you made (such as mortgage or secured car loan)" at bounding box center [319, 208] width 7 height 7
click at [471, 235] on select "Select Surrender Redeem Reaffirm Avoid Other" at bounding box center [500, 236] width 128 height 20
click at [436, 226] on select "Select Surrender Redeem Reaffirm Avoid Other" at bounding box center [500, 236] width 128 height 20
click at [344, 351] on button "Add Co-Debtor" at bounding box center [361, 353] width 75 height 21
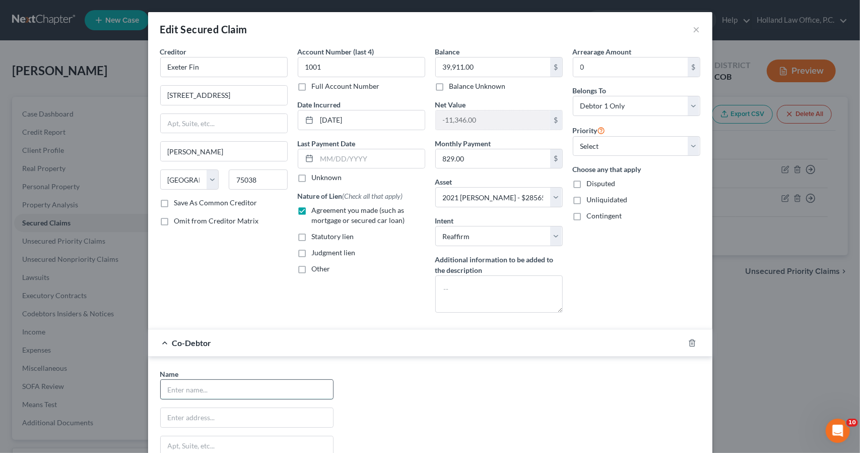
click at [288, 385] on input "text" at bounding box center [247, 389] width 172 height 19
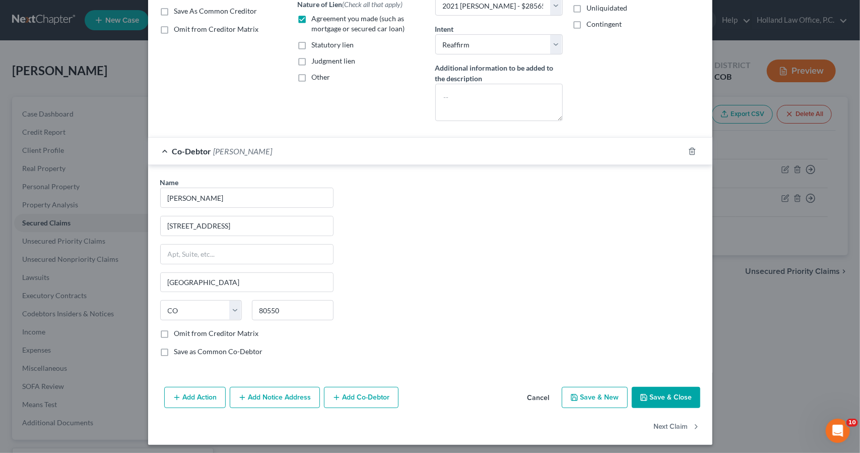
click at [225, 346] on label "Save as Common Co-Debtor" at bounding box center [218, 351] width 89 height 10
click at [185, 346] on input "Save as Common Co-Debtor" at bounding box center [181, 349] width 7 height 7
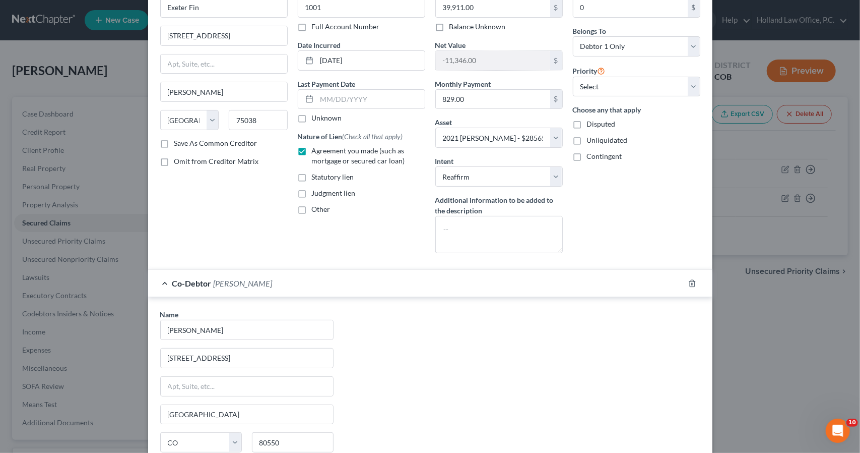
scroll to position [50, 0]
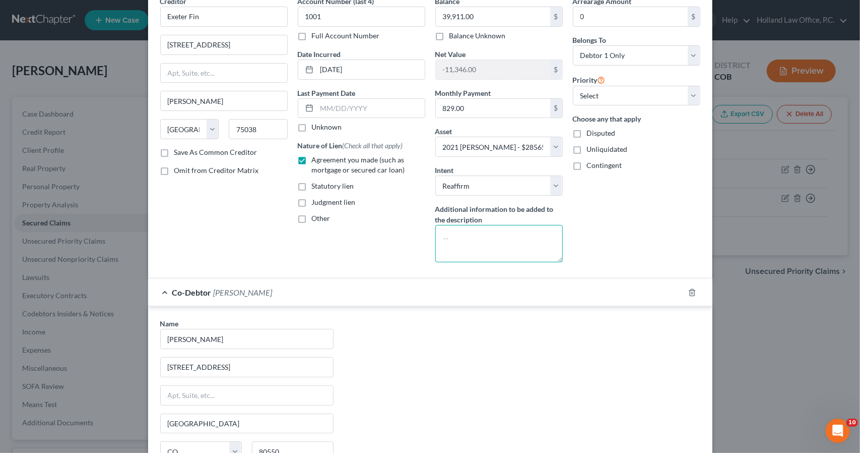
click at [471, 250] on textarea at bounding box center [500, 243] width 128 height 37
click at [490, 283] on div "Co-Debtor [PERSON_NAME]" at bounding box center [416, 292] width 536 height 27
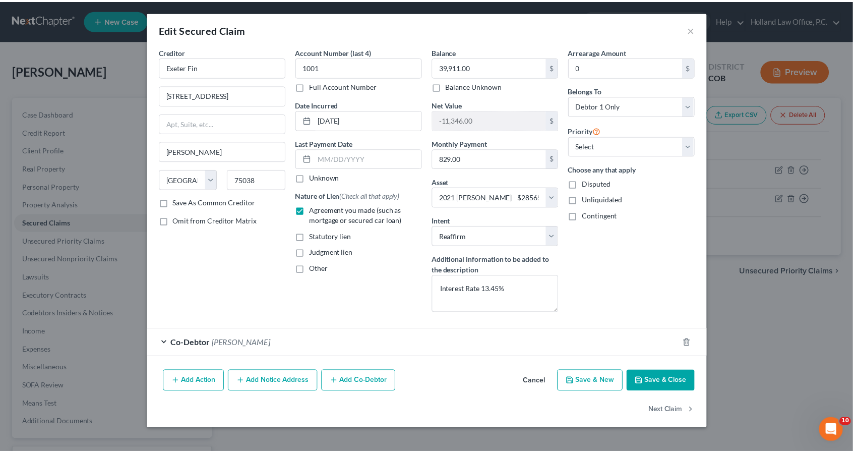
scroll to position [0, 0]
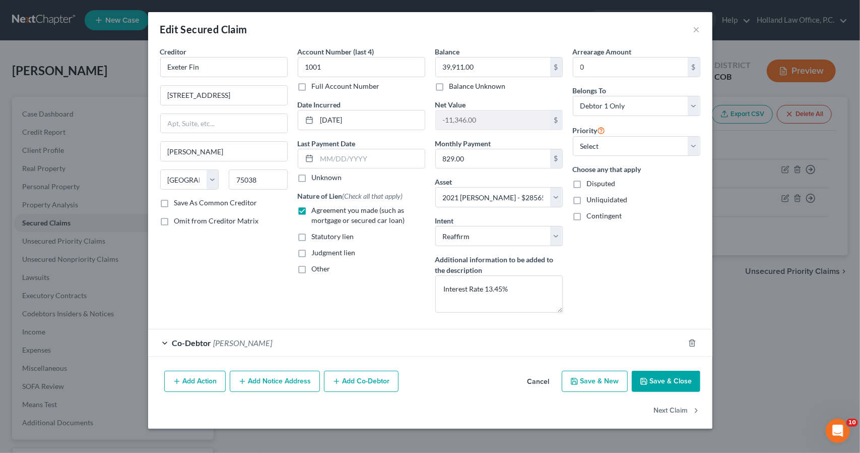
click at [653, 377] on button "Save & Close" at bounding box center [666, 381] width 69 height 21
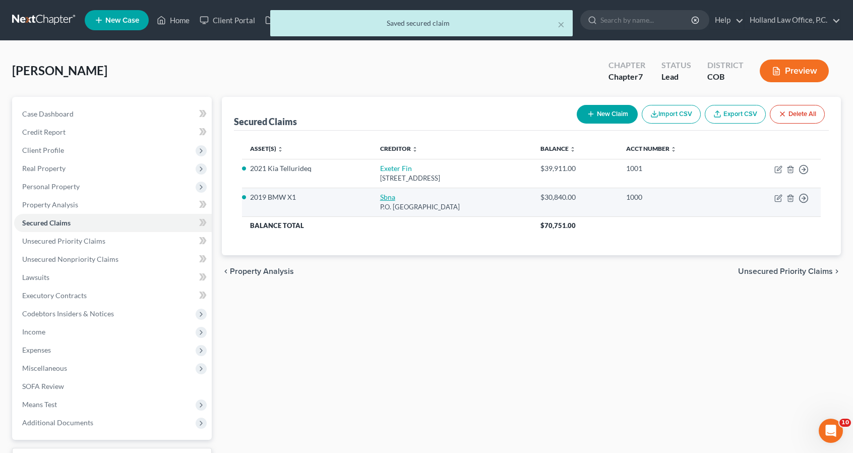
click at [380, 196] on link "Sbna" at bounding box center [387, 197] width 15 height 9
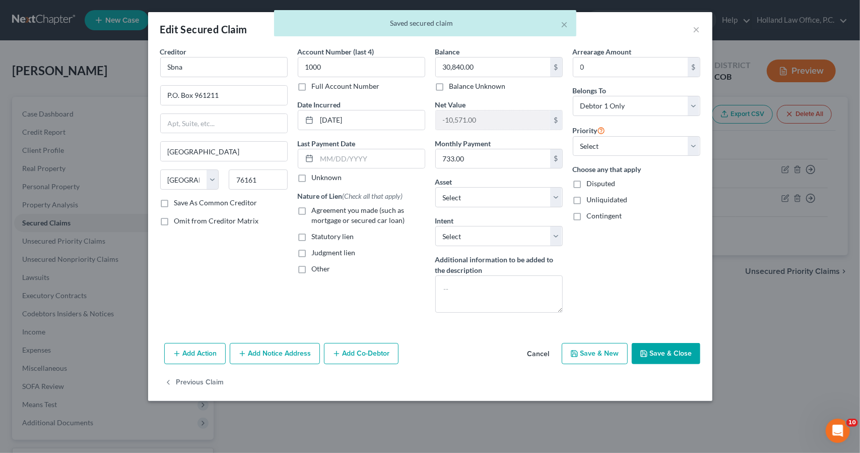
click at [368, 214] on label "Agreement you made (such as mortgage or secured car loan)" at bounding box center [368, 215] width 113 height 20
click at [323, 212] on input "Agreement you made (such as mortgage or secured car loan)" at bounding box center [319, 208] width 7 height 7
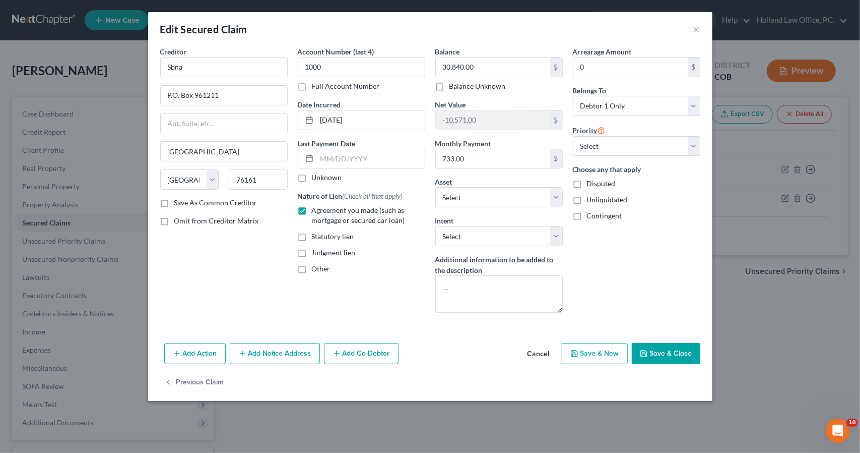
click at [681, 348] on button "Save & Close" at bounding box center [666, 353] width 69 height 21
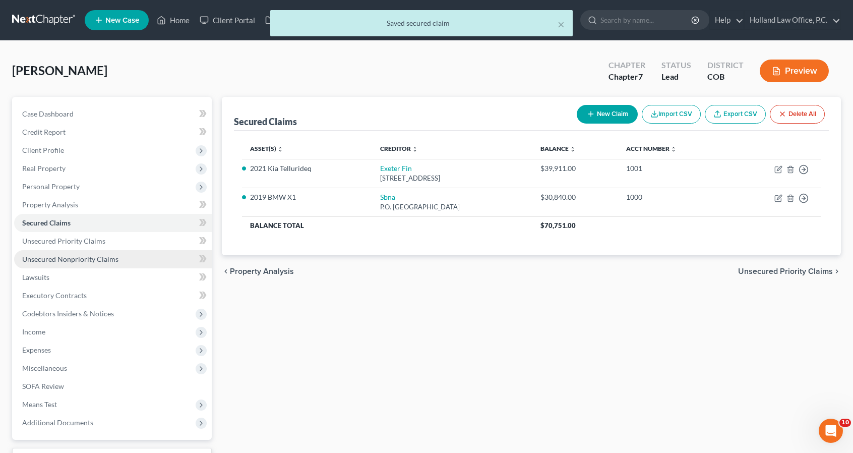
click at [166, 253] on link "Unsecured Nonpriority Claims" at bounding box center [113, 259] width 198 height 18
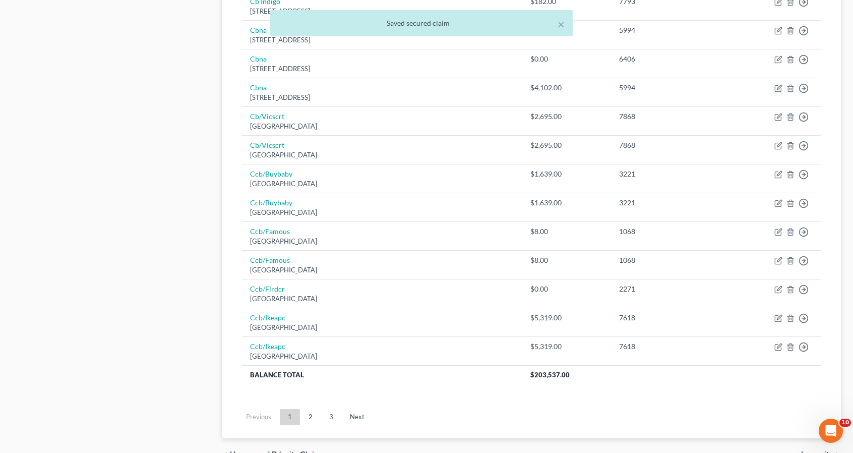
scroll to position [706, 0]
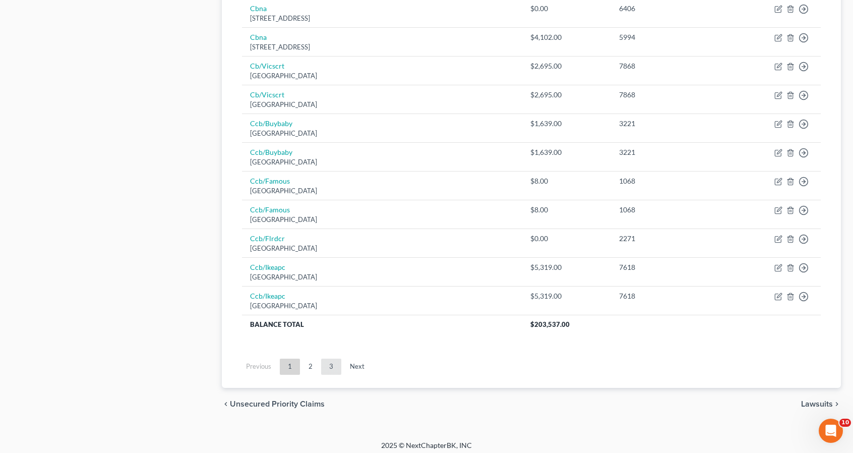
click at [330, 358] on link "3" at bounding box center [331, 366] width 20 height 16
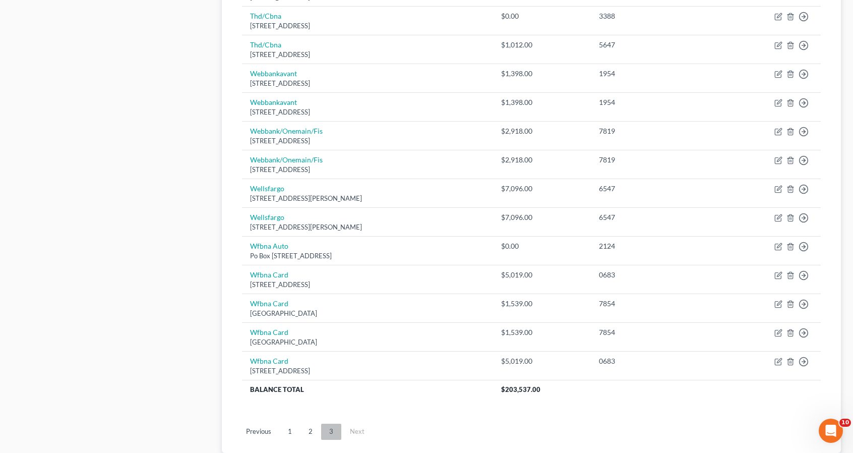
scroll to position [620, 0]
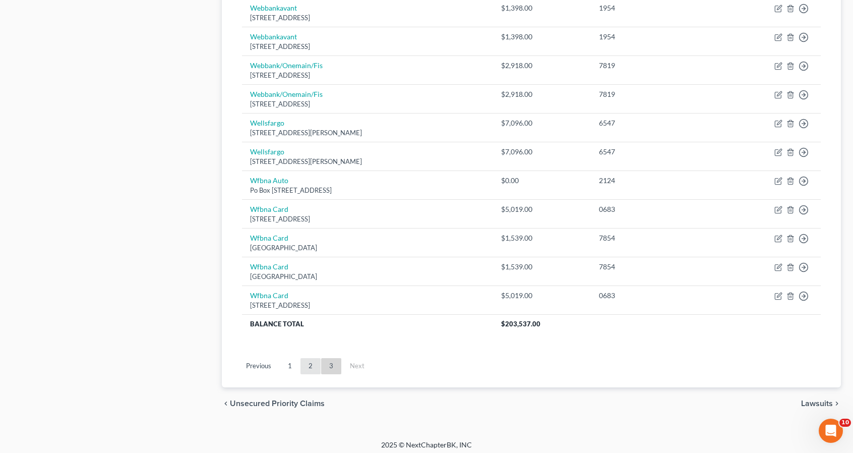
click at [310, 365] on link "2" at bounding box center [310, 366] width 20 height 16
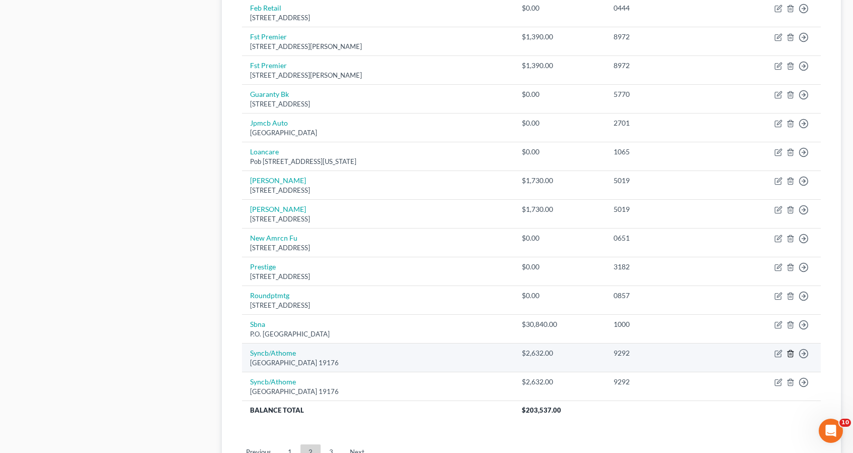
click at [790, 350] on icon "button" at bounding box center [790, 353] width 8 height 8
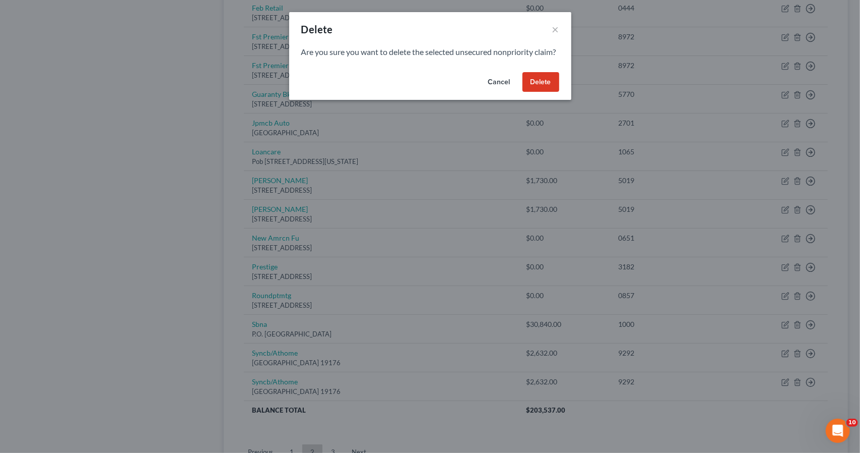
click at [526, 92] on button "Delete" at bounding box center [541, 82] width 37 height 20
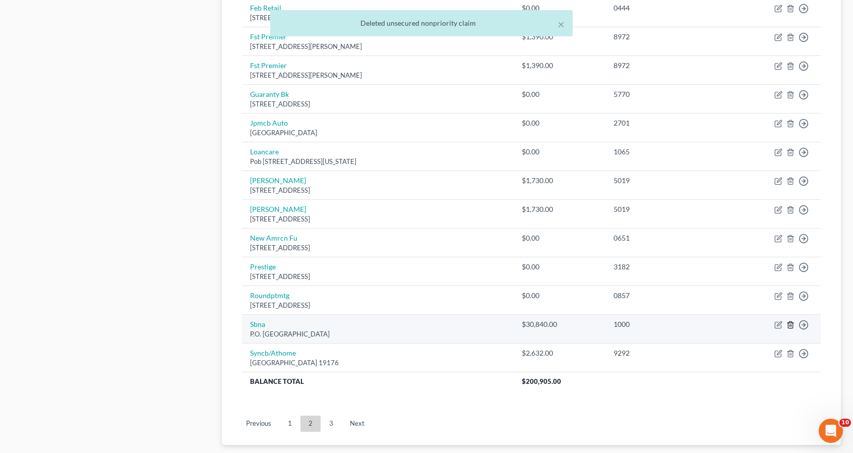
click at [790, 324] on line "button" at bounding box center [790, 325] width 0 height 2
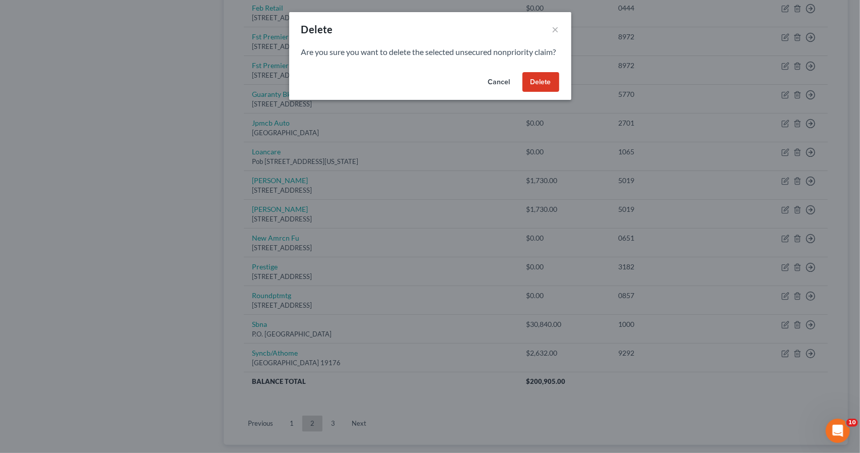
click at [550, 92] on button "Delete" at bounding box center [541, 82] width 37 height 20
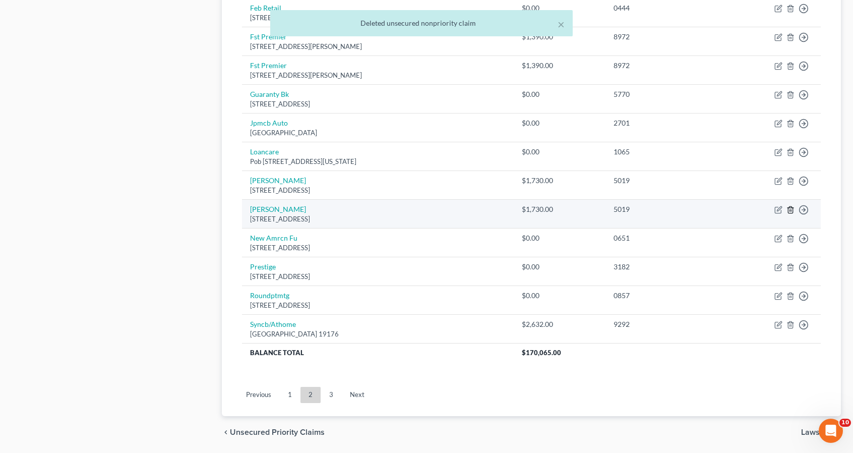
click at [792, 207] on icon "button" at bounding box center [790, 210] width 5 height 7
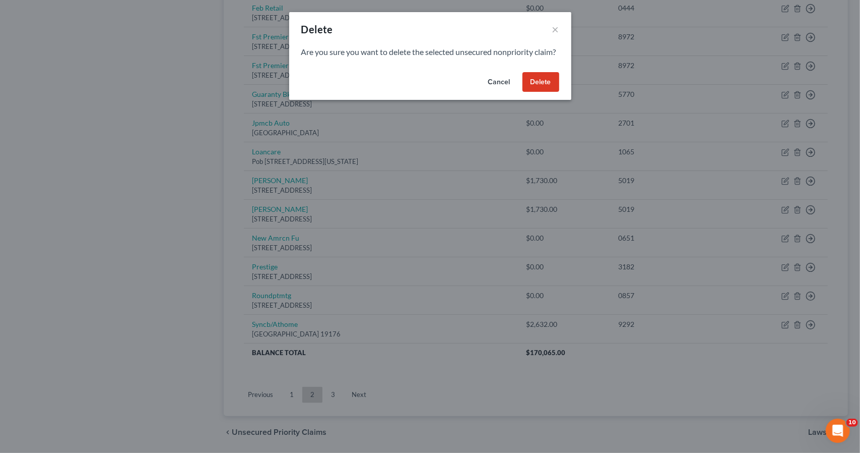
click at [541, 92] on button "Delete" at bounding box center [541, 82] width 37 height 20
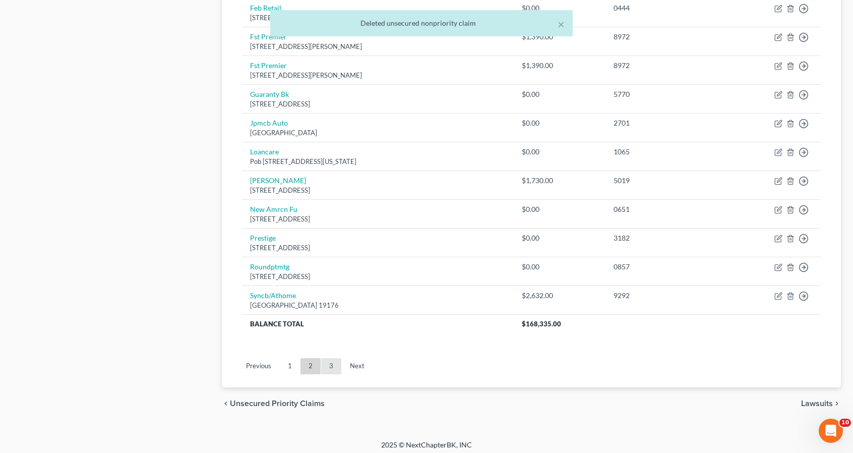
click at [334, 363] on link "3" at bounding box center [331, 366] width 20 height 16
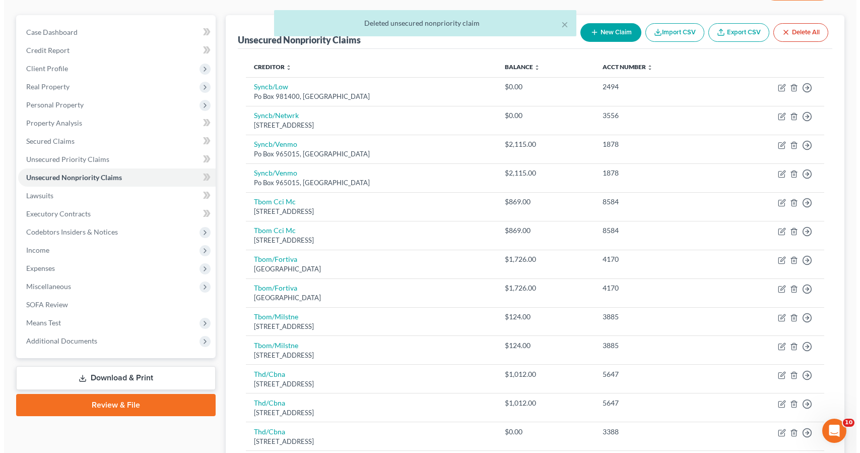
scroll to position [534, 0]
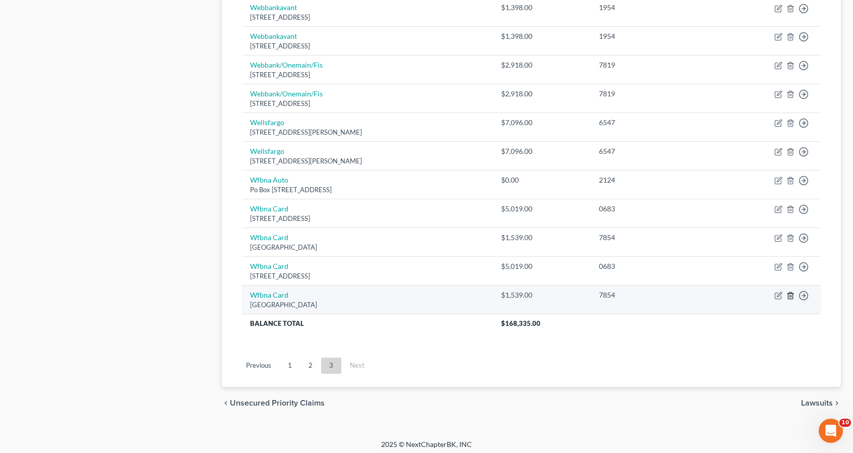
click at [791, 292] on icon "button" at bounding box center [790, 295] width 8 height 8
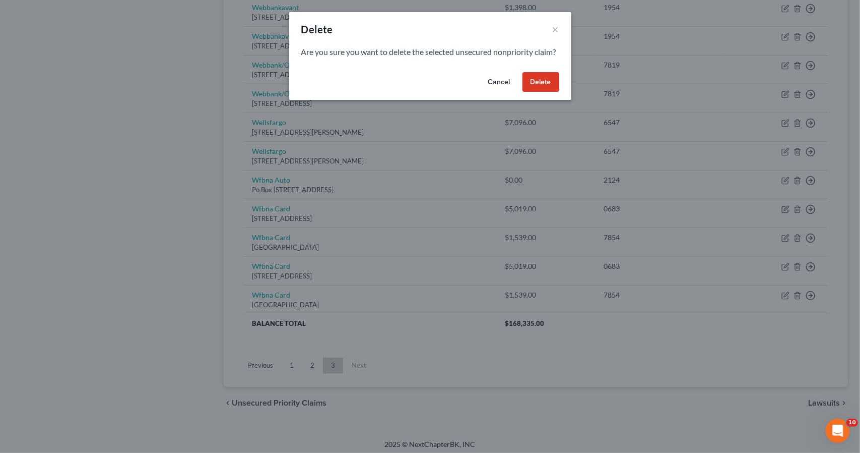
click at [533, 92] on button "Delete" at bounding box center [541, 82] width 37 height 20
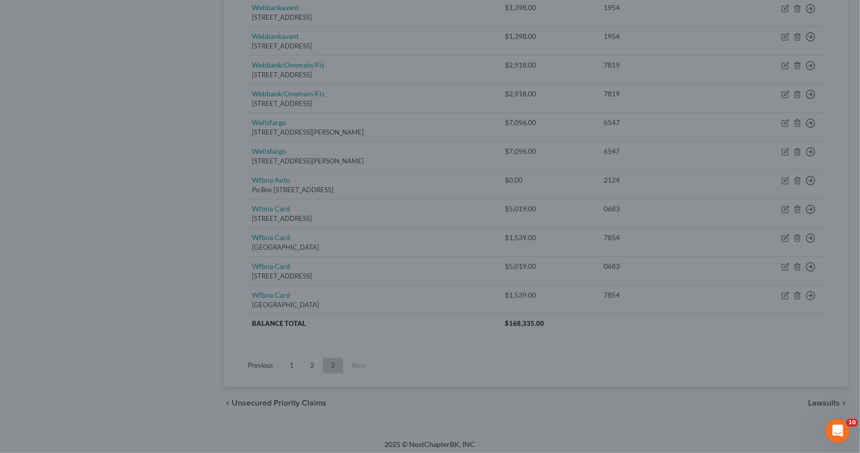
scroll to position [506, 0]
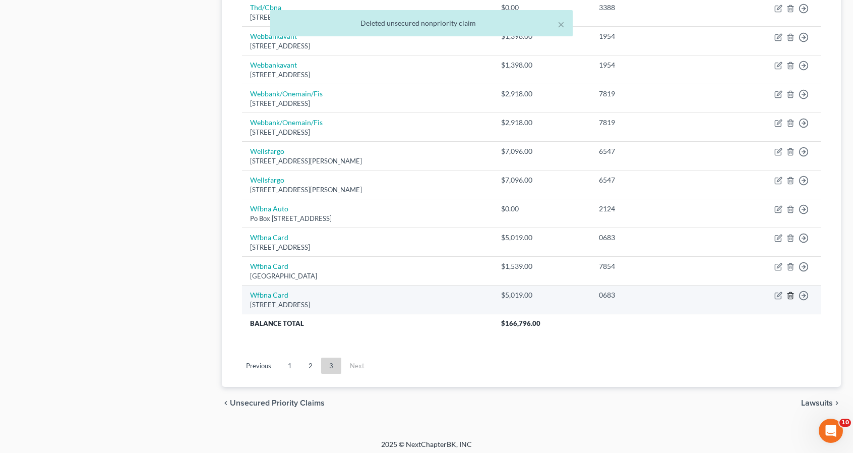
click at [791, 295] on line "button" at bounding box center [791, 296] width 0 height 2
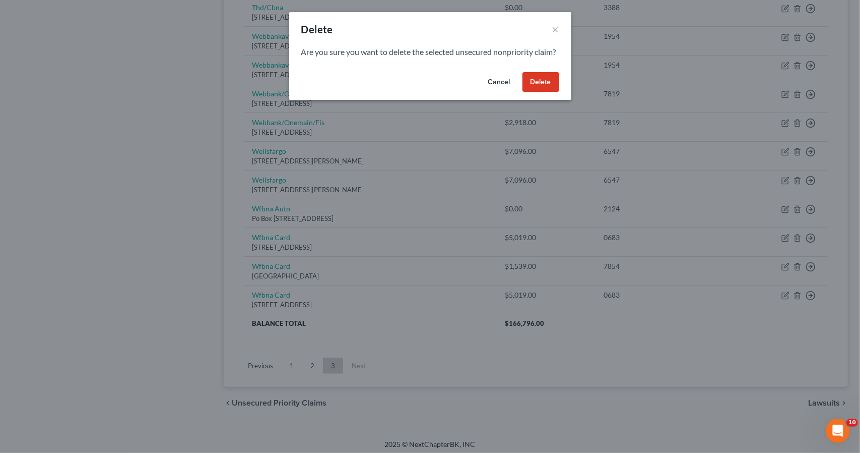
click at [541, 92] on button "Delete" at bounding box center [541, 82] width 37 height 20
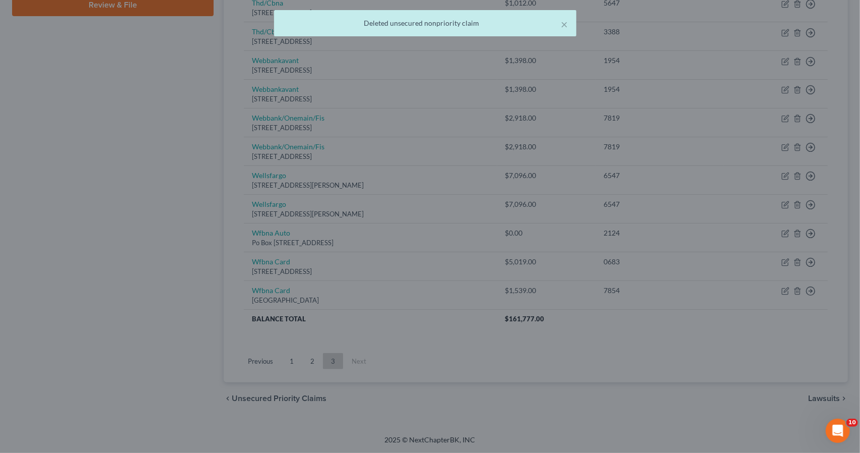
scroll to position [477, 0]
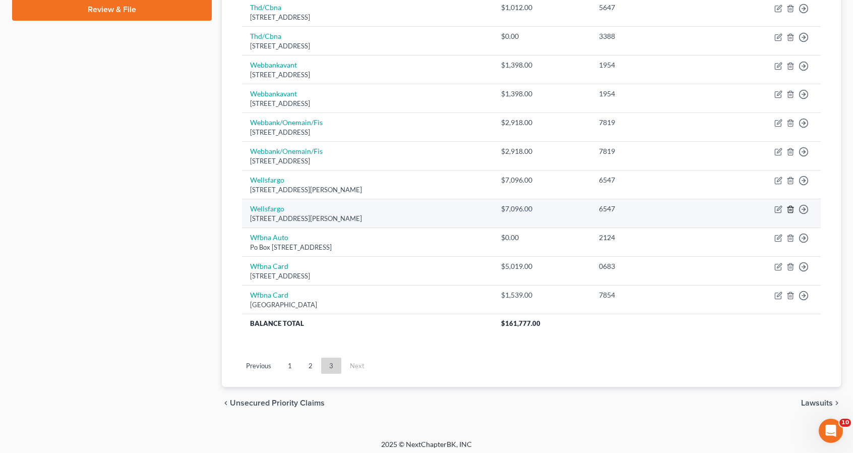
click at [788, 206] on icon "button" at bounding box center [790, 209] width 8 height 8
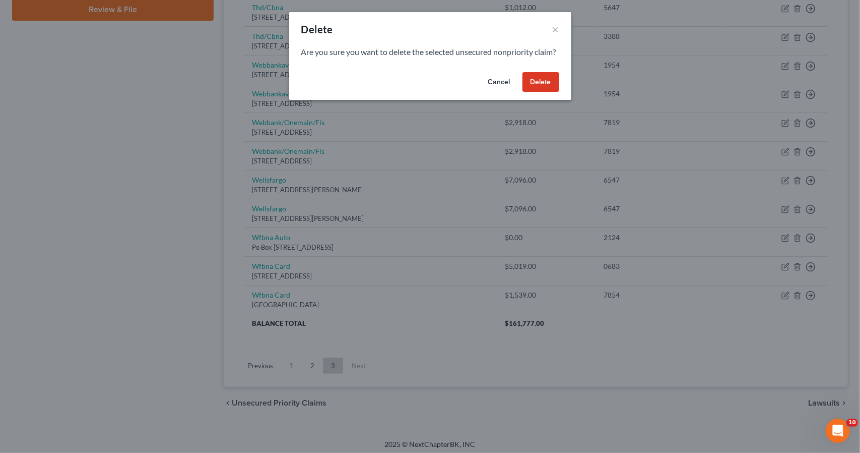
click at [544, 90] on button "Delete" at bounding box center [541, 82] width 37 height 20
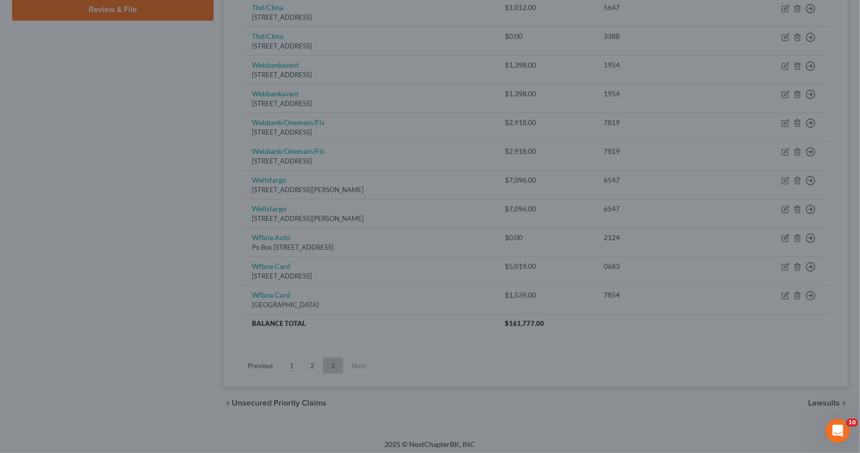
scroll to position [449, 0]
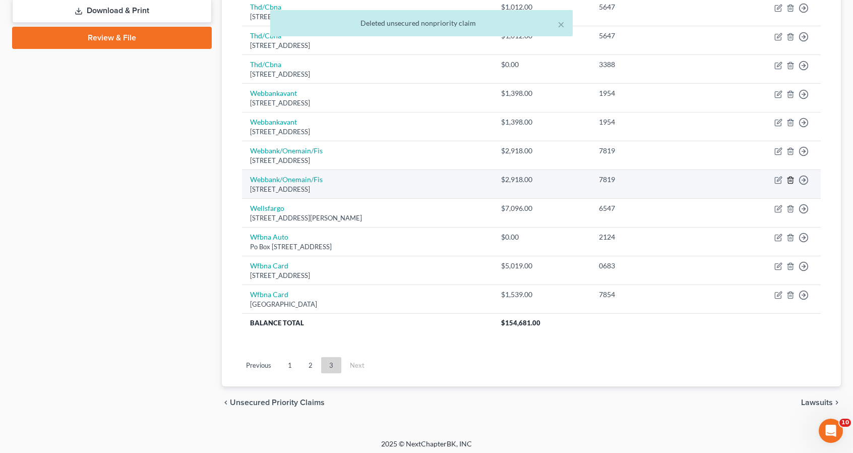
click at [786, 179] on icon "button" at bounding box center [790, 180] width 8 height 8
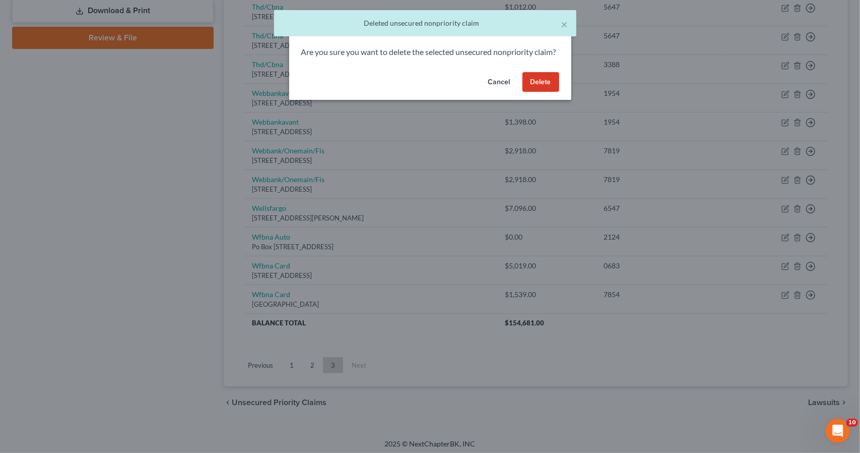
click at [544, 92] on button "Delete" at bounding box center [541, 82] width 37 height 20
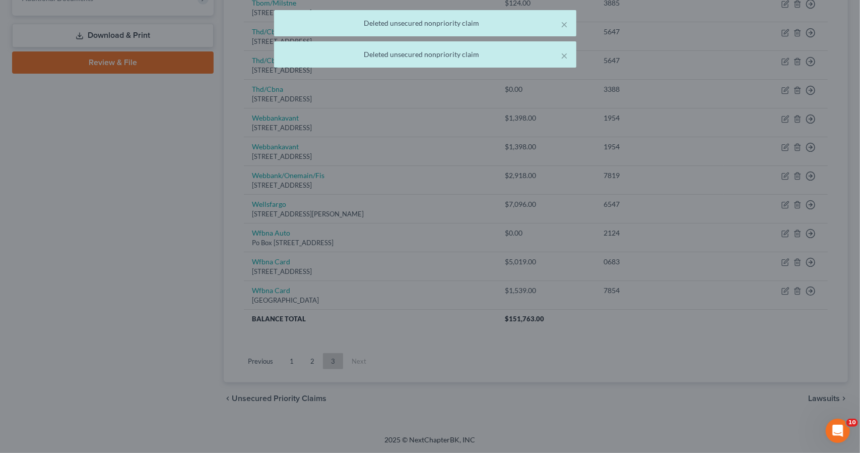
scroll to position [420, 0]
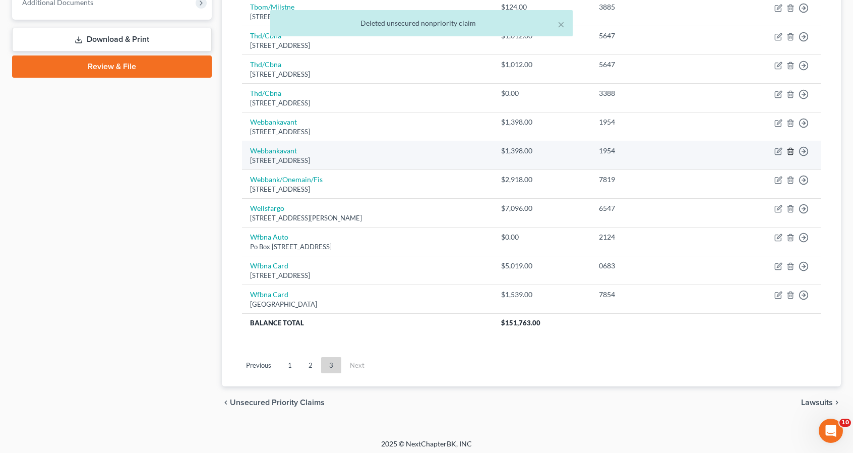
click at [791, 147] on icon "button" at bounding box center [790, 151] width 8 height 8
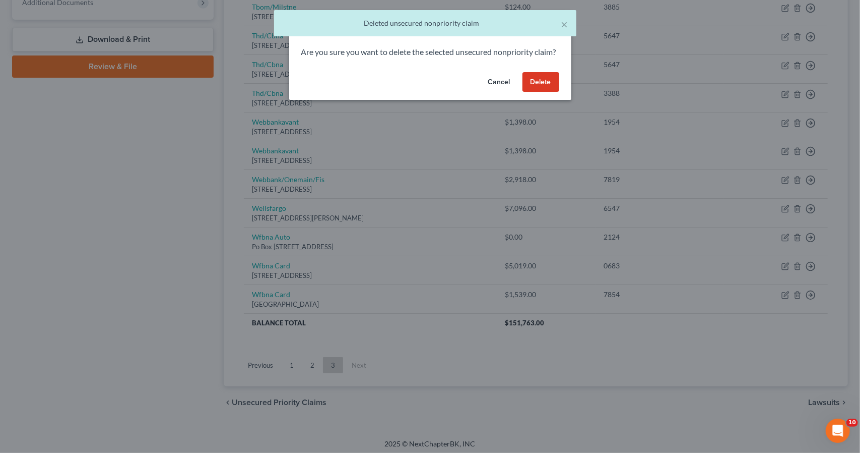
click at [552, 92] on button "Delete" at bounding box center [541, 82] width 37 height 20
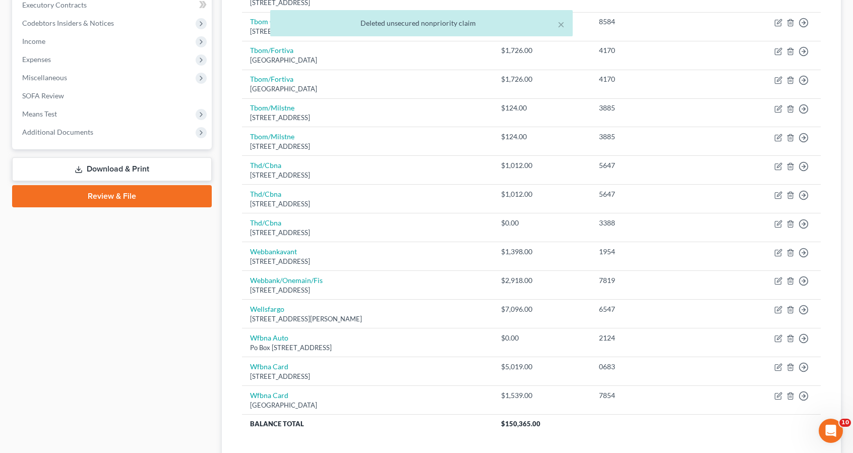
scroll to position [270, 0]
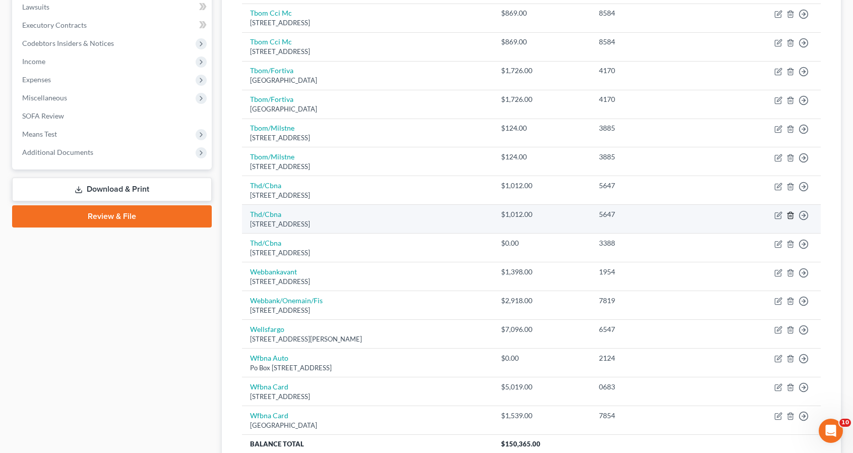
click at [789, 214] on icon "button" at bounding box center [790, 215] width 8 height 8
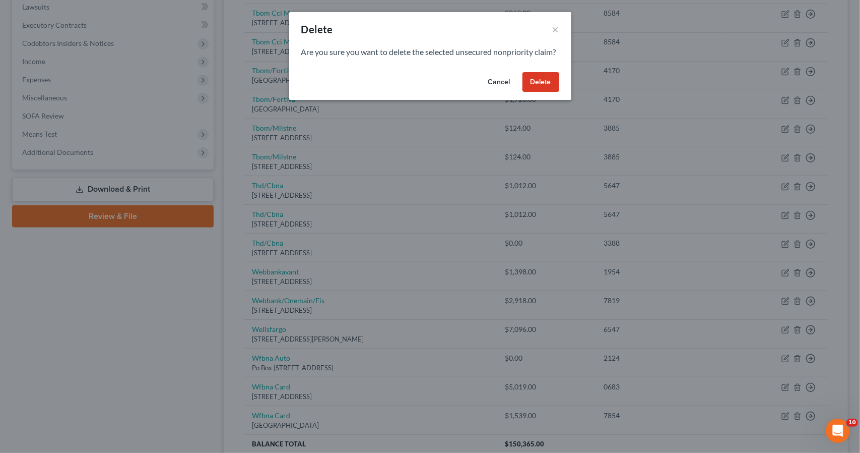
click at [560, 96] on div "Cancel Delete" at bounding box center [430, 84] width 282 height 32
click at [549, 92] on button "Delete" at bounding box center [541, 82] width 37 height 20
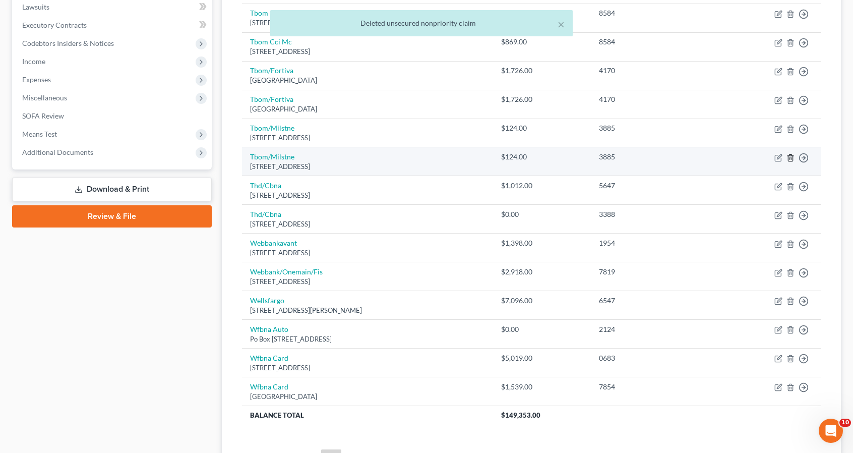
click at [790, 157] on line "button" at bounding box center [790, 158] width 0 height 2
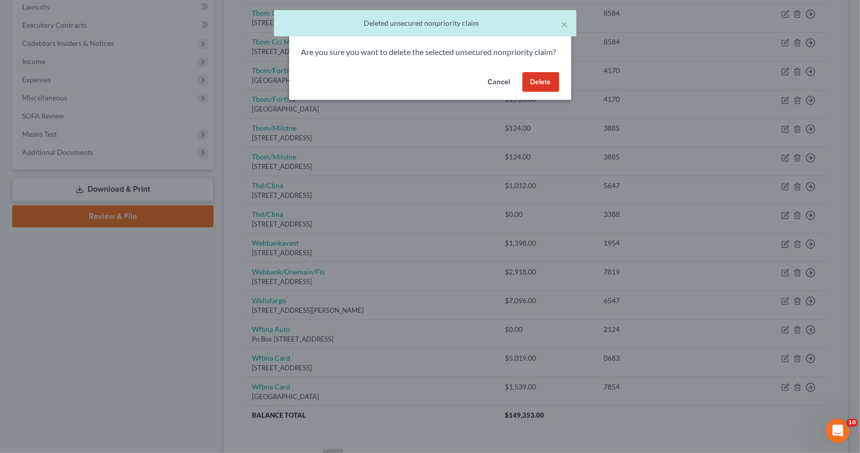
click at [549, 92] on button "Delete" at bounding box center [541, 82] width 37 height 20
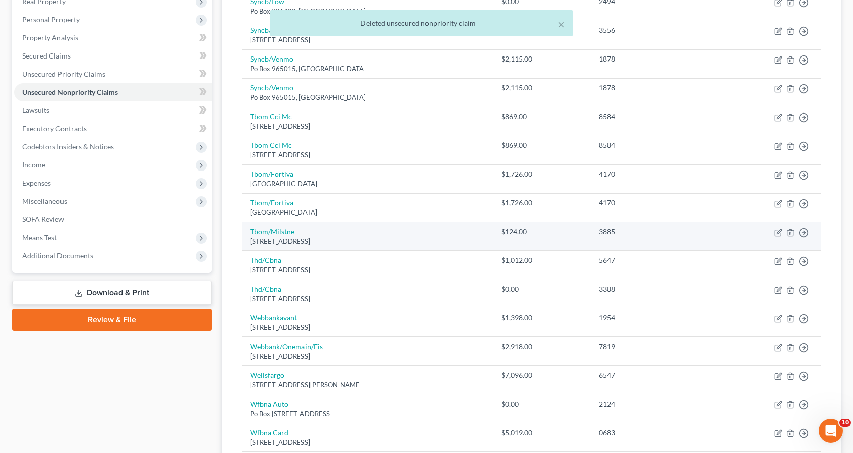
scroll to position [149, 0]
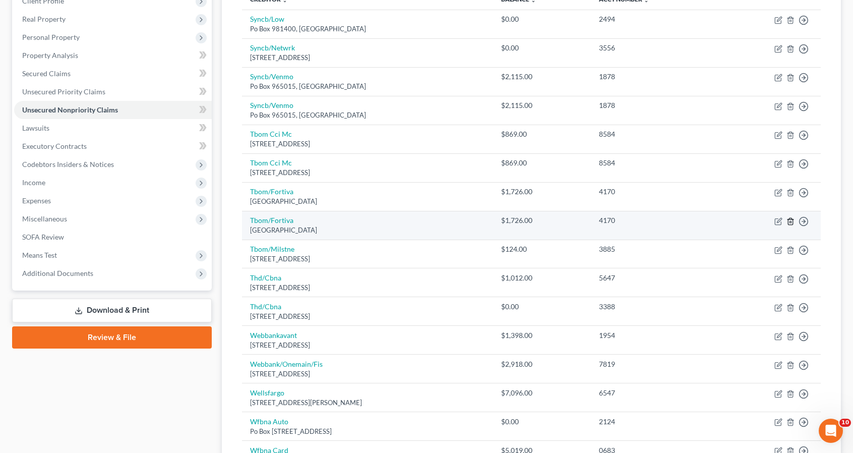
click at [791, 221] on line "button" at bounding box center [791, 222] width 0 height 2
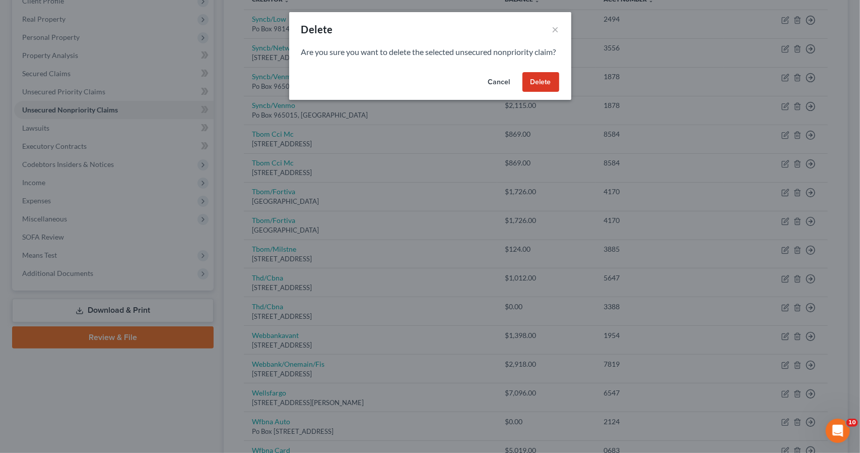
click at [545, 92] on button "Delete" at bounding box center [541, 82] width 37 height 20
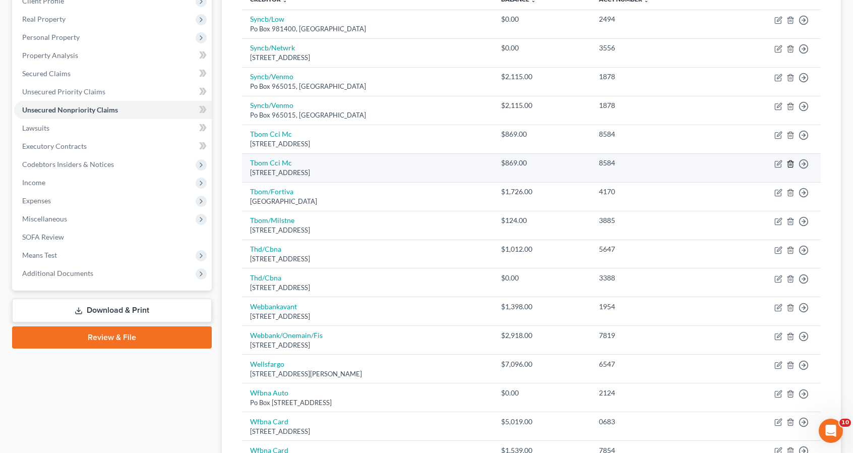
click at [790, 163] on line "button" at bounding box center [790, 164] width 0 height 2
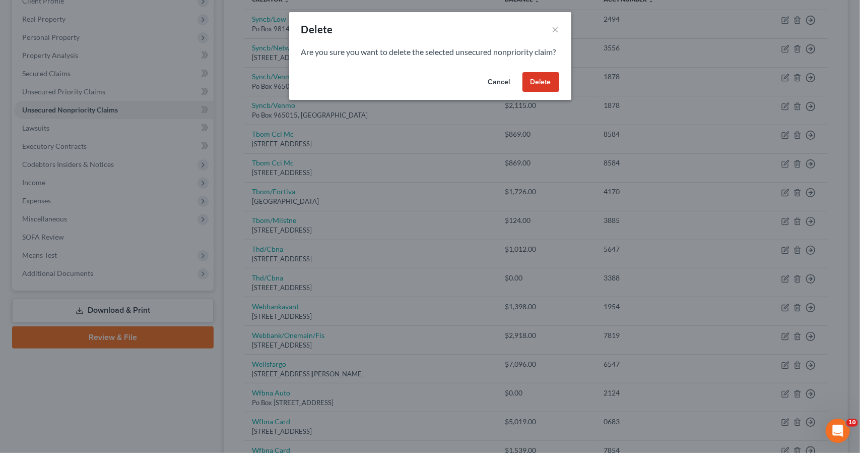
click at [543, 90] on button "Delete" at bounding box center [541, 82] width 37 height 20
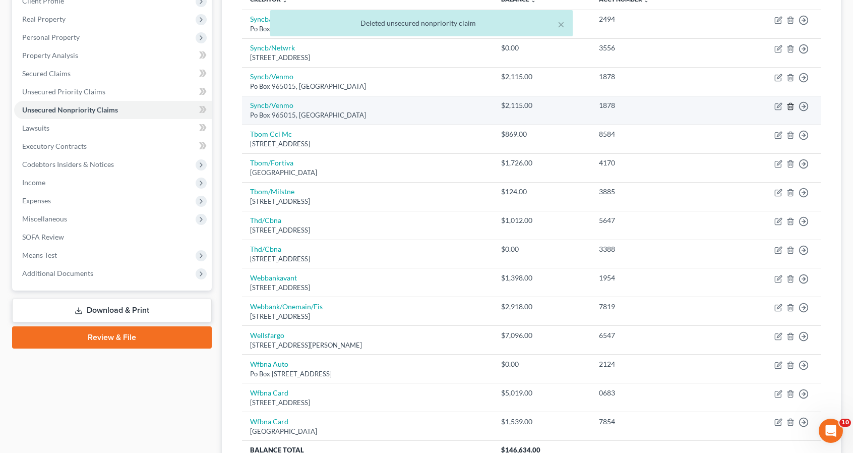
click at [791, 106] on line "button" at bounding box center [791, 107] width 0 height 2
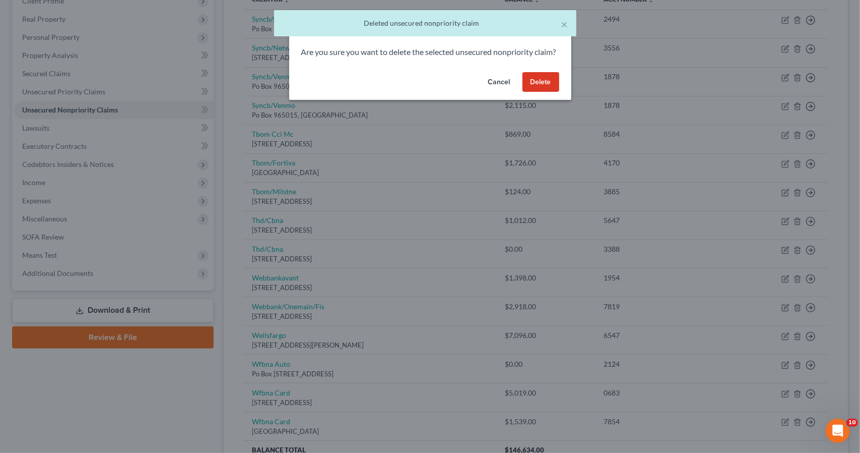
click at [544, 92] on button "Delete" at bounding box center [541, 82] width 37 height 20
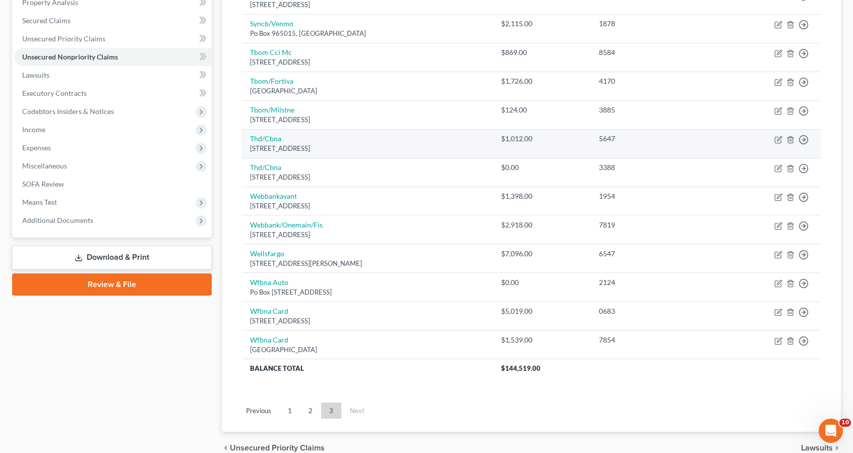
scroll to position [249, 0]
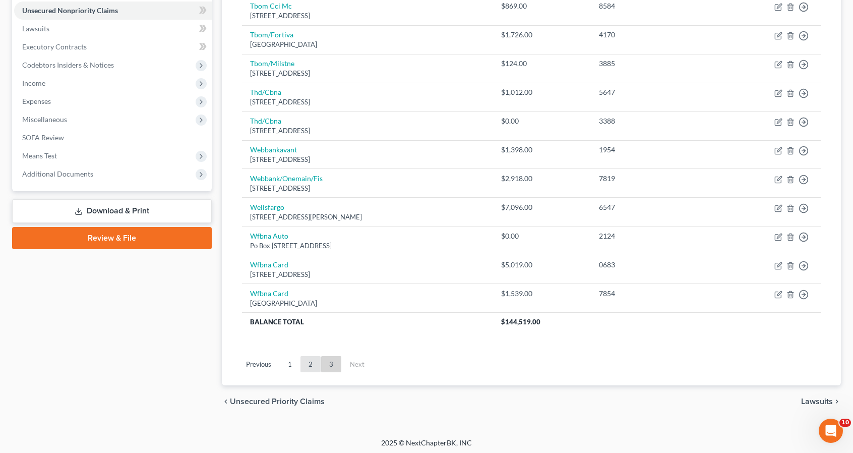
click at [308, 368] on link "2" at bounding box center [310, 364] width 20 height 16
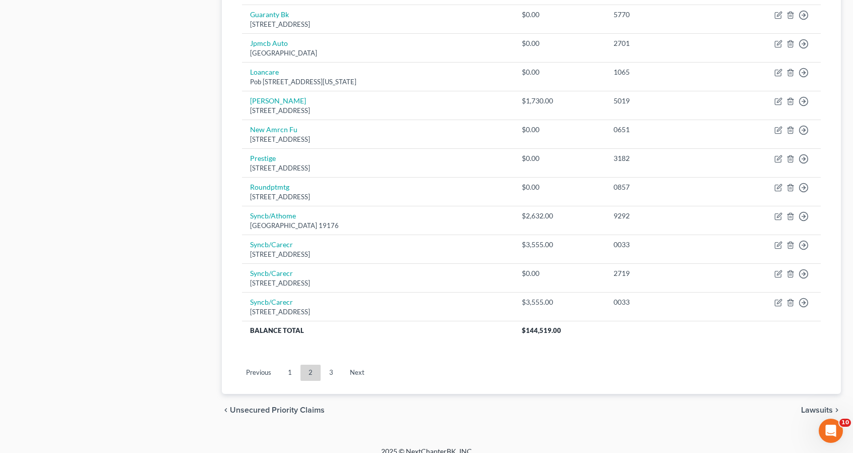
scroll to position [706, 0]
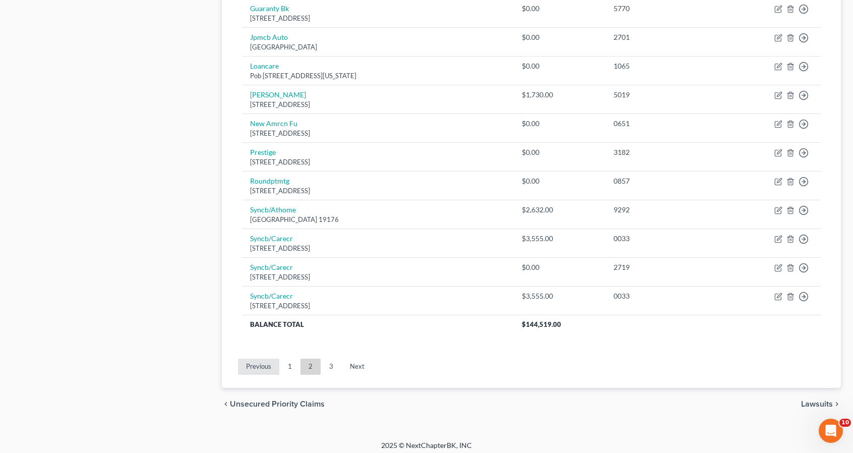
click at [277, 361] on link "Previous" at bounding box center [258, 366] width 41 height 16
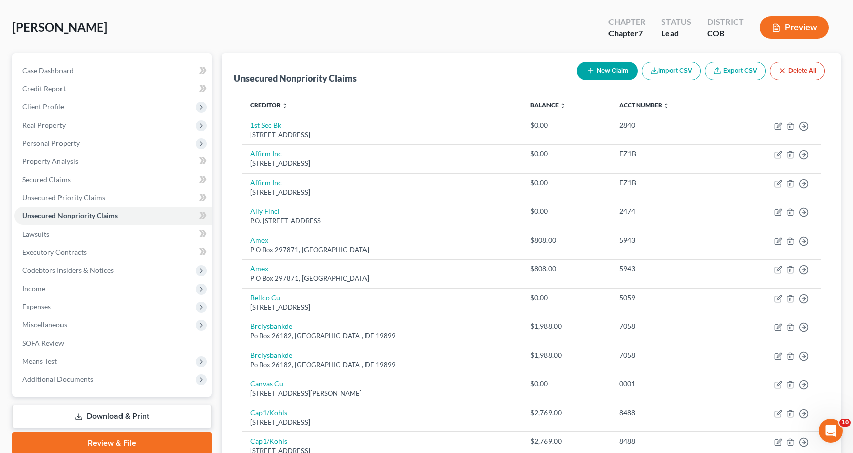
scroll to position [0, 0]
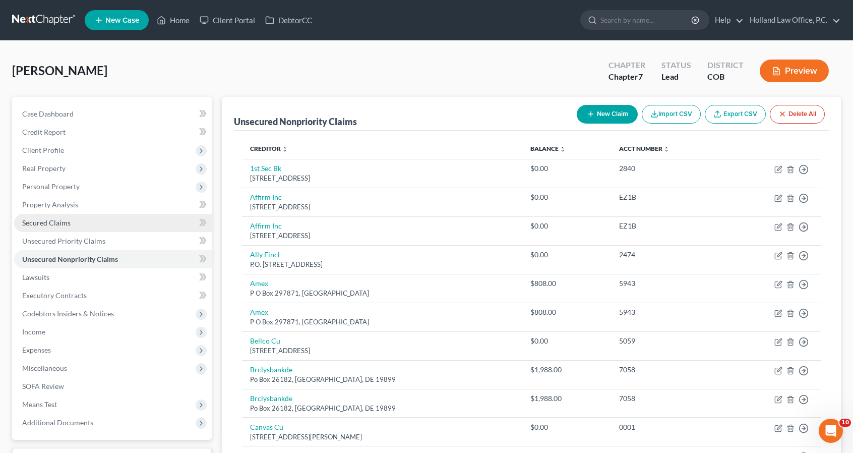
click at [132, 224] on link "Secured Claims" at bounding box center [113, 223] width 198 height 18
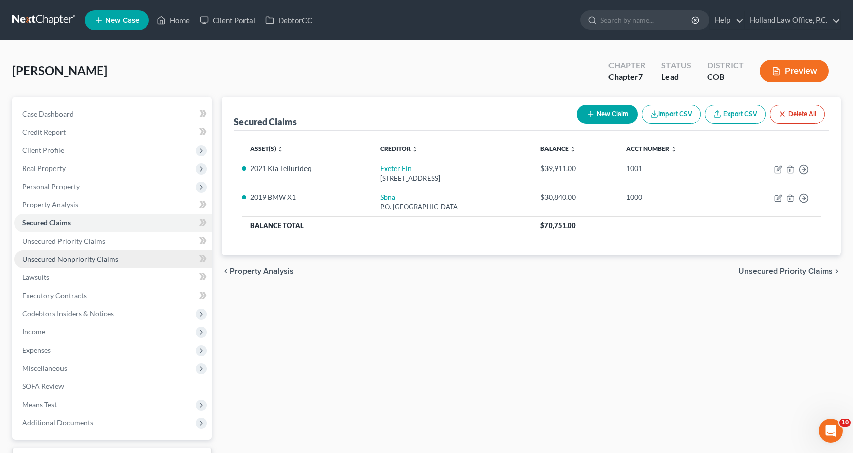
click at [125, 253] on link "Unsecured Nonpriority Claims" at bounding box center [113, 259] width 198 height 18
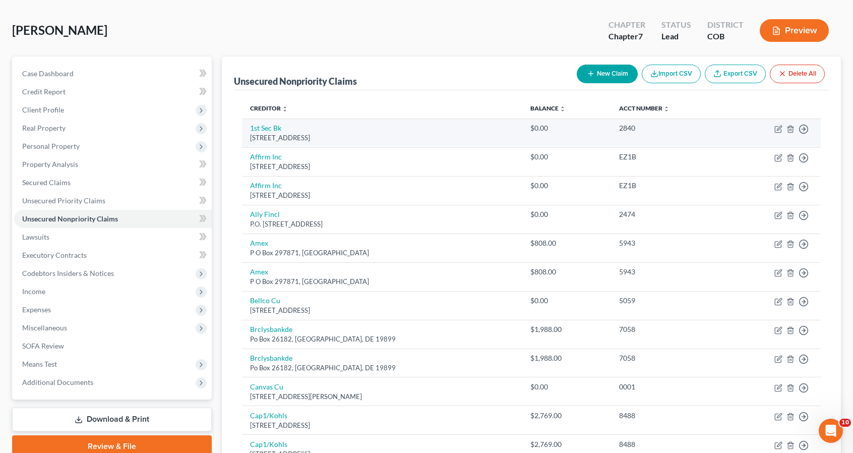
scroll to position [60, 0]
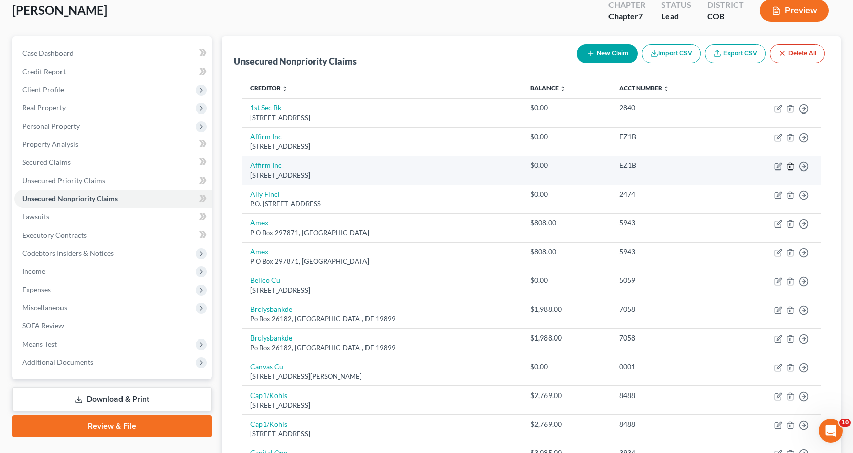
click at [792, 167] on icon "button" at bounding box center [790, 166] width 8 height 8
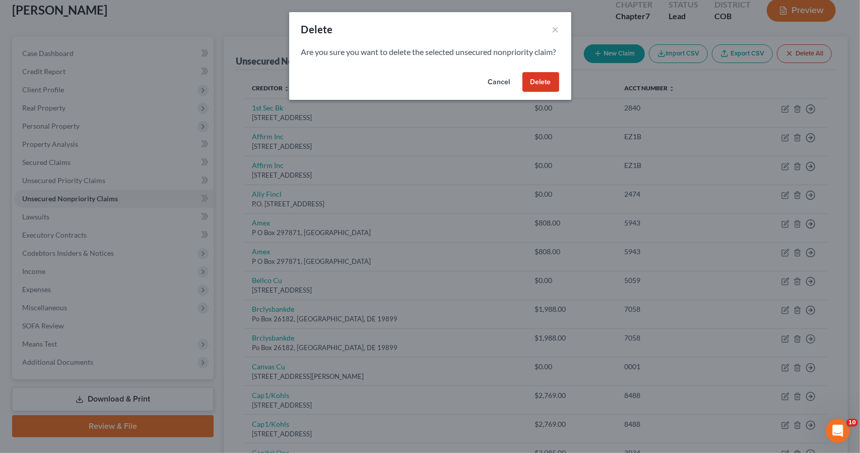
click at [546, 92] on button "Delete" at bounding box center [541, 82] width 37 height 20
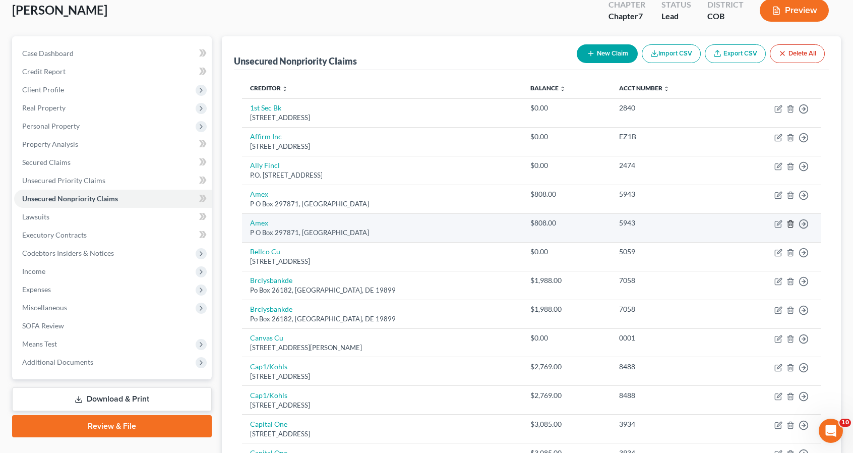
click at [790, 222] on icon "button" at bounding box center [790, 224] width 8 height 8
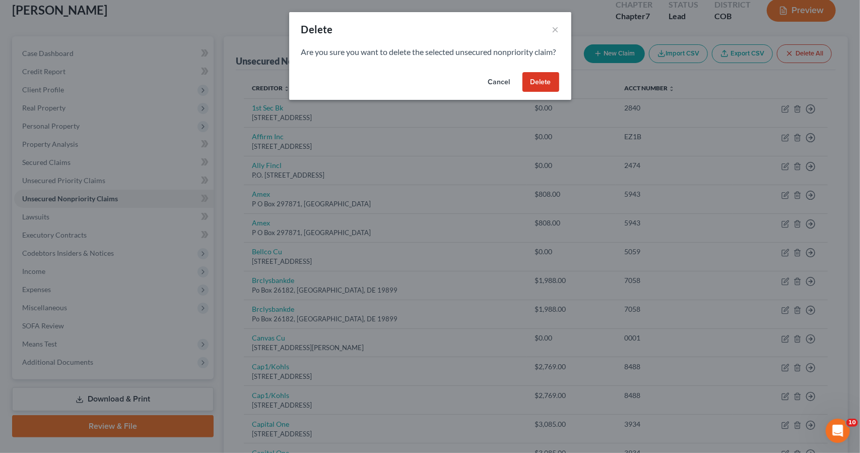
click at [547, 92] on button "Delete" at bounding box center [541, 82] width 37 height 20
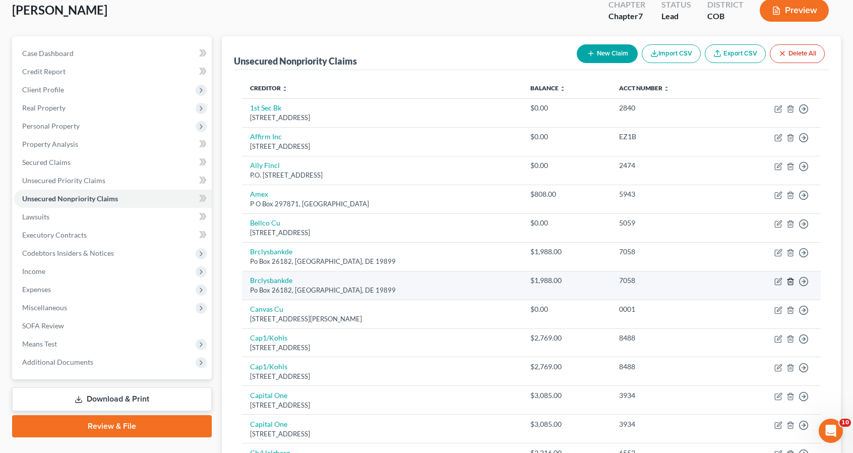
click at [791, 279] on icon "button" at bounding box center [790, 281] width 8 height 8
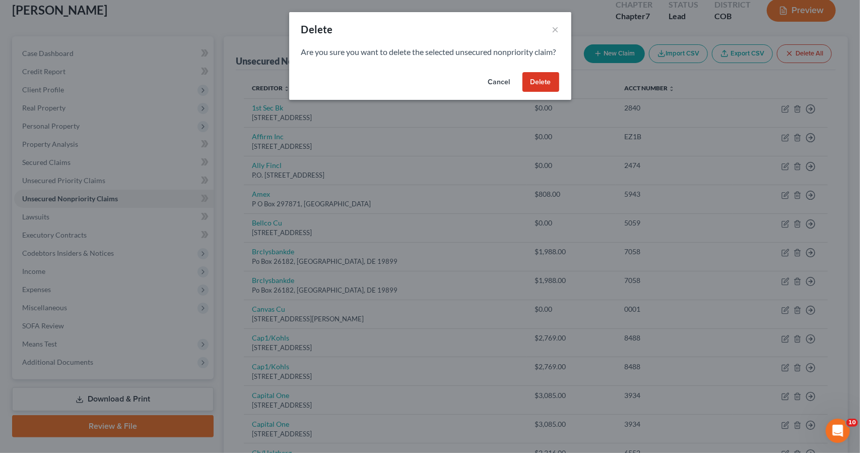
click at [556, 92] on button "Delete" at bounding box center [541, 82] width 37 height 20
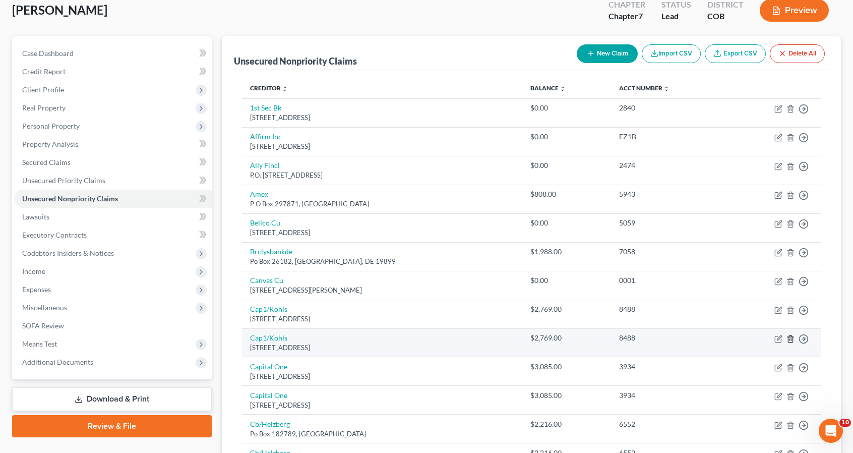
click at [790, 338] on icon "button" at bounding box center [790, 339] width 8 height 8
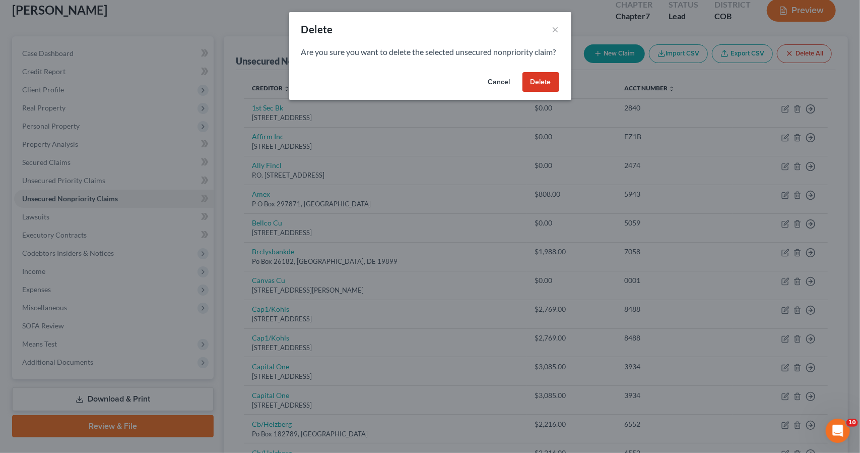
click at [548, 92] on button "Delete" at bounding box center [541, 82] width 37 height 20
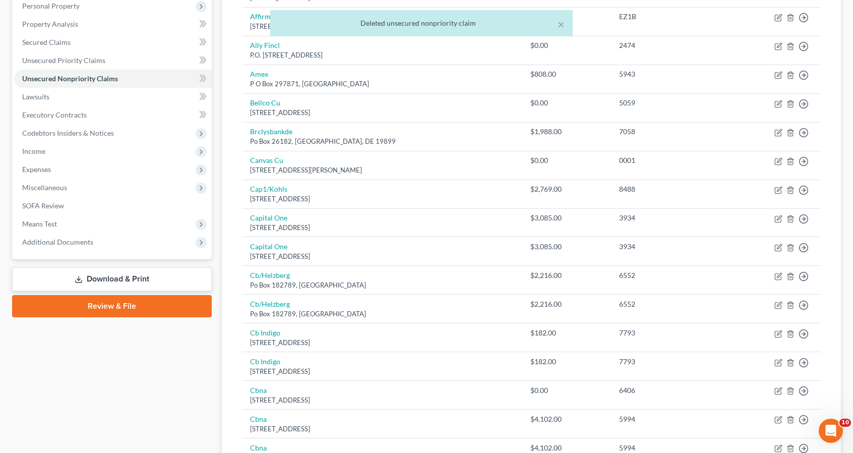
scroll to position [181, 0]
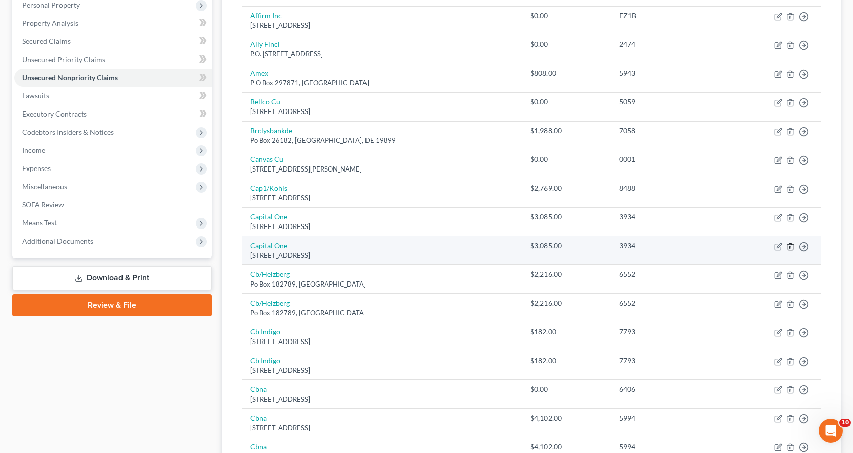
click at [789, 243] on icon "button" at bounding box center [790, 246] width 8 height 8
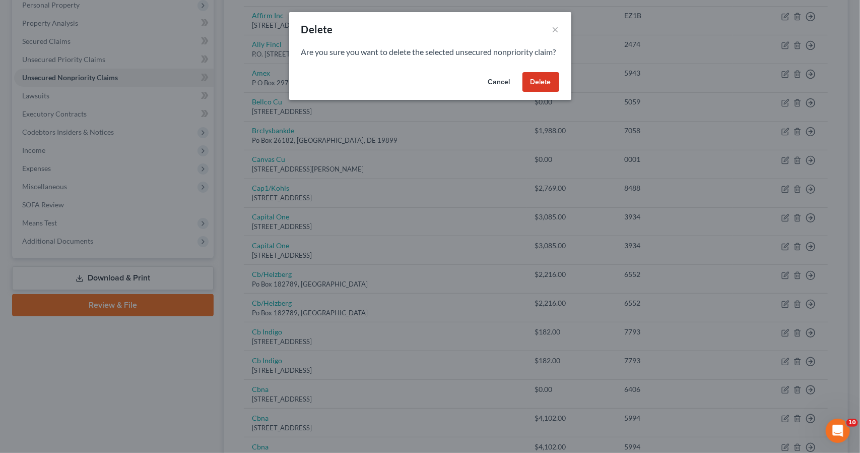
click at [541, 92] on button "Delete" at bounding box center [541, 82] width 37 height 20
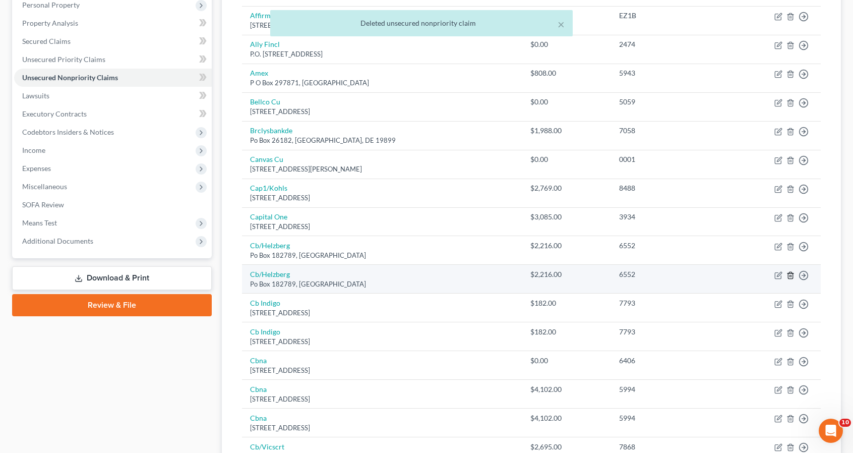
click at [790, 275] on line "button" at bounding box center [790, 276] width 0 height 2
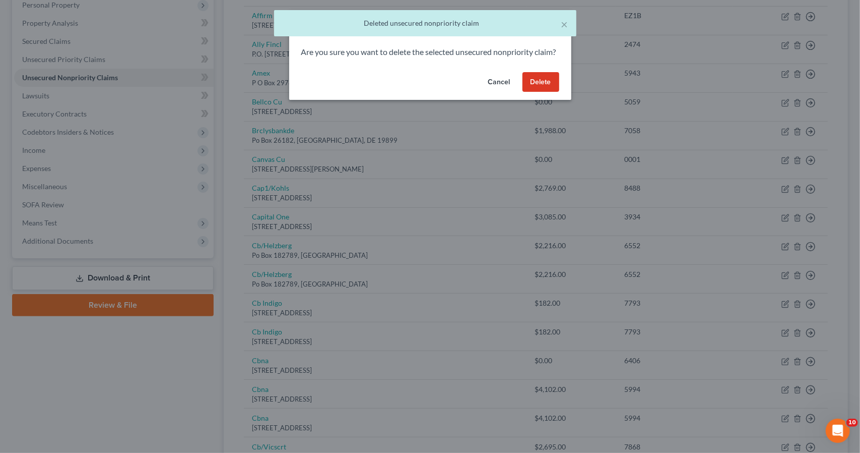
click at [539, 92] on button "Delete" at bounding box center [541, 82] width 37 height 20
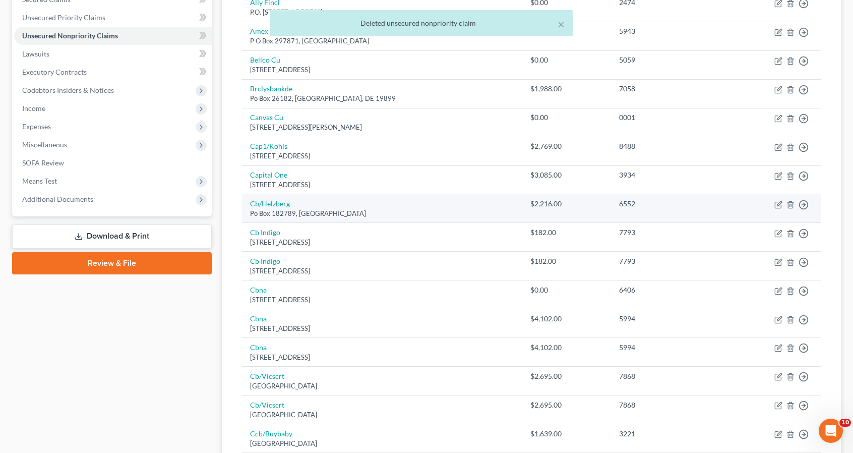
scroll to position [242, 0]
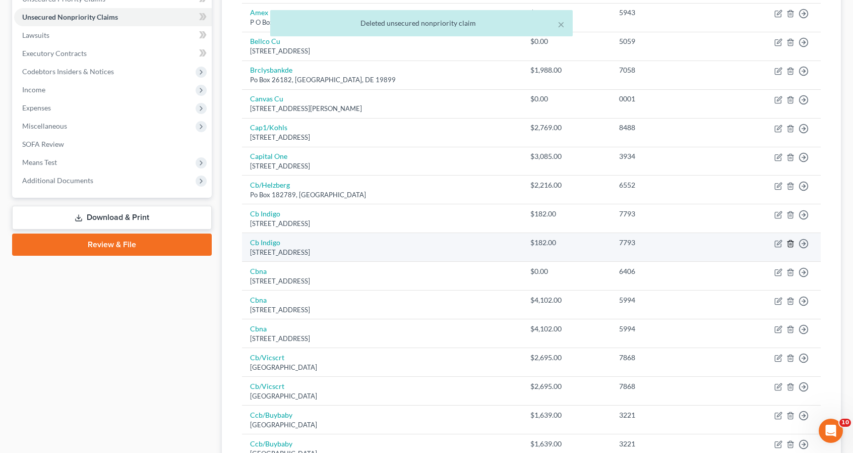
click at [790, 243] on line "button" at bounding box center [790, 244] width 0 height 2
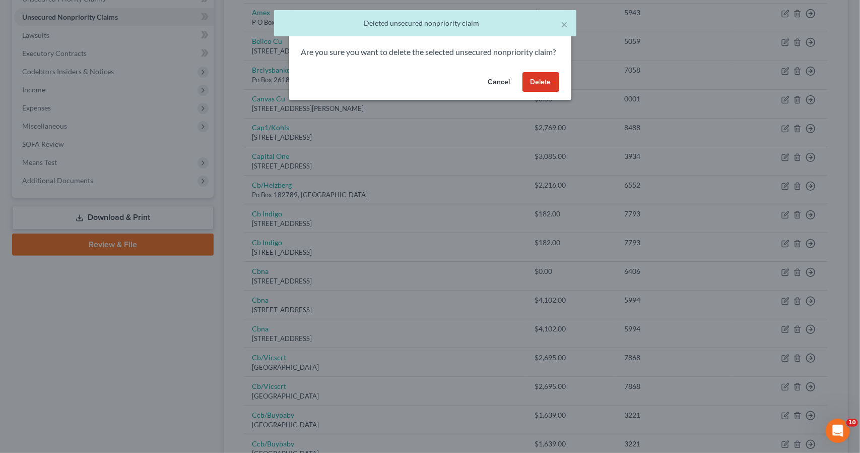
click at [548, 89] on button "Delete" at bounding box center [541, 82] width 37 height 20
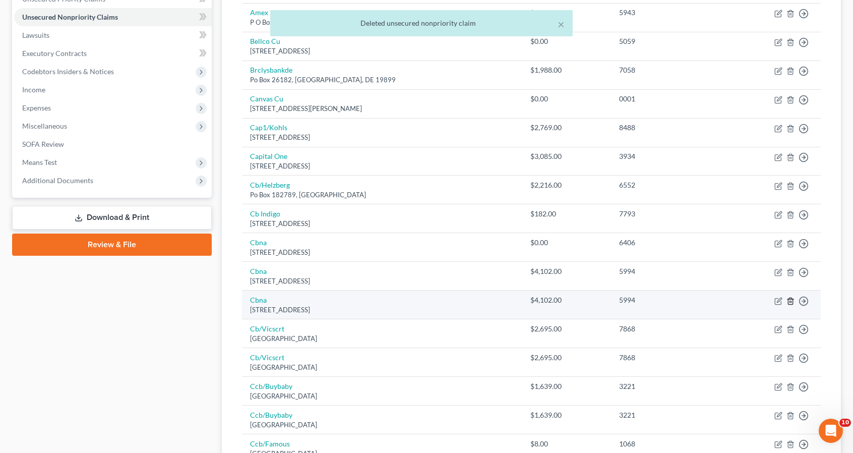
click at [790, 300] on line "button" at bounding box center [790, 301] width 0 height 2
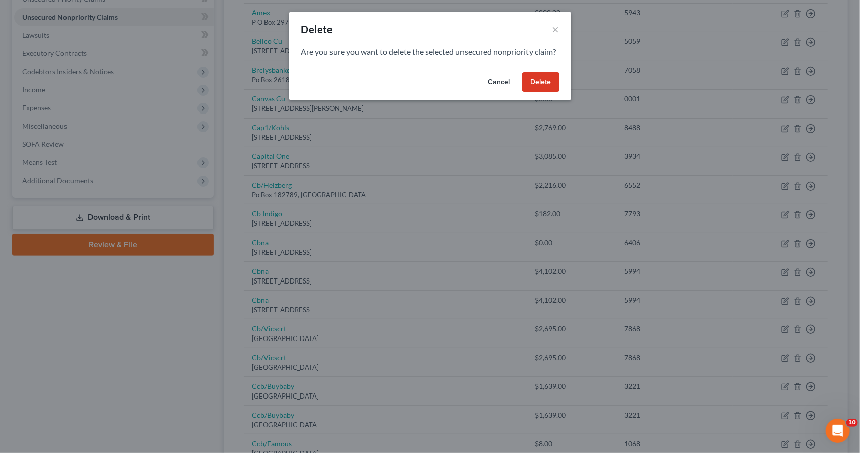
click at [548, 92] on button "Delete" at bounding box center [541, 82] width 37 height 20
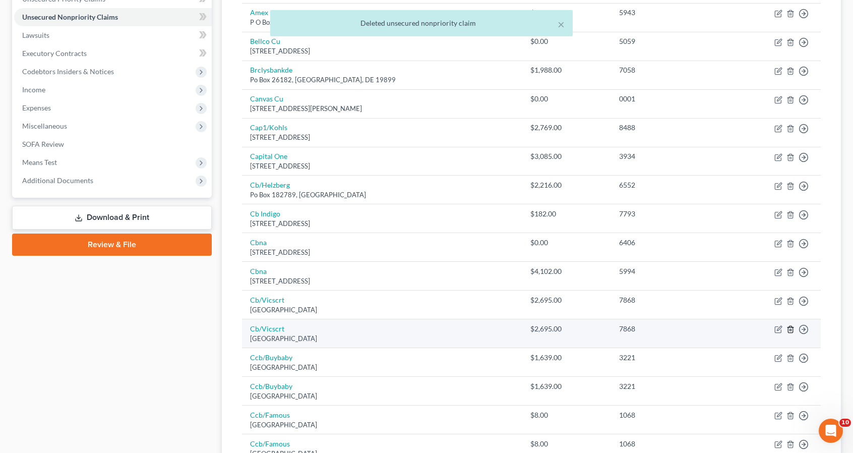
click at [791, 329] on line "button" at bounding box center [791, 330] width 0 height 2
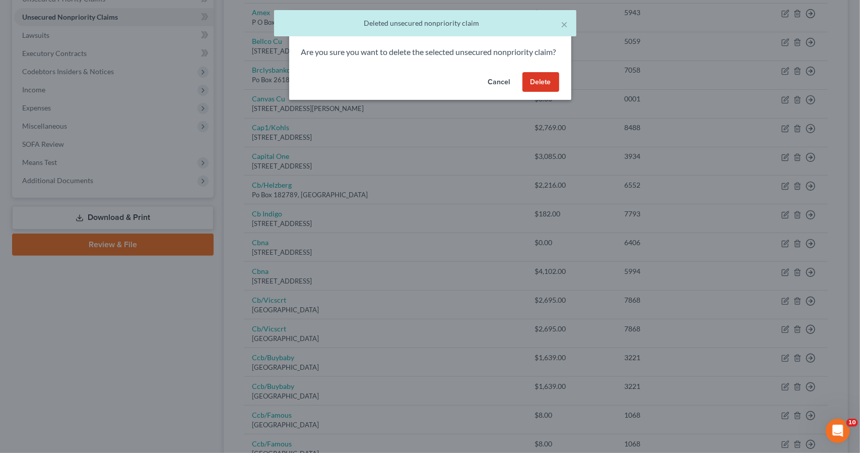
click at [549, 92] on button "Delete" at bounding box center [541, 82] width 37 height 20
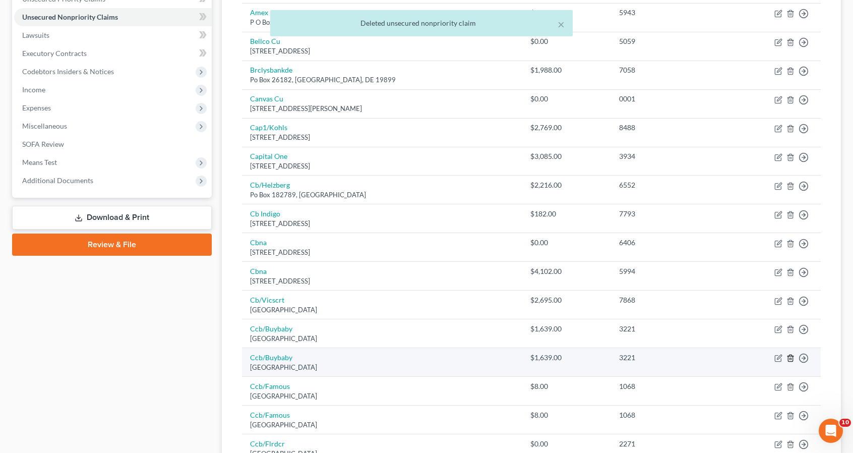
click at [787, 356] on polyline "button" at bounding box center [790, 356] width 6 height 0
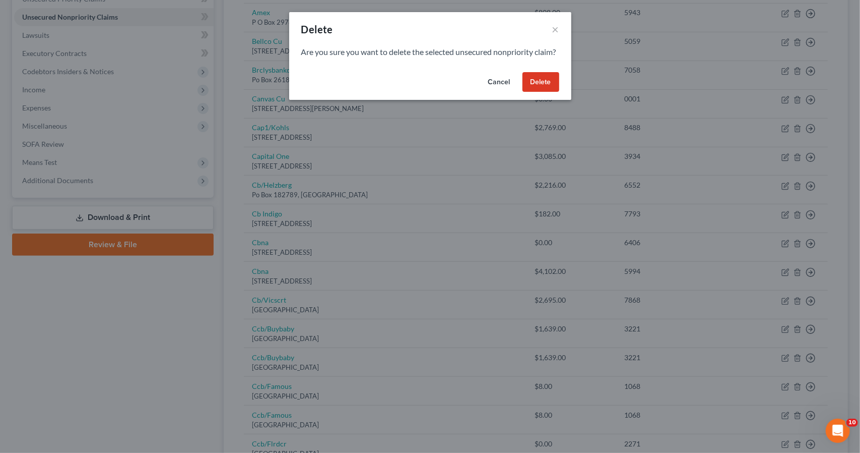
click at [536, 92] on button "Delete" at bounding box center [541, 82] width 37 height 20
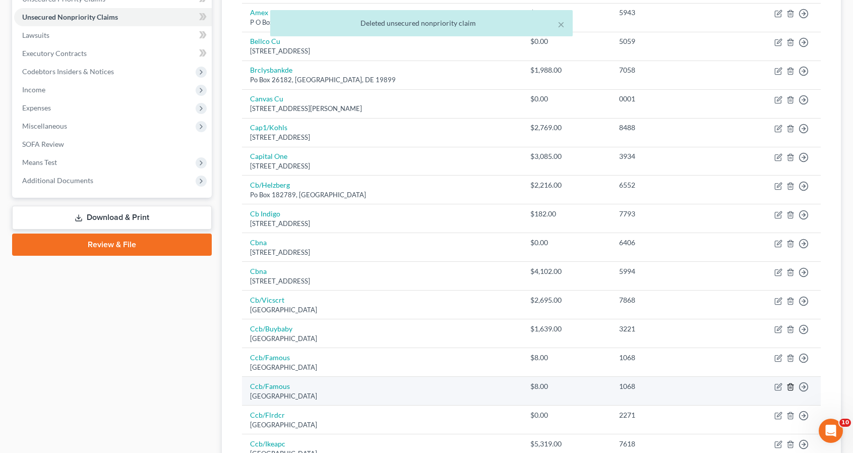
click at [793, 385] on icon "button" at bounding box center [790, 387] width 8 height 8
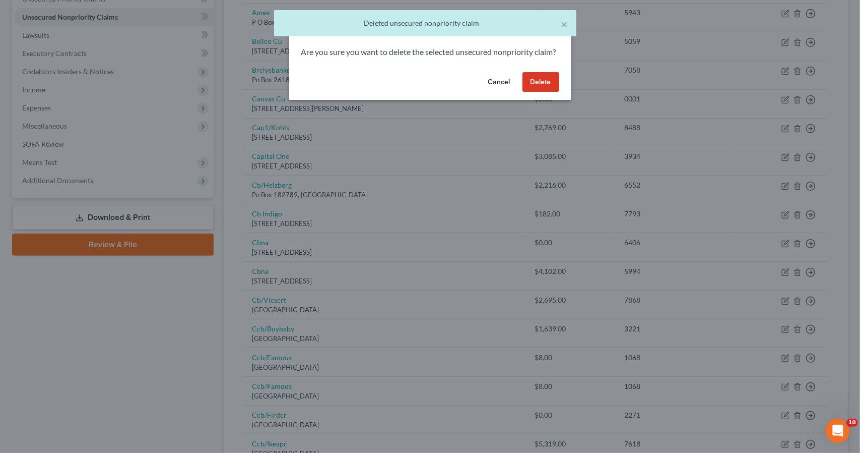
click at [546, 92] on button "Delete" at bounding box center [541, 82] width 37 height 20
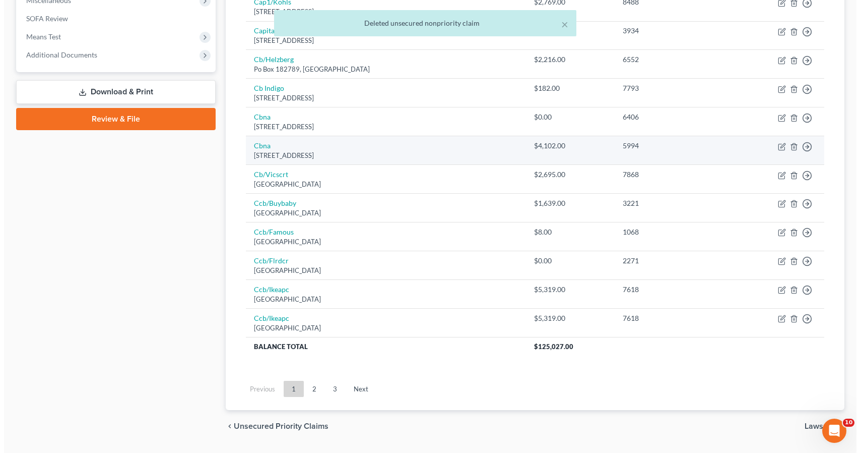
scroll to position [391, 0]
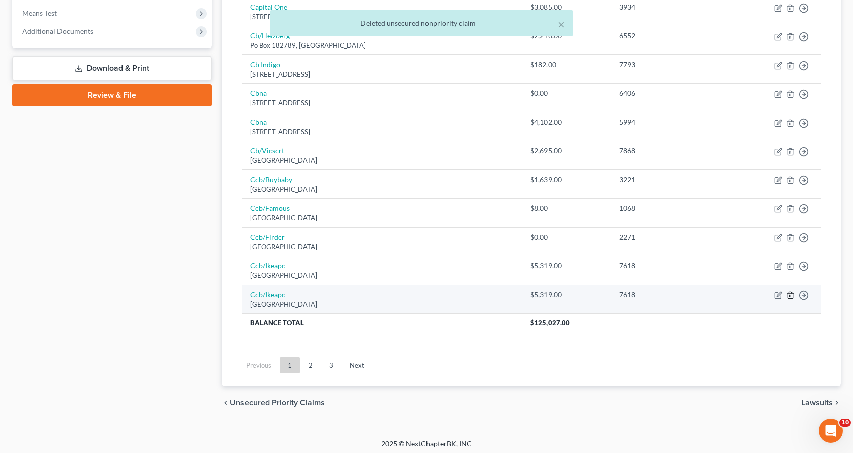
click at [789, 293] on icon "button" at bounding box center [790, 295] width 8 height 8
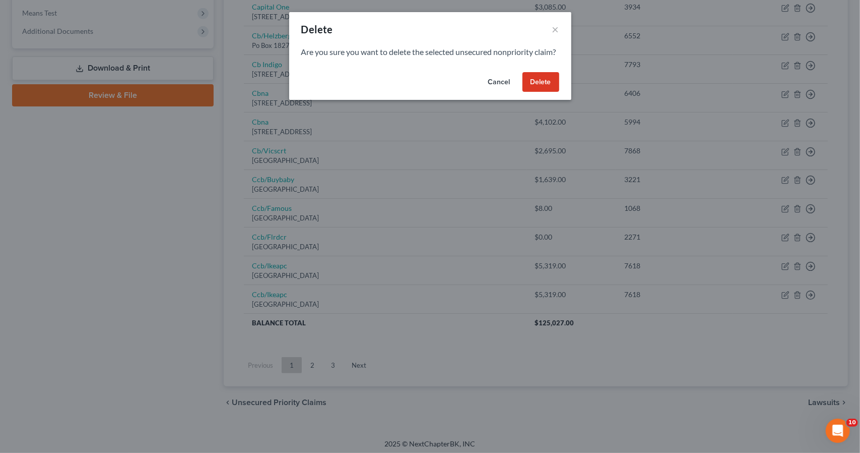
click at [545, 88] on button "Delete" at bounding box center [541, 82] width 37 height 20
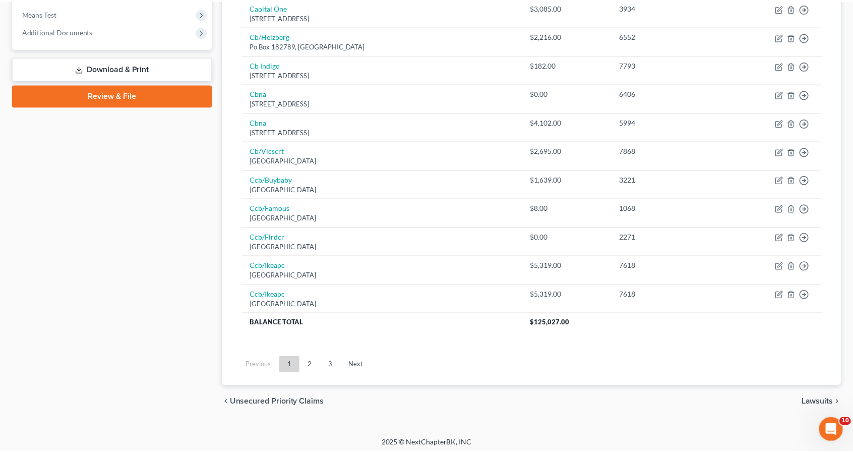
scroll to position [363, 0]
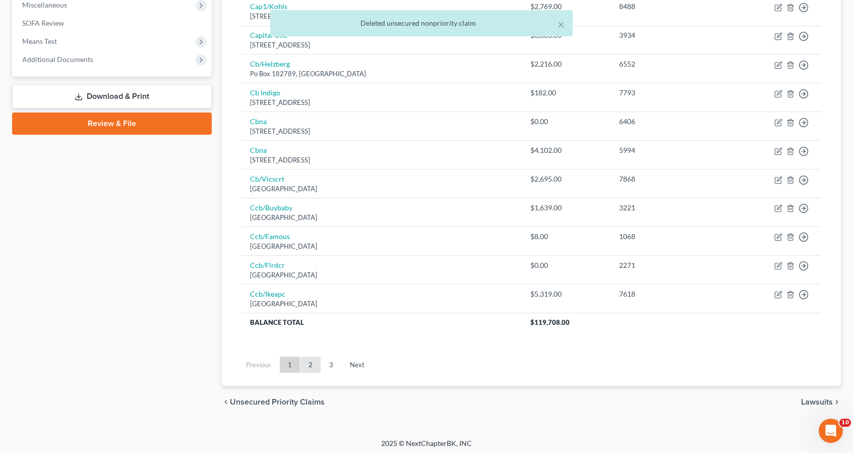
click at [312, 356] on link "2" at bounding box center [310, 364] width 20 height 16
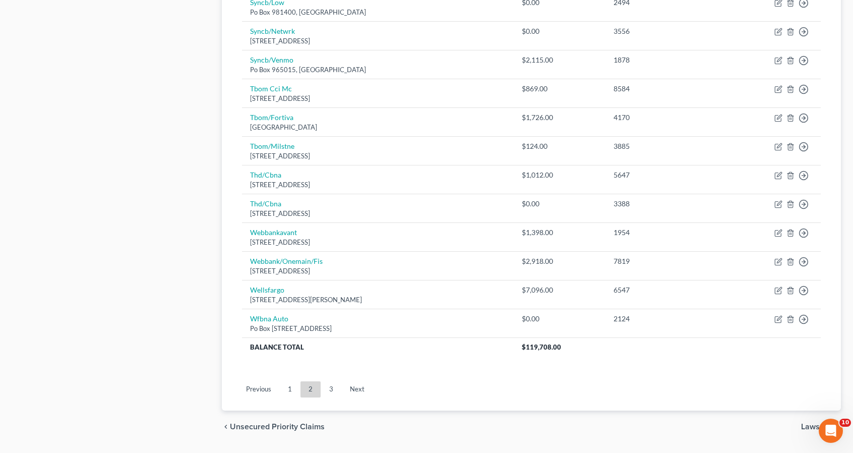
scroll to position [706, 0]
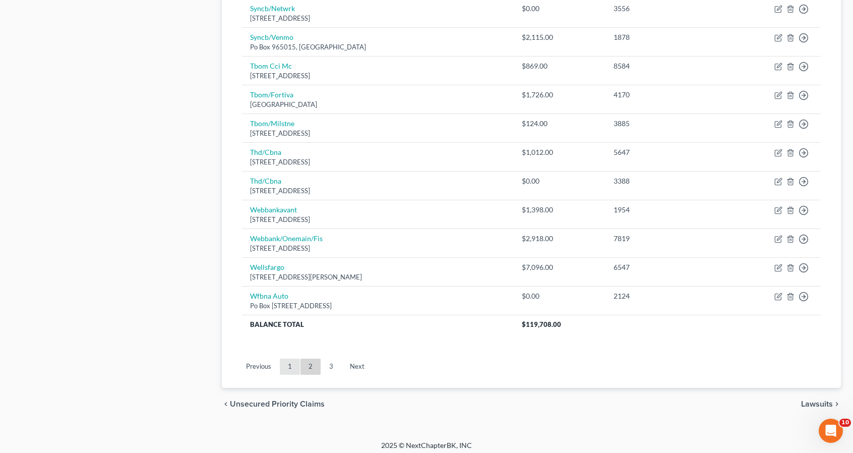
click at [297, 362] on link "1" at bounding box center [290, 366] width 20 height 16
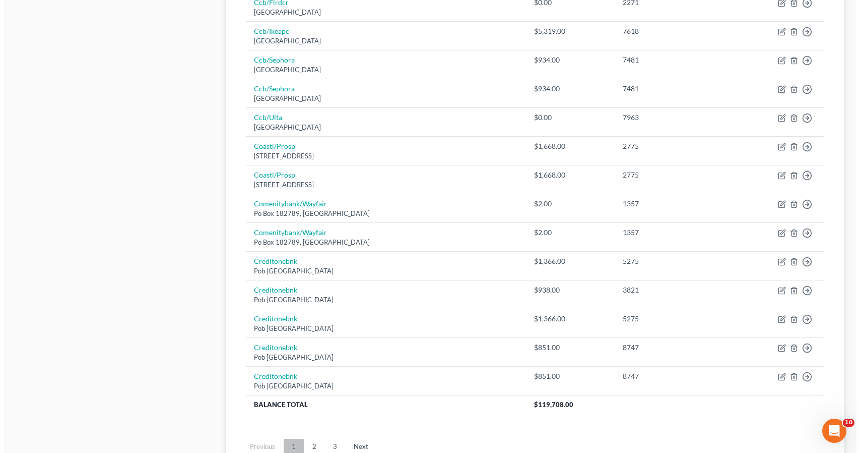
scroll to position [625, 0]
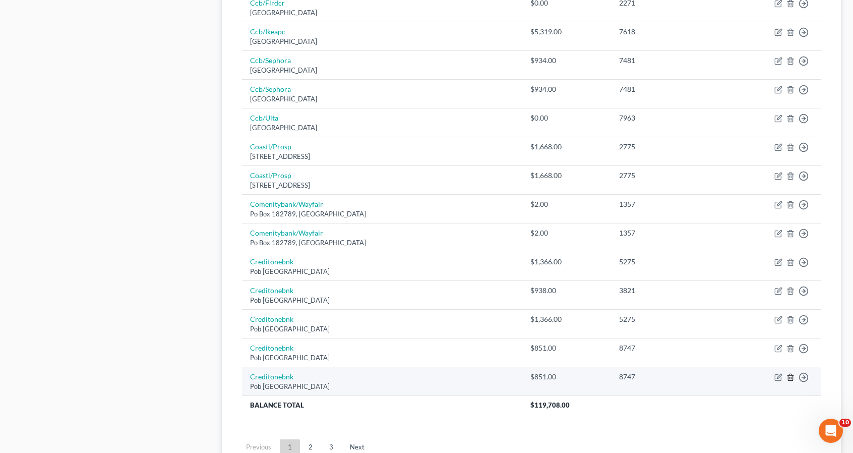
click at [788, 374] on icon "button" at bounding box center [790, 377] width 5 height 7
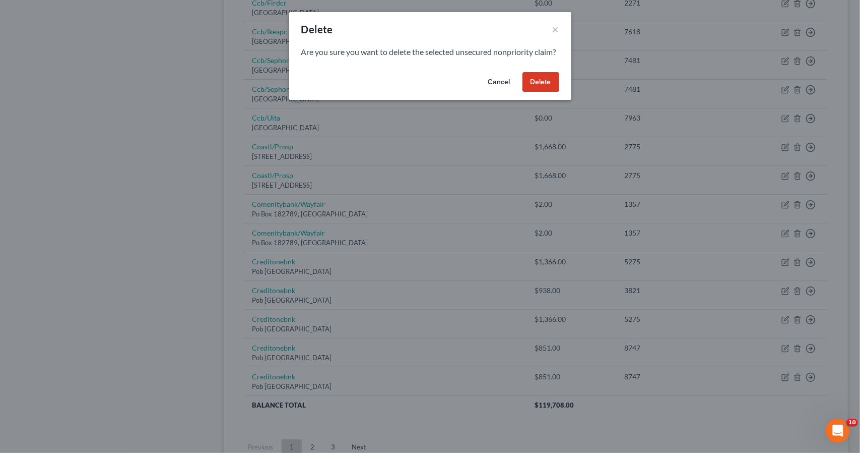
click at [548, 91] on button "Delete" at bounding box center [541, 82] width 37 height 20
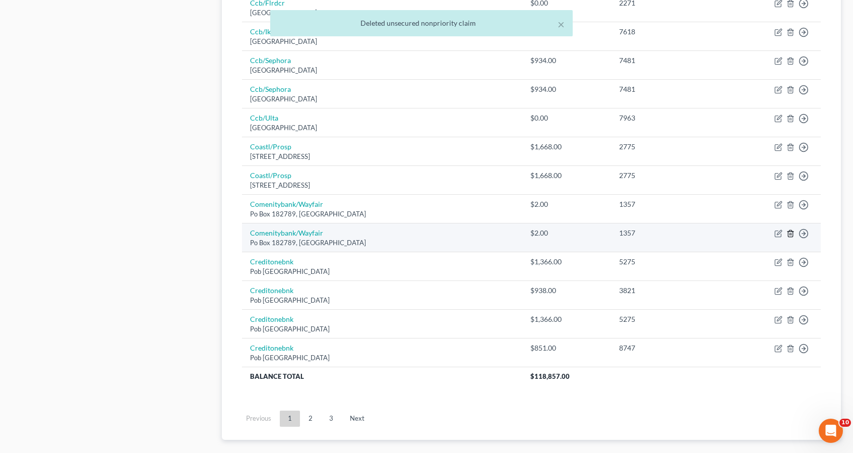
click at [791, 233] on line "button" at bounding box center [791, 234] width 0 height 2
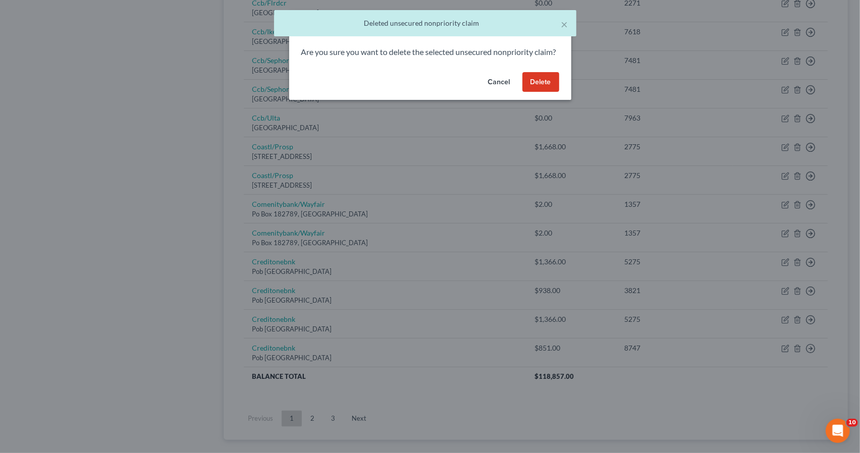
click at [539, 92] on button "Delete" at bounding box center [541, 82] width 37 height 20
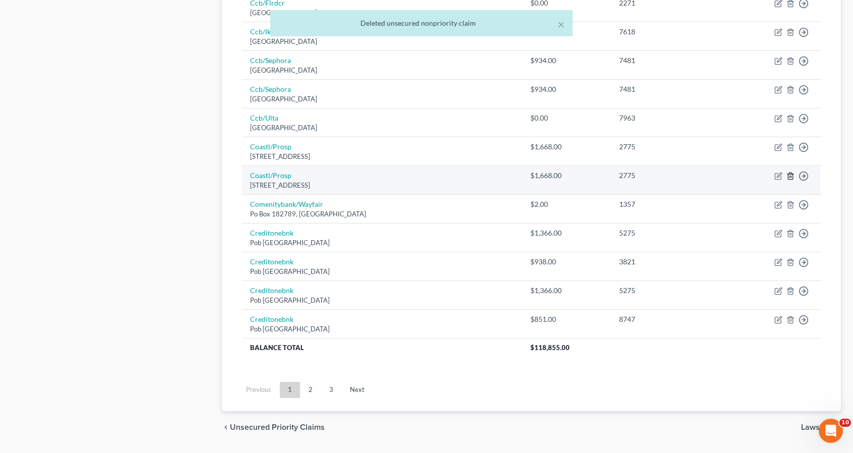
click at [790, 172] on icon "button" at bounding box center [790, 176] width 8 height 8
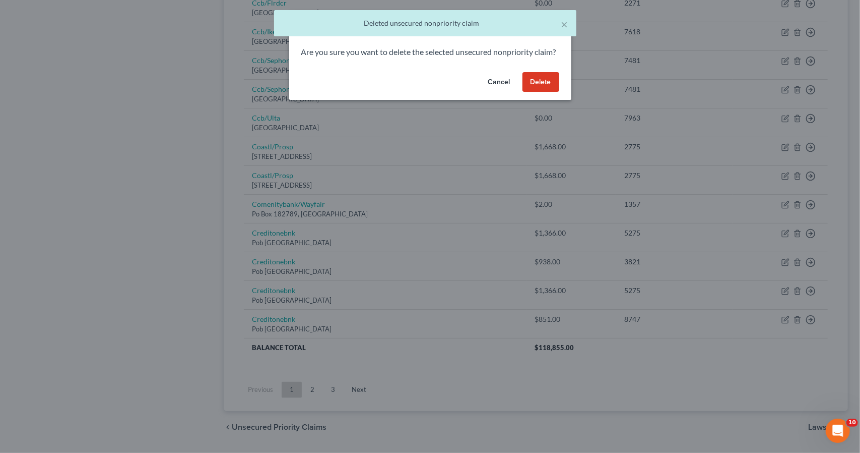
click at [550, 92] on button "Delete" at bounding box center [541, 82] width 37 height 20
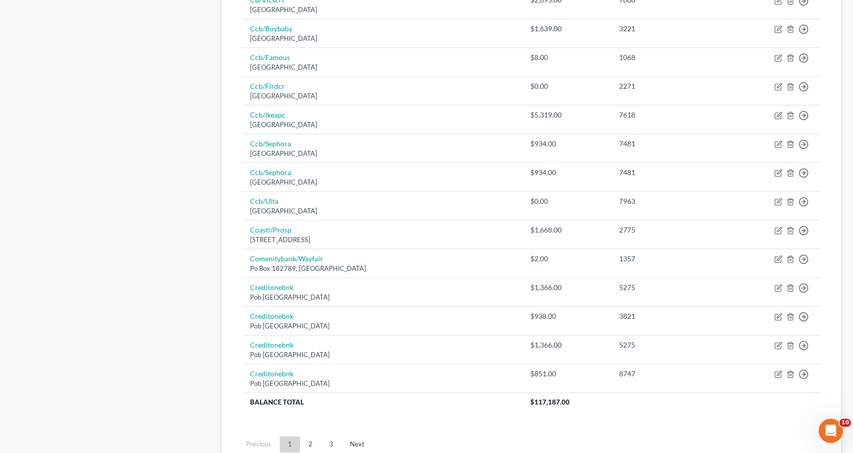
scroll to position [546, 0]
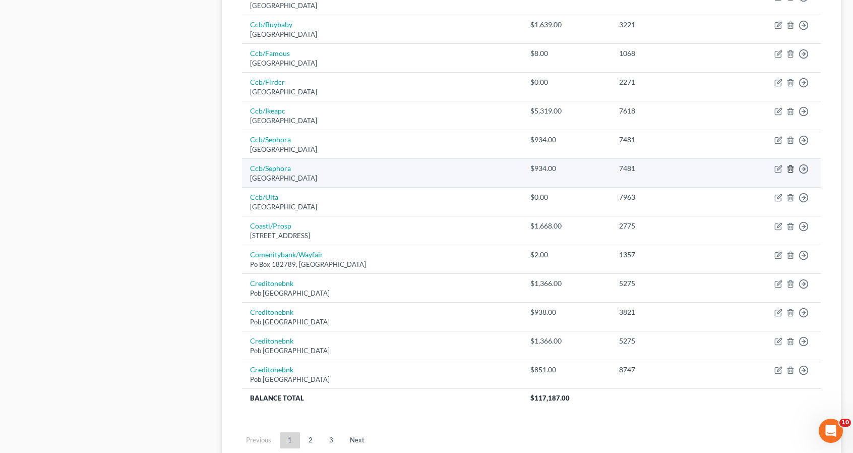
click at [790, 168] on icon "button" at bounding box center [790, 169] width 8 height 8
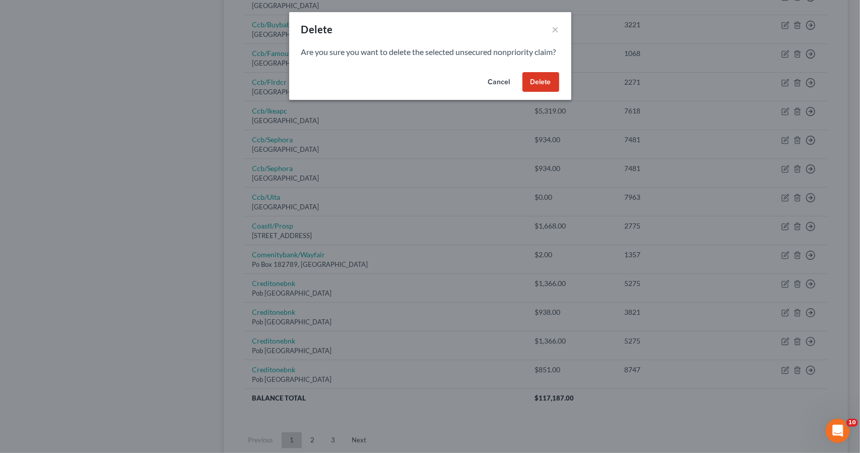
click at [539, 92] on button "Delete" at bounding box center [541, 82] width 37 height 20
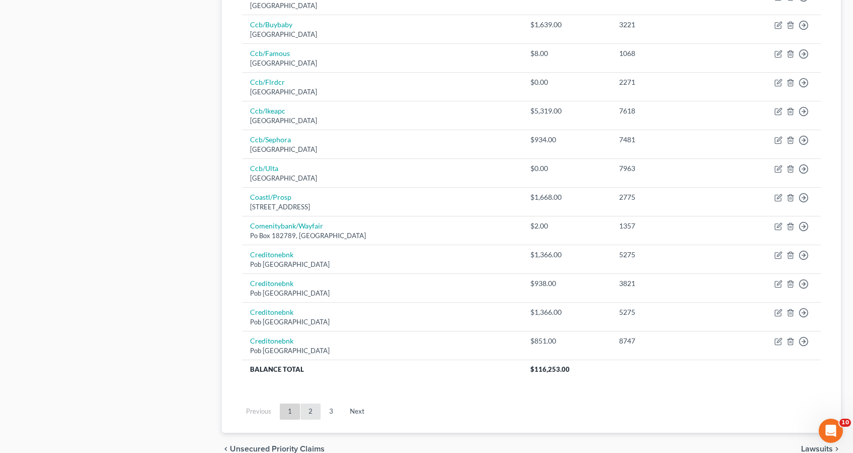
click at [315, 407] on link "2" at bounding box center [310, 411] width 20 height 16
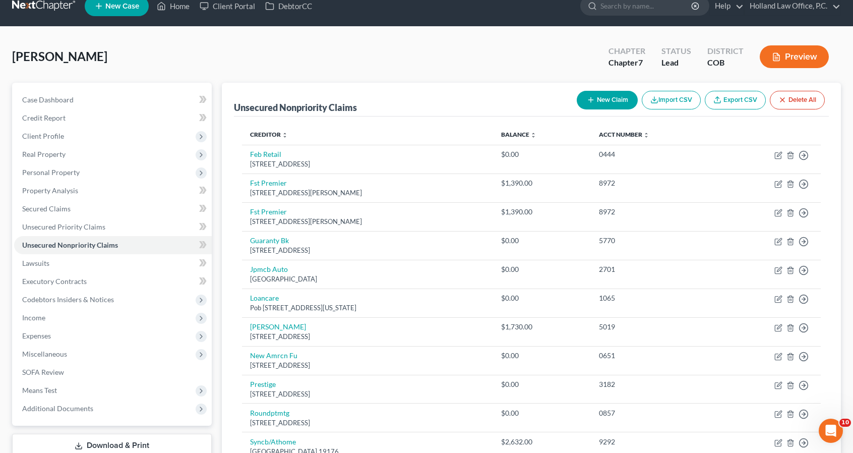
scroll to position [0, 0]
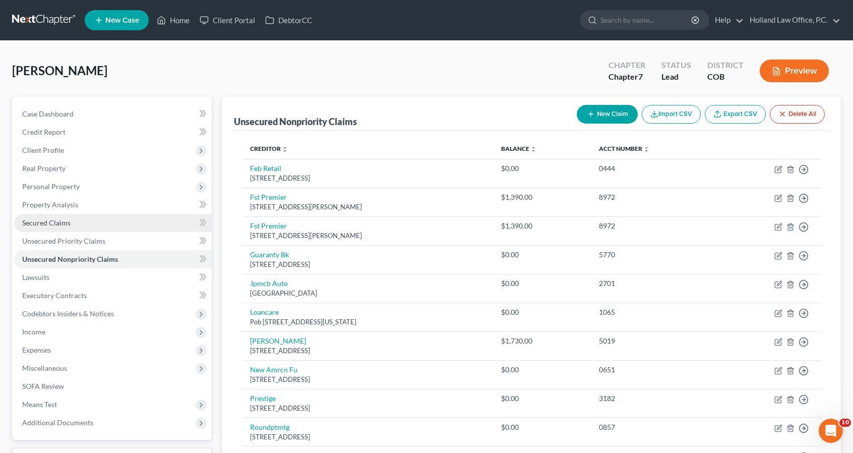
click at [93, 226] on link "Secured Claims" at bounding box center [113, 223] width 198 height 18
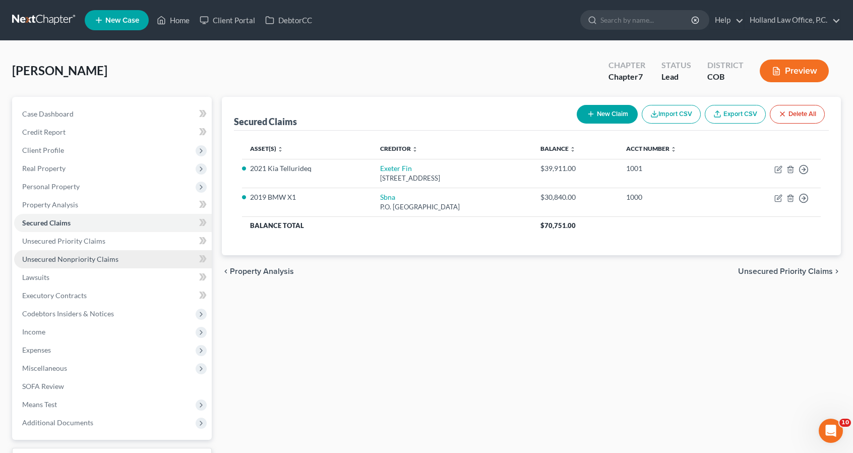
click at [101, 257] on span "Unsecured Nonpriority Claims" at bounding box center [70, 259] width 96 height 9
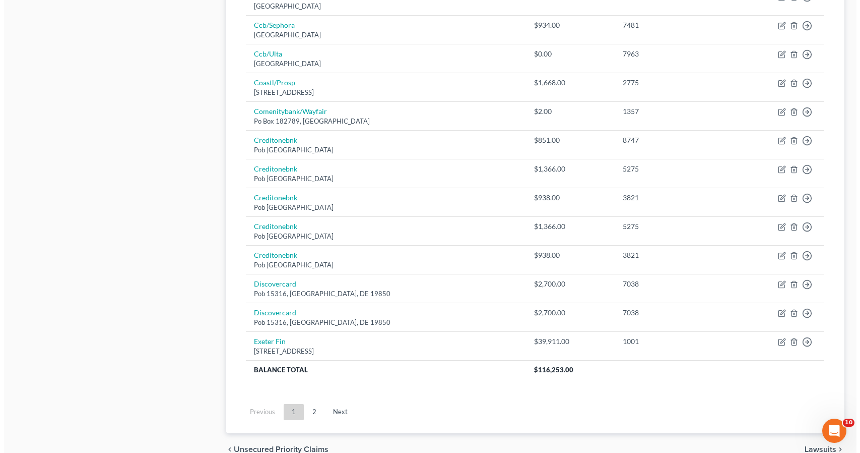
scroll to position [706, 0]
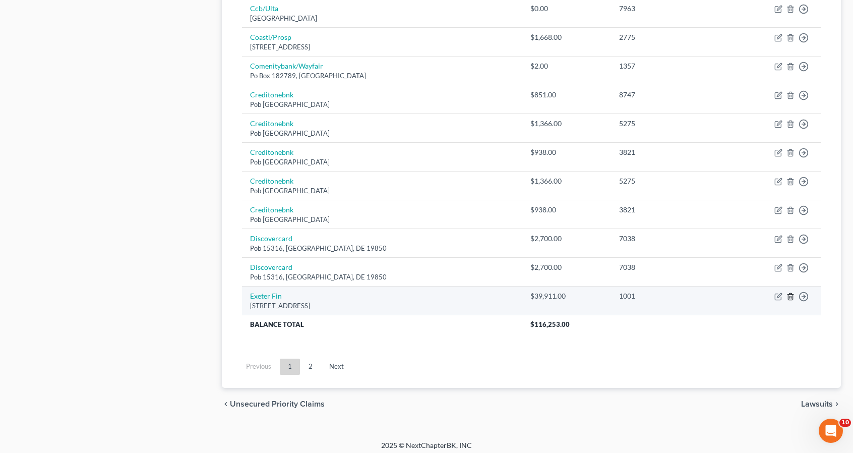
click at [790, 296] on line "button" at bounding box center [790, 297] width 0 height 2
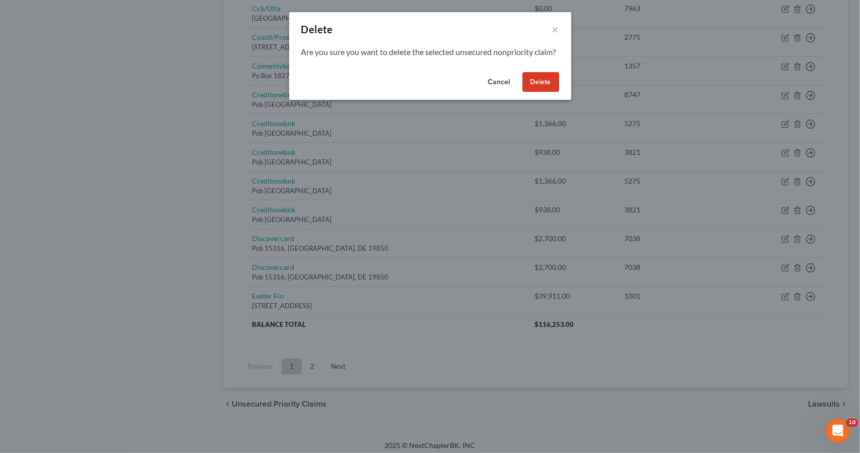
click at [539, 92] on button "Delete" at bounding box center [541, 82] width 37 height 20
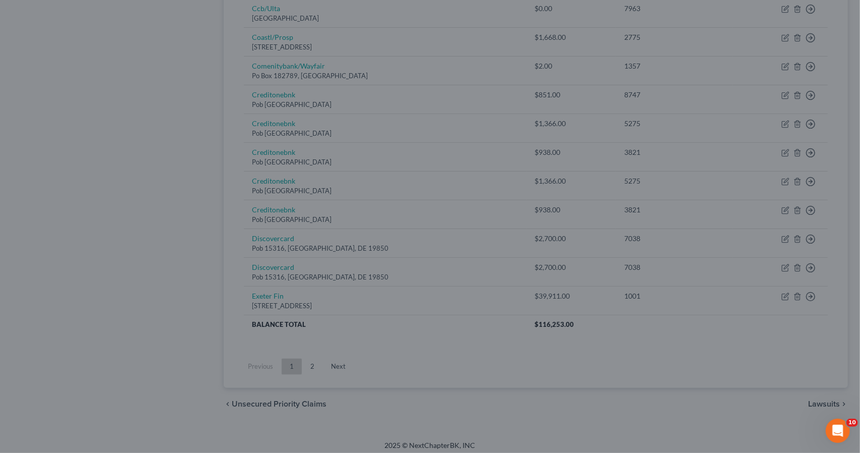
scroll to position [677, 0]
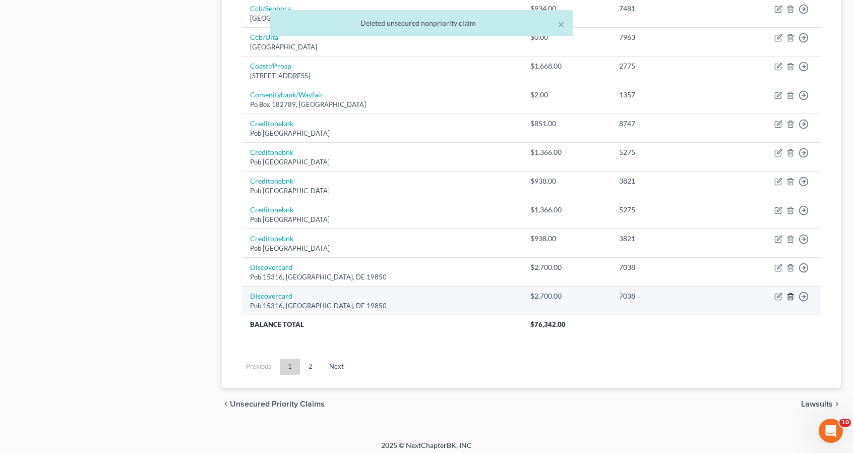
click at [791, 293] on icon "button" at bounding box center [790, 296] width 8 height 8
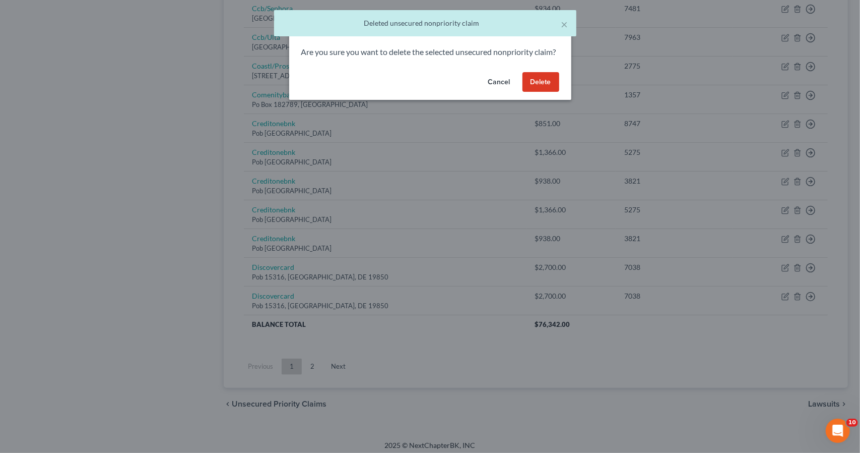
click at [538, 92] on button "Delete" at bounding box center [541, 82] width 37 height 20
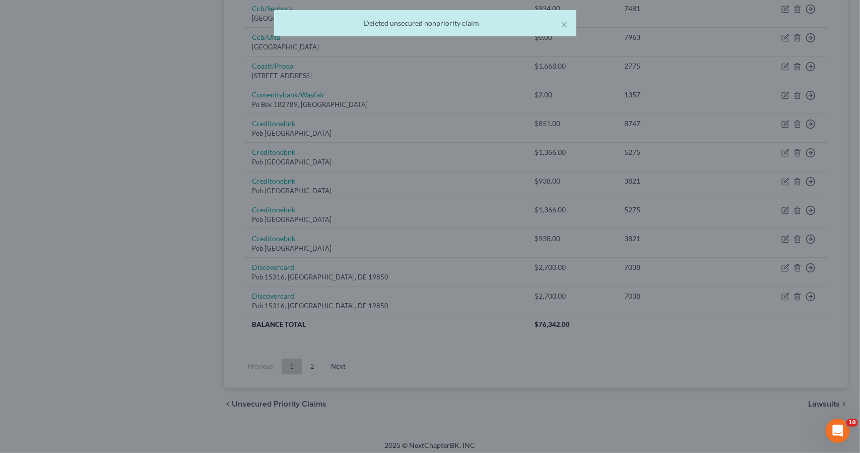
scroll to position [648, 0]
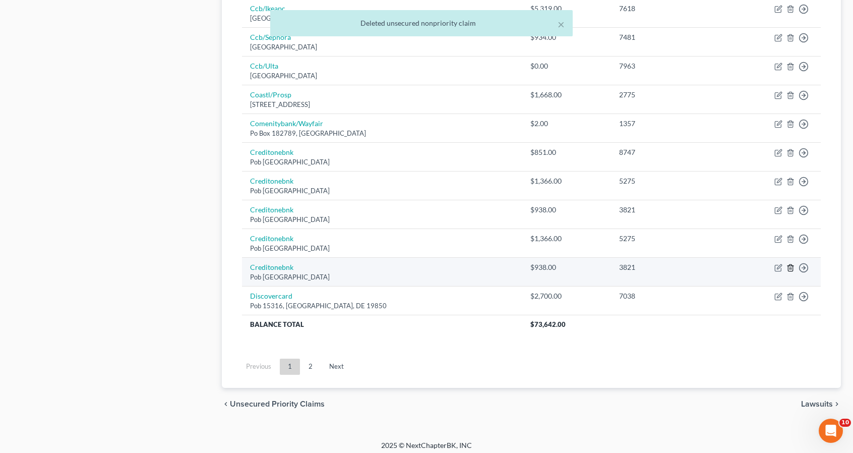
click at [790, 264] on icon "button" at bounding box center [790, 268] width 8 height 8
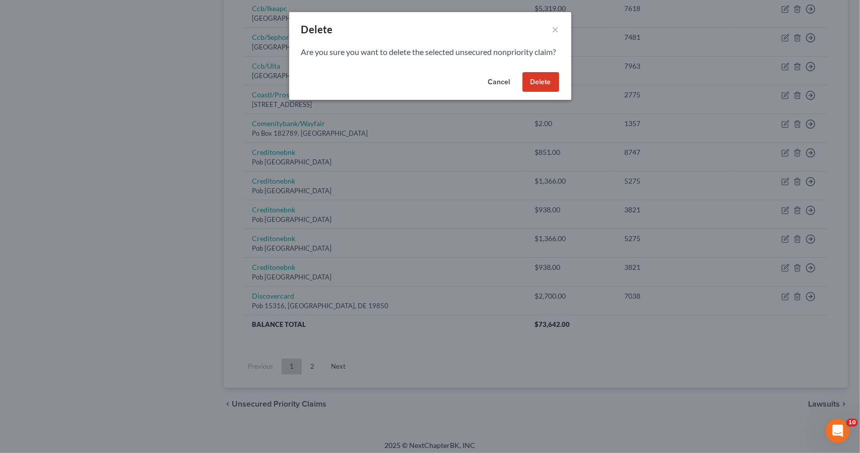
click at [538, 92] on button "Delete" at bounding box center [541, 82] width 37 height 20
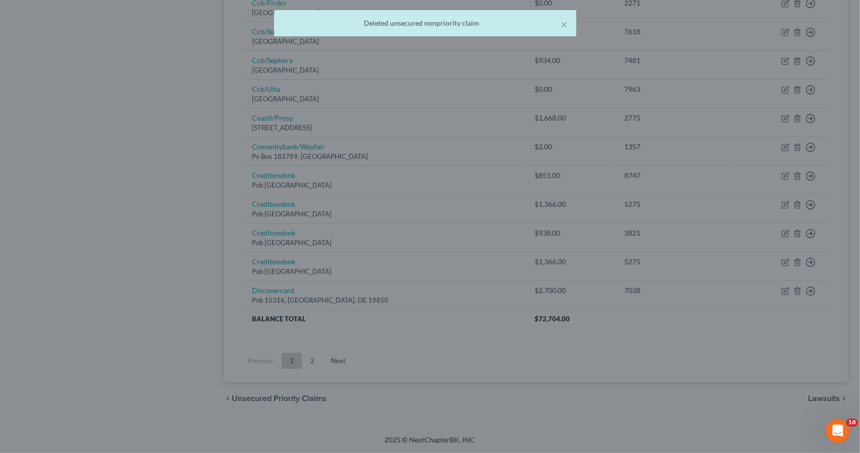
scroll to position [620, 0]
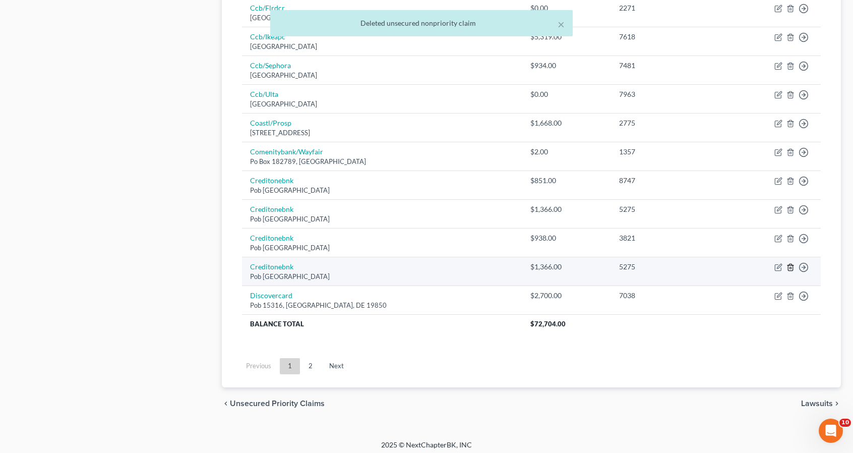
click at [788, 264] on icon "button" at bounding box center [790, 267] width 8 height 8
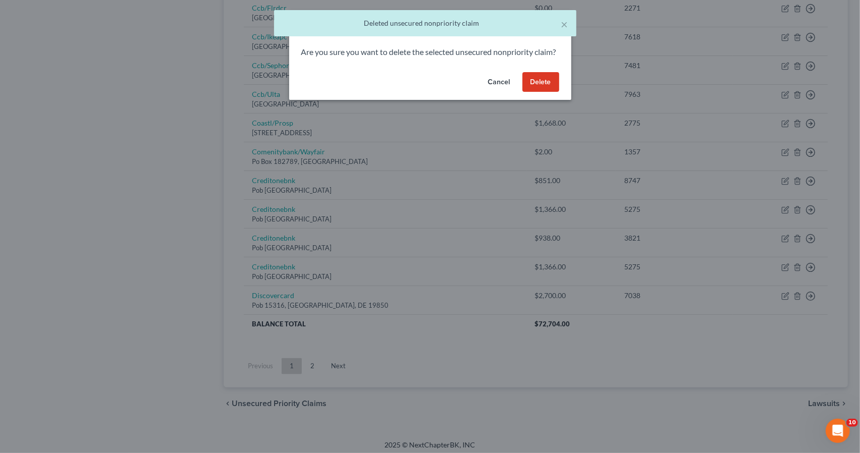
click at [547, 92] on button "Delete" at bounding box center [541, 82] width 37 height 20
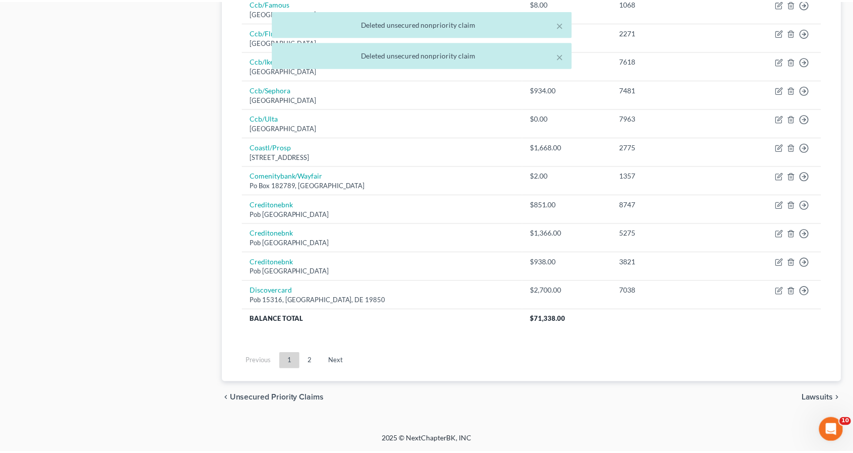
scroll to position [591, 0]
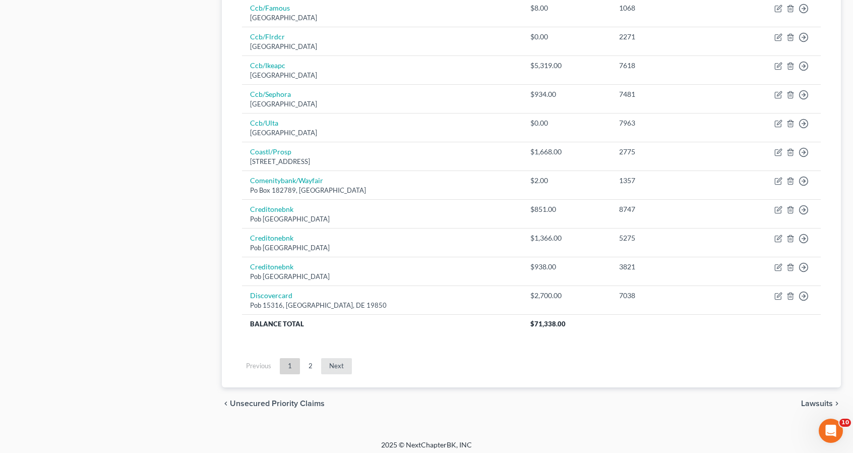
click at [334, 358] on link "Next" at bounding box center [336, 366] width 31 height 16
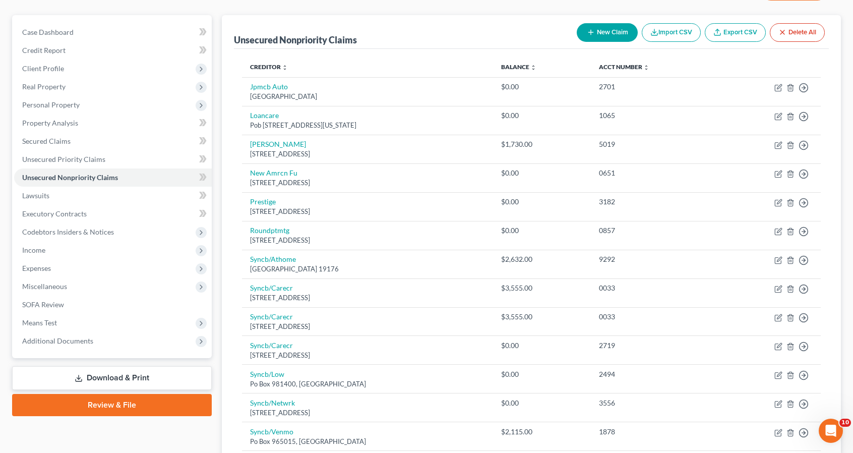
scroll to position [534, 0]
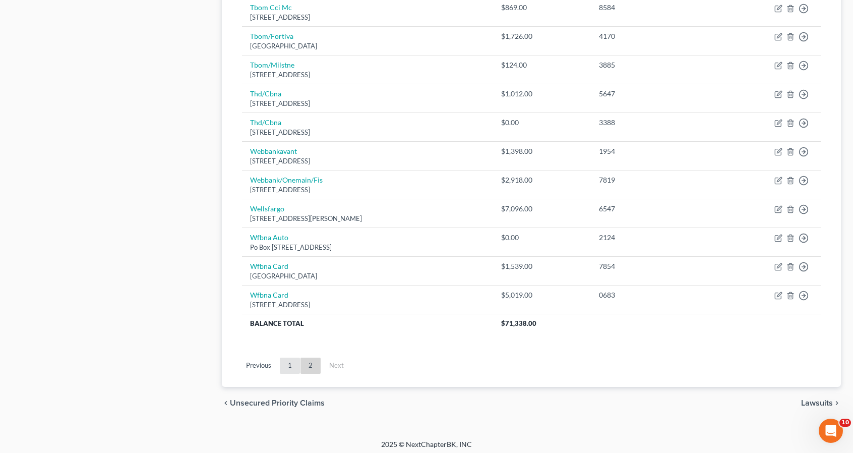
click at [283, 362] on link "1" at bounding box center [290, 365] width 20 height 16
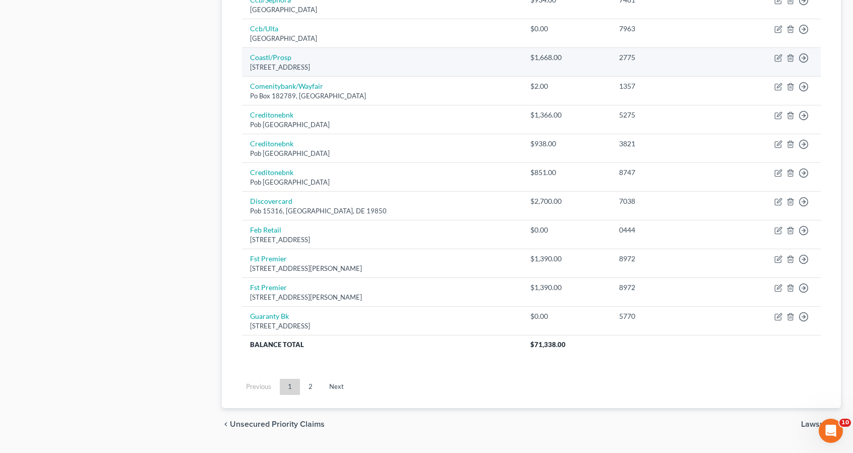
scroll to position [665, 0]
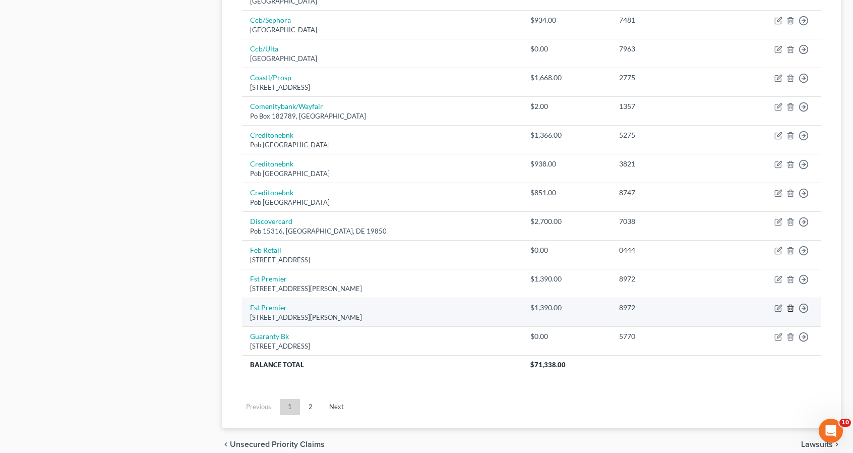
click at [790, 305] on icon "button" at bounding box center [790, 308] width 8 height 8
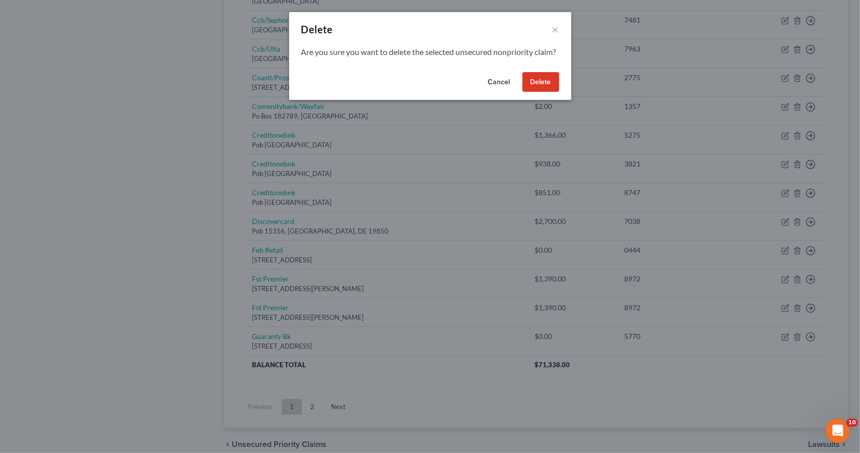
click at [549, 92] on button "Delete" at bounding box center [541, 82] width 37 height 20
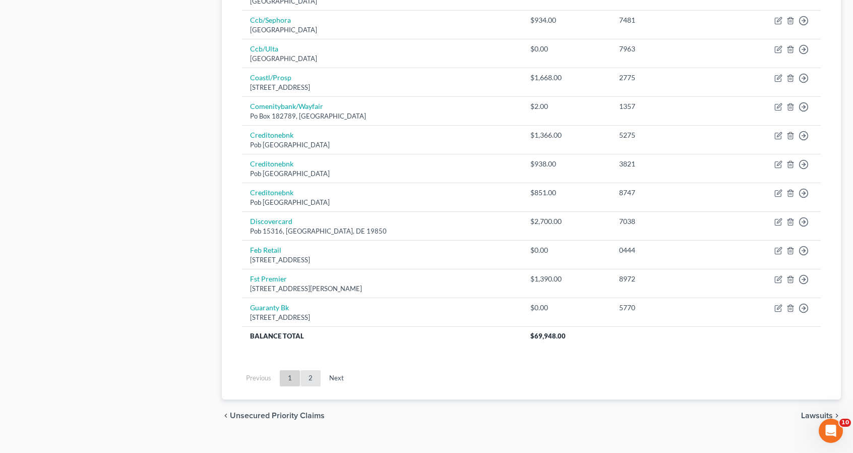
click at [312, 379] on link "2" at bounding box center [310, 378] width 20 height 16
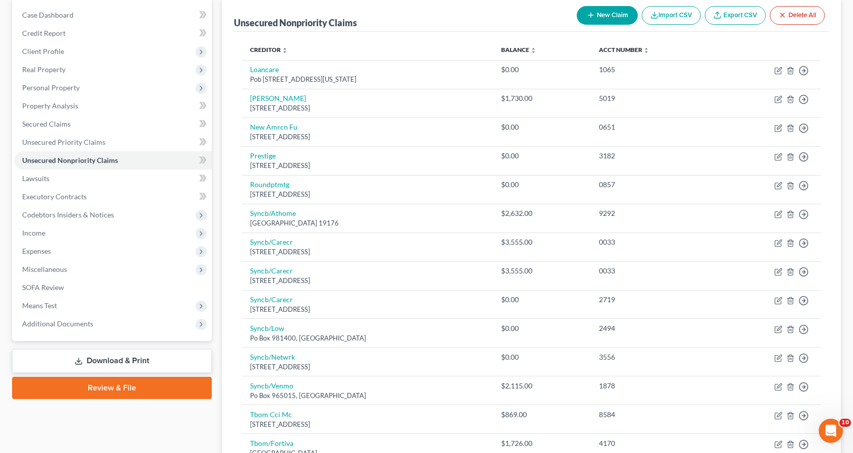
scroll to position [62, 0]
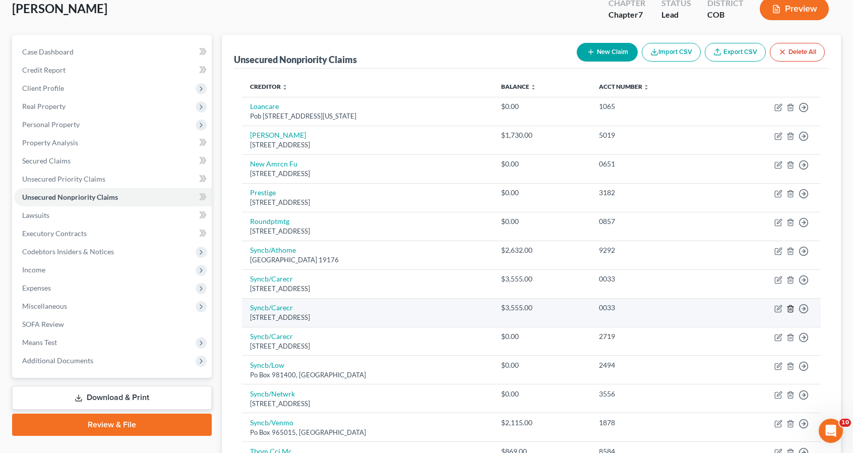
click at [792, 307] on icon "button" at bounding box center [790, 308] width 8 height 8
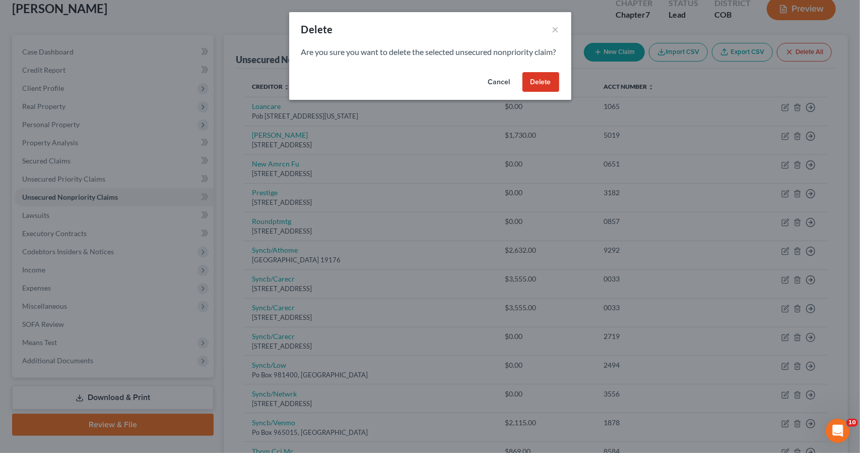
click at [550, 92] on button "Delete" at bounding box center [541, 82] width 37 height 20
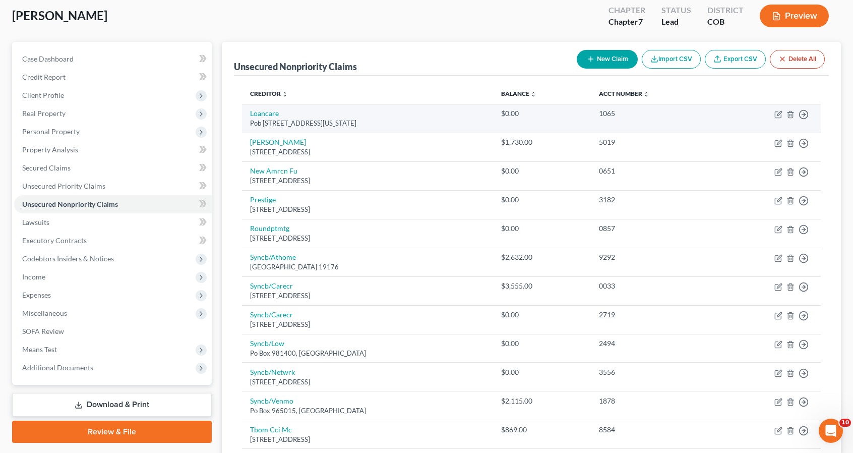
scroll to position [53, 0]
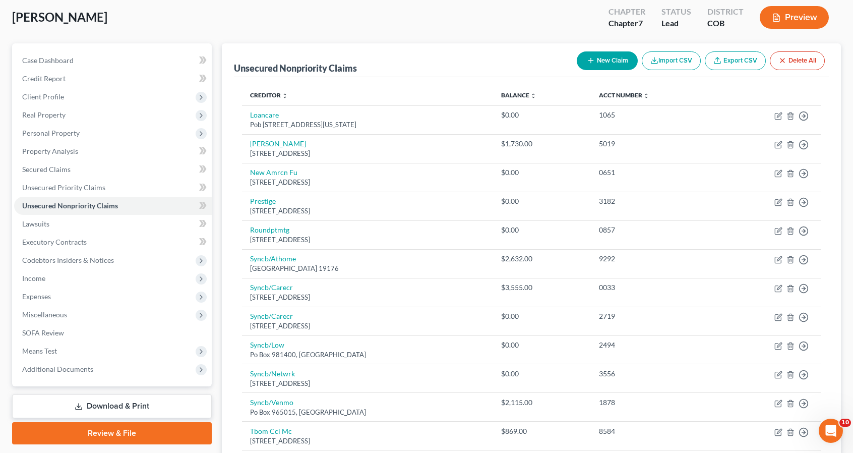
click at [586, 65] on button "New Claim" at bounding box center [607, 60] width 61 height 19
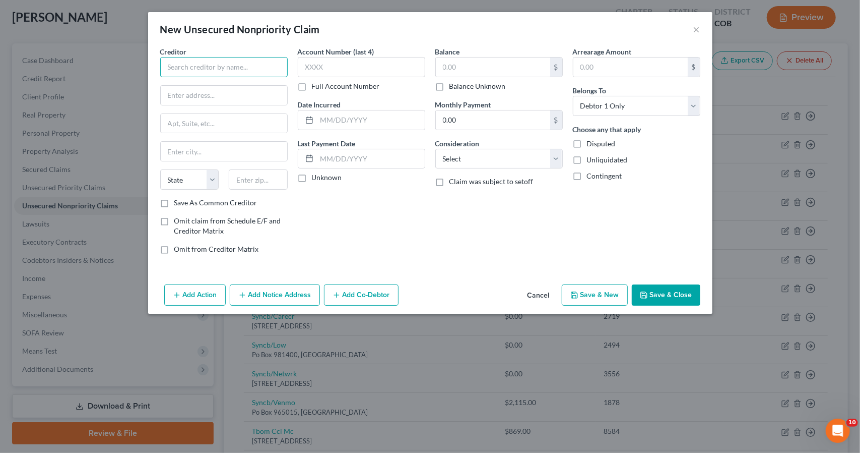
click at [278, 69] on input "text" at bounding box center [224, 67] width 128 height 20
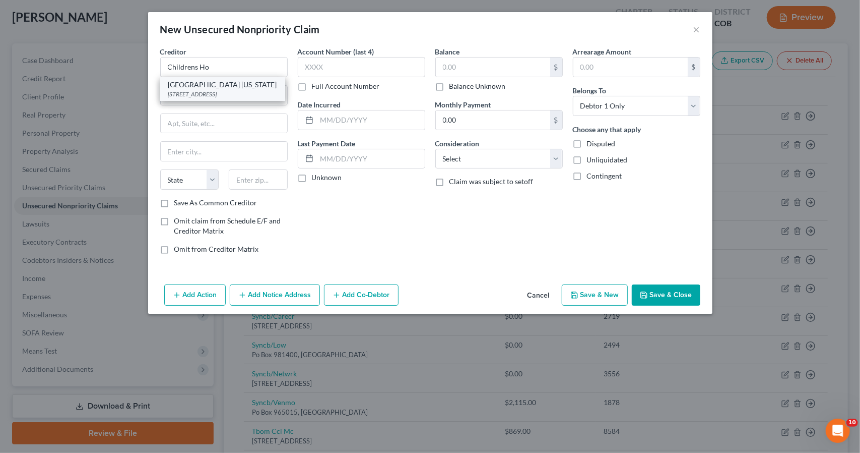
click at [267, 79] on div "[GEOGRAPHIC_DATA] [US_STATE][GEOGRAPHIC_DATA]" at bounding box center [222, 89] width 125 height 24
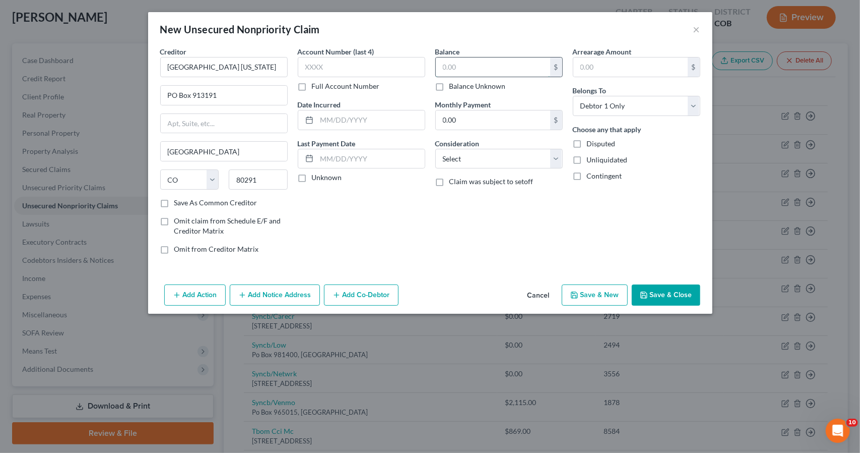
click at [448, 71] on input "text" at bounding box center [493, 66] width 114 height 19
click at [331, 52] on label "Account Number (last 4)" at bounding box center [336, 51] width 77 height 11
click at [334, 62] on input "text" at bounding box center [362, 67] width 128 height 20
click at [616, 288] on button "Save & New" at bounding box center [595, 294] width 66 height 21
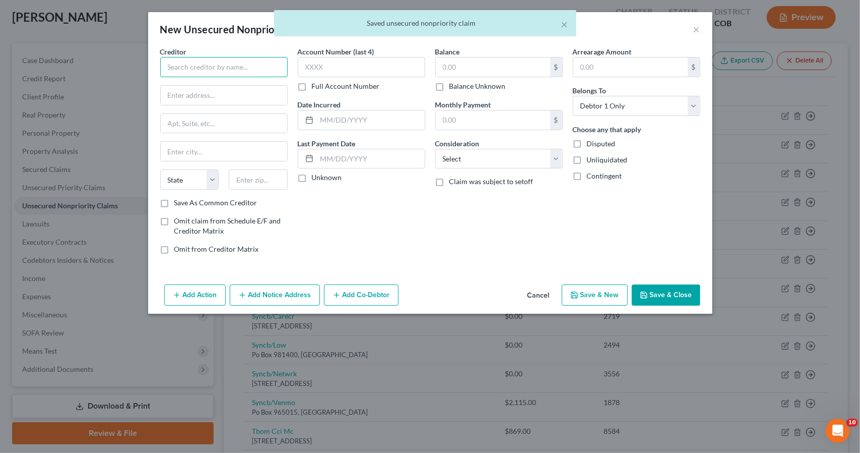
click at [278, 66] on input "text" at bounding box center [224, 67] width 128 height 20
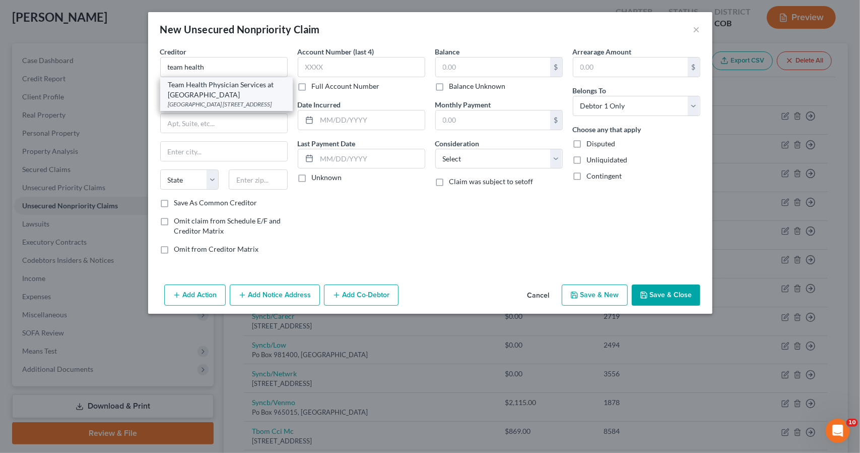
click at [234, 85] on div "Team Health Physician Services at [GEOGRAPHIC_DATA]" at bounding box center [226, 90] width 116 height 20
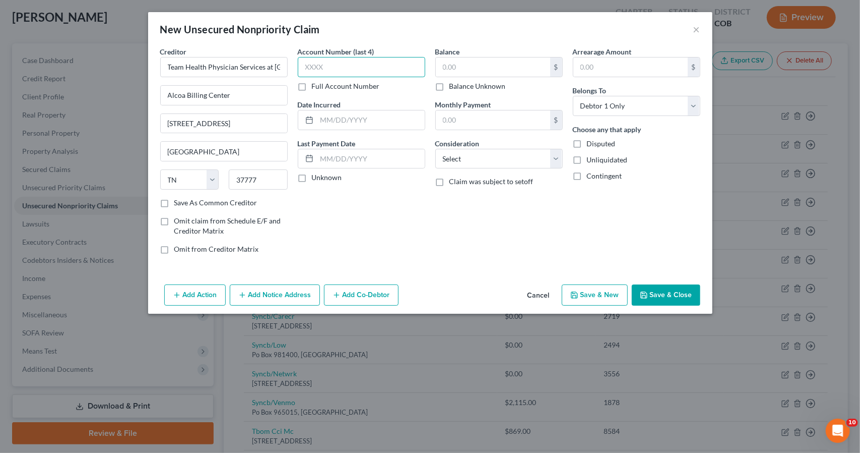
click at [325, 72] on input "text" at bounding box center [362, 67] width 128 height 20
click at [482, 64] on input "text" at bounding box center [493, 66] width 114 height 19
click at [585, 289] on button "Save & New" at bounding box center [595, 294] width 66 height 21
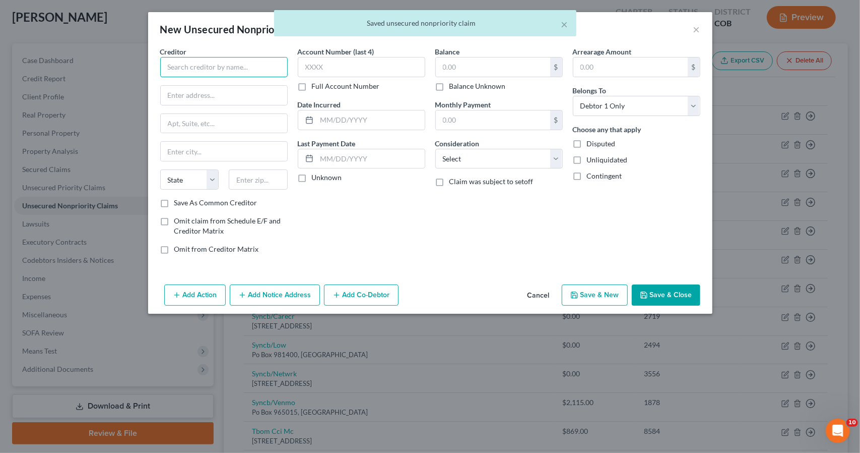
click at [247, 70] on input "text" at bounding box center [224, 67] width 128 height 20
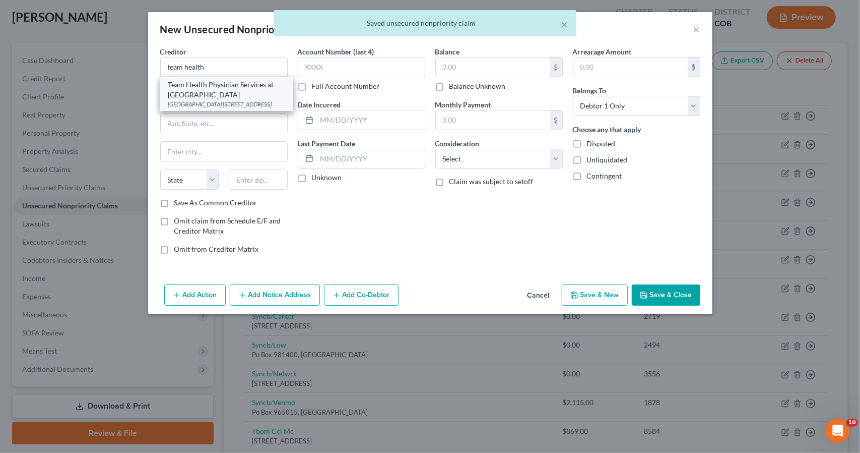
click at [248, 84] on div "Team Health Physician Services at [GEOGRAPHIC_DATA]" at bounding box center [226, 90] width 116 height 20
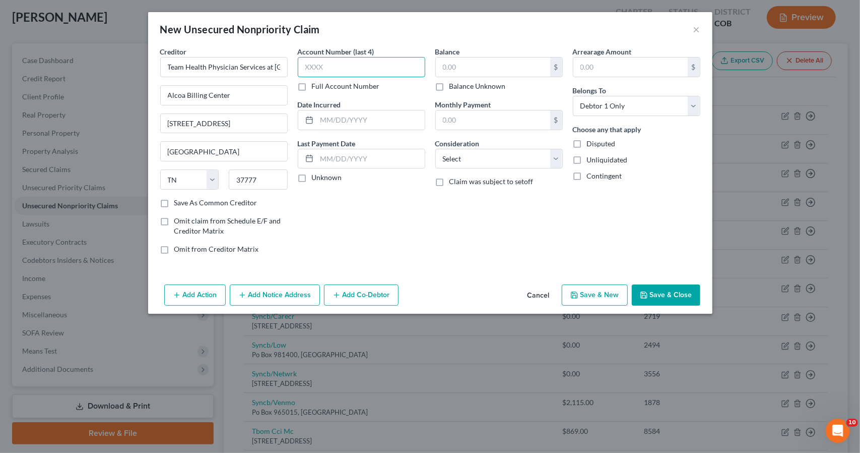
click at [364, 68] on input "text" at bounding box center [362, 67] width 128 height 20
click at [593, 289] on button "Save & New" at bounding box center [595, 294] width 66 height 21
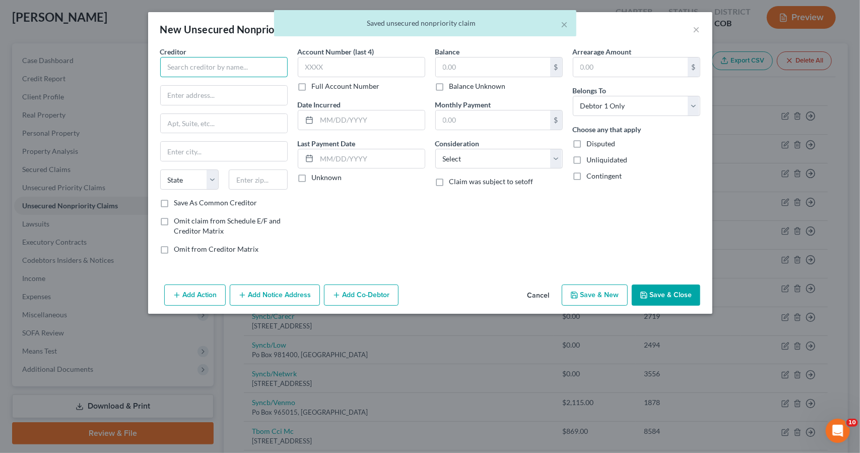
click at [268, 65] on input "text" at bounding box center [224, 67] width 128 height 20
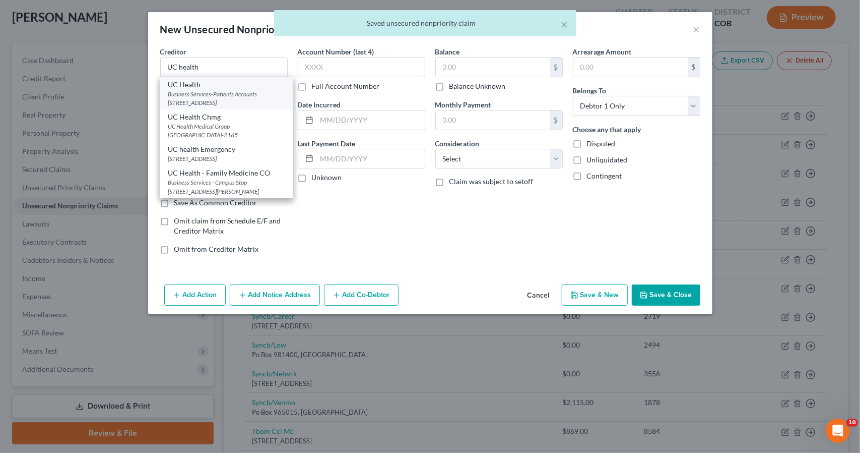
click at [261, 85] on div "UC Health" at bounding box center [226, 85] width 116 height 10
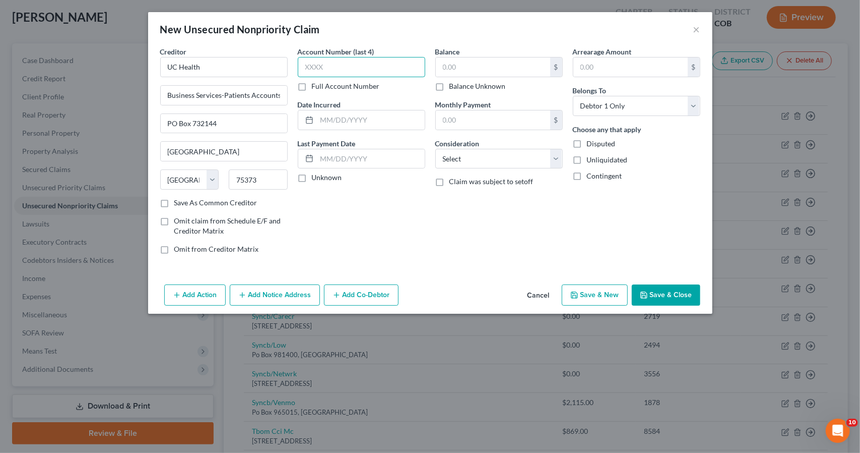
click at [321, 68] on input "text" at bounding box center [362, 67] width 128 height 20
click at [464, 64] on input "text" at bounding box center [493, 66] width 114 height 19
click at [599, 295] on button "Save & New" at bounding box center [595, 294] width 66 height 21
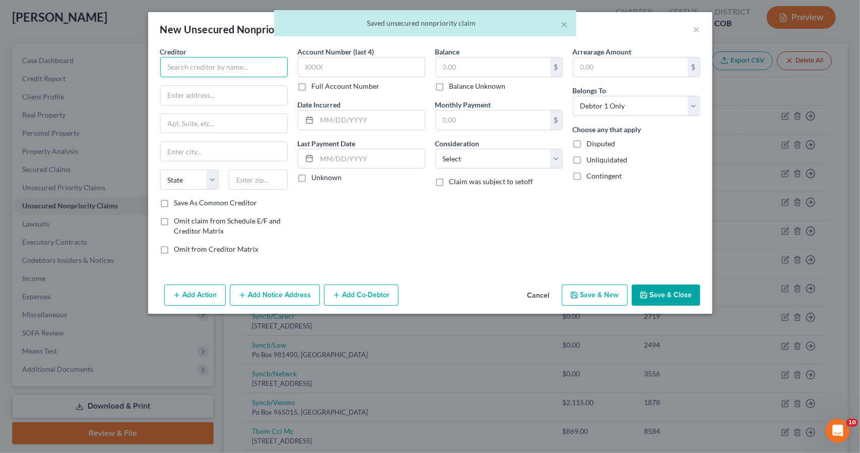
click at [264, 61] on input "text" at bounding box center [224, 67] width 128 height 20
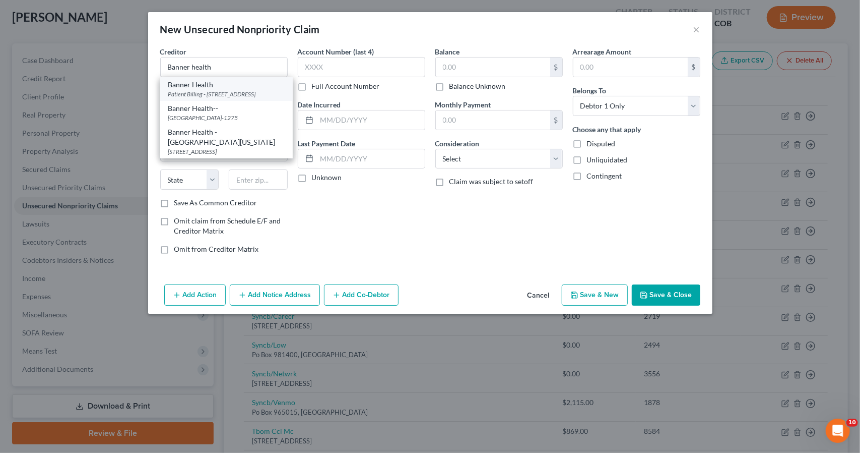
click at [265, 82] on div "Banner Health" at bounding box center [226, 85] width 116 height 10
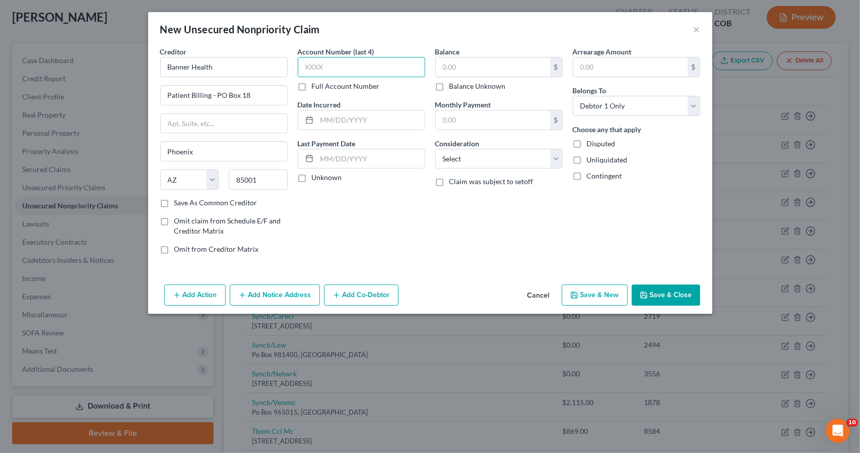
click at [315, 70] on input "text" at bounding box center [362, 67] width 128 height 20
click at [453, 68] on input "text" at bounding box center [493, 66] width 114 height 19
click at [600, 290] on button "Save & New" at bounding box center [595, 294] width 66 height 21
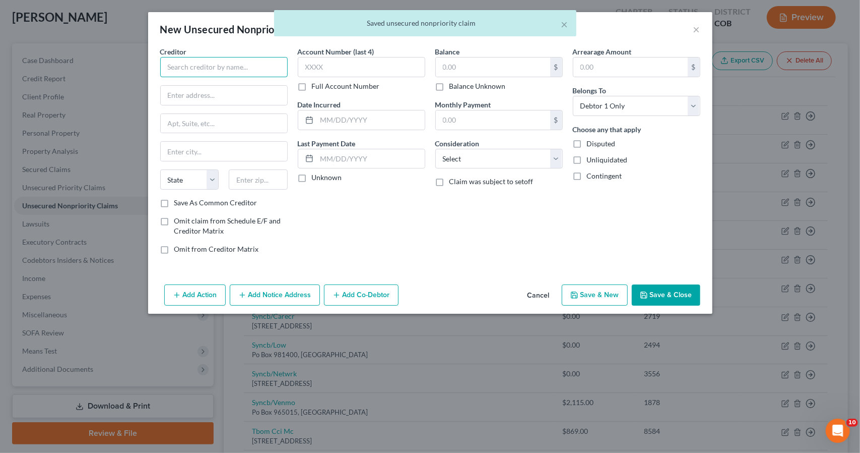
click at [265, 69] on input "text" at bounding box center [224, 67] width 128 height 20
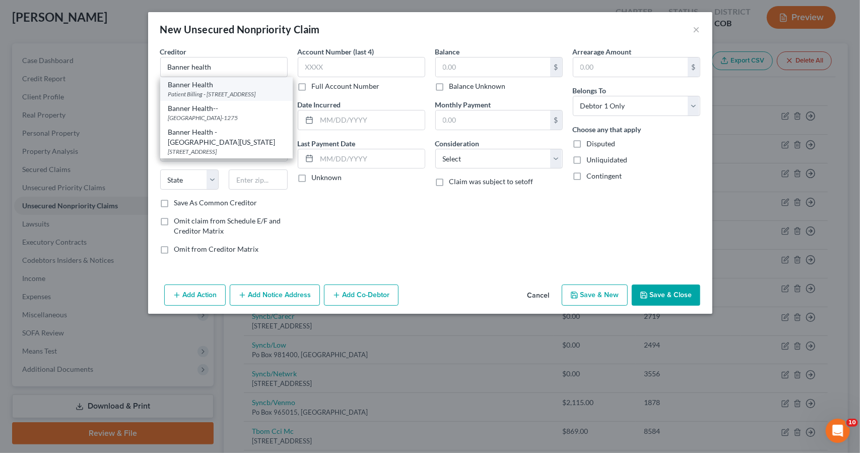
click at [275, 98] on div "Patient Billing - [STREET_ADDRESS]" at bounding box center [226, 94] width 116 height 9
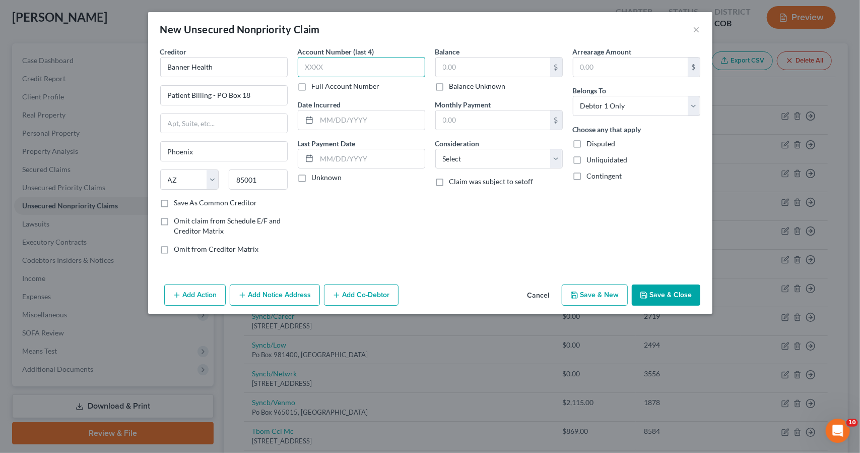
click at [334, 71] on input "text" at bounding box center [362, 67] width 128 height 20
click at [452, 66] on input "text" at bounding box center [493, 66] width 114 height 19
click at [603, 293] on button "Save & New" at bounding box center [595, 294] width 66 height 21
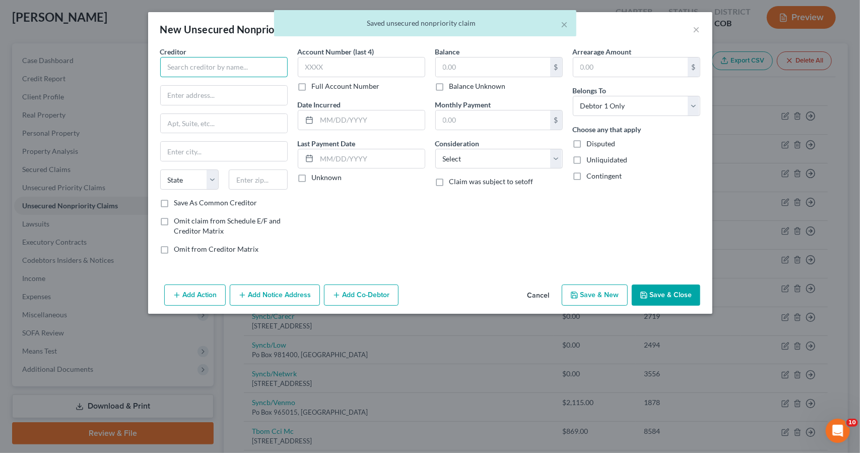
click at [260, 67] on input "text" at bounding box center [224, 67] width 128 height 20
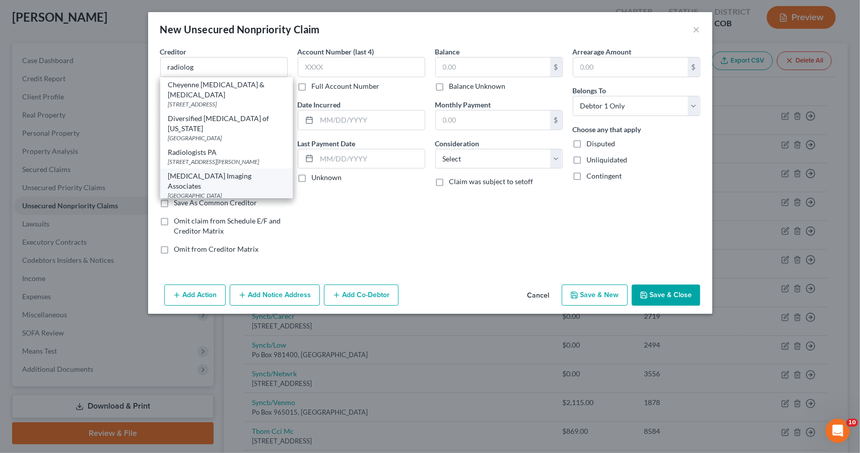
click at [230, 171] on div "[MEDICAL_DATA] Imaging Associates" at bounding box center [226, 181] width 116 height 20
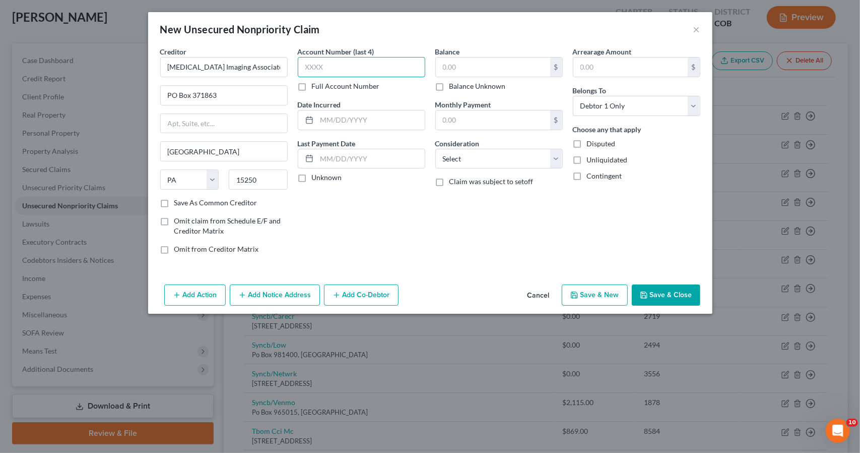
click at [361, 62] on input "text" at bounding box center [362, 67] width 128 height 20
click at [600, 295] on button "Save & New" at bounding box center [595, 294] width 66 height 21
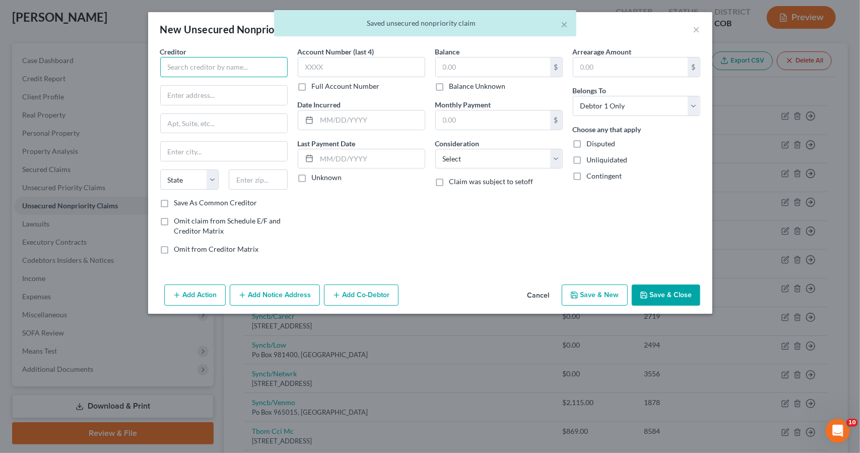
click at [259, 65] on input "text" at bounding box center [224, 67] width 128 height 20
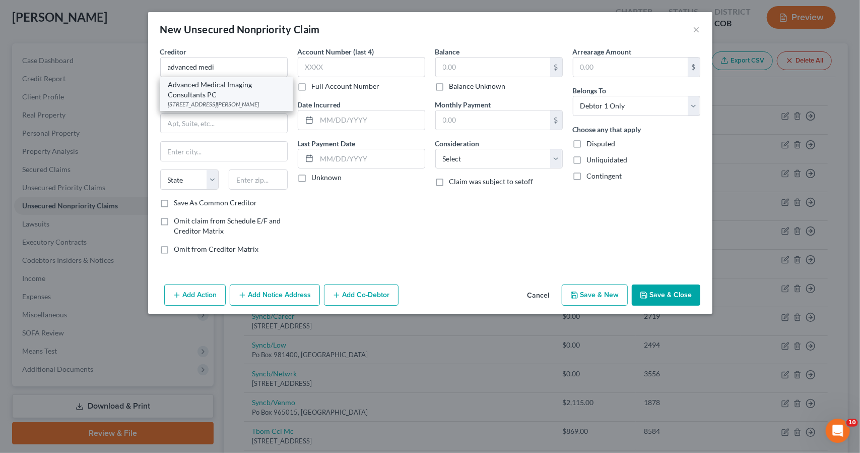
click at [243, 89] on div "Advanced Medical Imaging Consultants PC" at bounding box center [226, 90] width 116 height 20
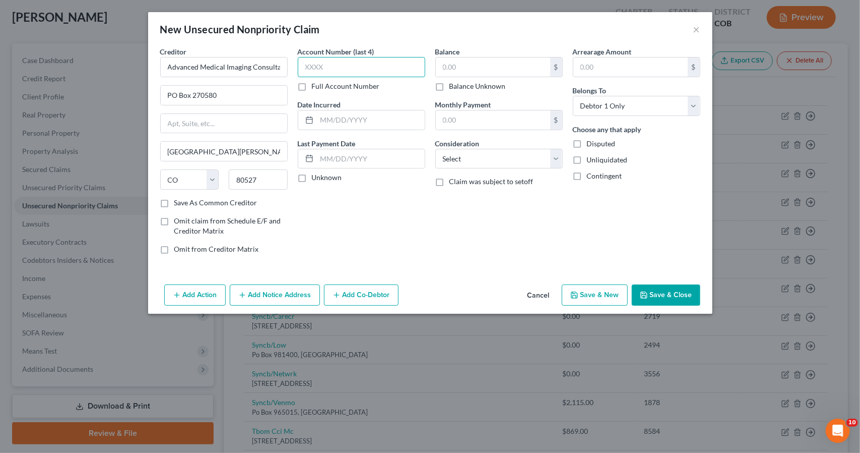
click at [377, 70] on input "text" at bounding box center [362, 67] width 128 height 20
click at [587, 292] on button "Save & New" at bounding box center [595, 294] width 66 height 21
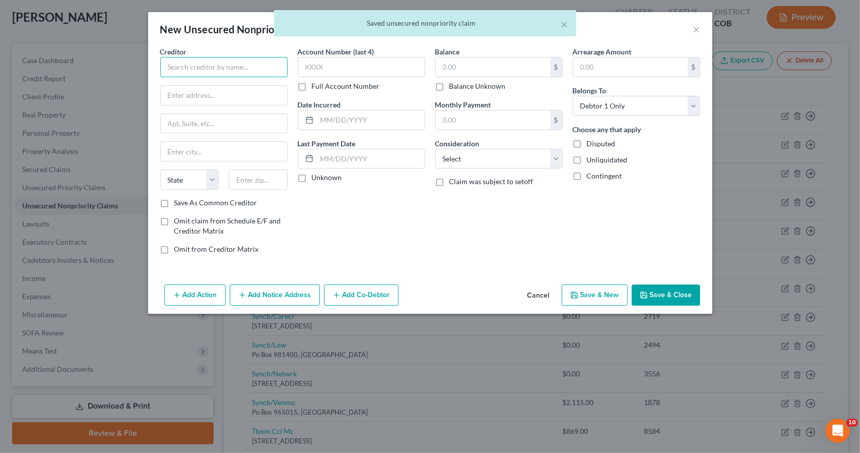
click at [274, 70] on input "text" at bounding box center [224, 67] width 128 height 20
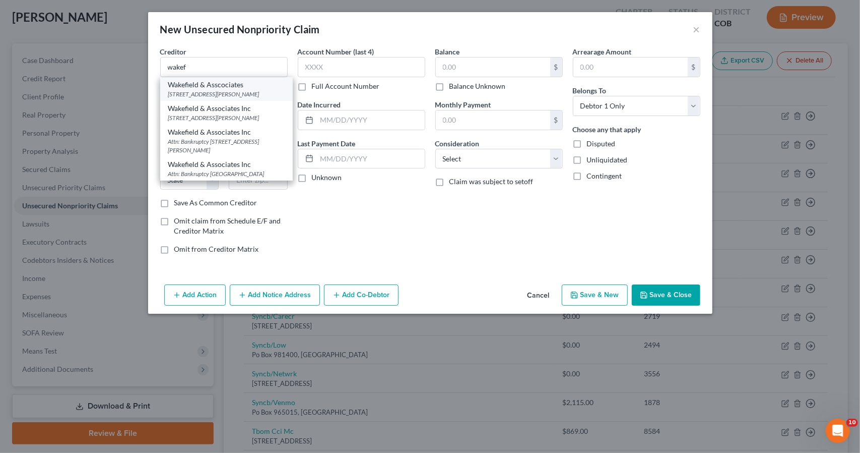
click at [271, 85] on div "Wakefield & Asscociates" at bounding box center [226, 85] width 116 height 10
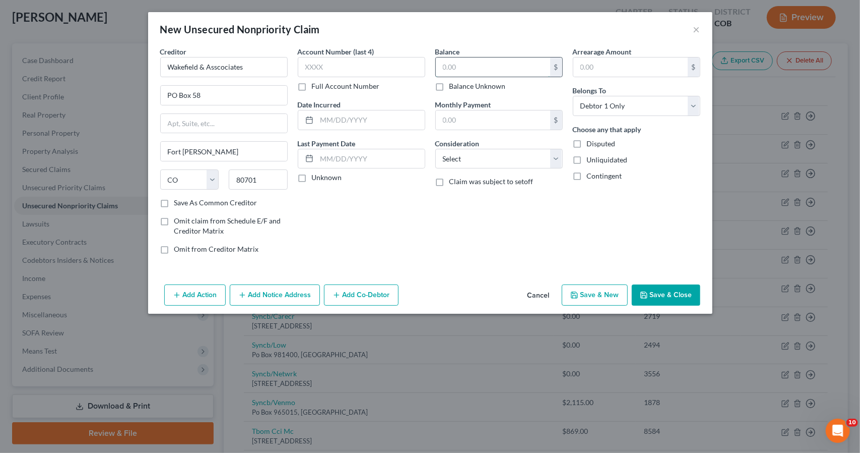
click at [451, 69] on input "text" at bounding box center [493, 66] width 114 height 19
click at [647, 298] on button "Save & Close" at bounding box center [666, 294] width 69 height 21
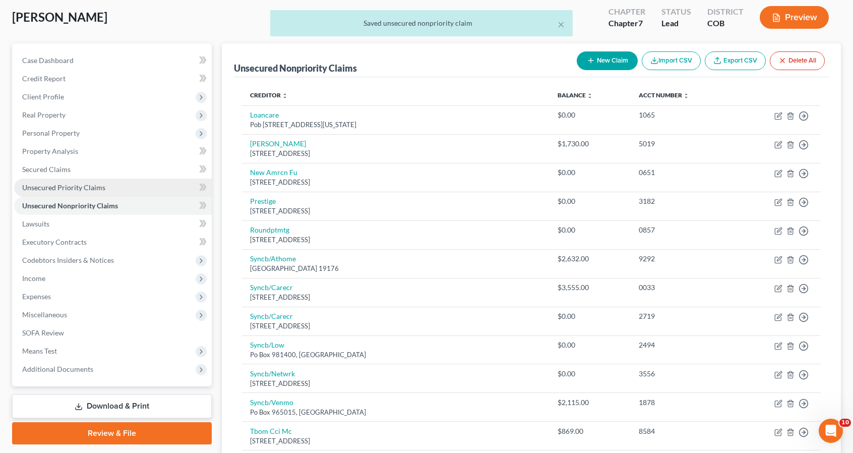
click at [118, 185] on link "Unsecured Priority Claims" at bounding box center [113, 187] width 198 height 18
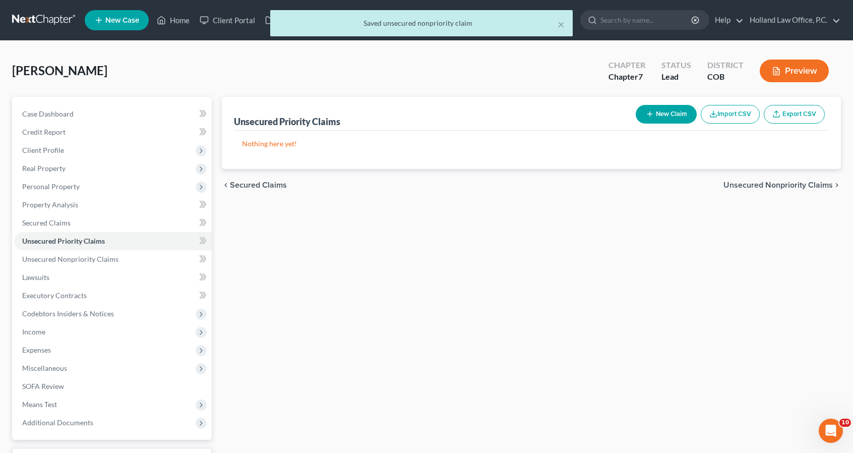
click at [671, 111] on button "New Claim" at bounding box center [666, 114] width 61 height 19
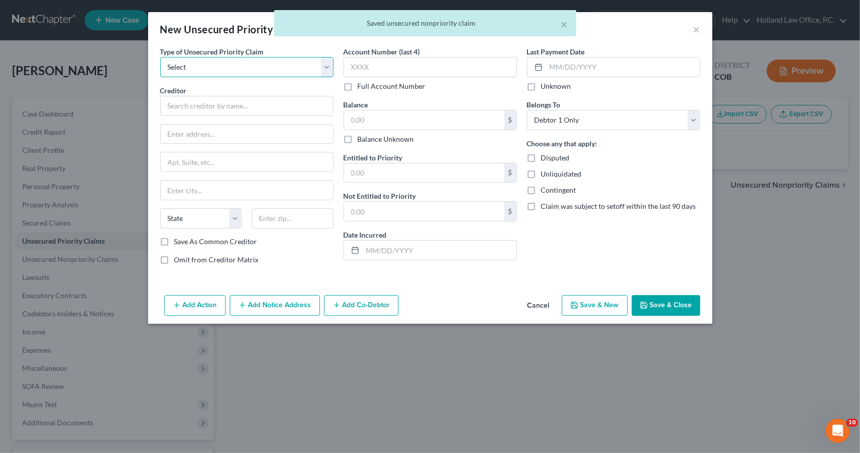
click at [256, 71] on select "Select Taxes & Other Government Units Domestic Support Obligations Extensions o…" at bounding box center [246, 67] width 173 height 20
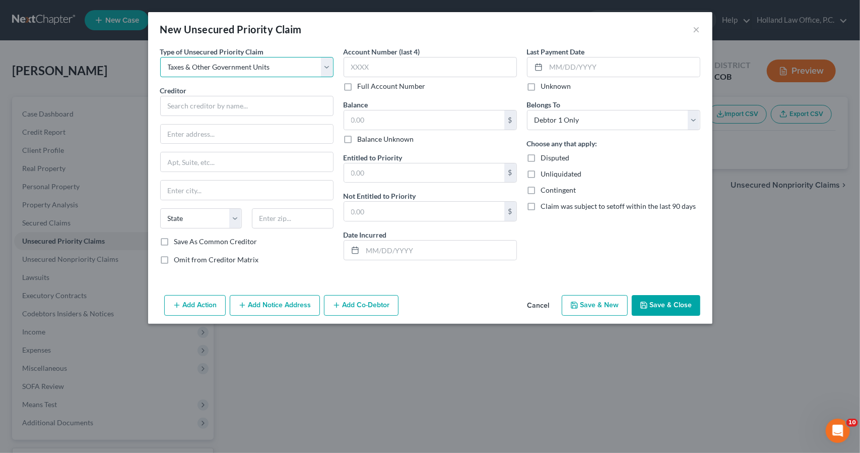
click at [160, 57] on select "Select Taxes & Other Government Units Domestic Support Obligations Extensions o…" at bounding box center [246, 67] width 173 height 20
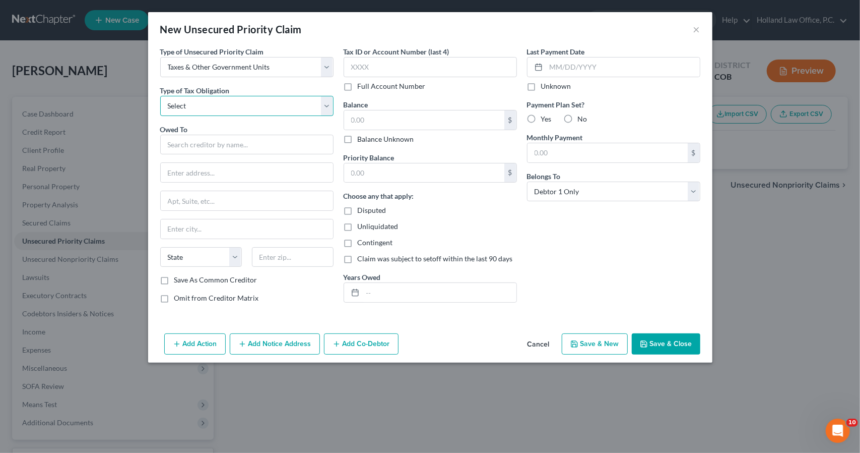
click at [259, 105] on select "Select Federal City State Franchise Tax Board Other" at bounding box center [246, 106] width 173 height 20
click at [160, 96] on select "Select Federal City State Franchise Tax Board Other" at bounding box center [246, 106] width 173 height 20
click at [264, 143] on input "text" at bounding box center [246, 145] width 173 height 20
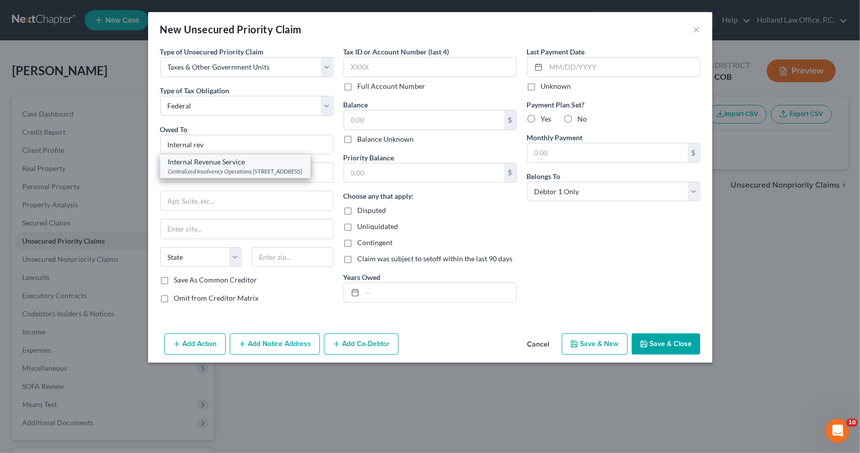
click at [241, 168] on div "Centralized Insolvency Operations [STREET_ADDRESS]" at bounding box center [235, 171] width 134 height 9
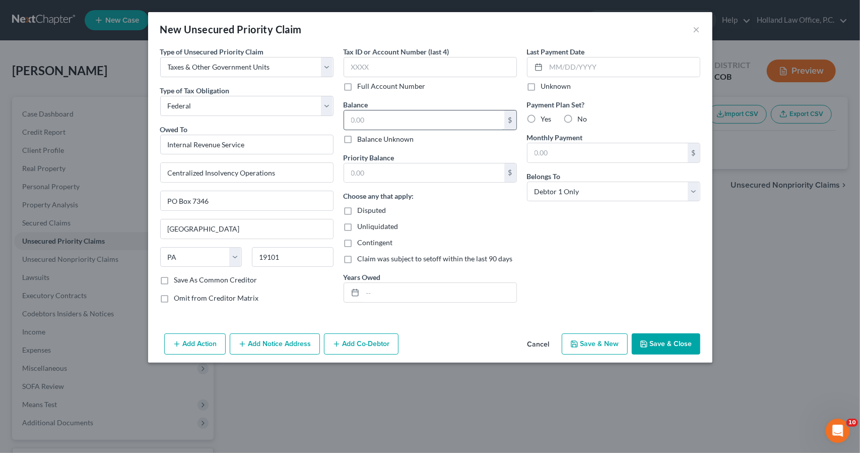
click at [401, 117] on input "text" at bounding box center [424, 119] width 160 height 19
click at [369, 302] on div "Tax ID or Account Number (last 4) Full Account Number Balance 4,253.00 $ Balanc…" at bounding box center [430, 178] width 183 height 265
click at [370, 301] on div at bounding box center [430, 292] width 173 height 20
click at [373, 290] on input "text" at bounding box center [440, 292] width 154 height 19
click at [629, 339] on div "Add Action Add Notice Address Add Co-Debtor Cancel Save & New Save & Close" at bounding box center [430, 345] width 565 height 33
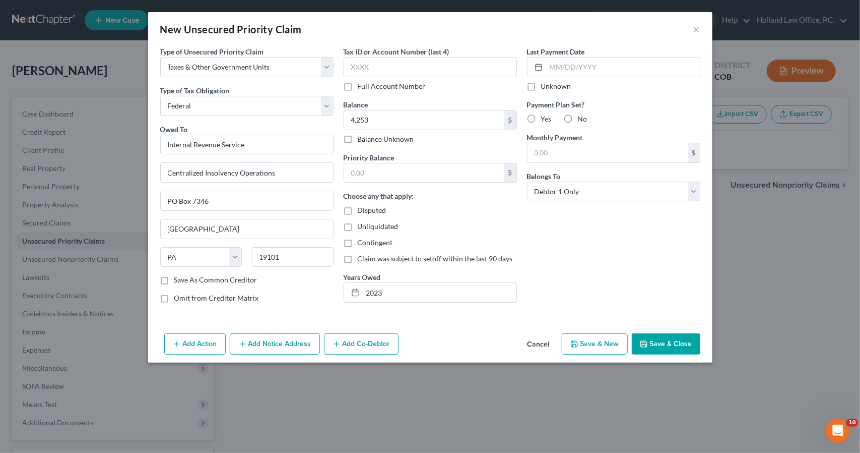
click at [636, 341] on button "Save & Close" at bounding box center [666, 343] width 69 height 21
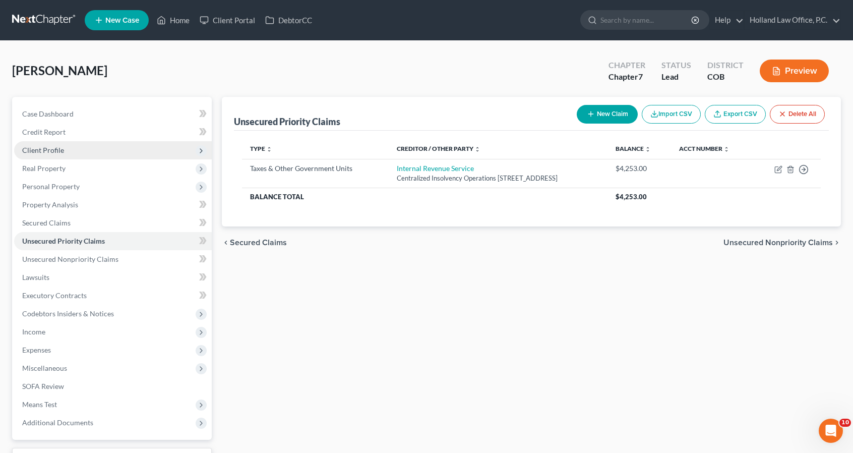
click at [89, 153] on span "Client Profile" at bounding box center [113, 150] width 198 height 18
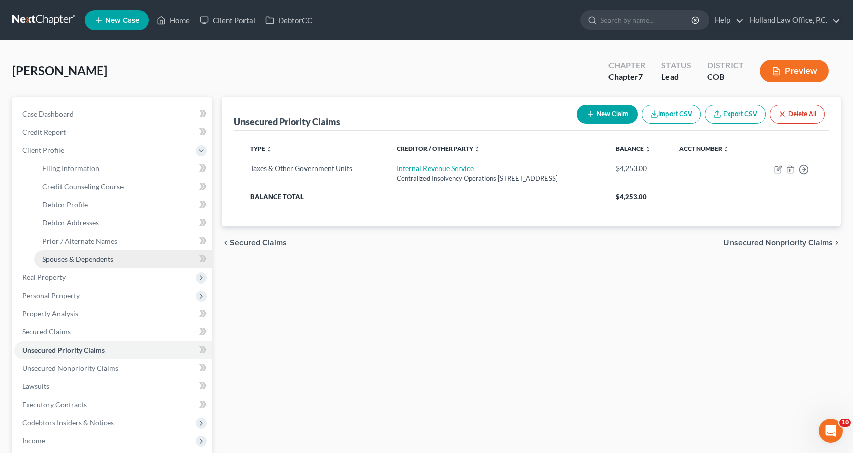
click at [99, 261] on span "Spouses & Dependents" at bounding box center [77, 259] width 71 height 9
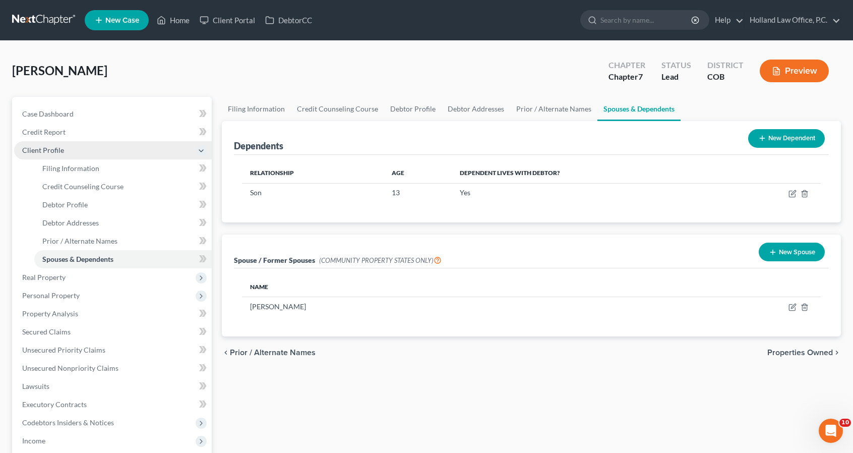
click at [107, 155] on span "Client Profile" at bounding box center [113, 150] width 198 height 18
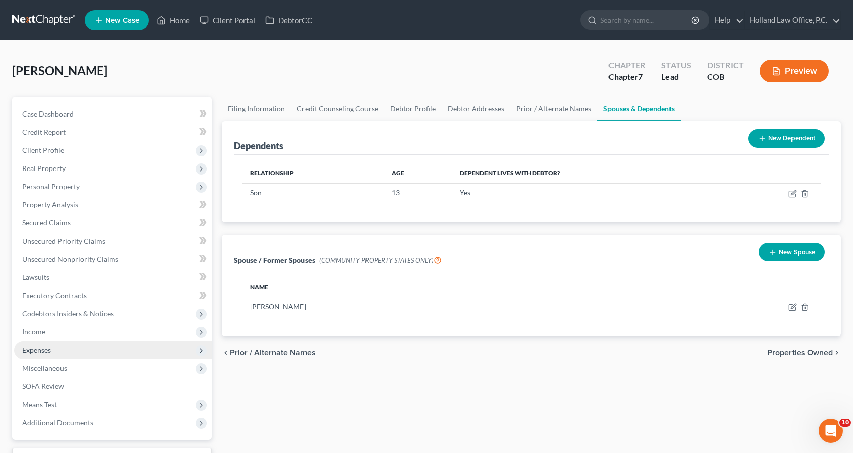
click at [96, 341] on span "Expenses" at bounding box center [113, 350] width 198 height 18
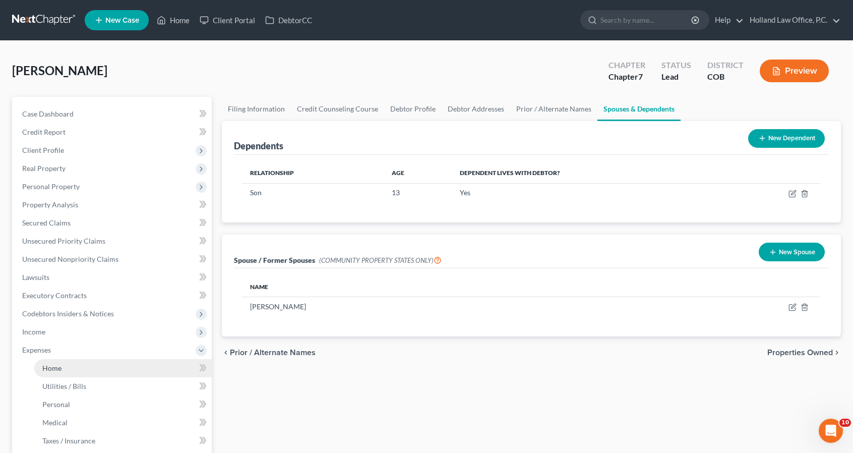
click at [100, 363] on link "Home" at bounding box center [122, 368] width 177 height 18
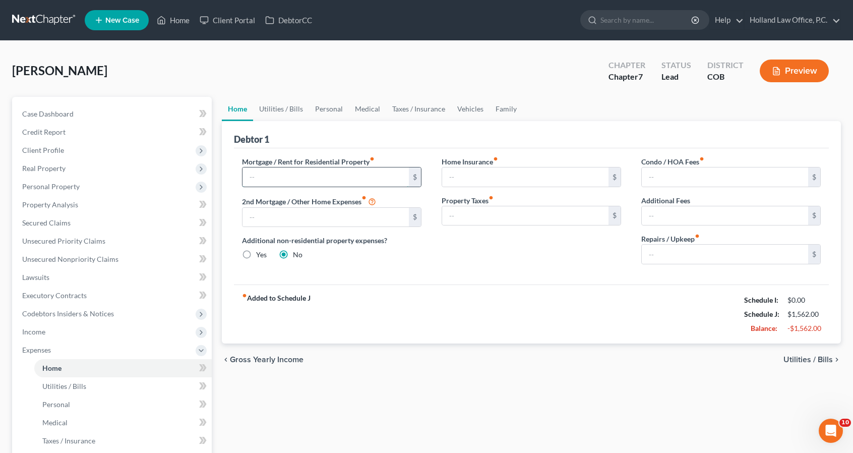
click at [358, 175] on input "text" at bounding box center [325, 176] width 166 height 19
click at [293, 120] on link "Utilities / Bills" at bounding box center [281, 109] width 56 height 24
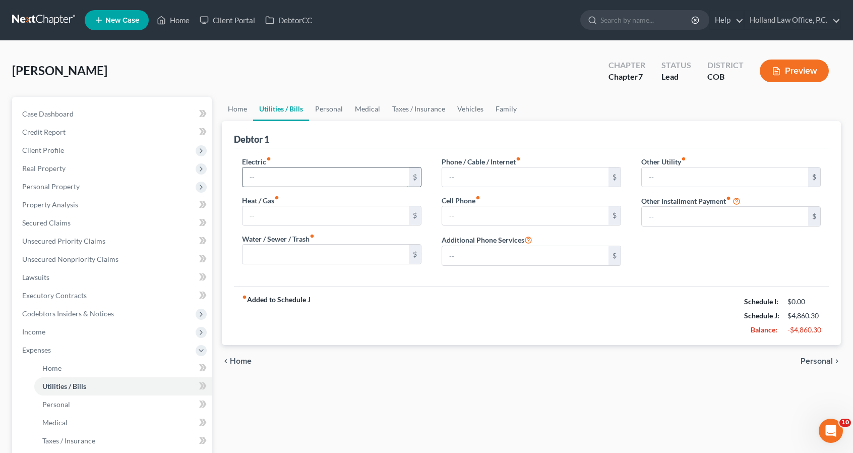
click at [290, 172] on input "text" at bounding box center [325, 176] width 166 height 19
click at [482, 212] on input "187" at bounding box center [525, 215] width 166 height 19
click at [478, 180] on input "text" at bounding box center [525, 176] width 166 height 19
click at [337, 109] on link "Personal" at bounding box center [329, 109] width 40 height 24
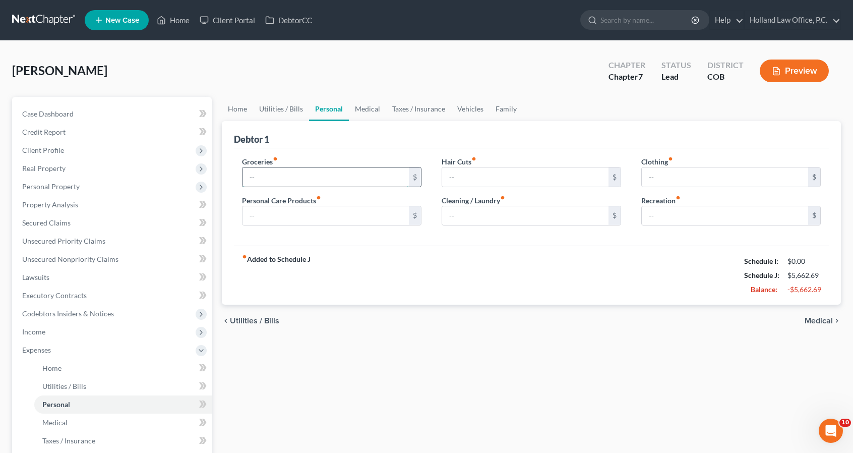
click at [286, 174] on input "text" at bounding box center [325, 176] width 166 height 19
click at [382, 106] on link "Medical" at bounding box center [367, 109] width 37 height 24
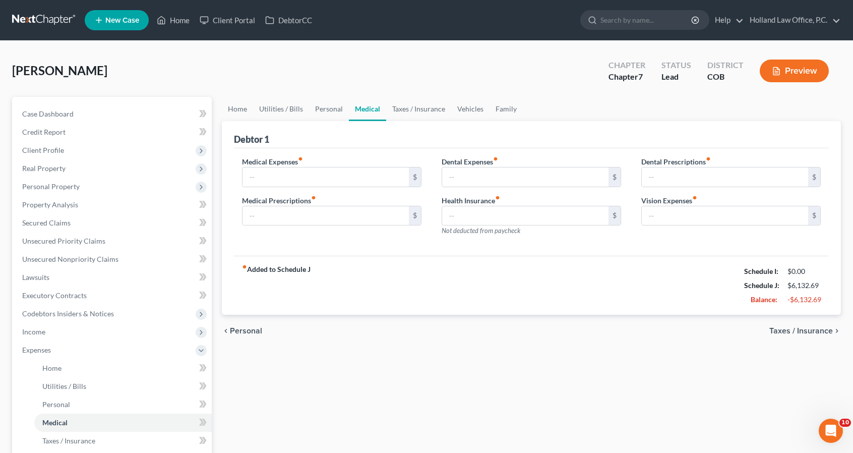
click at [314, 195] on icon "fiber_manual_record" at bounding box center [313, 197] width 5 height 5
click at [309, 173] on input "text" at bounding box center [325, 176] width 166 height 19
click at [432, 109] on link "Taxes / Insurance" at bounding box center [418, 109] width 65 height 24
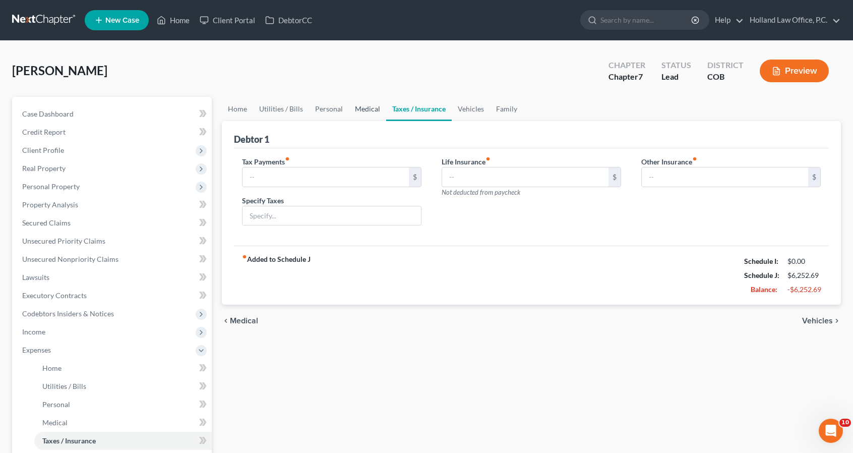
click at [358, 113] on link "Medical" at bounding box center [367, 109] width 37 height 24
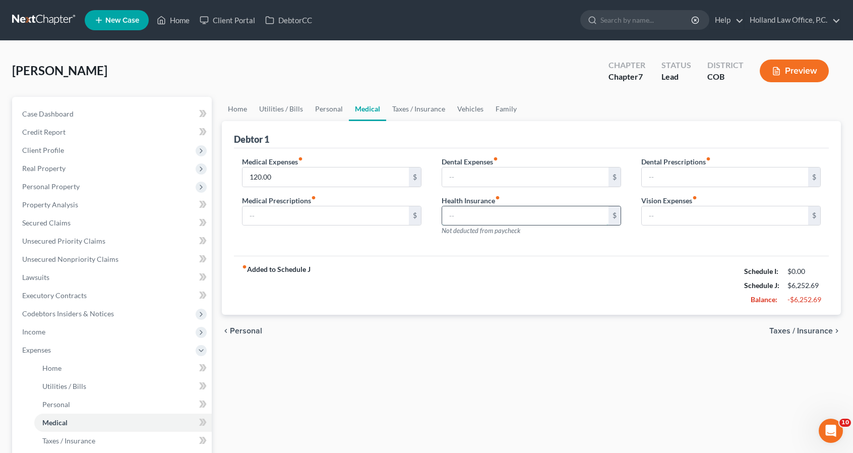
click at [461, 212] on input "text" at bounding box center [525, 215] width 166 height 19
click at [430, 106] on link "Taxes / Insurance" at bounding box center [418, 109] width 65 height 24
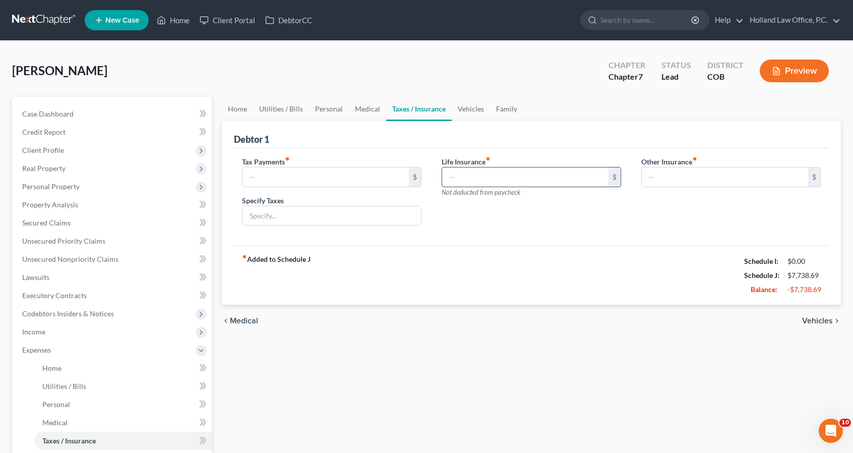
click at [553, 167] on input "text" at bounding box center [525, 176] width 166 height 19
click at [477, 102] on link "Vehicles" at bounding box center [471, 109] width 38 height 24
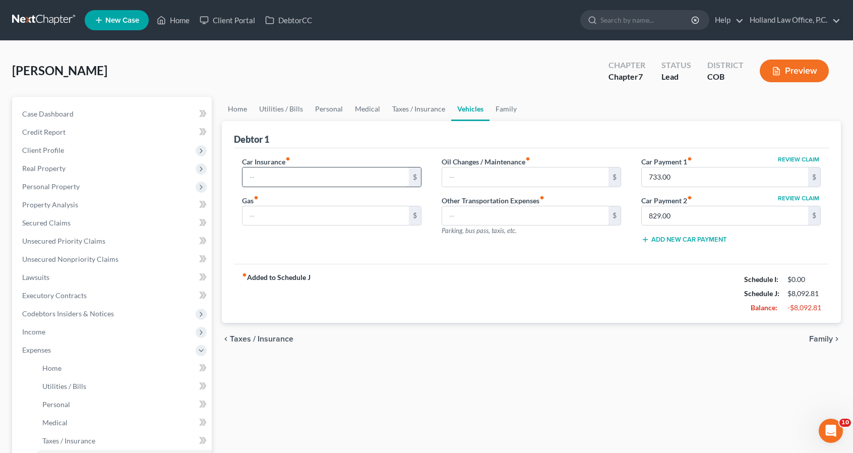
click at [344, 177] on input "text" at bounding box center [325, 176] width 166 height 19
click at [340, 212] on input "text" at bounding box center [325, 215] width 166 height 19
click at [419, 137] on div "Debtor 1" at bounding box center [531, 134] width 595 height 27
click at [500, 102] on link "Family" at bounding box center [505, 109] width 33 height 24
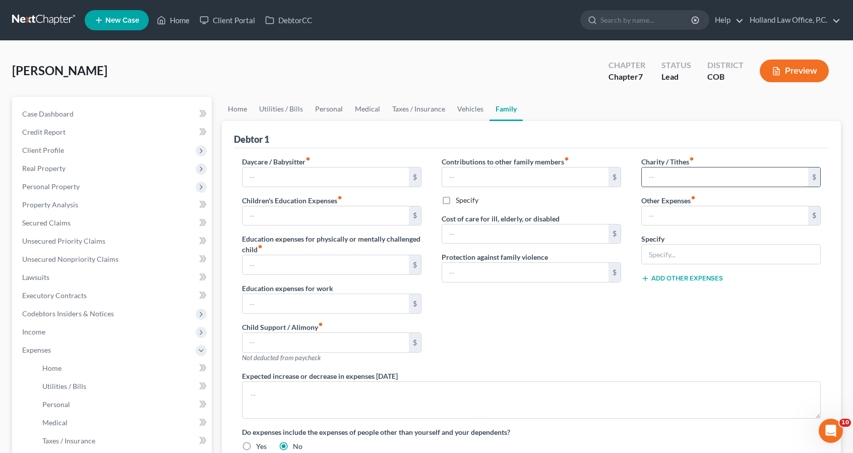
click at [673, 167] on input "text" at bounding box center [725, 176] width 166 height 19
click at [361, 221] on input "text" at bounding box center [325, 215] width 166 height 19
click at [95, 155] on span "Client Profile" at bounding box center [113, 150] width 198 height 18
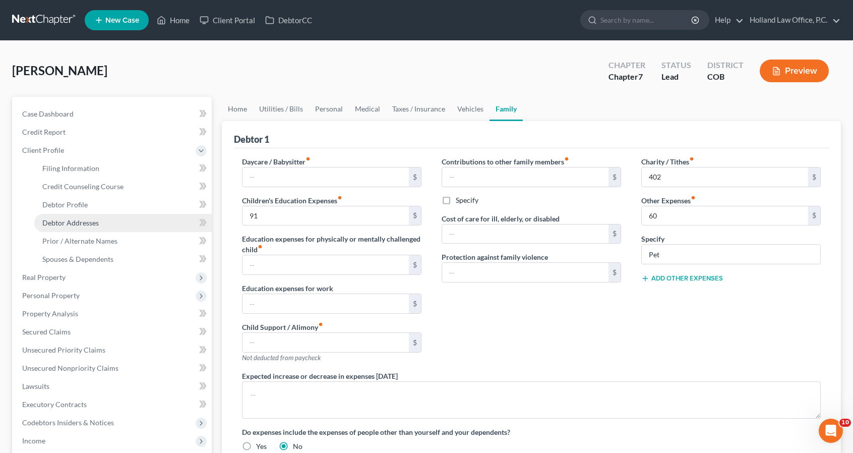
click at [107, 221] on link "Debtor Addresses" at bounding box center [122, 223] width 177 height 18
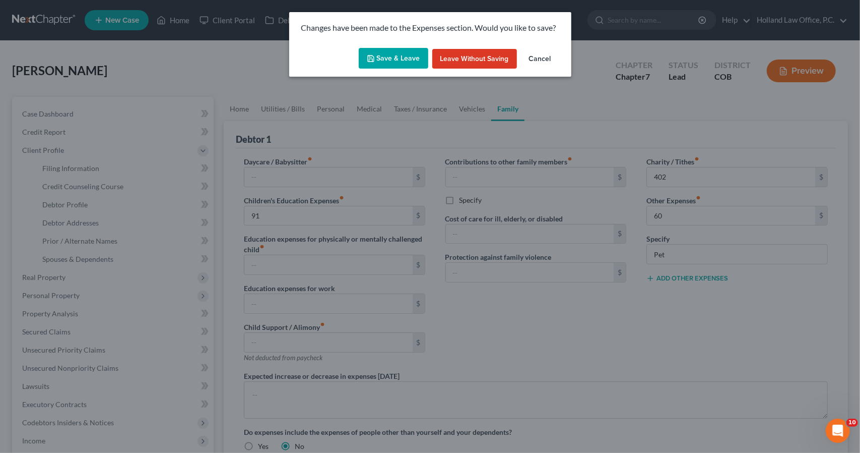
click at [385, 55] on button "Save & Leave" at bounding box center [394, 58] width 70 height 21
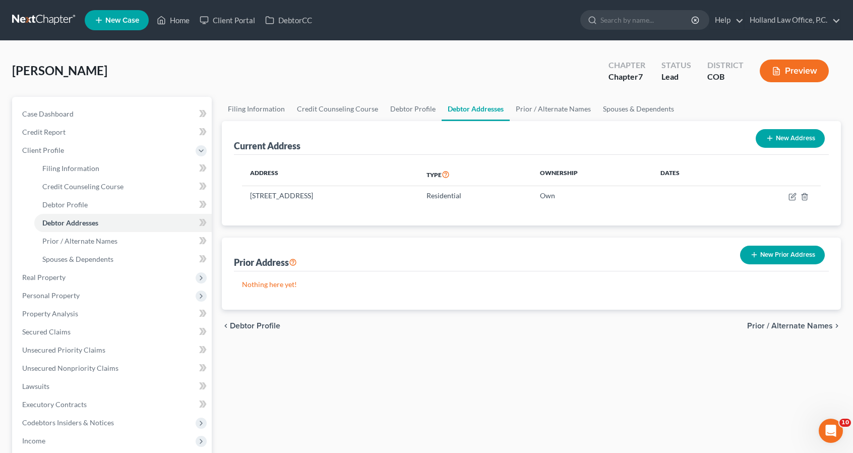
click at [776, 255] on button "New Prior Address" at bounding box center [782, 254] width 85 height 19
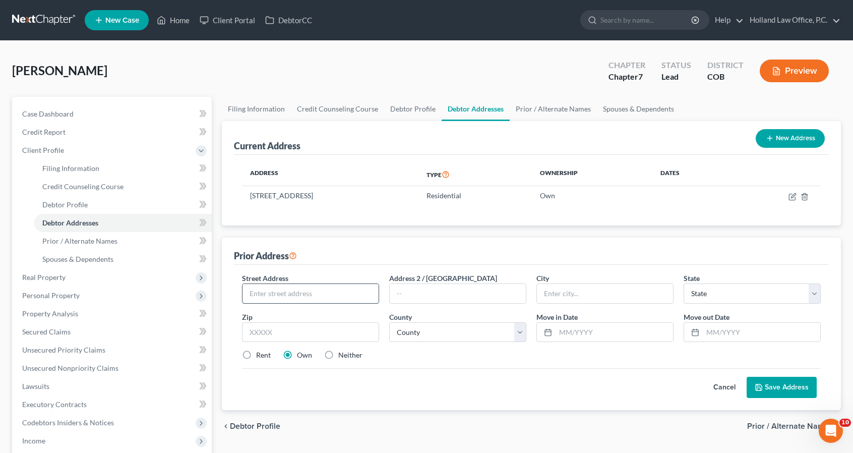
click at [314, 288] on input "text" at bounding box center [310, 293] width 136 height 19
click at [258, 355] on label "Rent" at bounding box center [263, 355] width 15 height 10
click at [260, 355] on input "Rent" at bounding box center [263, 353] width 7 height 7
click at [753, 382] on button "Save Address" at bounding box center [782, 387] width 70 height 21
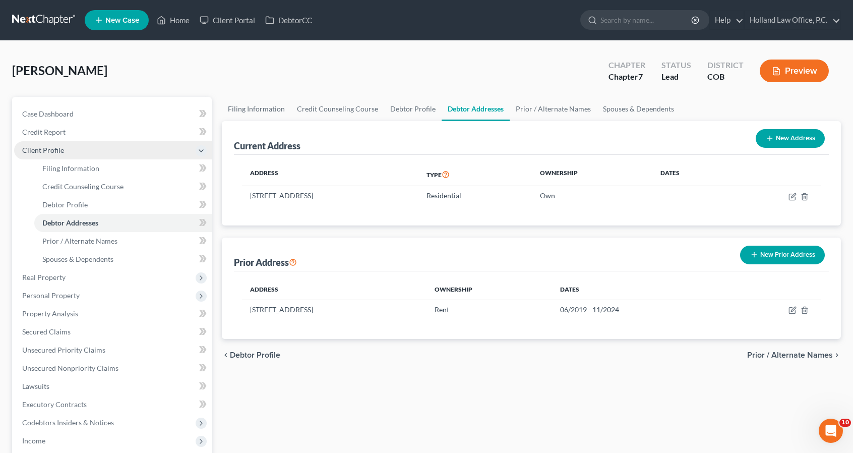
click at [104, 153] on span "Client Profile" at bounding box center [113, 150] width 198 height 18
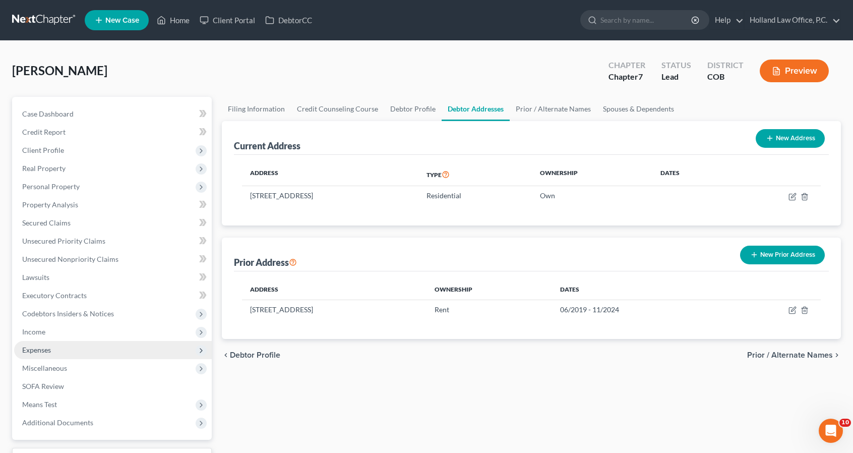
click at [101, 345] on span "Expenses" at bounding box center [113, 350] width 198 height 18
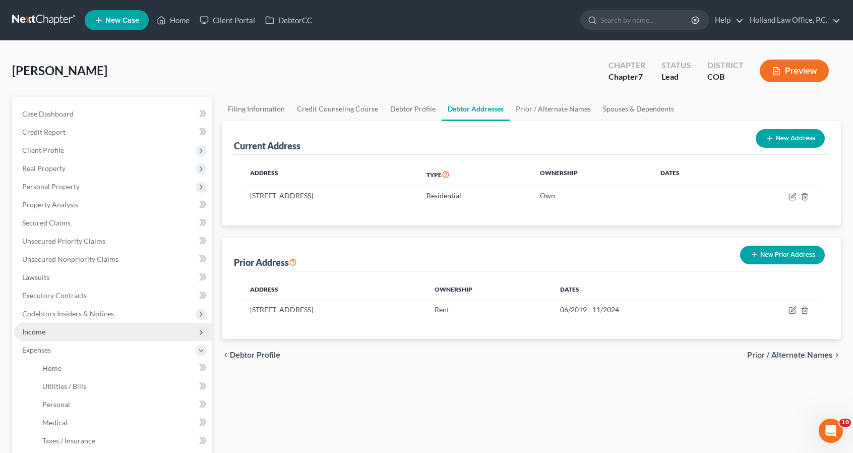
click at [98, 331] on span "Income" at bounding box center [113, 332] width 198 height 18
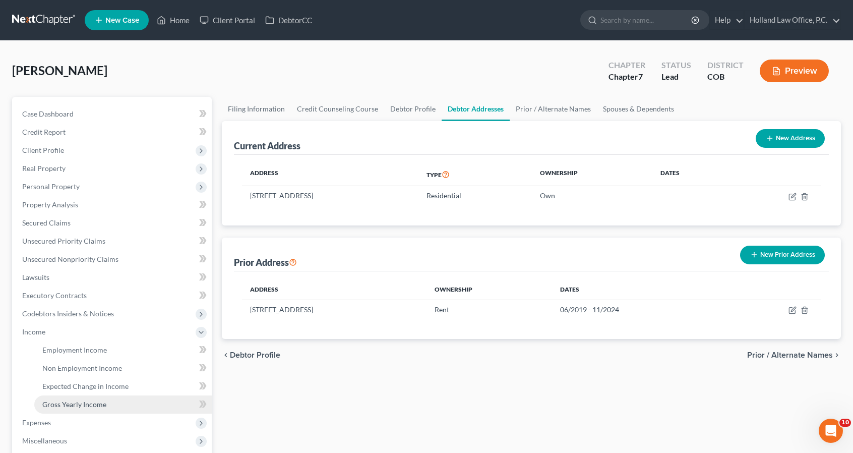
click at [112, 406] on link "Gross Yearly Income" at bounding box center [122, 404] width 177 height 18
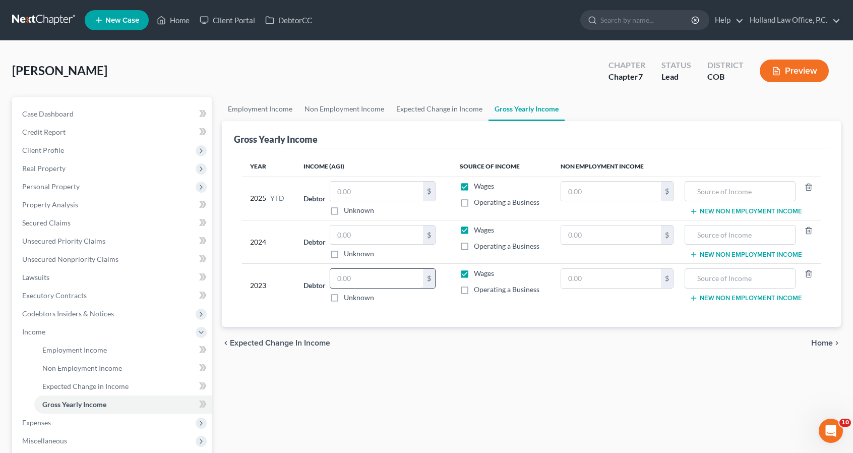
click at [372, 285] on input "text" at bounding box center [376, 278] width 93 height 19
click at [474, 288] on label "Operating a Business" at bounding box center [507, 289] width 66 height 10
click at [478, 288] on input "Operating a Business" at bounding box center [481, 287] width 7 height 7
click at [474, 247] on label "Operating a Business" at bounding box center [507, 246] width 66 height 10
click at [478, 247] on input "Operating a Business" at bounding box center [481, 244] width 7 height 7
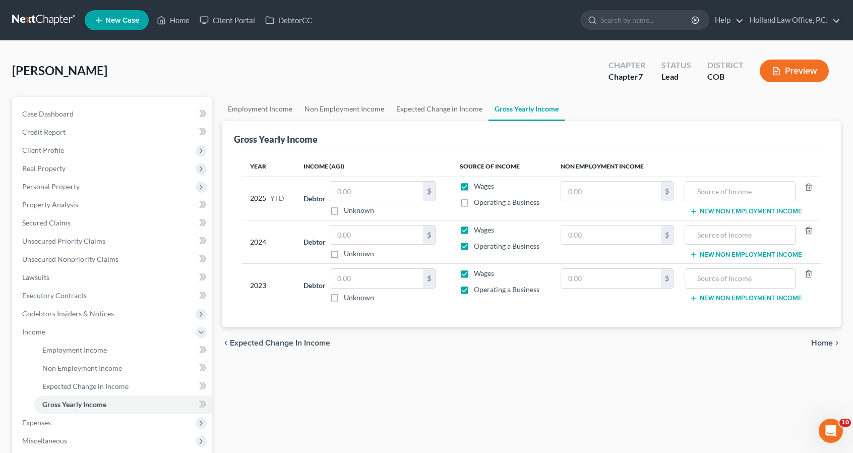
click at [474, 204] on label "Operating a Business" at bounding box center [507, 202] width 66 height 10
click at [478, 204] on input "Operating a Business" at bounding box center [481, 200] width 7 height 7
click at [346, 286] on input "text" at bounding box center [376, 278] width 93 height 19
click at [351, 232] on input "text" at bounding box center [376, 234] width 93 height 19
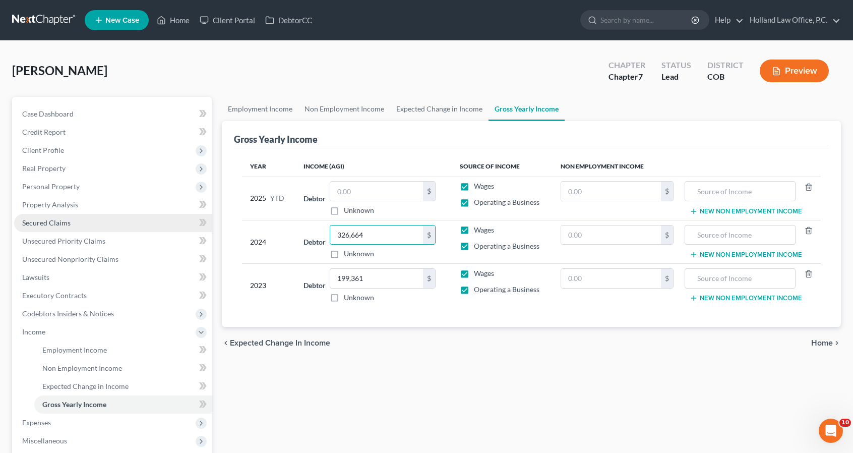
click at [97, 224] on link "Secured Claims" at bounding box center [113, 223] width 198 height 18
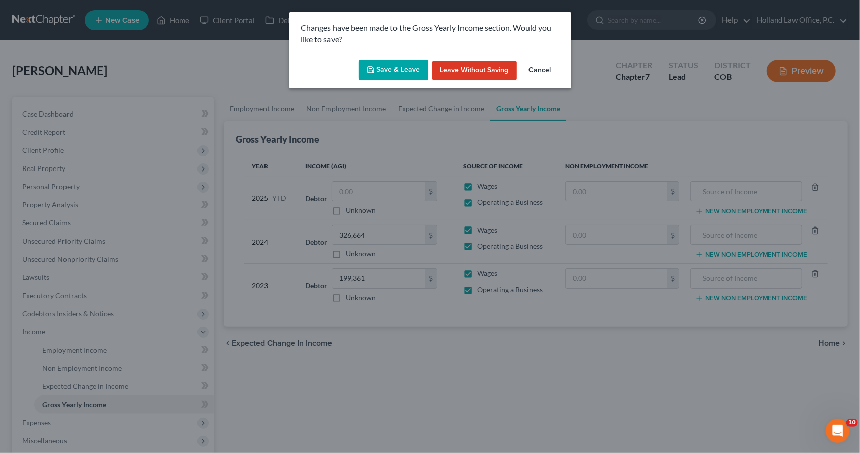
click at [417, 61] on button "Save & Leave" at bounding box center [394, 69] width 70 height 21
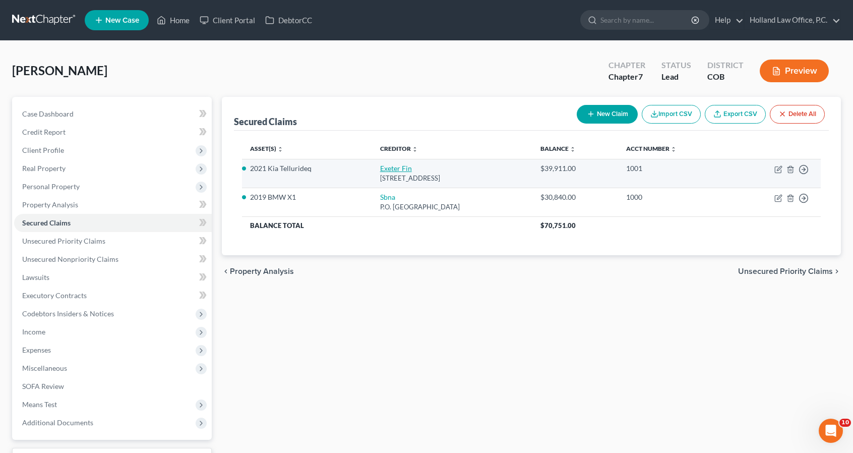
click at [391, 167] on link "Exeter Fin" at bounding box center [396, 168] width 32 height 9
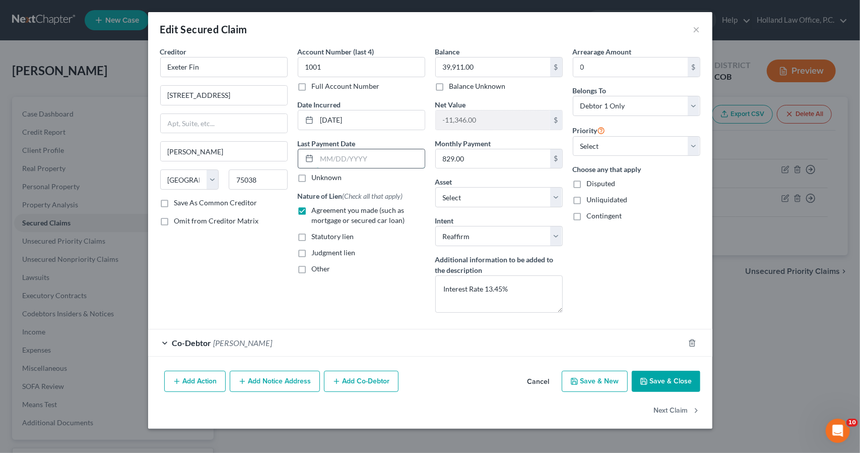
click at [369, 158] on input "text" at bounding box center [371, 158] width 108 height 19
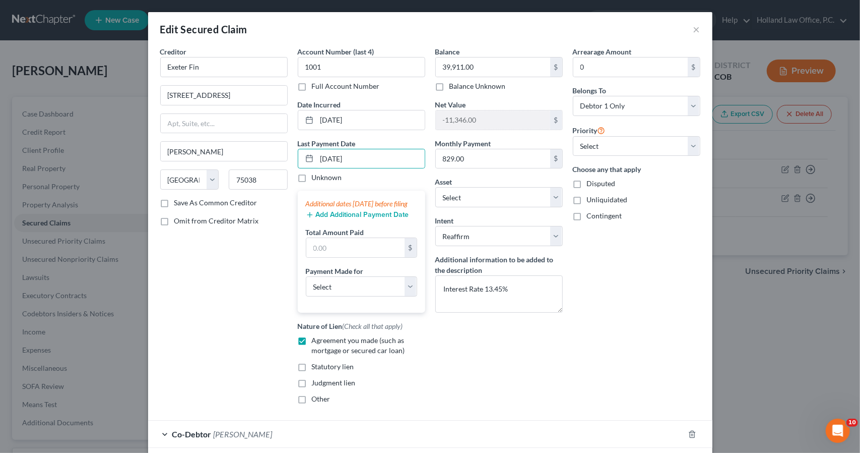
click at [362, 219] on button "Add Additional Payment Date" at bounding box center [357, 215] width 103 height 8
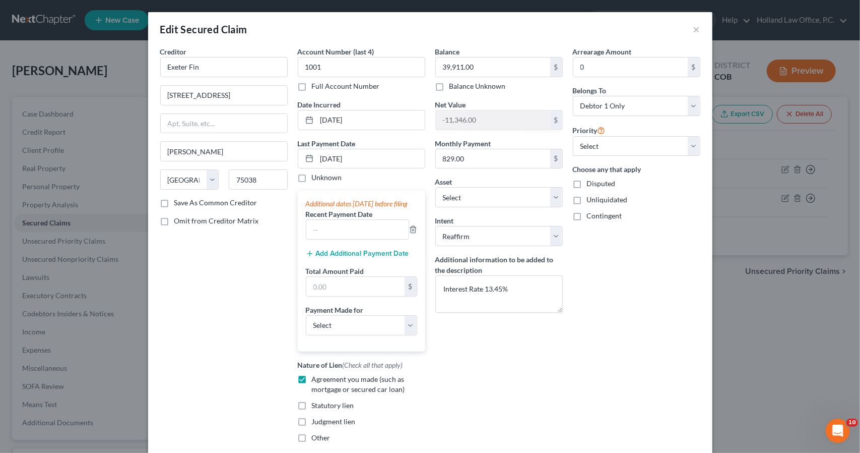
click at [364, 258] on button "Add Additional Payment Date" at bounding box center [357, 254] width 103 height 8
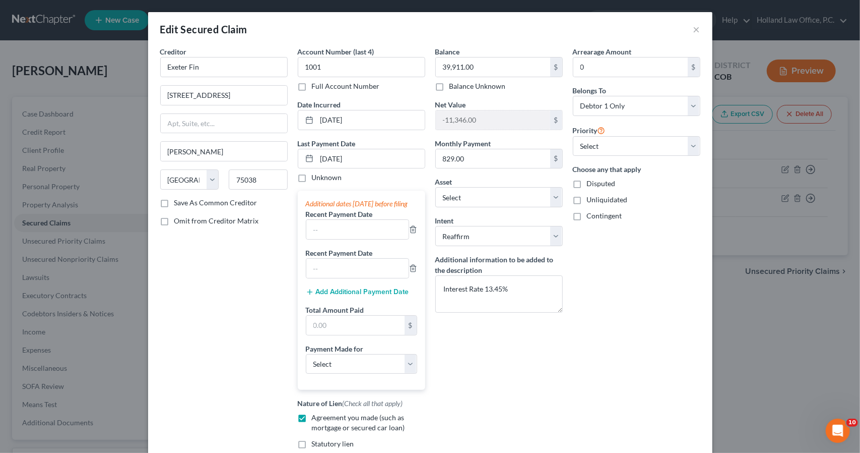
click at [369, 296] on button "Add Additional Payment Date" at bounding box center [357, 292] width 103 height 8
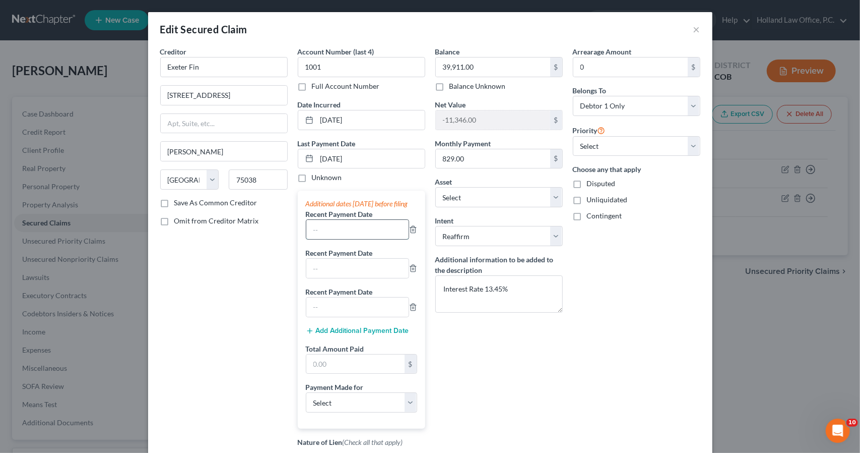
click at [361, 234] on input "text" at bounding box center [357, 229] width 102 height 19
click at [378, 412] on select "Select Car Credit Card Loan Repayment Mortgage Other Suppliers Or Vendors" at bounding box center [361, 402] width 111 height 20
click at [306, 400] on select "Select Car Credit Card Loan Repayment Mortgage Other Suppliers Or Vendors" at bounding box center [361, 402] width 111 height 20
click at [494, 385] on div "Balance 39,911.00 $ Balance Unknown Balance Undetermined 39,911.00 $ Balance Un…" at bounding box center [499, 286] width 138 height 481
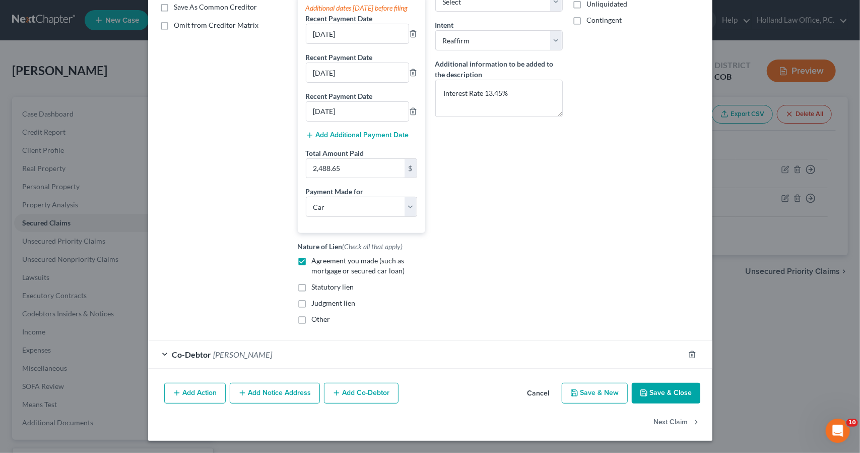
scroll to position [203, 0]
click at [687, 387] on button "Save & Close" at bounding box center [666, 393] width 69 height 21
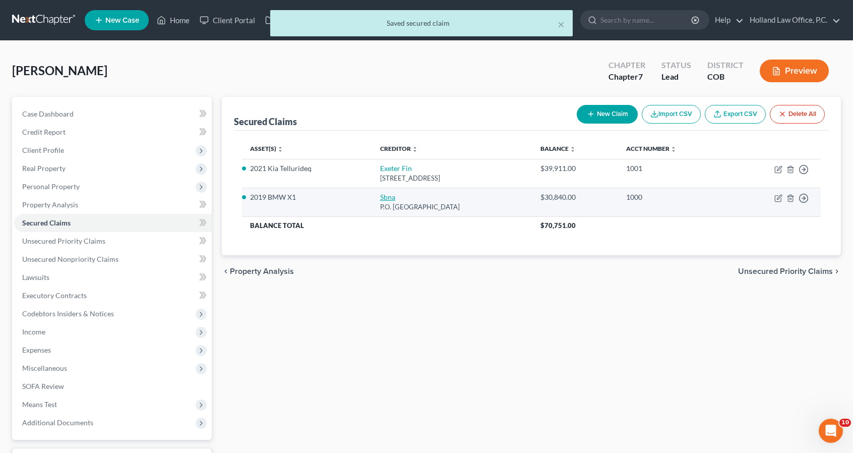
click at [380, 193] on link "Sbna" at bounding box center [387, 197] width 15 height 9
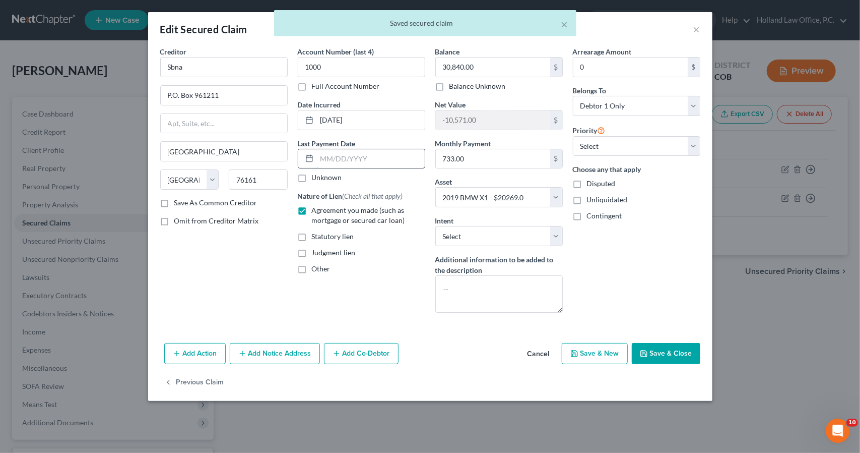
click at [362, 154] on input "text" at bounding box center [371, 158] width 108 height 19
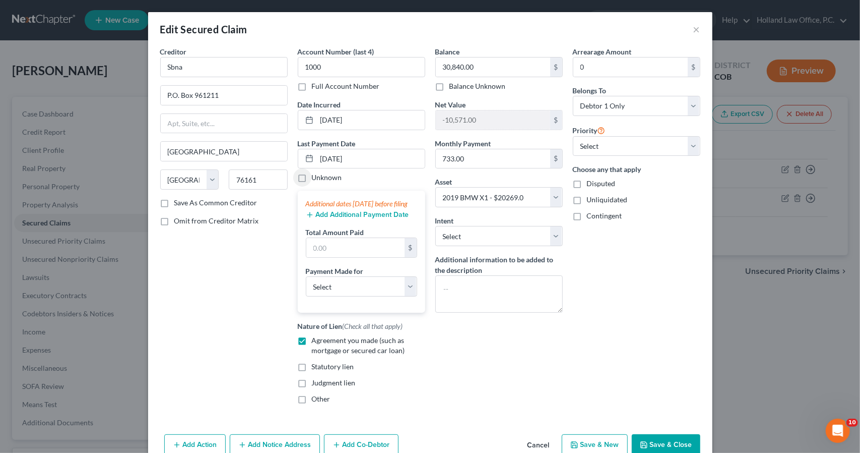
click at [369, 219] on button "Add Additional Payment Date" at bounding box center [357, 215] width 103 height 8
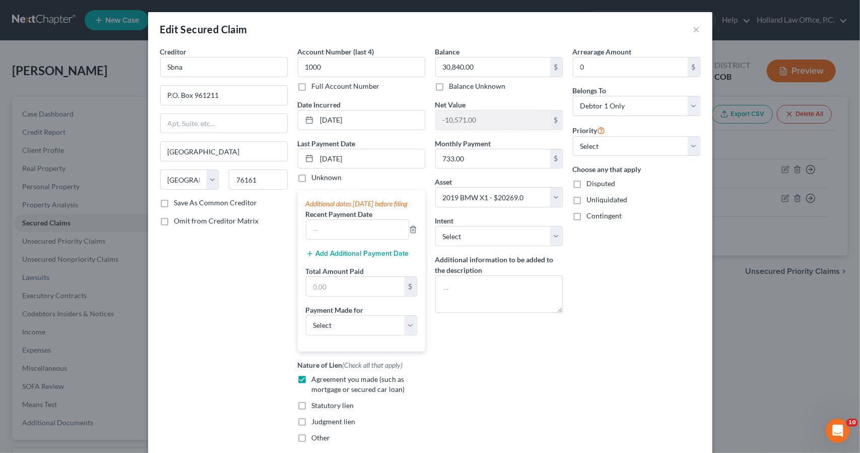
click at [372, 258] on button "Add Additional Payment Date" at bounding box center [357, 254] width 103 height 8
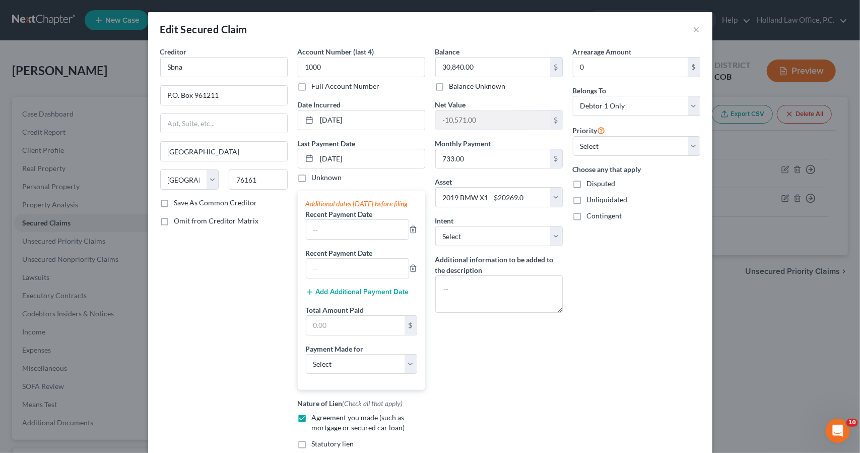
click at [379, 309] on div "Additional dates [DATE] before filing Recent Payment Date Recent Payment Date A…" at bounding box center [362, 290] width 128 height 199
click at [379, 296] on button "Add Additional Payment Date" at bounding box center [357, 292] width 103 height 8
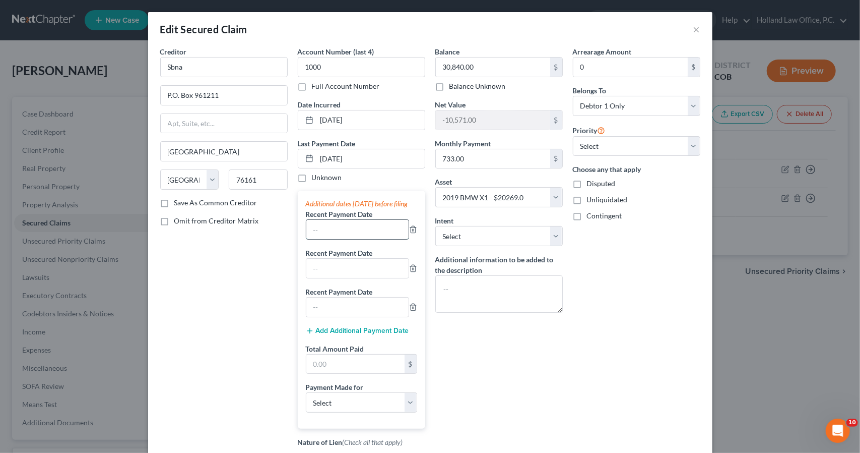
click at [371, 239] on input "text" at bounding box center [357, 229] width 102 height 19
click at [642, 325] on div "Arrearage Amount 0 $ Belongs To * Select Debtor 1 Only Debtor 2 Only Debtor 1 A…" at bounding box center [637, 286] width 138 height 481
click at [414, 405] on div "Additional dates [DATE] before filing Recent Payment Date [DATE] Recent Payment…" at bounding box center [362, 310] width 128 height 238
click at [404, 405] on select "Select Car Credit Card Loan Repayment Mortgage Other Suppliers Or Vendors" at bounding box center [361, 402] width 111 height 20
click at [306, 400] on select "Select Car Credit Card Loan Repayment Mortgage Other Suppliers Or Vendors" at bounding box center [361, 402] width 111 height 20
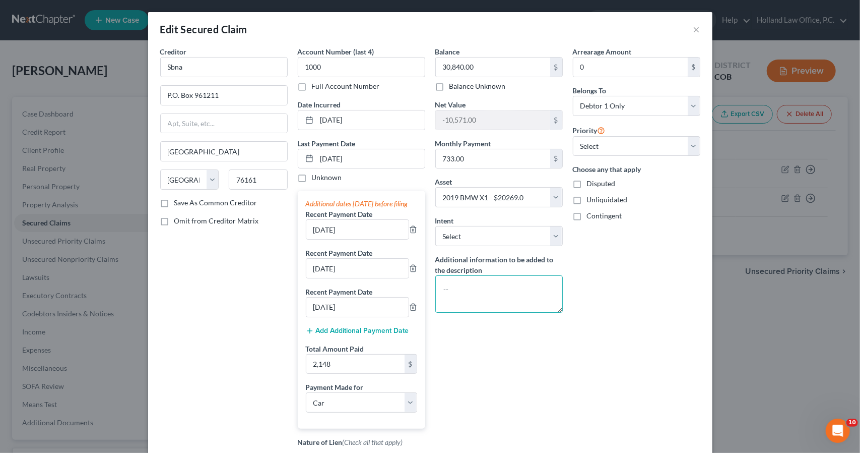
click at [479, 296] on textarea at bounding box center [500, 293] width 128 height 37
click at [479, 239] on select "Select Surrender Redeem Reaffirm Avoid Other" at bounding box center [500, 236] width 128 height 20
click at [436, 226] on select "Select Surrender Redeem Reaffirm Avoid Other" at bounding box center [500, 236] width 128 height 20
click at [643, 296] on div "Arrearage Amount 0 $ Belongs To * Select Debtor 1 Only Debtor 2 Only Debtor 1 A…" at bounding box center [637, 286] width 138 height 481
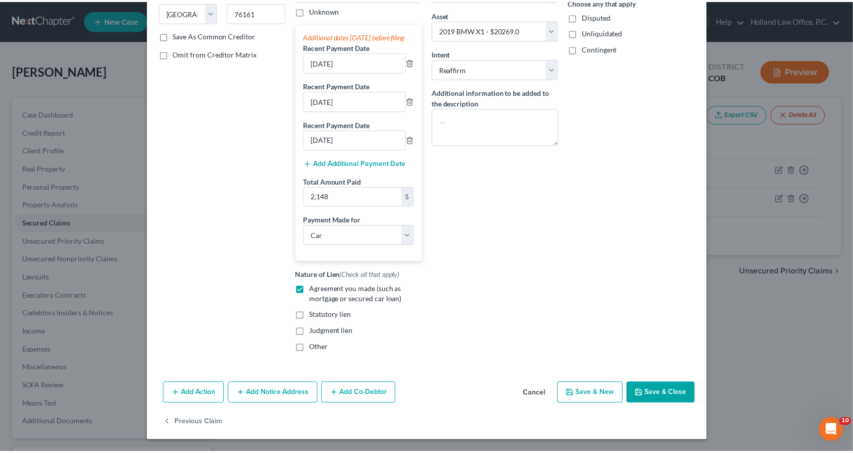
scroll to position [175, 0]
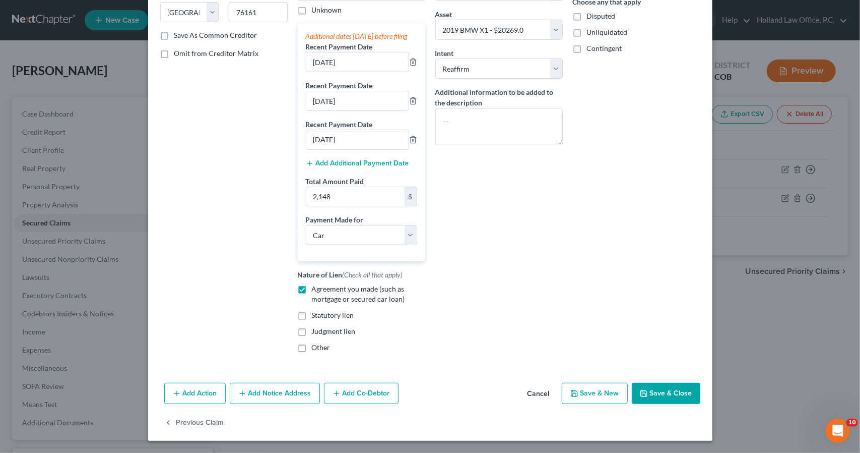
click at [665, 390] on button "Save & Close" at bounding box center [666, 393] width 69 height 21
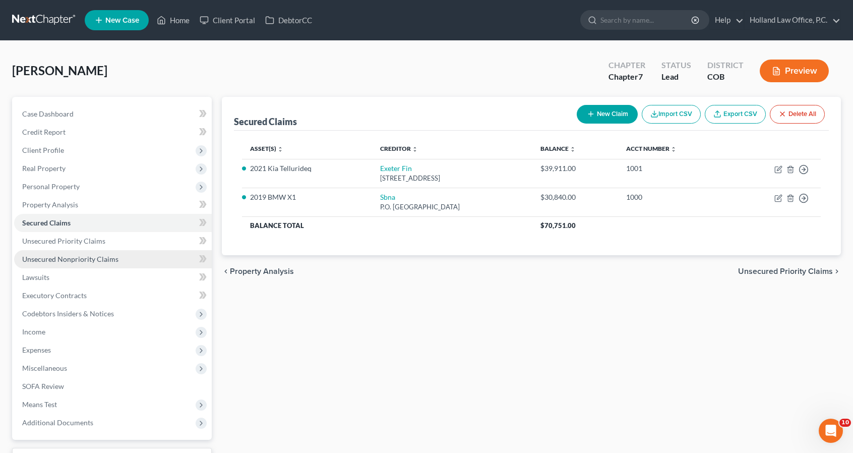
click at [102, 260] on span "Unsecured Nonpriority Claims" at bounding box center [70, 259] width 96 height 9
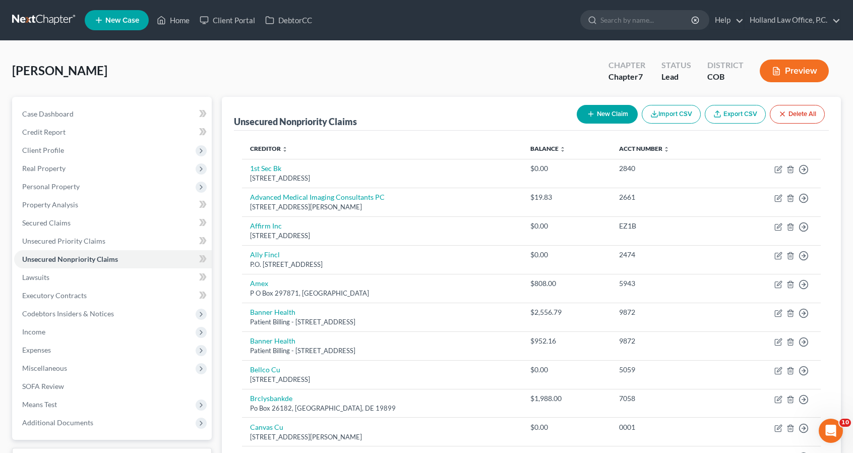
click at [629, 112] on button "New Claim" at bounding box center [607, 114] width 61 height 19
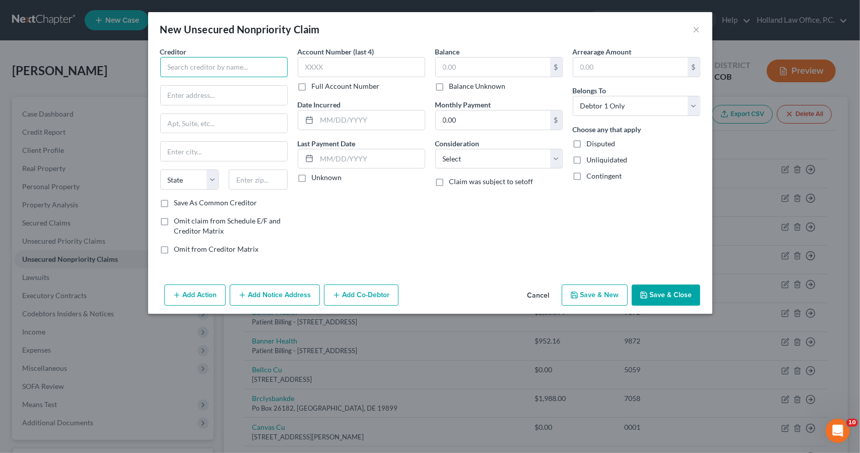
click at [180, 70] on input "text" at bounding box center [224, 67] width 128 height 20
click at [209, 219] on span "Omit claim from Schedule E/F and Creditor Matrix" at bounding box center [227, 225] width 107 height 19
click at [185, 219] on input "Omit claim from Schedule E/F and Creditor Matrix" at bounding box center [181, 219] width 7 height 7
click at [389, 150] on input "text" at bounding box center [371, 158] width 108 height 19
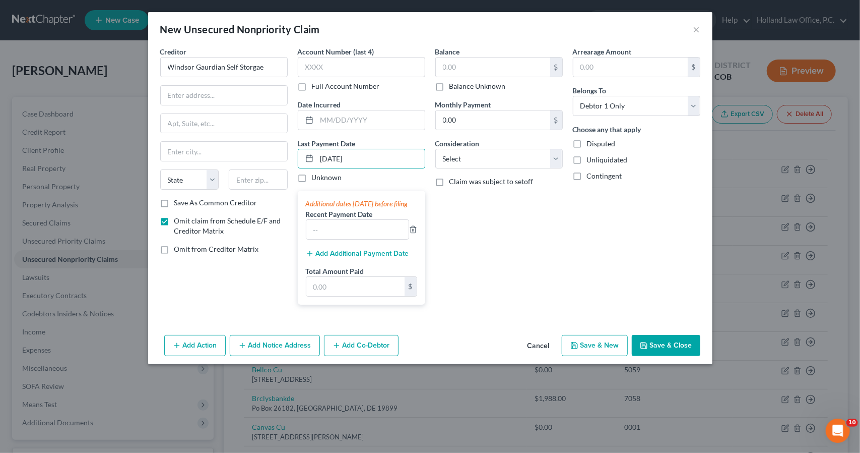
click at [384, 258] on button "Add Additional Payment Date" at bounding box center [357, 254] width 103 height 8
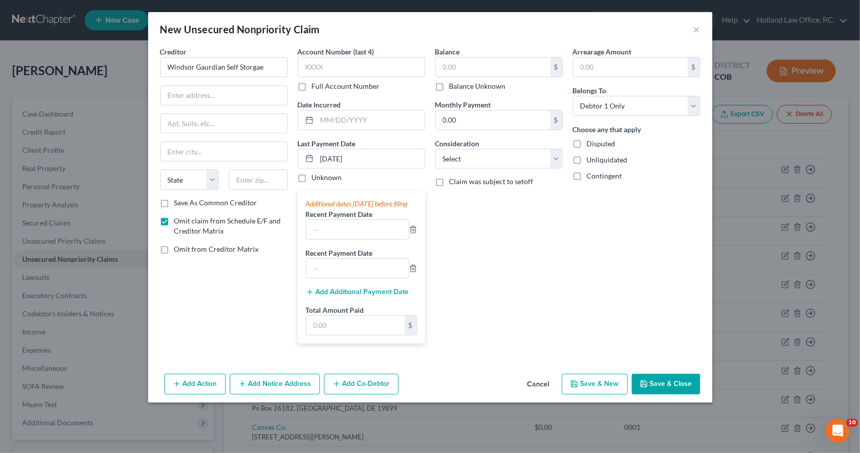
click at [388, 296] on button "Add Additional Payment Date" at bounding box center [357, 292] width 103 height 8
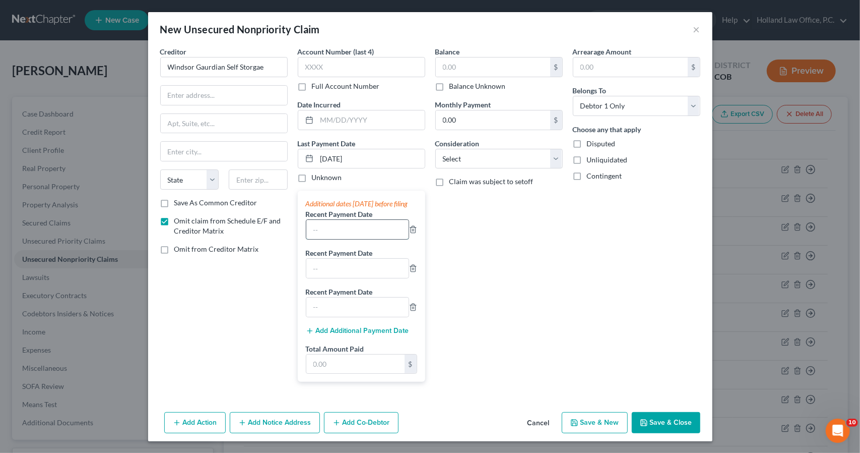
click at [370, 235] on input "text" at bounding box center [357, 229] width 102 height 19
click at [453, 166] on select "Select Cable / Satellite Services Collection Agency Credit Card Debt Debt Couns…" at bounding box center [500, 159] width 128 height 20
click at [436, 149] on select "Select Cable / Satellite Services Collection Agency Credit Card Debt Debt Couns…" at bounding box center [500, 159] width 128 height 20
click at [479, 202] on input "text" at bounding box center [499, 197] width 127 height 19
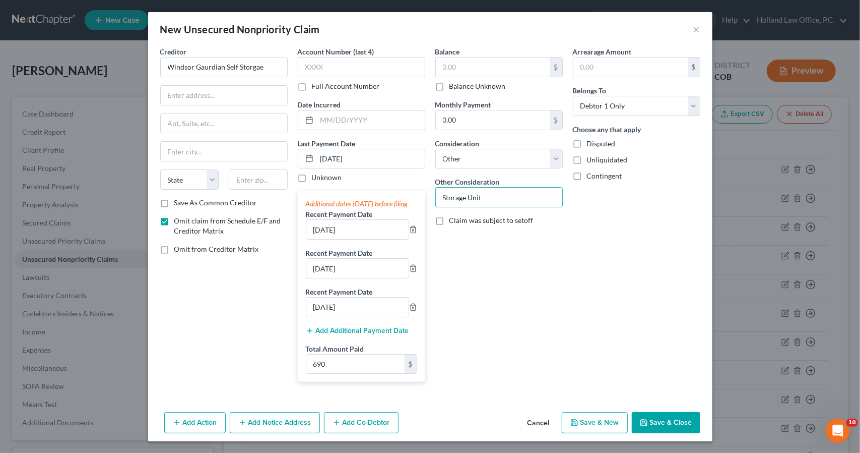
click at [616, 431] on button "Save & New" at bounding box center [595, 422] width 66 height 21
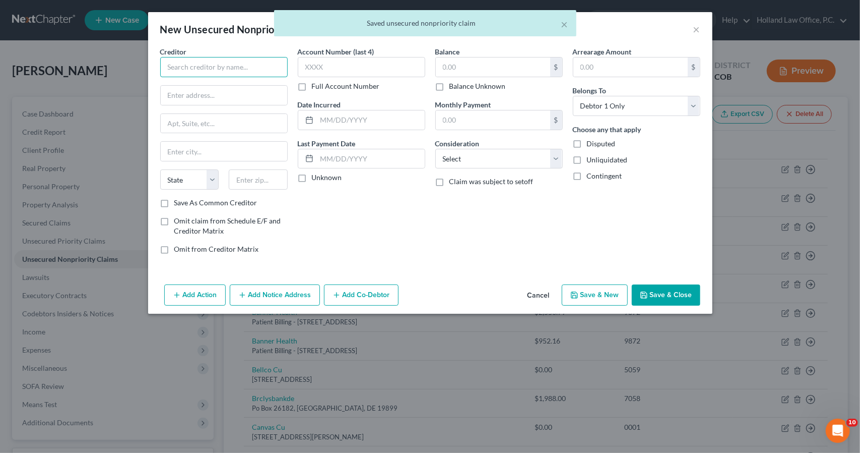
click at [249, 64] on input "text" at bounding box center [224, 67] width 128 height 20
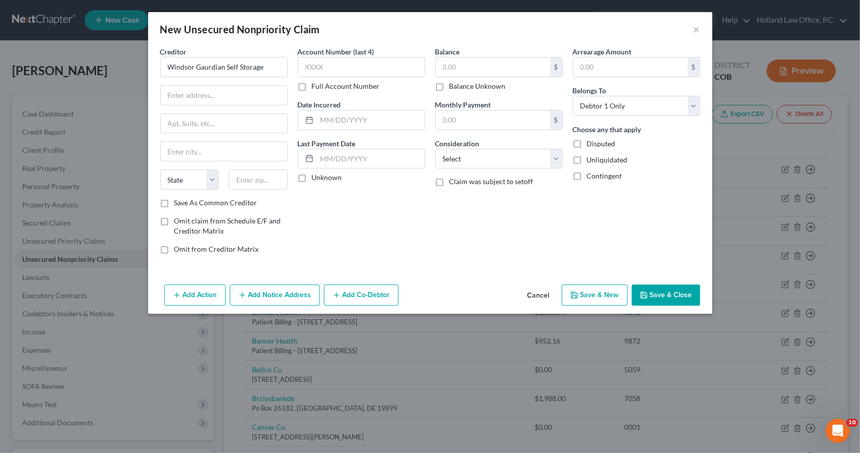
click at [189, 226] on span "Omit claim from Schedule E/F and Creditor Matrix" at bounding box center [227, 225] width 107 height 19
click at [185, 222] on input "Omit claim from Schedule E/F and Creditor Matrix" at bounding box center [181, 219] width 7 height 7
click at [339, 162] on input "text" at bounding box center [371, 158] width 108 height 19
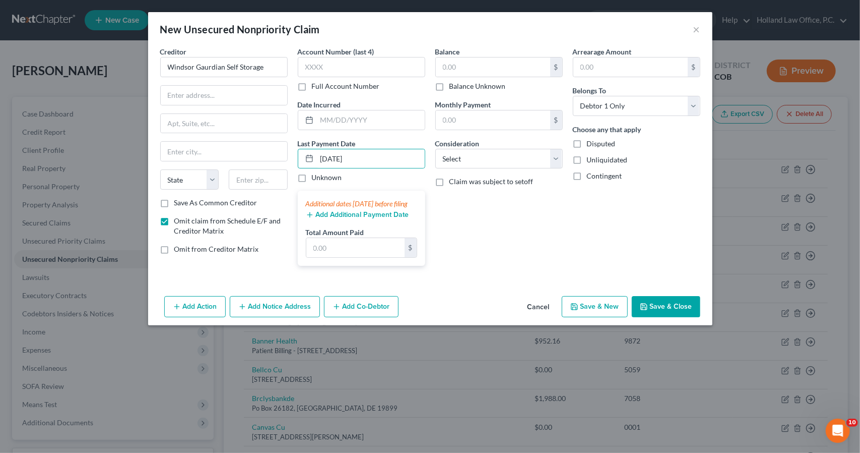
click at [358, 209] on div "Additional dates [DATE] before filing" at bounding box center [361, 204] width 111 height 10
click at [360, 219] on button "Add Additional Payment Date" at bounding box center [357, 215] width 103 height 8
click at [358, 219] on button "Add Additional Payment Date" at bounding box center [357, 215] width 103 height 8
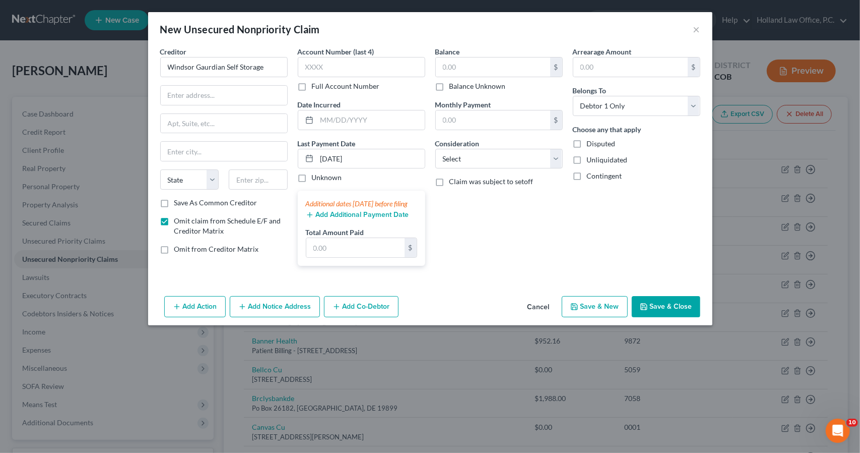
click at [358, 219] on button "Add Additional Payment Date" at bounding box center [357, 215] width 103 height 8
click at [360, 254] on input "text" at bounding box center [355, 247] width 98 height 19
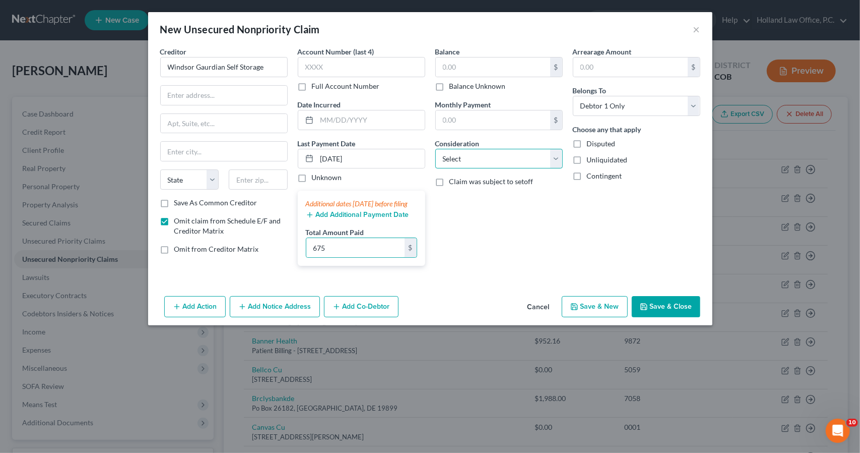
drag, startPoint x: 516, startPoint y: 157, endPoint x: 516, endPoint y: 164, distance: 7.1
click at [516, 157] on select "Select Cable / Satellite Services Collection Agency Credit Card Debt Debt Couns…" at bounding box center [500, 159] width 128 height 20
click at [436, 149] on select "Select Cable / Satellite Services Collection Agency Credit Card Debt Debt Couns…" at bounding box center [500, 159] width 128 height 20
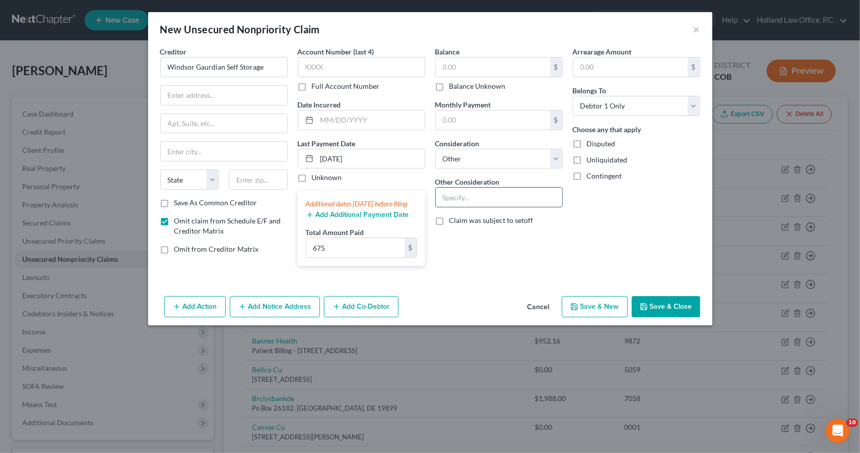
click at [502, 191] on input "text" at bounding box center [499, 197] width 127 height 19
click at [659, 314] on button "Save & Close" at bounding box center [666, 306] width 69 height 21
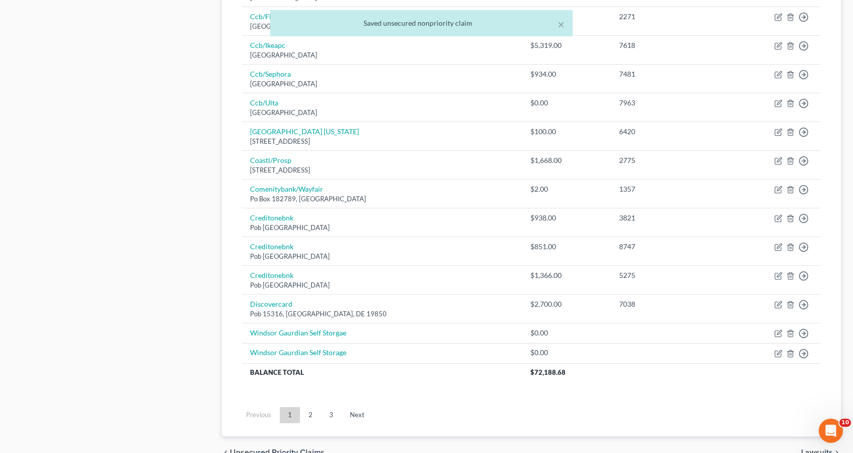
scroll to position [746, 0]
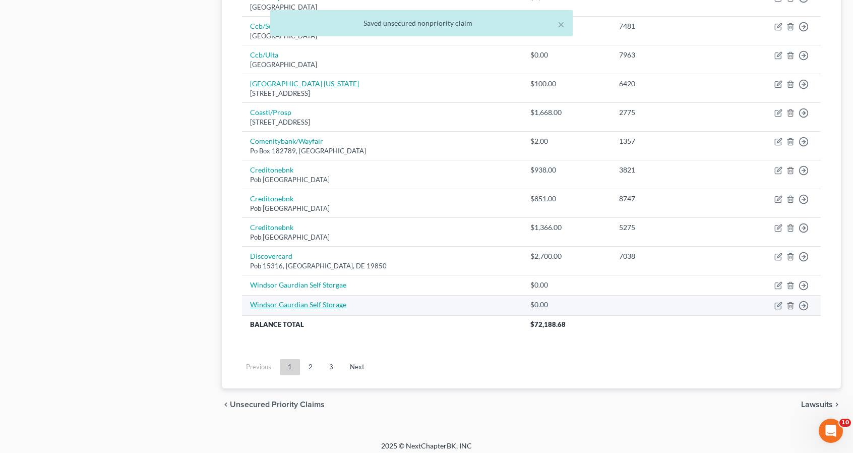
click at [318, 300] on link "Windsor Gaurdian Self Storage" at bounding box center [298, 304] width 96 height 9
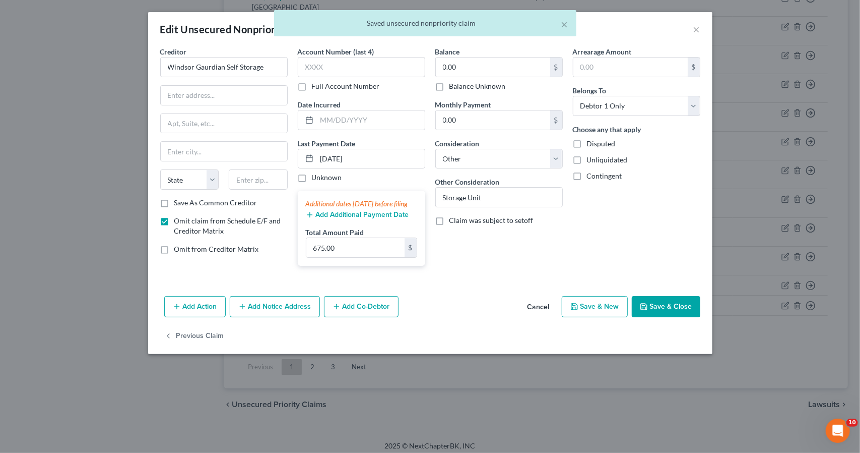
click at [352, 219] on button "Add Additional Payment Date" at bounding box center [357, 215] width 103 height 8
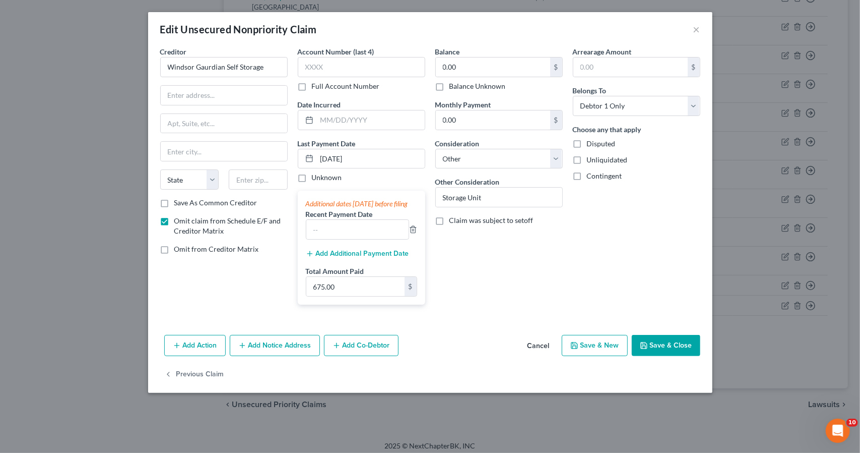
click at [360, 258] on button "Add Additional Payment Date" at bounding box center [357, 254] width 103 height 8
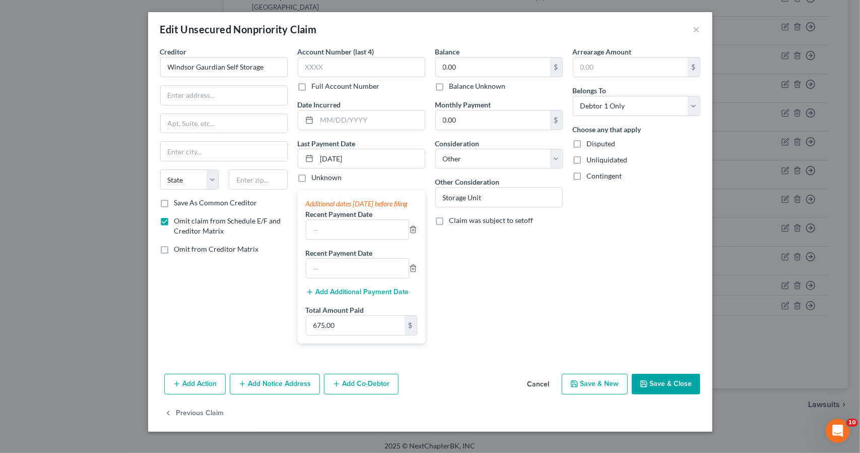
click at [364, 296] on button "Add Additional Payment Date" at bounding box center [357, 292] width 103 height 8
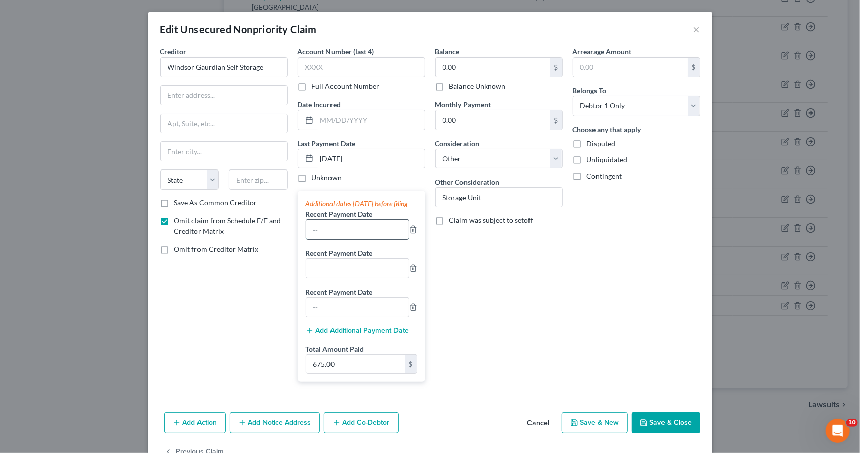
click at [359, 235] on input "text" at bounding box center [357, 229] width 102 height 19
click at [664, 431] on button "Save & Close" at bounding box center [666, 422] width 69 height 21
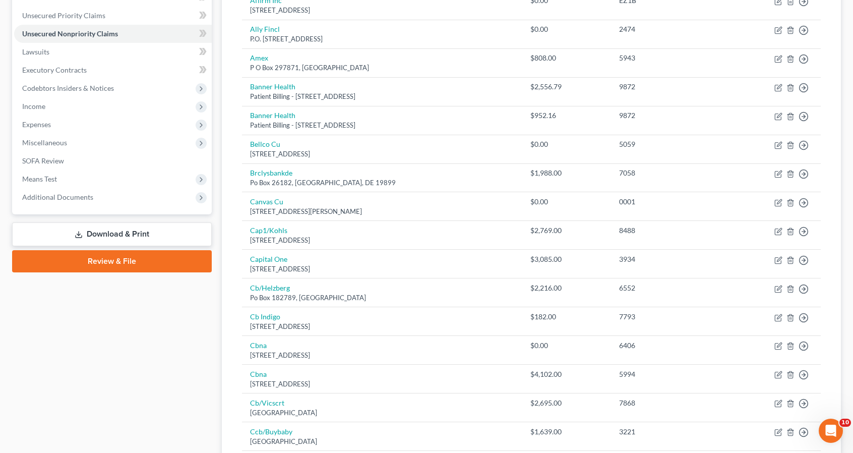
scroll to position [181, 0]
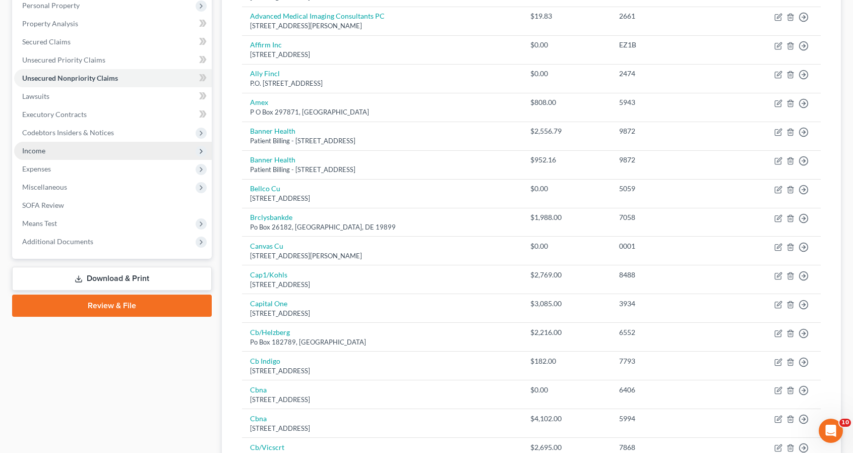
click at [147, 142] on span "Income" at bounding box center [113, 151] width 198 height 18
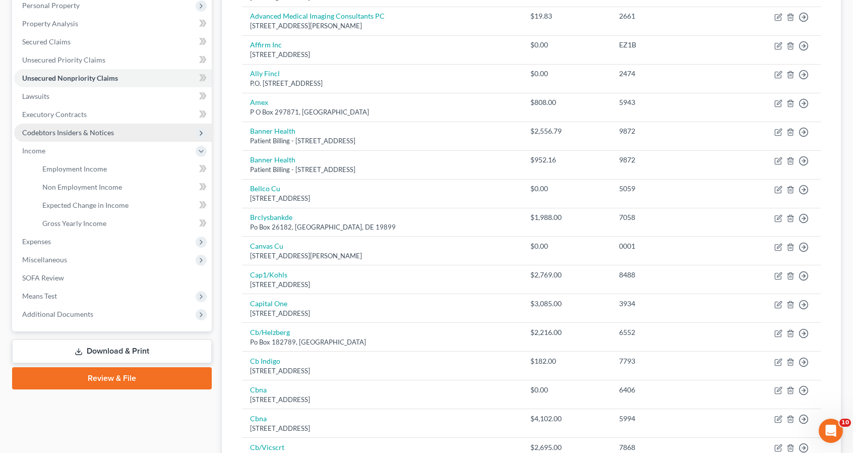
click at [142, 132] on span "Codebtors Insiders & Notices" at bounding box center [113, 133] width 198 height 18
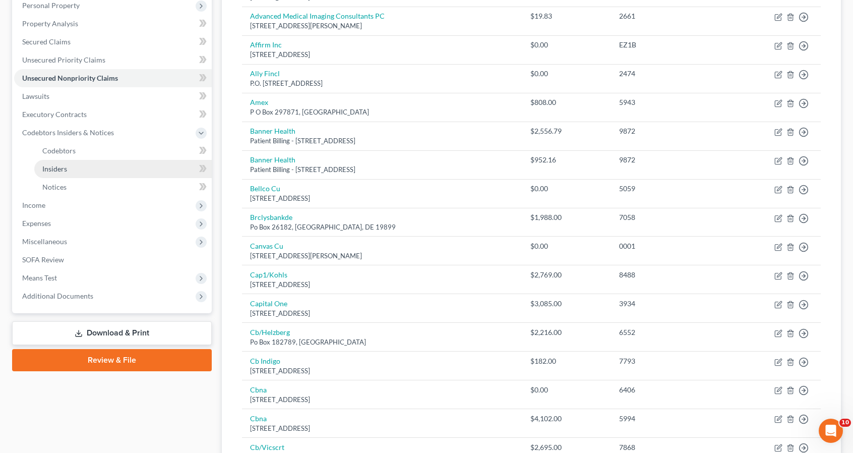
click at [150, 164] on link "Insiders" at bounding box center [122, 169] width 177 height 18
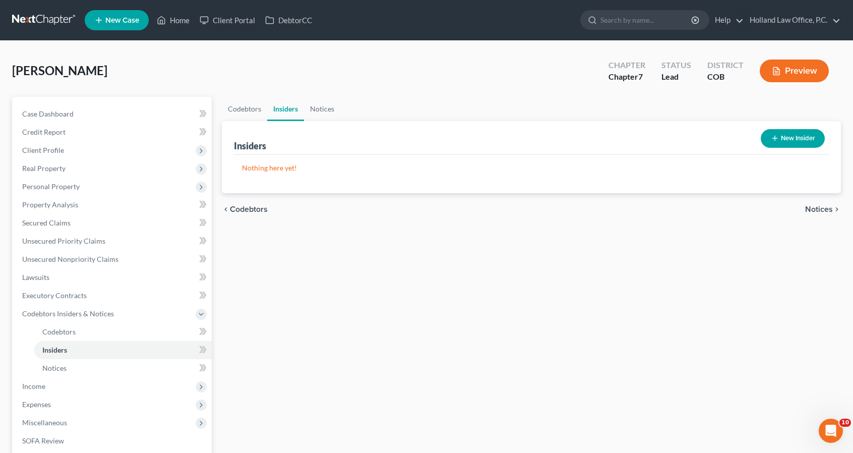
click at [794, 135] on button "New Insider" at bounding box center [793, 138] width 64 height 19
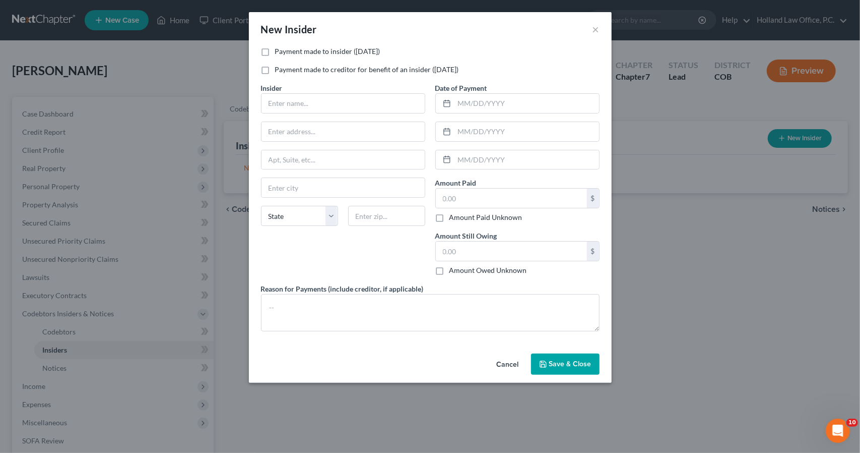
click at [275, 52] on label "Payment made to insider ([DATE])" at bounding box center [327, 51] width 105 height 10
click at [279, 52] on input "Payment made to insider ([DATE])" at bounding box center [282, 49] width 7 height 7
click at [285, 102] on input "text" at bounding box center [343, 103] width 163 height 19
click at [365, 320] on textarea at bounding box center [430, 312] width 339 height 37
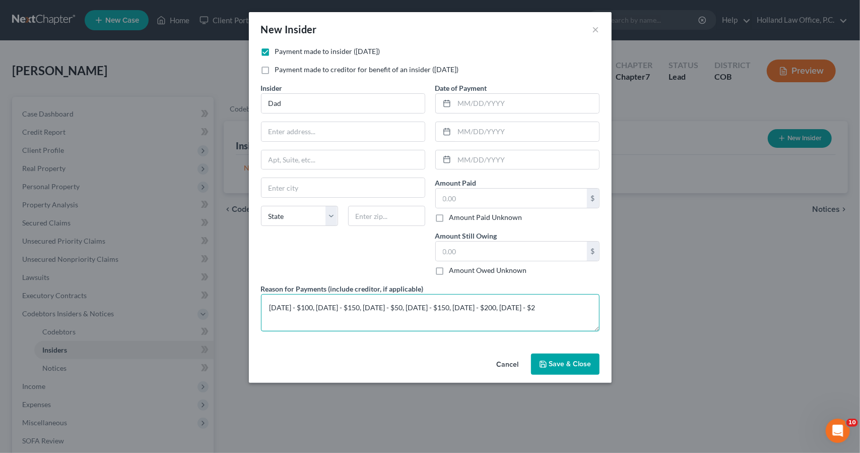
click at [556, 304] on textarea "[DATE] - $100, [DATE] - $150, [DATE] - $50, [DATE] - $150, [DATE] - $200, [DATE…" at bounding box center [430, 312] width 339 height 37
drag, startPoint x: 556, startPoint y: 304, endPoint x: 547, endPoint y: 302, distance: 8.3
click at [547, 302] on textarea "[DATE] - $100, [DATE] - $150, [DATE] - $50, [DATE] - $150, [DATE] - $200, [DATE…" at bounding box center [430, 312] width 339 height 37
click at [328, 317] on textarea "[DATE] - $100, [DATE] - $150, [DATE] - $50, [DATE] - $150, [DATE] - $150, [DATE…" at bounding box center [430, 312] width 339 height 37
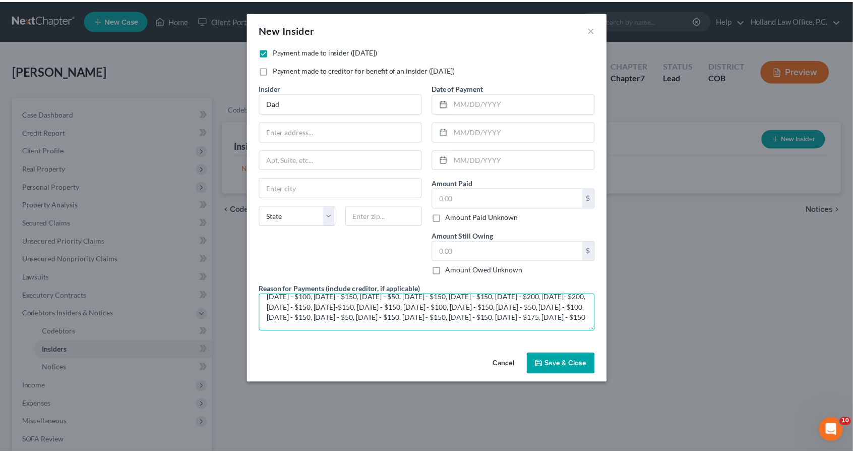
scroll to position [6, 0]
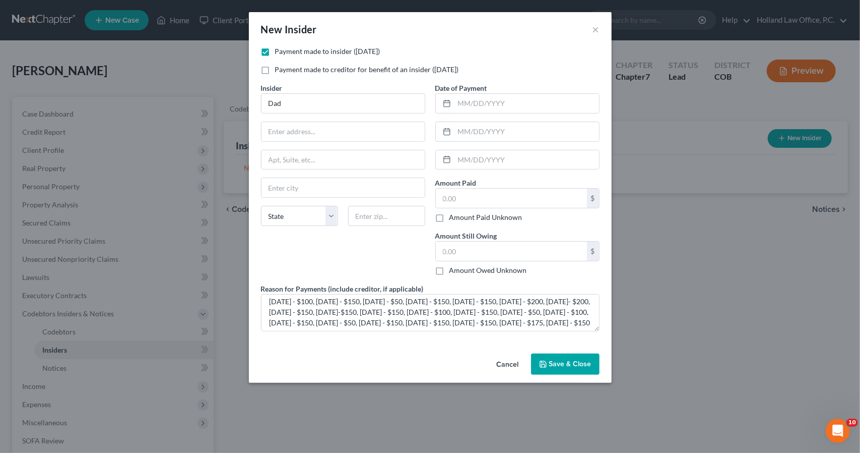
click at [561, 365] on span "Save & Close" at bounding box center [570, 363] width 42 height 9
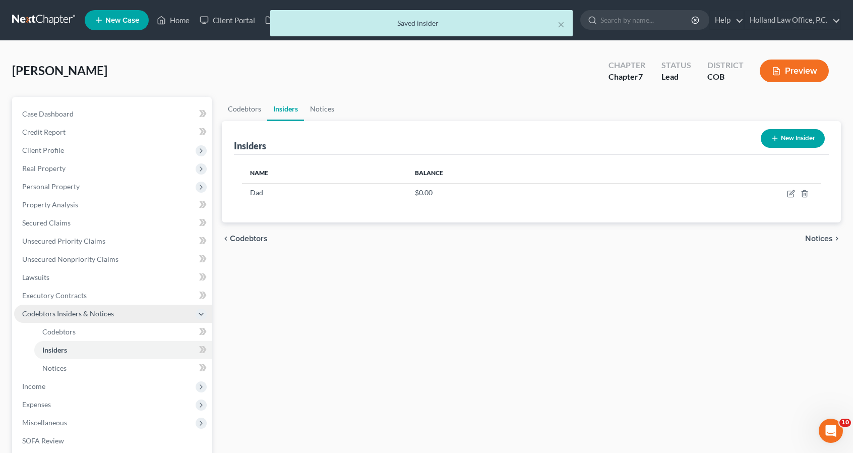
click at [105, 310] on span "Codebtors Insiders & Notices" at bounding box center [68, 313] width 92 height 9
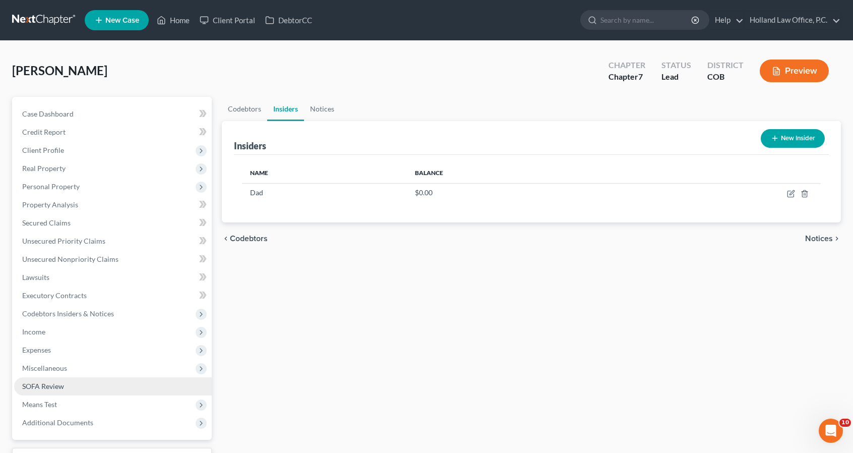
click at [93, 388] on link "SOFA Review" at bounding box center [113, 386] width 198 height 18
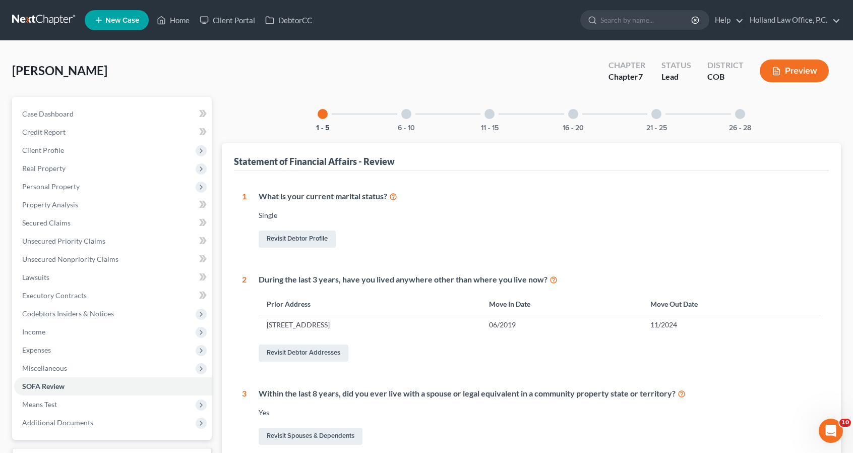
click at [490, 116] on div at bounding box center [489, 114] width 10 height 10
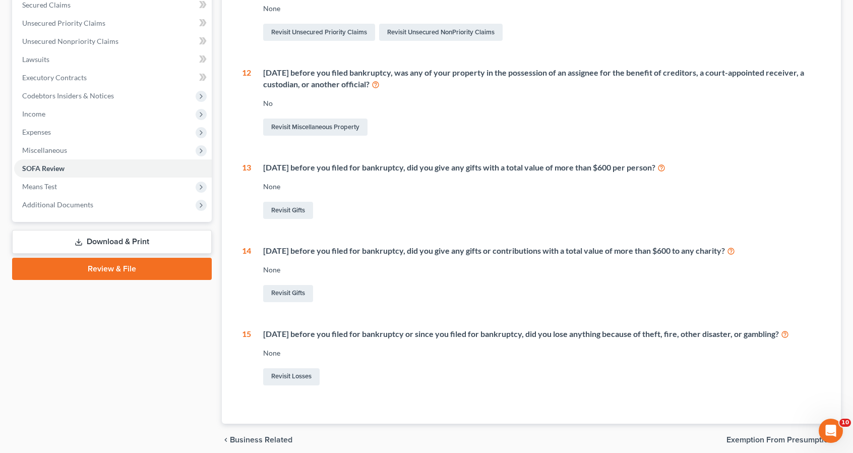
scroll to position [258, 0]
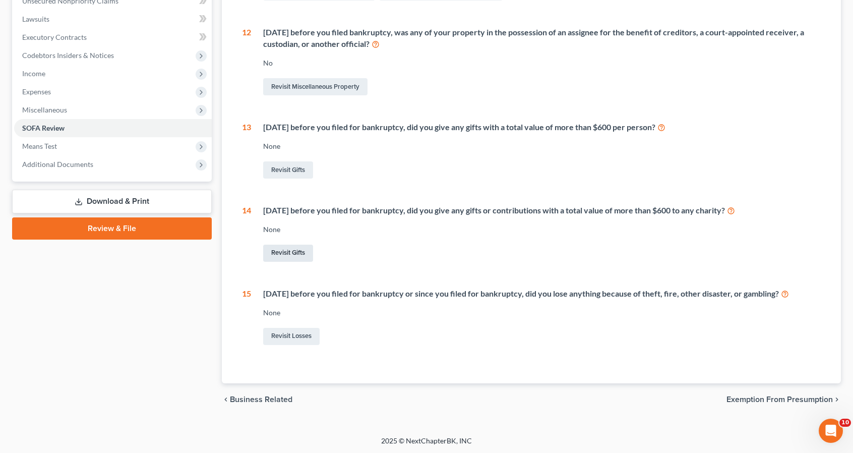
click at [304, 253] on link "Revisit Gifts" at bounding box center [288, 252] width 50 height 17
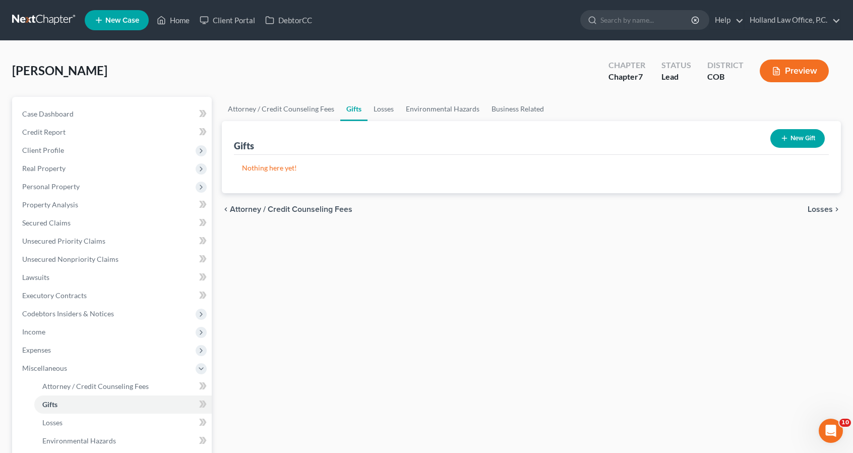
click at [781, 144] on button "New Gift" at bounding box center [797, 138] width 54 height 19
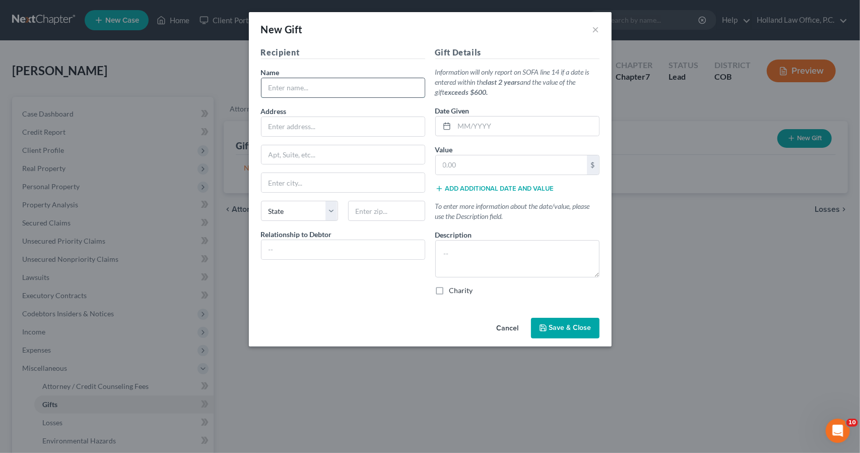
click at [376, 81] on input "text" at bounding box center [343, 87] width 163 height 19
click at [491, 184] on button "Add additional date and value" at bounding box center [495, 188] width 119 height 8
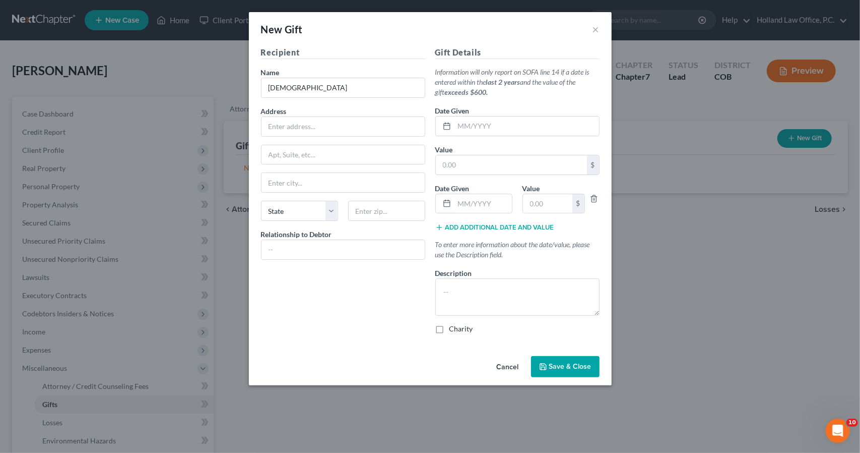
click at [491, 224] on button "Add additional date and value" at bounding box center [495, 227] width 119 height 8
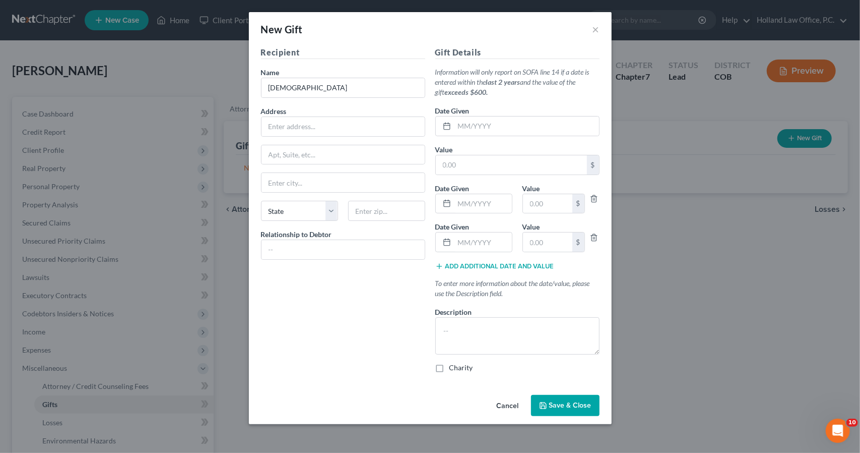
click at [488, 267] on button "Add additional date and value" at bounding box center [495, 266] width 119 height 8
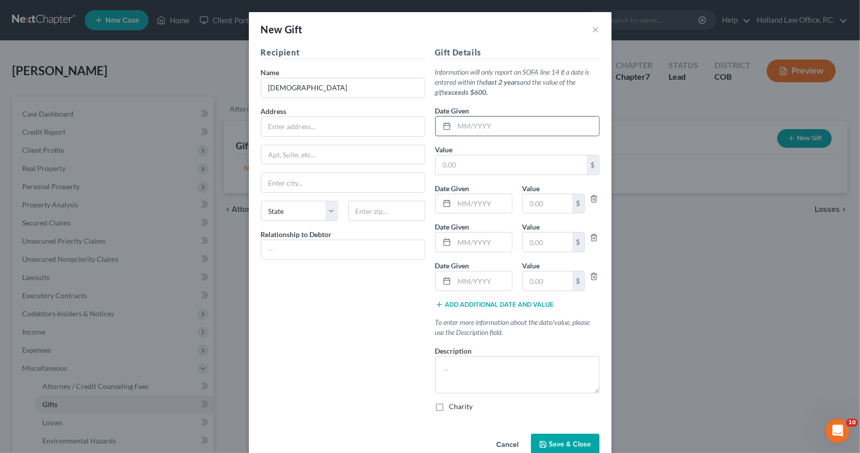
click at [481, 126] on input "text" at bounding box center [527, 125] width 145 height 19
click at [592, 201] on icon "button" at bounding box center [594, 199] width 5 height 7
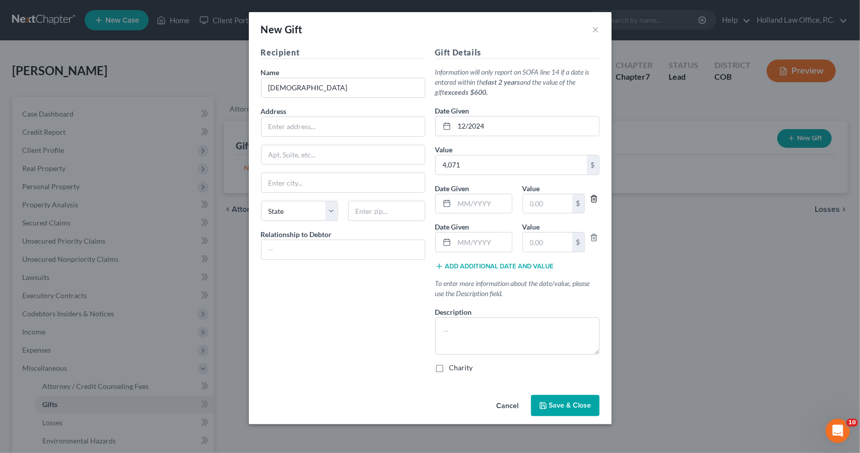
click at [590, 201] on icon "button" at bounding box center [594, 199] width 8 height 8
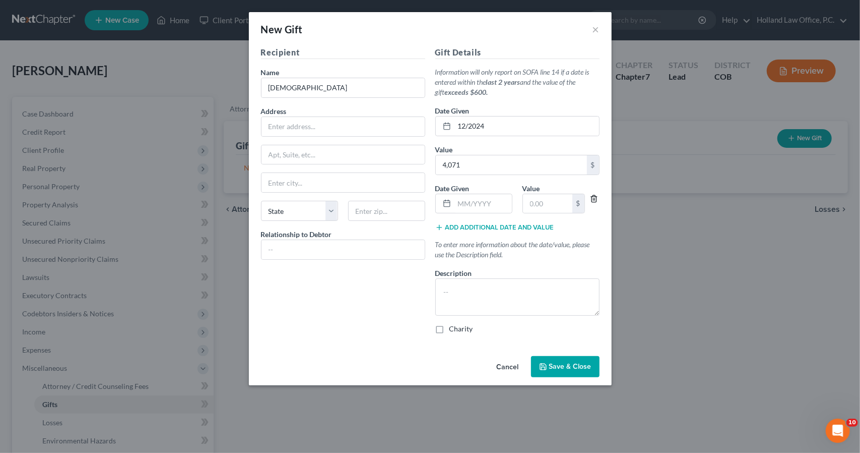
click at [592, 199] on icon "button" at bounding box center [594, 199] width 5 height 7
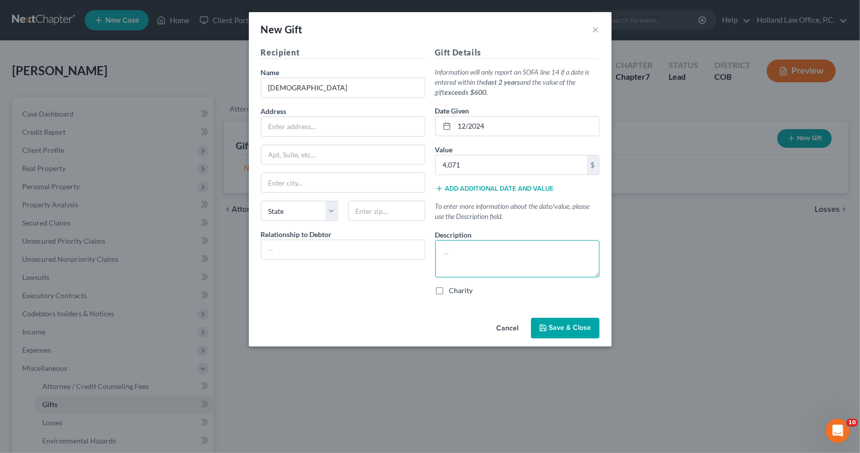
click at [558, 264] on textarea at bounding box center [518, 258] width 164 height 37
click at [588, 331] on button "Save & Close" at bounding box center [565, 328] width 69 height 21
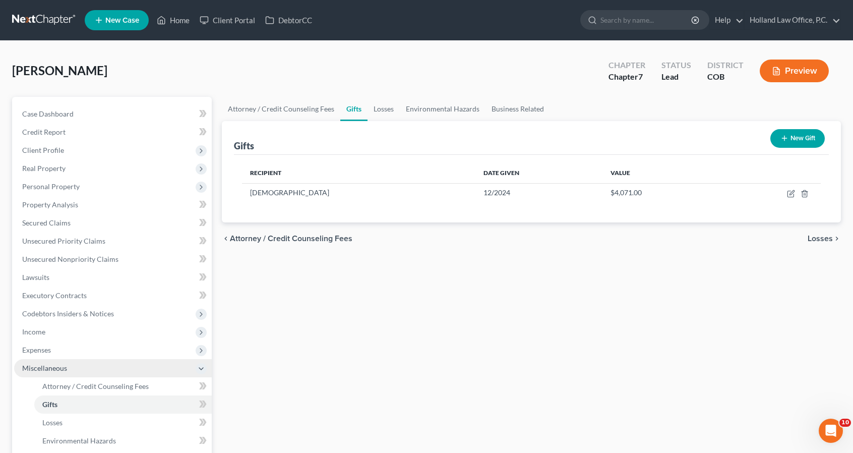
click at [60, 363] on span "Miscellaneous" at bounding box center [44, 367] width 45 height 9
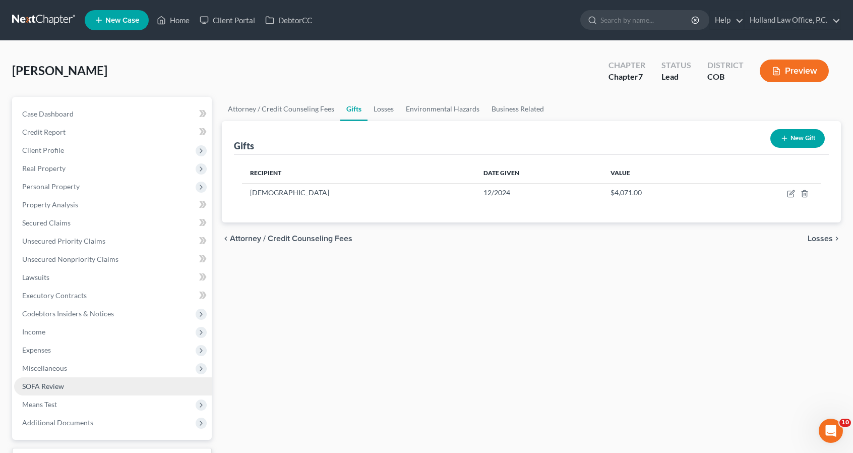
click at [74, 380] on link "SOFA Review" at bounding box center [113, 386] width 198 height 18
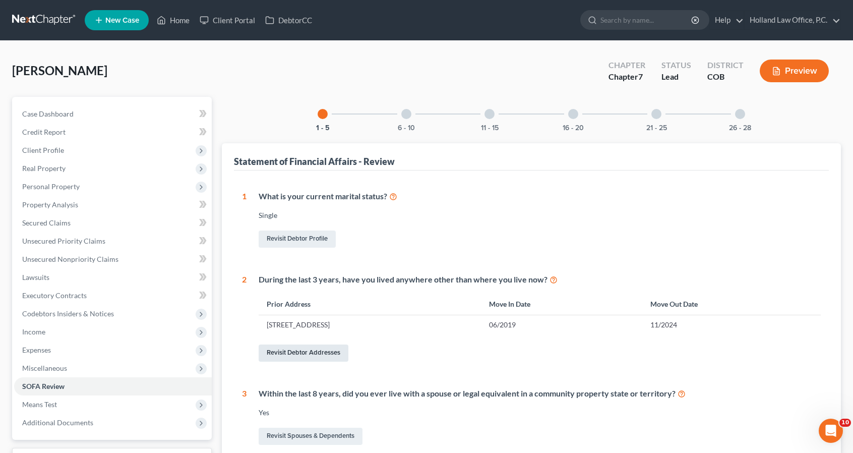
click at [282, 347] on link "Revisit Debtor Addresses" at bounding box center [304, 352] width 90 height 17
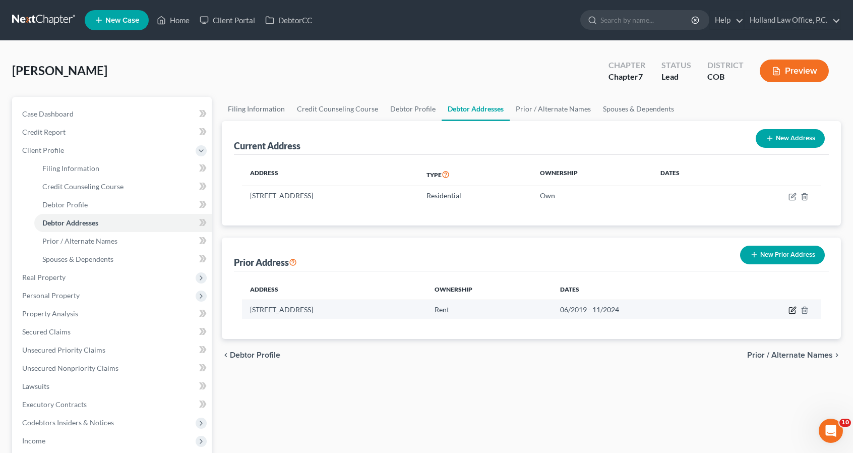
click at [791, 310] on icon "button" at bounding box center [793, 308] width 5 height 5
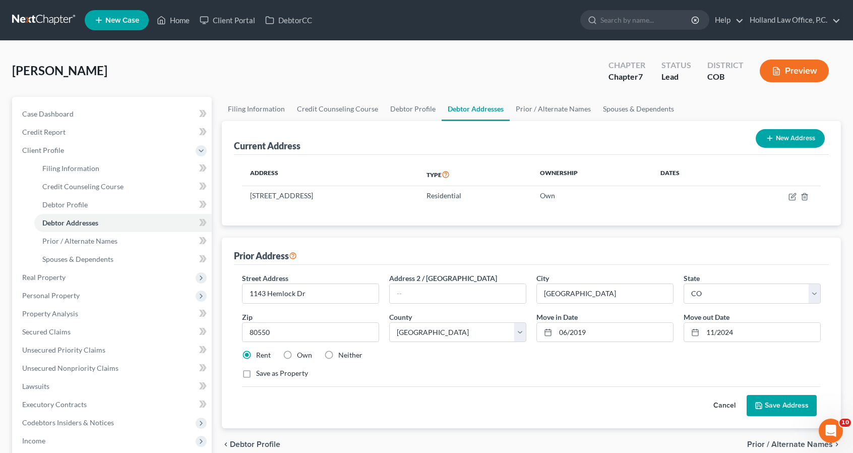
click at [297, 351] on label "Own" at bounding box center [304, 355] width 15 height 10
click at [301, 351] on input "Own" at bounding box center [304, 353] width 7 height 7
click at [786, 400] on button "Save Address" at bounding box center [782, 405] width 70 height 21
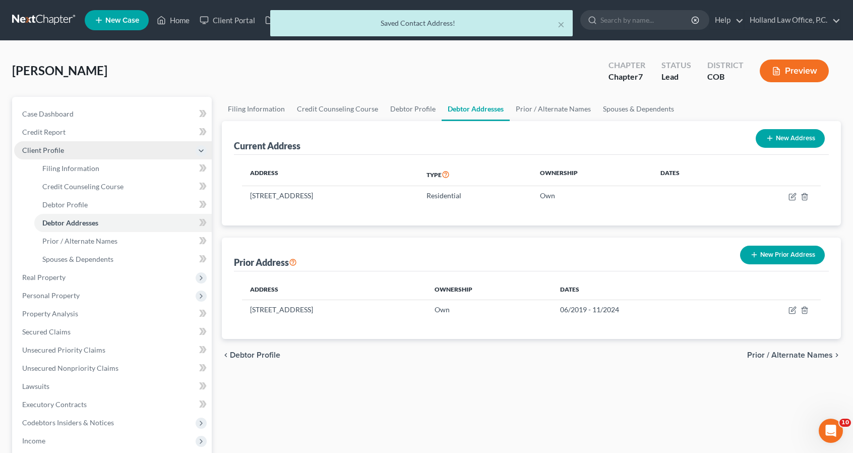
click at [49, 150] on span "Client Profile" at bounding box center [43, 150] width 42 height 9
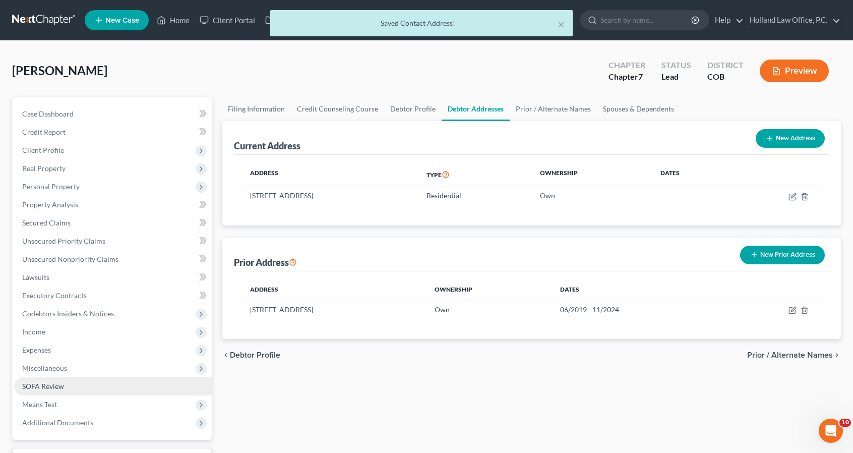
click at [56, 380] on link "SOFA Review" at bounding box center [113, 386] width 198 height 18
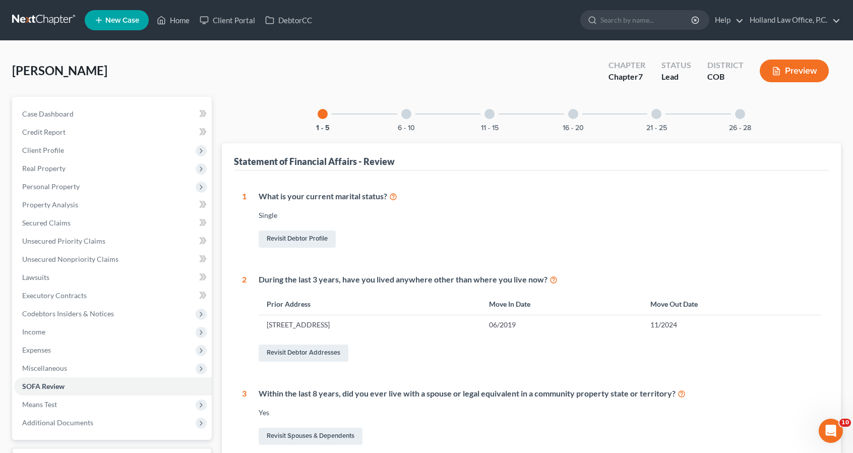
click at [577, 121] on div "16 - 20" at bounding box center [573, 114] width 34 height 34
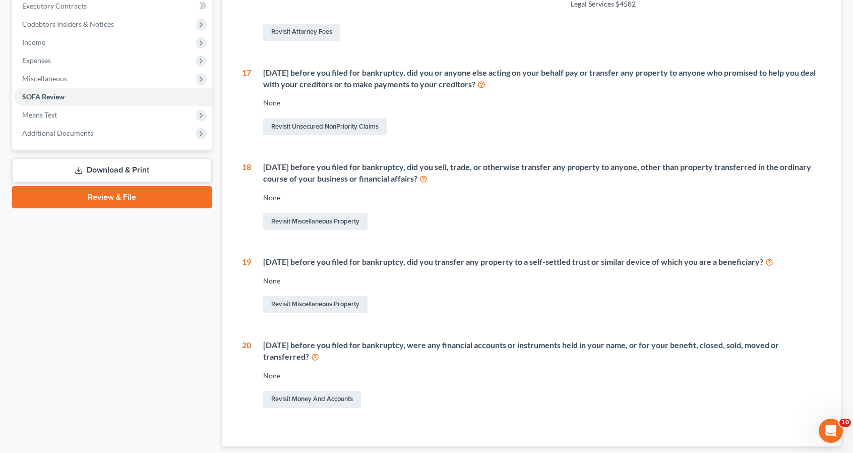
scroll to position [302, 0]
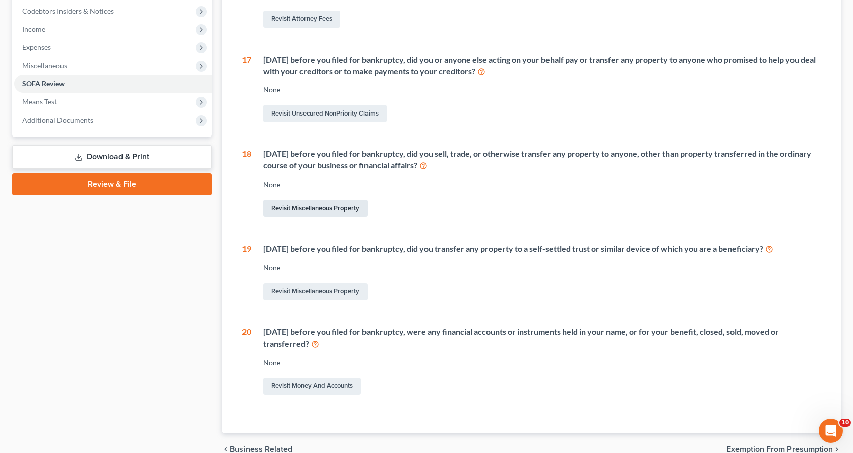
click at [304, 215] on link "Revisit Miscellaneous Property" at bounding box center [315, 208] width 104 height 17
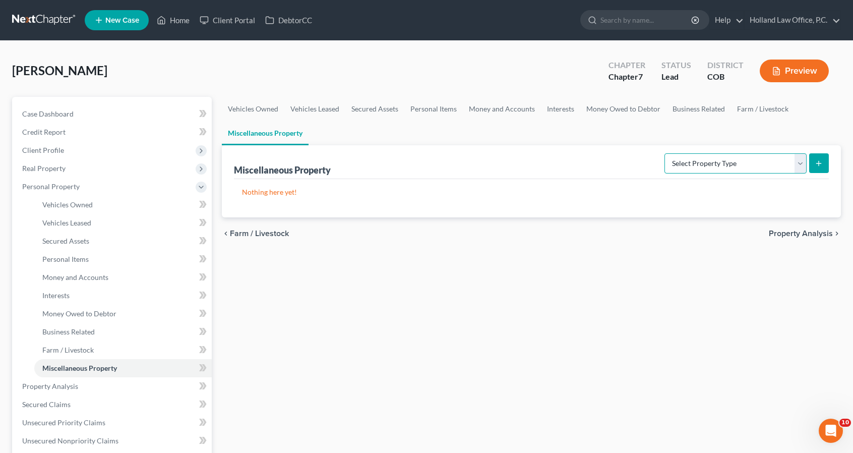
click at [741, 160] on select "Select Property Type Assigned for Creditor Benefit [DATE] Holding for Another N…" at bounding box center [735, 163] width 142 height 20
click at [664, 153] on select "Select Property Type Assigned for Creditor Benefit [DATE] Holding for Another N…" at bounding box center [735, 163] width 142 height 20
click at [820, 162] on icon "submit" at bounding box center [819, 163] width 8 height 8
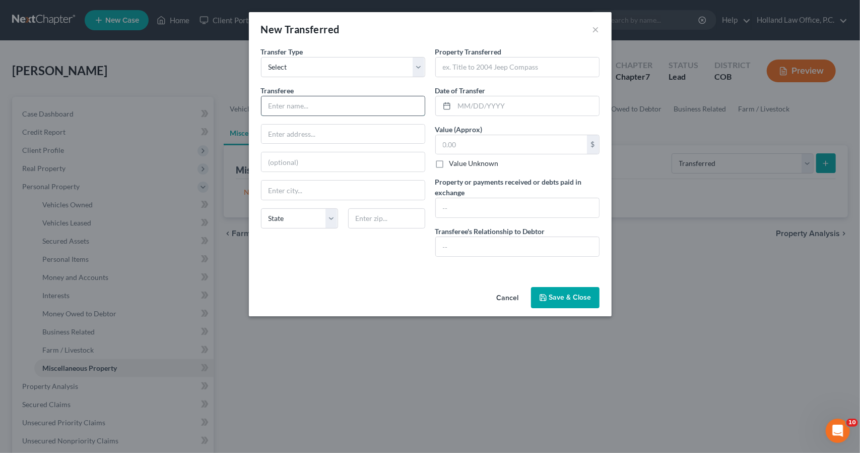
click at [369, 108] on input "text" at bounding box center [343, 105] width 163 height 19
click at [367, 128] on input "text" at bounding box center [343, 134] width 163 height 19
click at [478, 104] on input "text" at bounding box center [527, 105] width 145 height 19
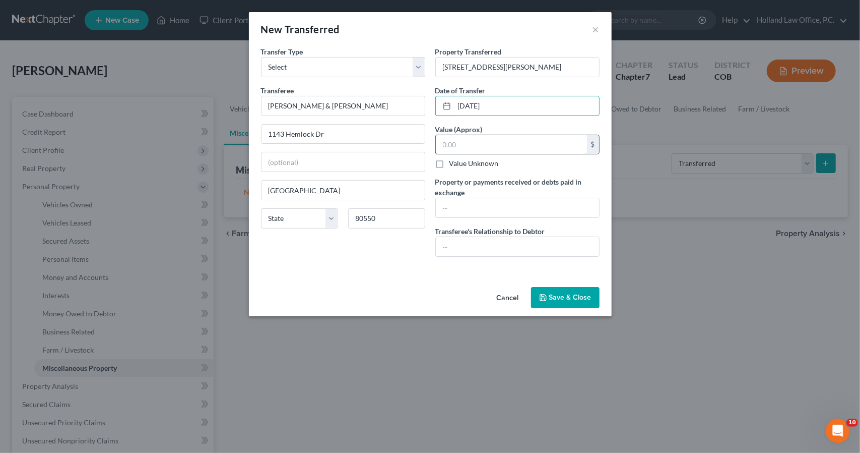
click at [481, 144] on input "text" at bounding box center [511, 144] width 151 height 19
click at [476, 205] on input "text" at bounding box center [517, 207] width 163 height 19
click at [456, 207] on input "556.997.45" at bounding box center [517, 207] width 163 height 19
click at [459, 242] on input "text" at bounding box center [517, 246] width 163 height 19
click at [455, 210] on input "556997.45" at bounding box center [517, 207] width 163 height 19
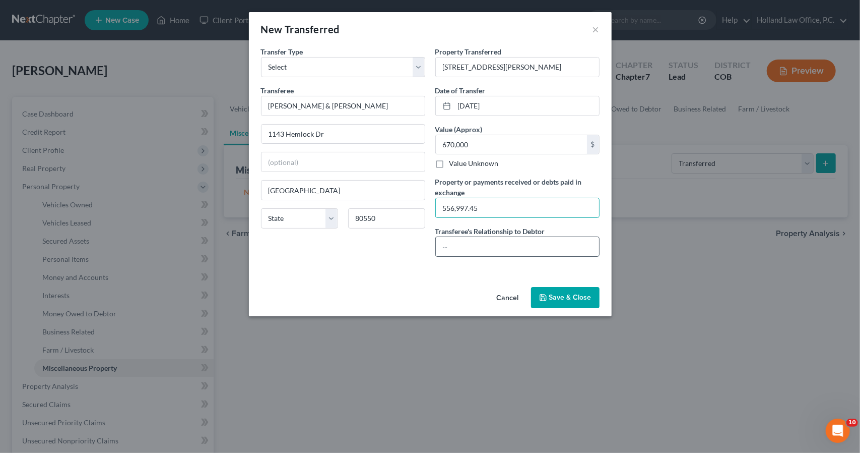
click at [462, 253] on input "text" at bounding box center [517, 246] width 163 height 19
click at [541, 296] on icon "button" at bounding box center [543, 297] width 6 height 6
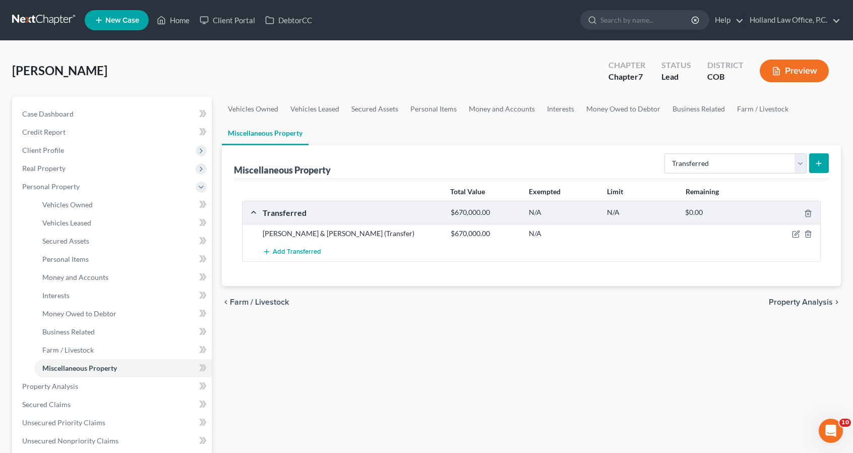
click at [824, 167] on button "submit" at bounding box center [819, 163] width 20 height 20
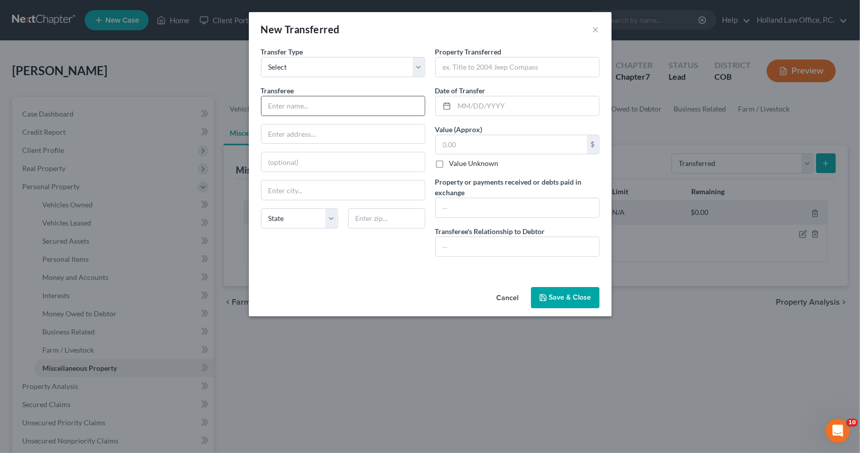
click at [379, 107] on input "text" at bounding box center [343, 105] width 163 height 19
click at [496, 71] on input "text" at bounding box center [517, 66] width 163 height 19
click at [551, 293] on button "Save & Close" at bounding box center [565, 297] width 69 height 21
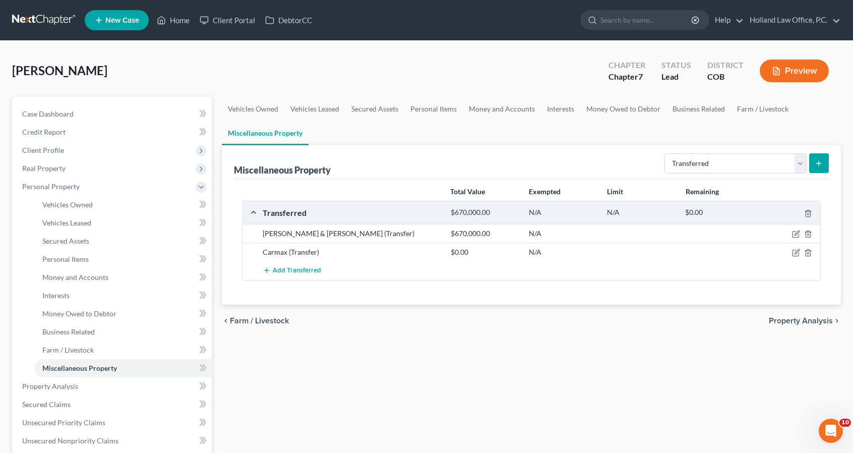
click at [812, 161] on button "submit" at bounding box center [819, 163] width 20 height 20
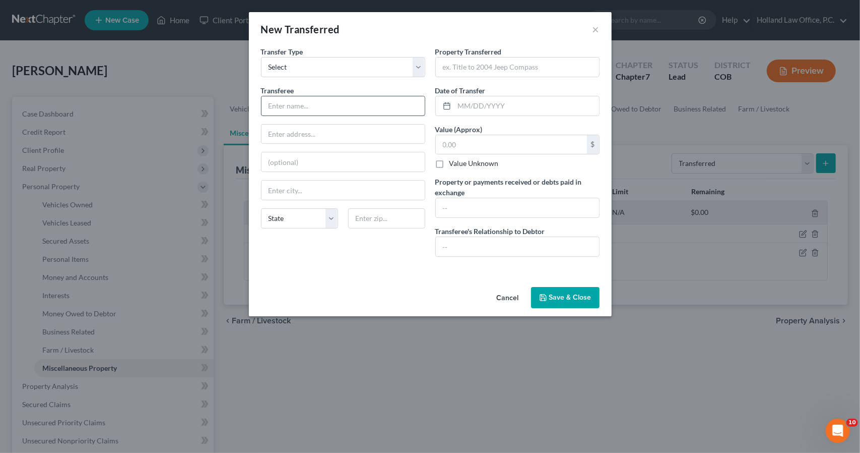
click at [358, 106] on input "text" at bounding box center [343, 105] width 163 height 19
click at [465, 68] on input "GMCX truck" at bounding box center [517, 66] width 163 height 19
click at [483, 104] on input "text" at bounding box center [527, 105] width 145 height 19
click at [563, 293] on button "Save & Close" at bounding box center [565, 297] width 69 height 21
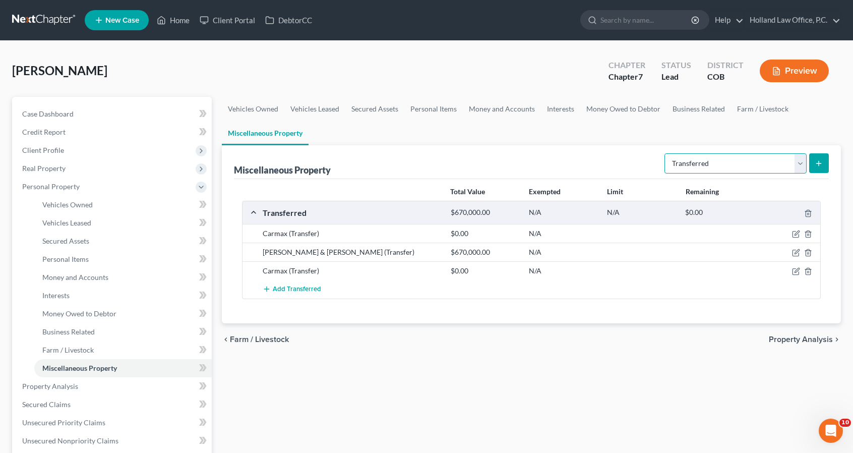
click at [692, 166] on select "Select Property Type Assigned for Creditor Benefit [DATE] Holding for Another N…" at bounding box center [735, 163] width 142 height 20
click at [664, 153] on select "Select Property Type Assigned for Creditor Benefit [DATE] Holding for Another N…" at bounding box center [735, 163] width 142 height 20
click at [818, 160] on icon "submit" at bounding box center [819, 163] width 8 height 8
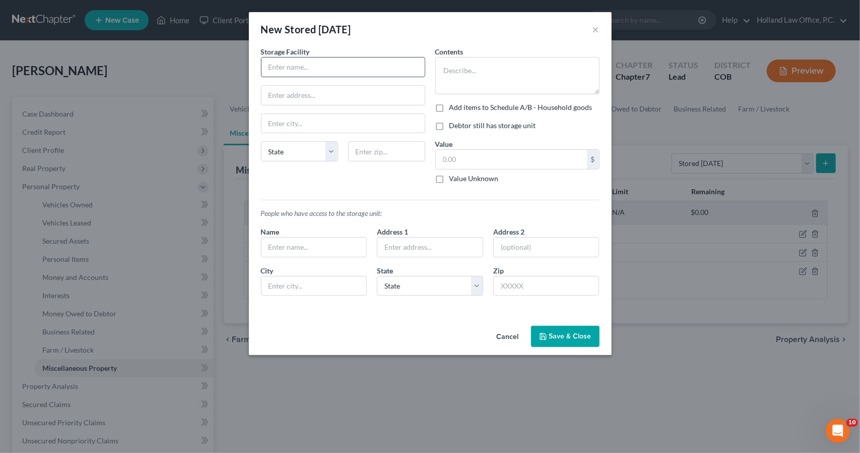
click at [339, 66] on input "text" at bounding box center [343, 66] width 163 height 19
click at [304, 68] on input "Windsor Gaurdian Storage" at bounding box center [343, 66] width 163 height 19
click at [489, 71] on textarea at bounding box center [518, 75] width 164 height 37
click at [452, 127] on label "Debtor still has storage unit" at bounding box center [493, 125] width 87 height 10
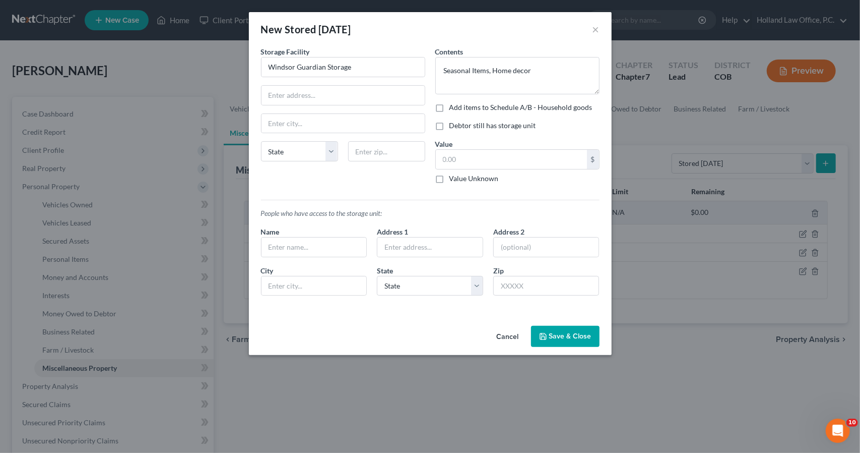
click at [454, 127] on input "Debtor still has storage unit" at bounding box center [457, 123] width 7 height 7
click at [561, 336] on button "Save & Close" at bounding box center [565, 336] width 69 height 21
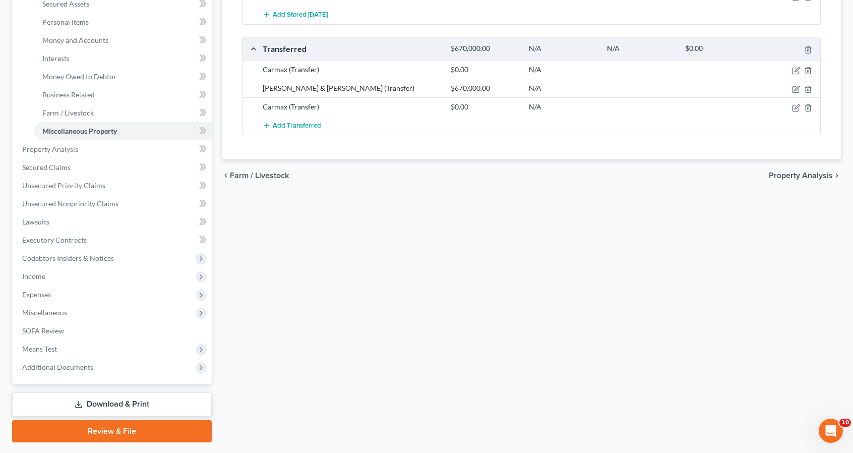
scroll to position [263, 0]
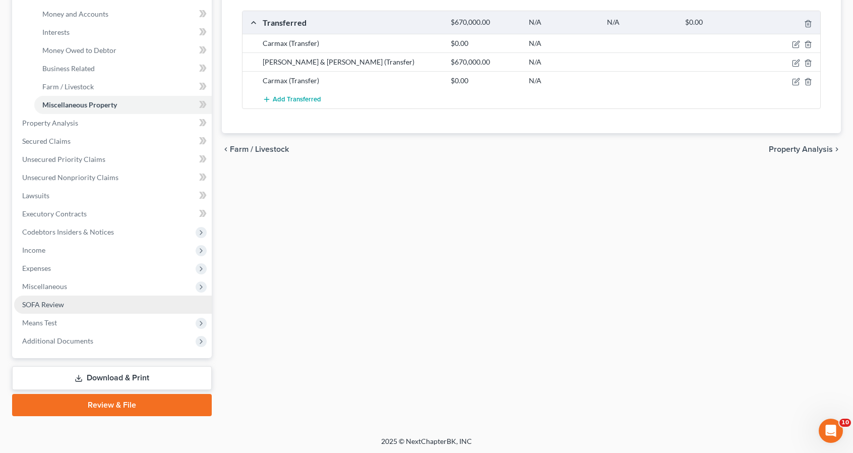
click at [137, 298] on link "SOFA Review" at bounding box center [113, 304] width 198 height 18
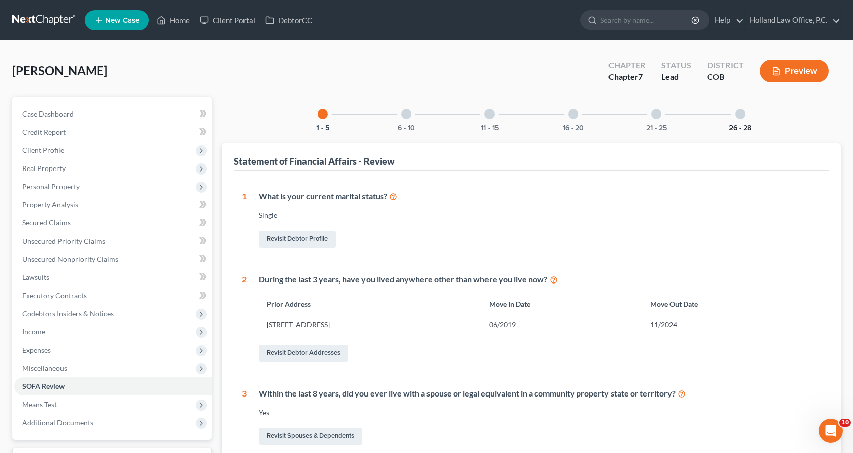
click at [739, 125] on button "26 - 28" at bounding box center [740, 128] width 22 height 7
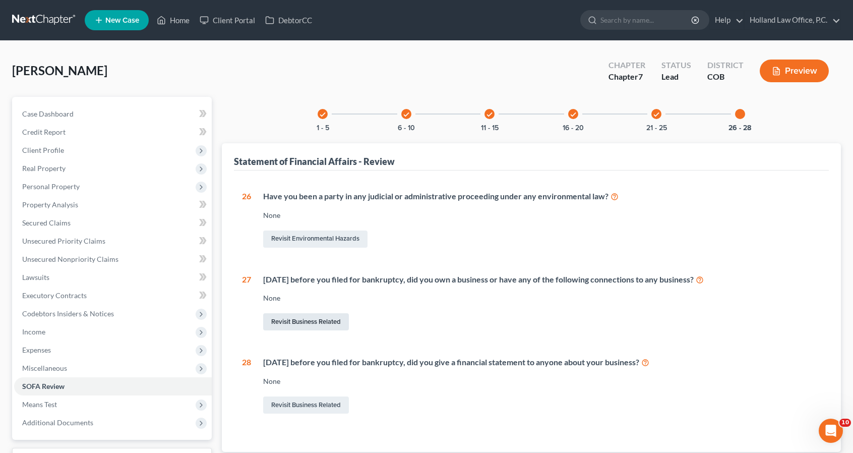
click at [339, 321] on link "Revisit Business Related" at bounding box center [306, 321] width 86 height 17
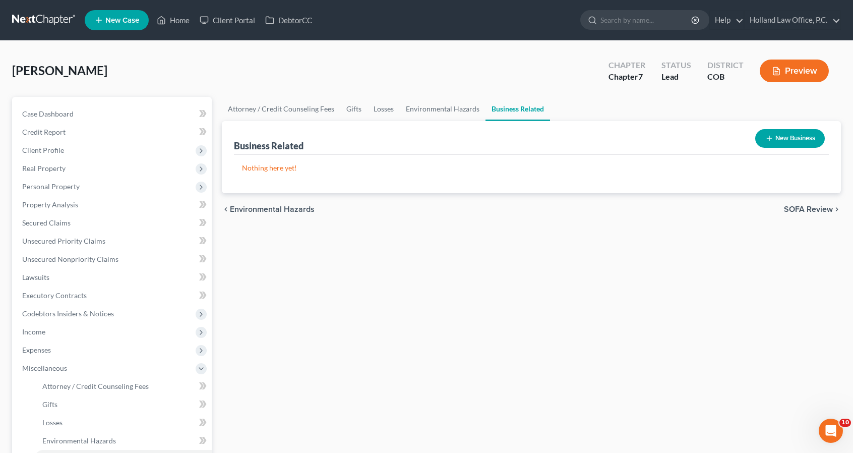
click at [807, 137] on button "New Business" at bounding box center [790, 138] width 70 height 19
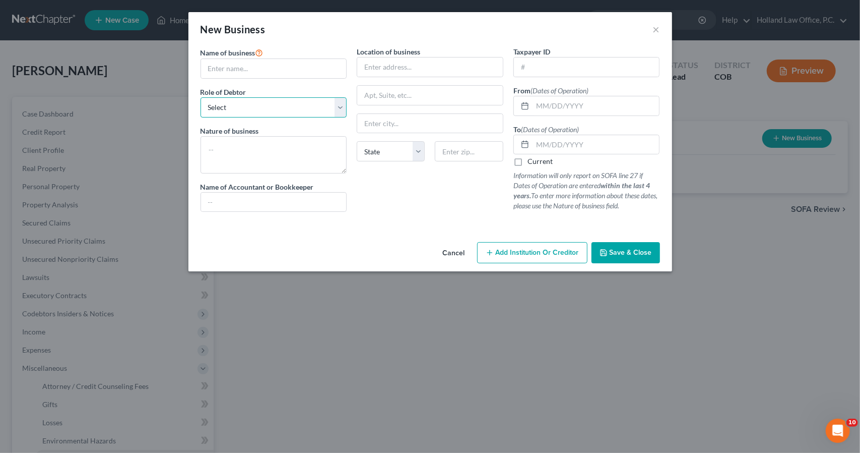
click at [272, 107] on select "Select A member of a limited liability company (LLC) or limited liability partn…" at bounding box center [274, 107] width 147 height 20
click at [201, 97] on select "Select A member of a limited liability company (LLC) or limited liability partn…" at bounding box center [274, 107] width 147 height 20
click at [257, 70] on input "text" at bounding box center [274, 68] width 146 height 19
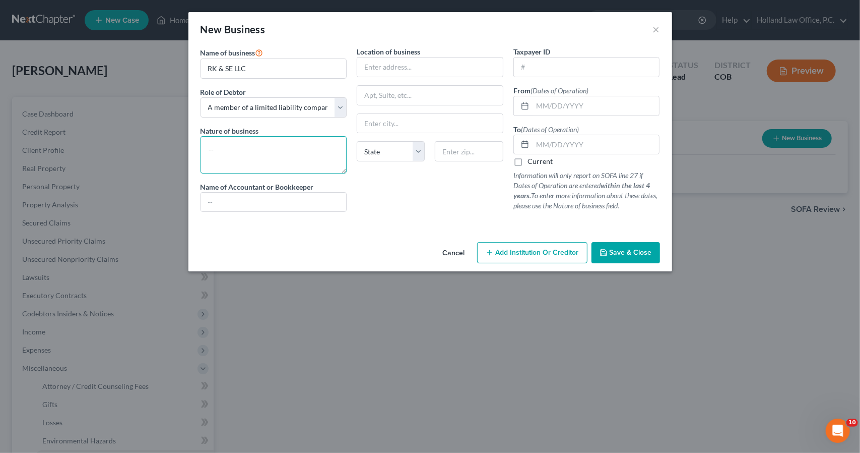
click at [264, 143] on textarea at bounding box center [274, 154] width 147 height 37
click at [262, 193] on input "text" at bounding box center [274, 202] width 146 height 19
click at [380, 73] on input "text" at bounding box center [430, 66] width 146 height 19
click at [544, 66] on input "text" at bounding box center [587, 66] width 146 height 19
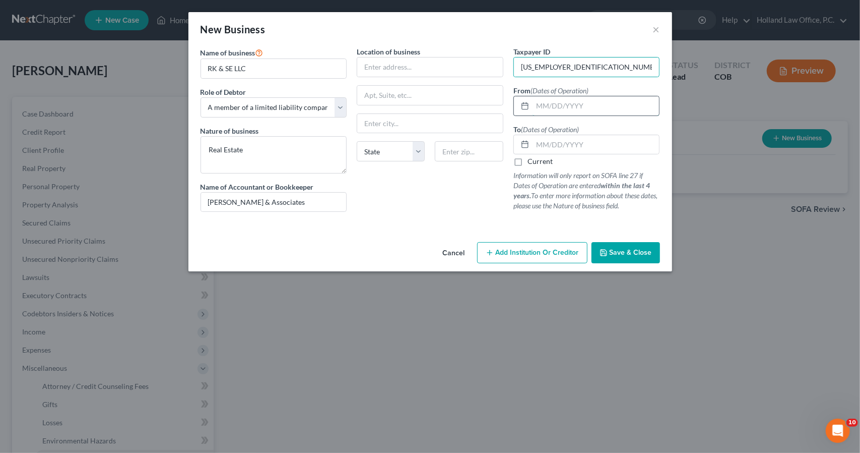
click at [560, 111] on input "text" at bounding box center [596, 105] width 127 height 19
click at [538, 160] on label "Current" at bounding box center [540, 161] width 25 height 10
click at [538, 160] on input "Current" at bounding box center [535, 159] width 7 height 7
click at [615, 244] on button "Save & Close" at bounding box center [626, 252] width 69 height 21
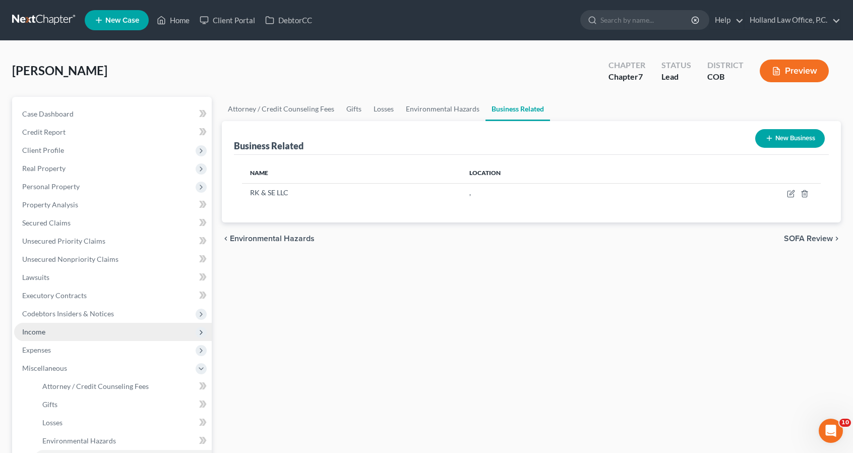
click at [85, 326] on span "Income" at bounding box center [113, 332] width 198 height 18
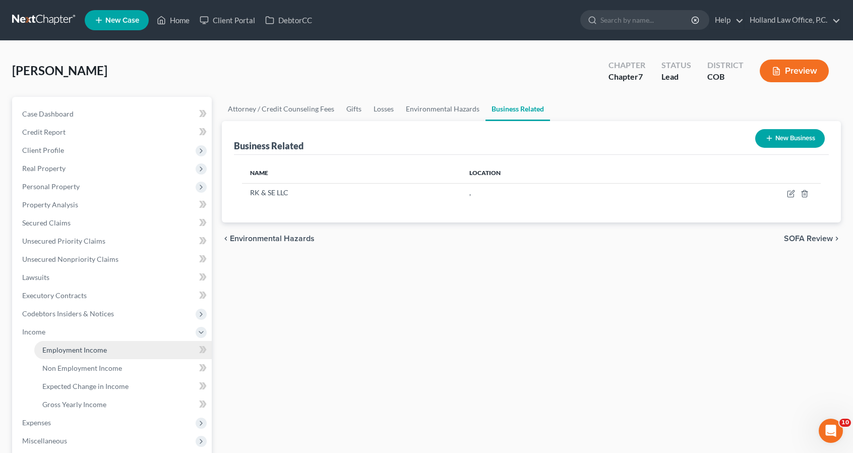
click at [93, 353] on span "Employment Income" at bounding box center [74, 349] width 65 height 9
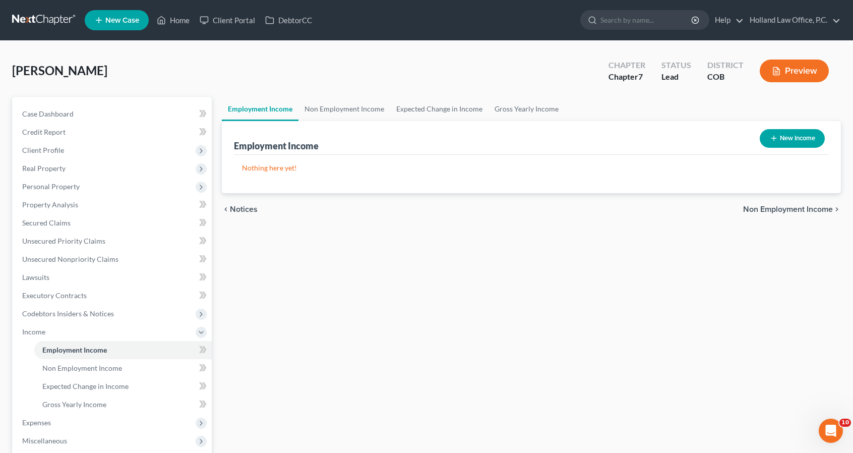
click at [788, 133] on button "New Income" at bounding box center [792, 138] width 65 height 19
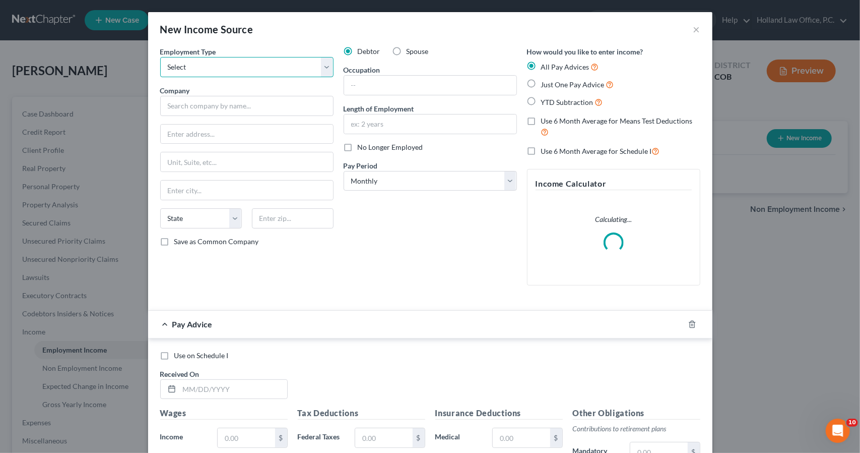
click at [239, 73] on select "Select Full or [DEMOGRAPHIC_DATA] Employment Self Employment" at bounding box center [246, 67] width 173 height 20
click at [160, 57] on select "Select Full or [DEMOGRAPHIC_DATA] Employment Self Employment" at bounding box center [246, 67] width 173 height 20
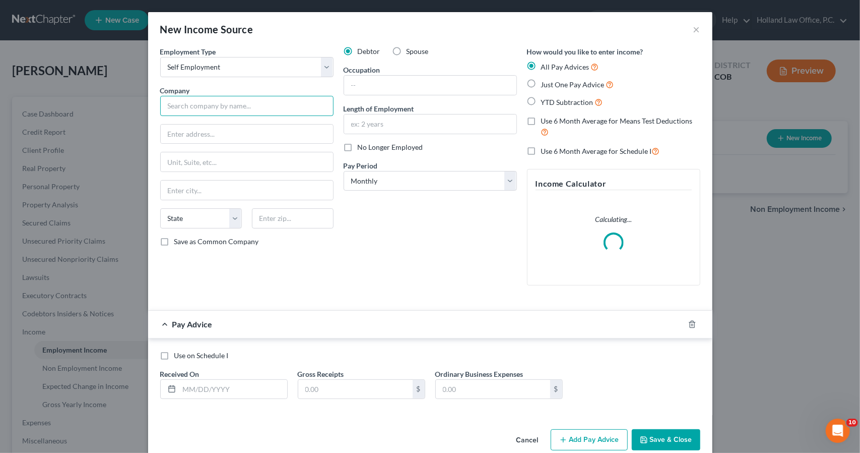
click at [244, 105] on input "text" at bounding box center [246, 106] width 173 height 20
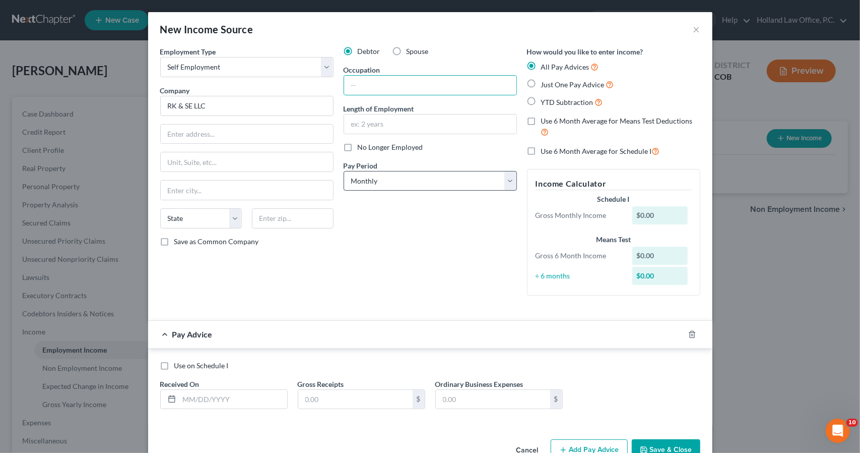
click at [541, 151] on label "Use 6 Month Average for Schedule I" at bounding box center [600, 151] width 119 height 12
click at [545, 151] on input "Use 6 Month Average for Schedule I" at bounding box center [548, 148] width 7 height 7
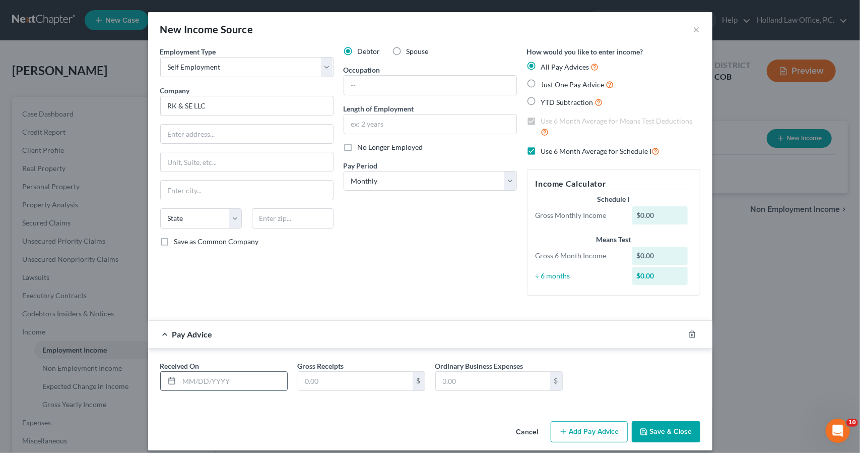
click at [212, 374] on input "text" at bounding box center [233, 381] width 108 height 19
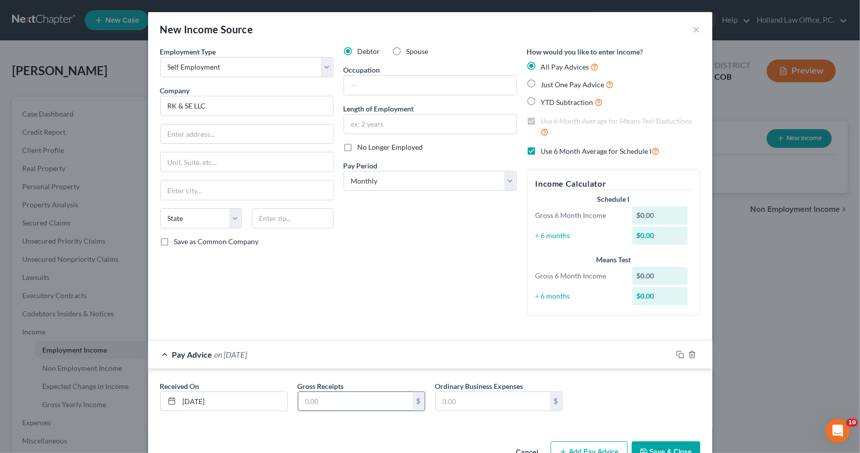
click at [328, 401] on input "text" at bounding box center [355, 401] width 114 height 19
click at [678, 353] on icon "button" at bounding box center [680, 354] width 8 height 8
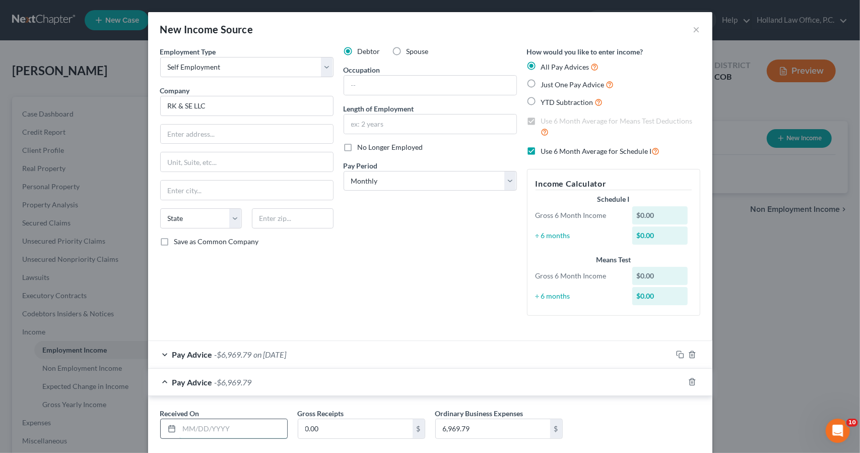
click at [270, 424] on input "text" at bounding box center [233, 428] width 108 height 19
click at [327, 428] on input "0.00" at bounding box center [355, 428] width 114 height 19
click at [676, 385] on icon "button" at bounding box center [680, 382] width 8 height 8
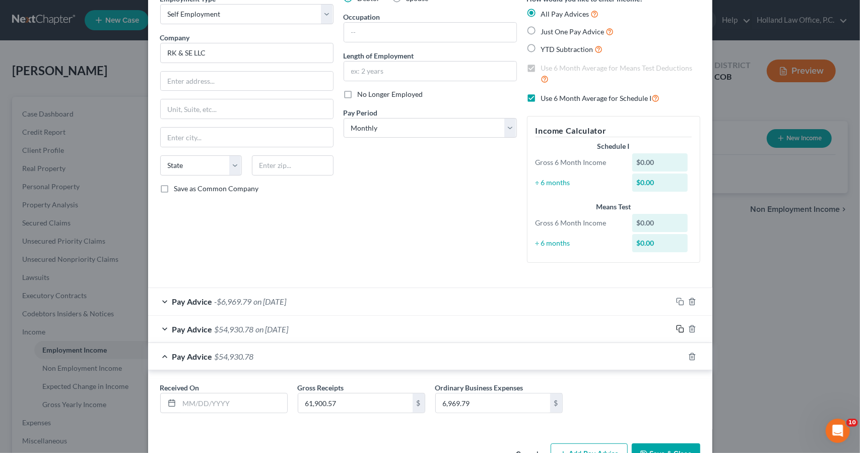
scroll to position [83, 0]
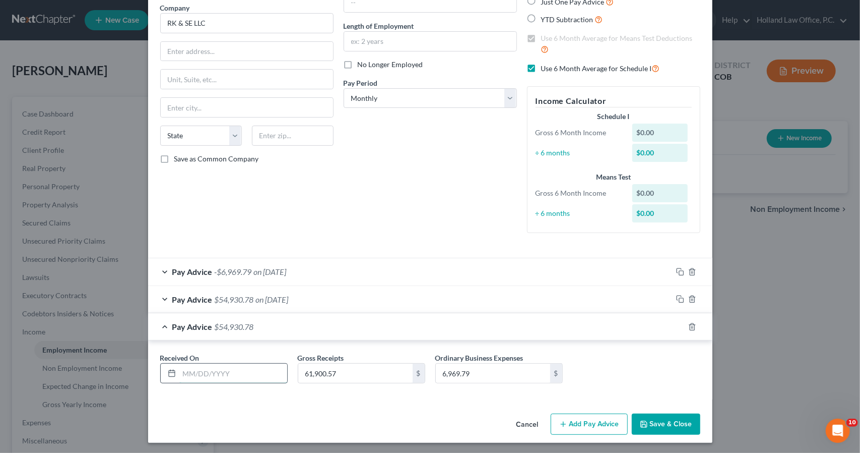
click at [270, 369] on input "text" at bounding box center [233, 372] width 108 height 19
click at [305, 302] on div "Pay Advice $54,930.78 on [DATE]" at bounding box center [410, 299] width 524 height 27
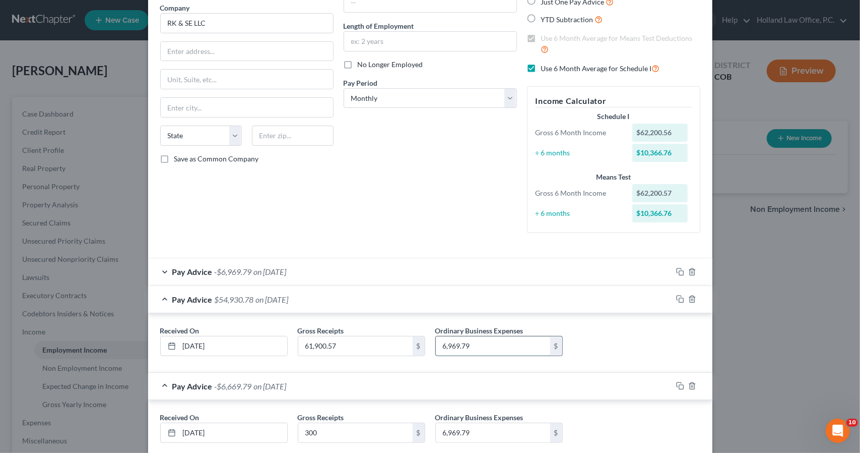
click at [474, 339] on input "6,969.79" at bounding box center [493, 345] width 114 height 19
click at [468, 293] on div "Pay Advice $22,449.99 on [DATE]" at bounding box center [410, 299] width 524 height 27
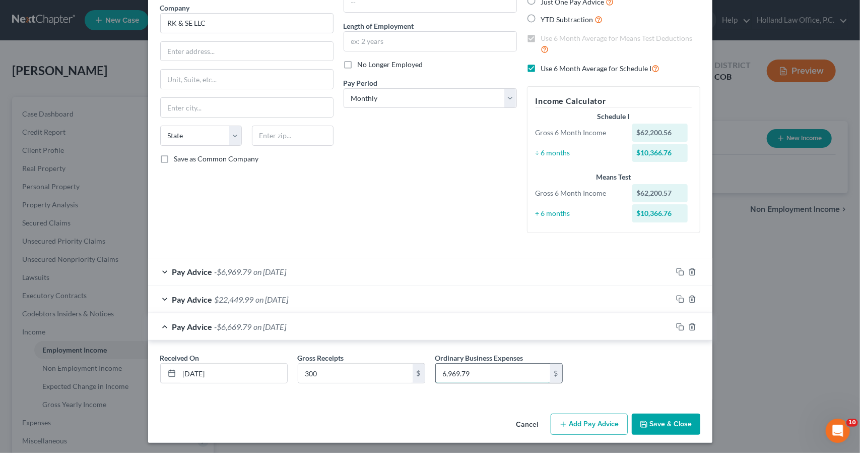
click at [479, 373] on input "6,969.79" at bounding box center [493, 372] width 114 height 19
click at [676, 323] on icon "button" at bounding box center [680, 327] width 8 height 8
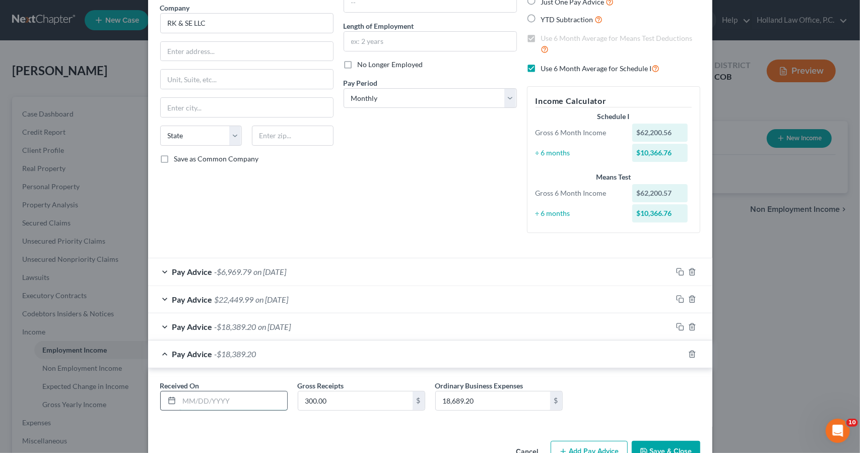
click at [241, 395] on input "text" at bounding box center [233, 400] width 108 height 19
click at [341, 403] on input "300.00" at bounding box center [355, 400] width 114 height 19
click at [676, 352] on icon "button" at bounding box center [680, 354] width 8 height 8
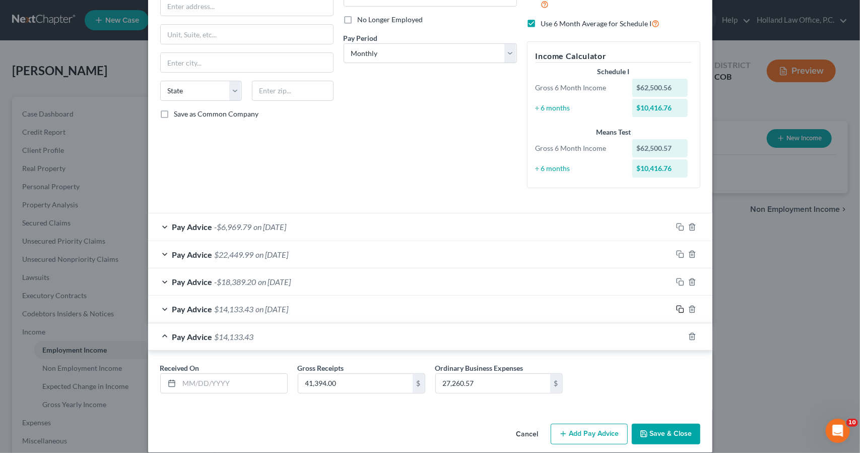
scroll to position [137, 0]
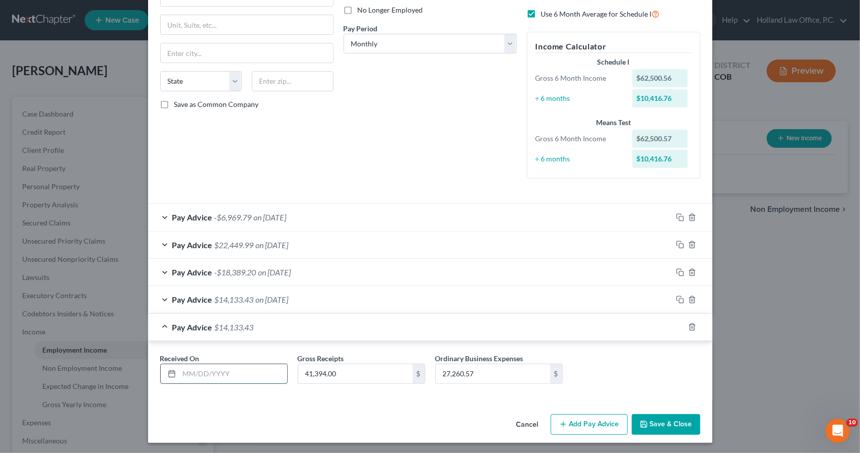
click at [262, 377] on input "text" at bounding box center [233, 373] width 108 height 19
click at [291, 322] on span "on [DATE]" at bounding box center [275, 327] width 33 height 10
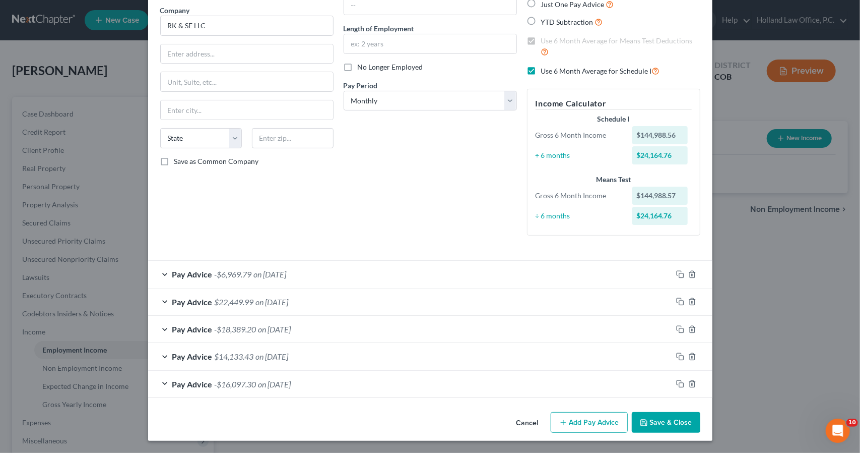
scroll to position [79, 0]
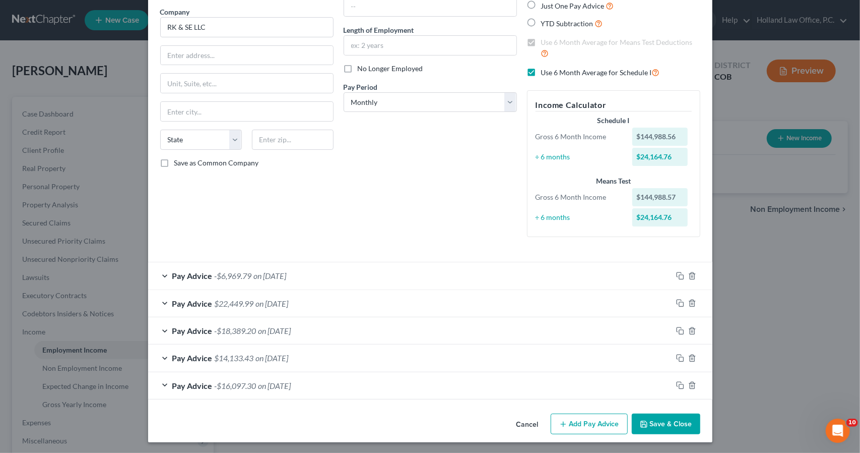
click at [675, 419] on button "Save & Close" at bounding box center [666, 423] width 69 height 21
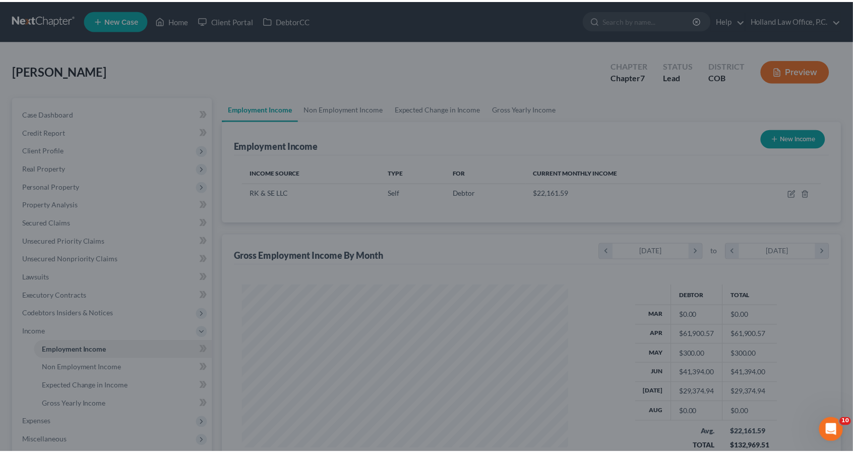
scroll to position [503906, 503736]
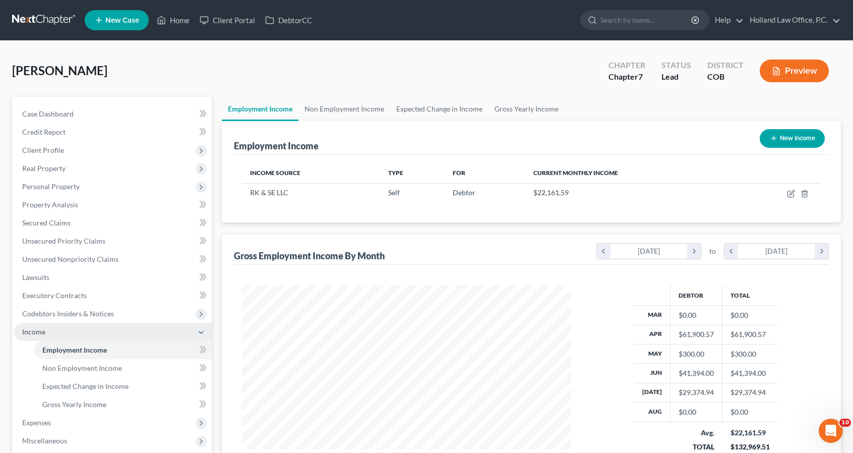
click at [107, 335] on span "Income" at bounding box center [113, 332] width 198 height 18
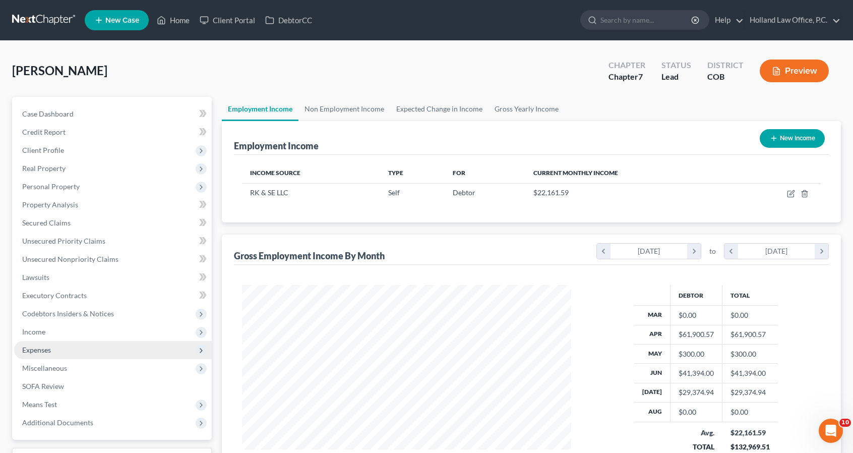
click at [105, 351] on span "Expenses" at bounding box center [113, 350] width 198 height 18
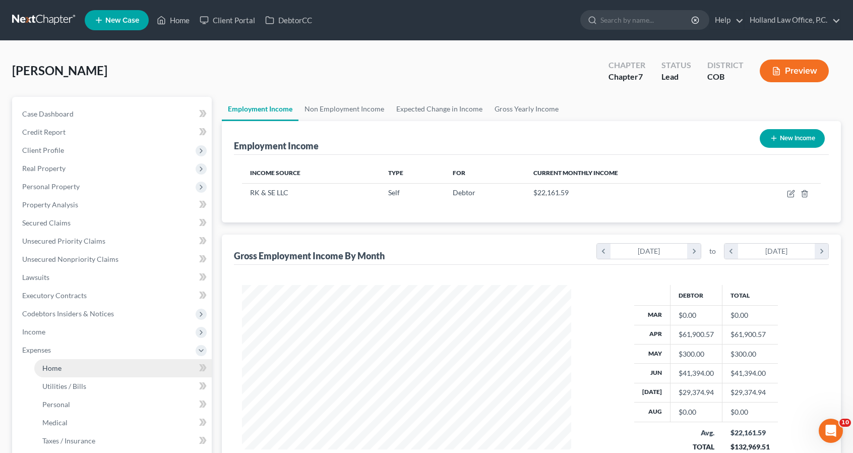
click at [107, 364] on link "Home" at bounding box center [122, 368] width 177 height 18
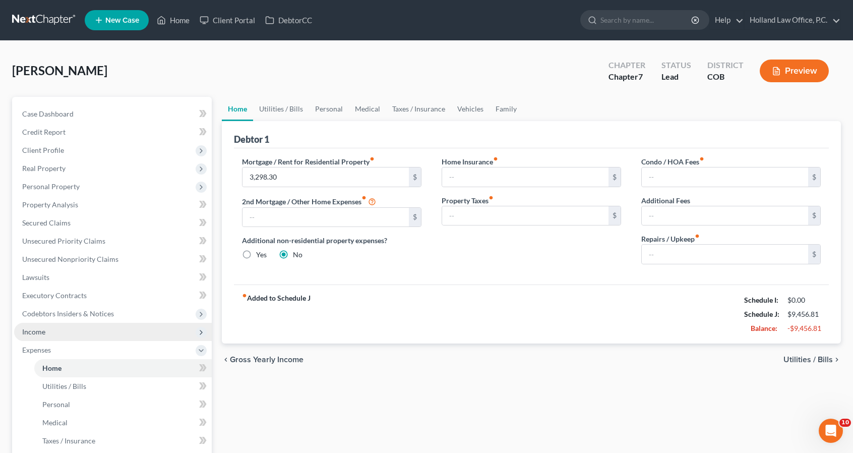
click at [119, 330] on span "Income" at bounding box center [113, 332] width 198 height 18
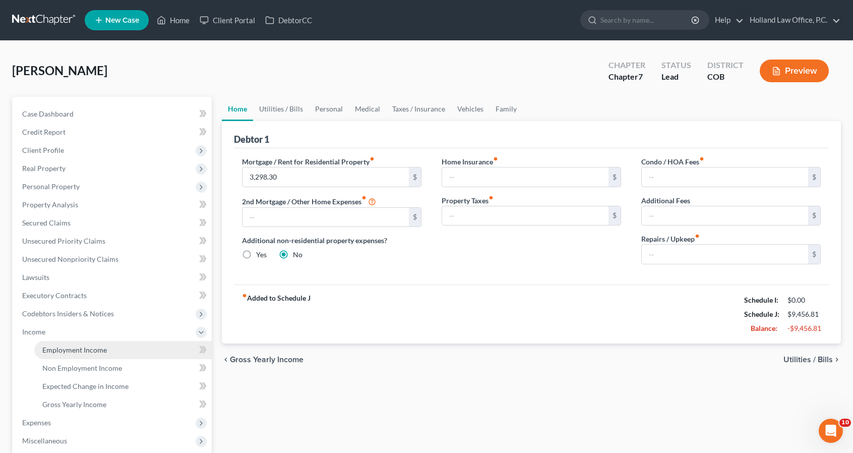
click at [119, 351] on link "Employment Income" at bounding box center [122, 350] width 177 height 18
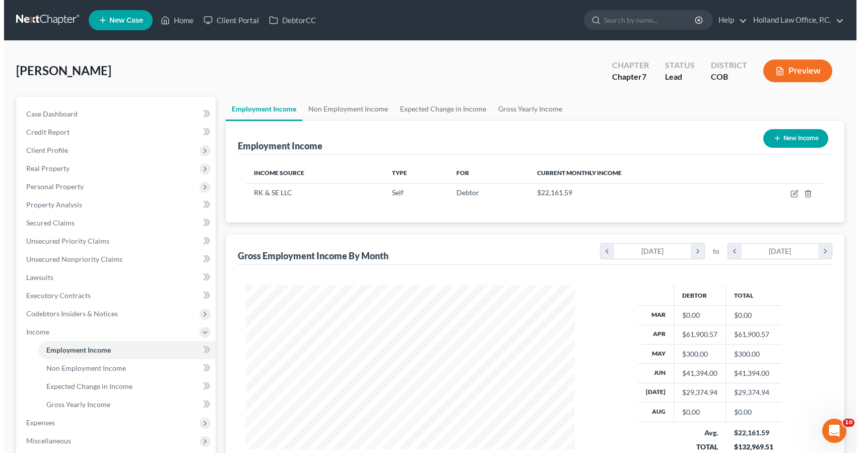
scroll to position [179, 349]
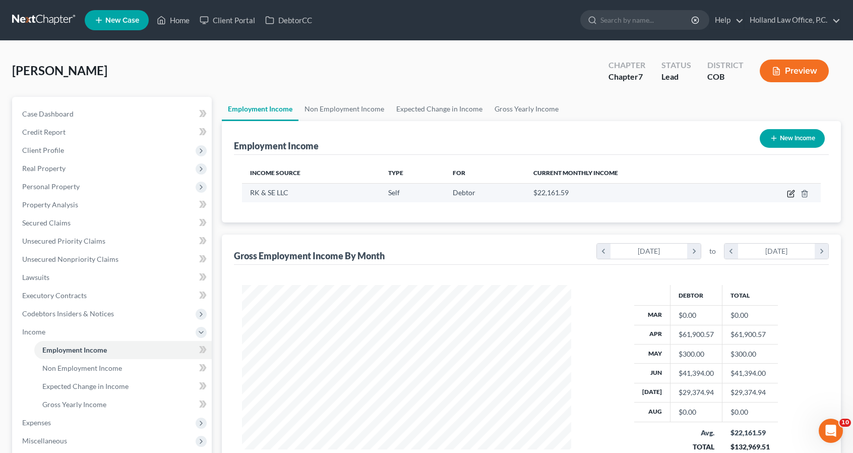
click at [793, 194] on icon "button" at bounding box center [791, 194] width 8 height 8
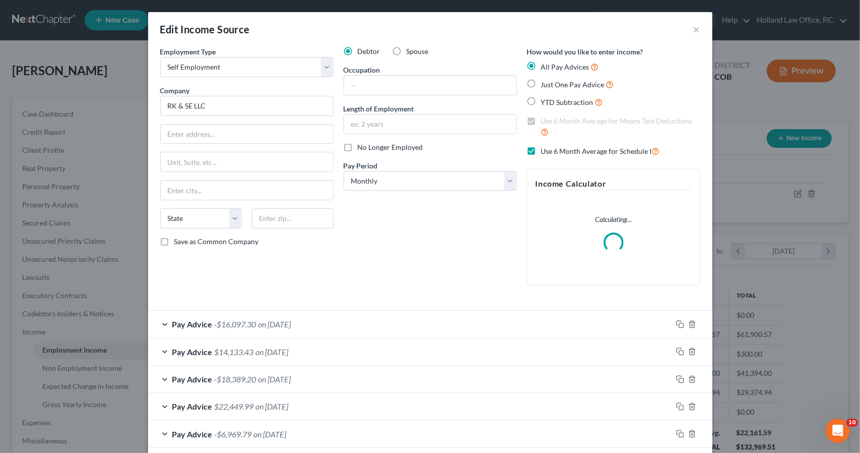
scroll to position [179, 352]
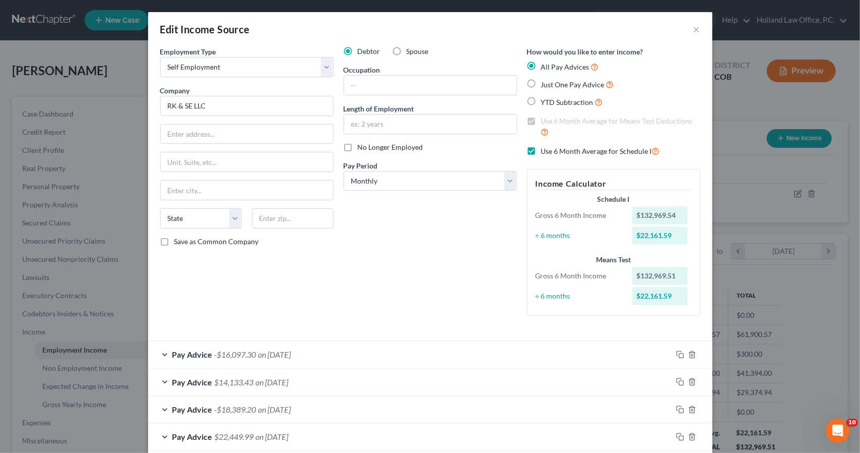
click at [442, 264] on div "Debtor Spouse Occupation Length of Employment No Longer Employed Pay Period * S…" at bounding box center [430, 184] width 183 height 277
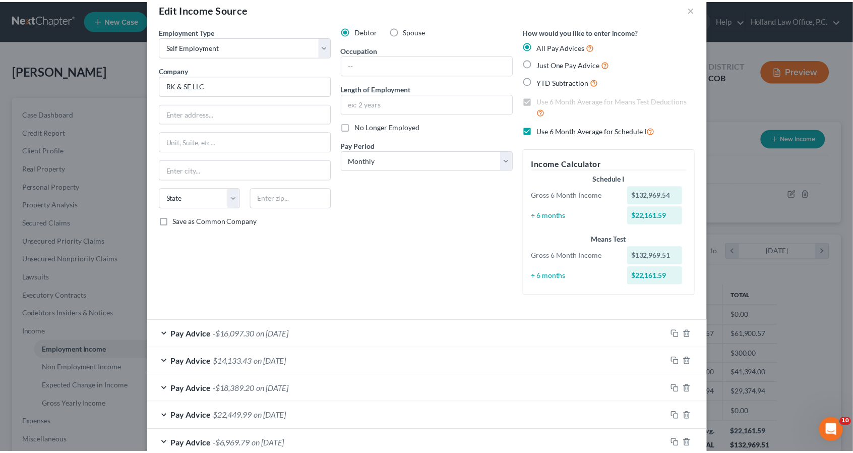
scroll to position [79, 0]
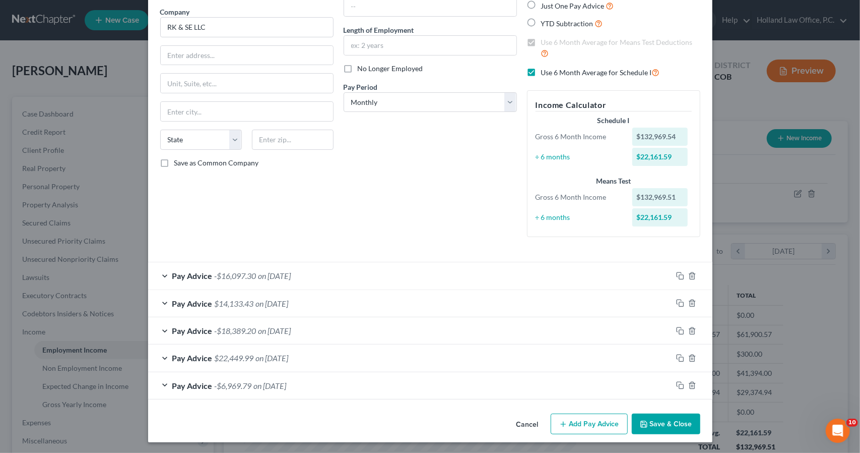
click at [644, 422] on icon "button" at bounding box center [644, 424] width 8 height 8
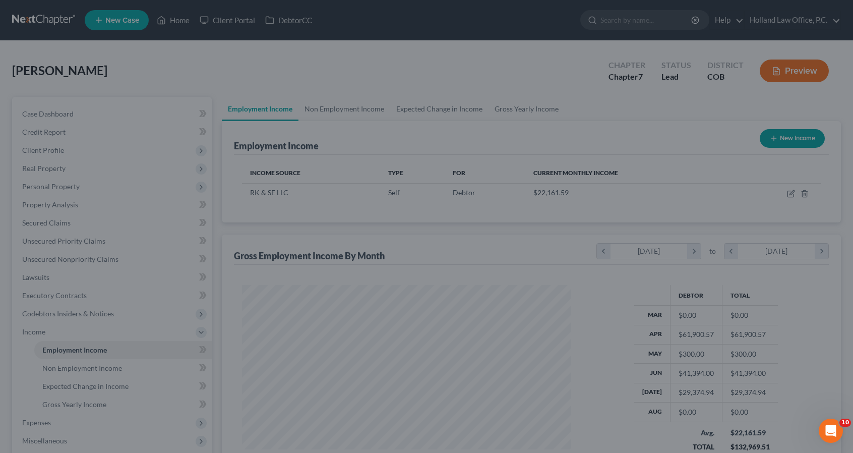
scroll to position [503906, 503736]
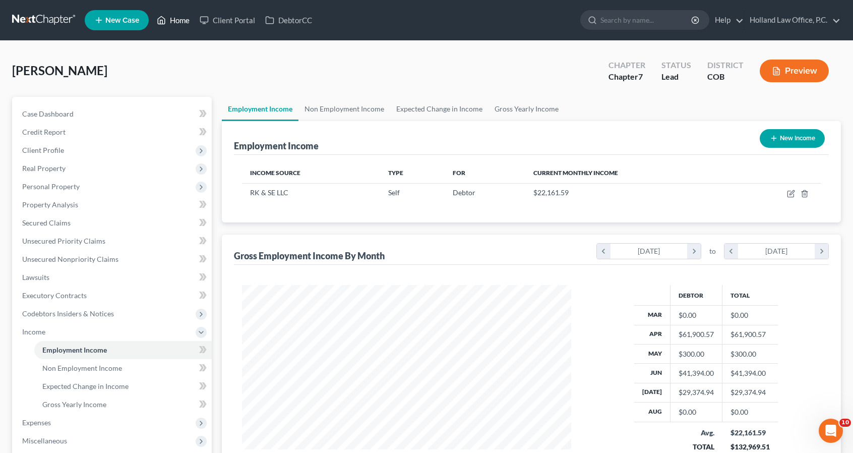
click at [170, 19] on link "Home" at bounding box center [173, 20] width 43 height 18
